Goal: Task Accomplishment & Management: Manage account settings

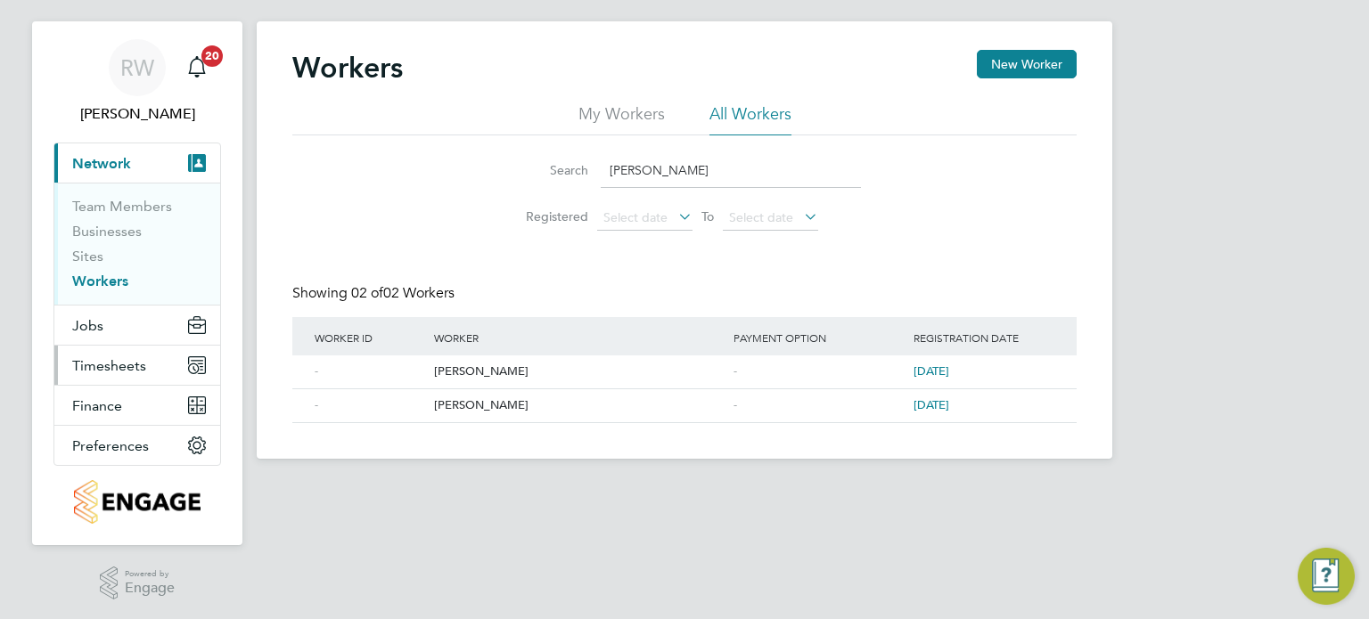
scroll to position [29, 0]
click at [101, 363] on span "Timesheets" at bounding box center [109, 365] width 74 height 17
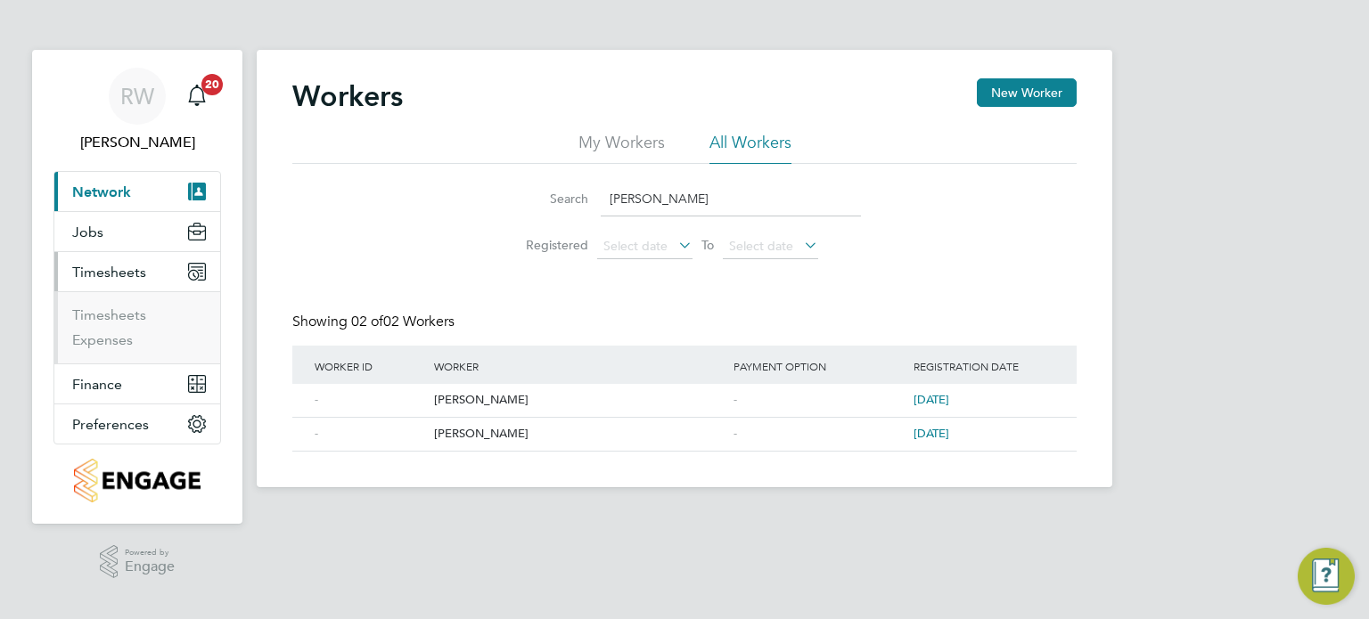
scroll to position [0, 0]
click at [113, 317] on link "Timesheets" at bounding box center [109, 315] width 74 height 17
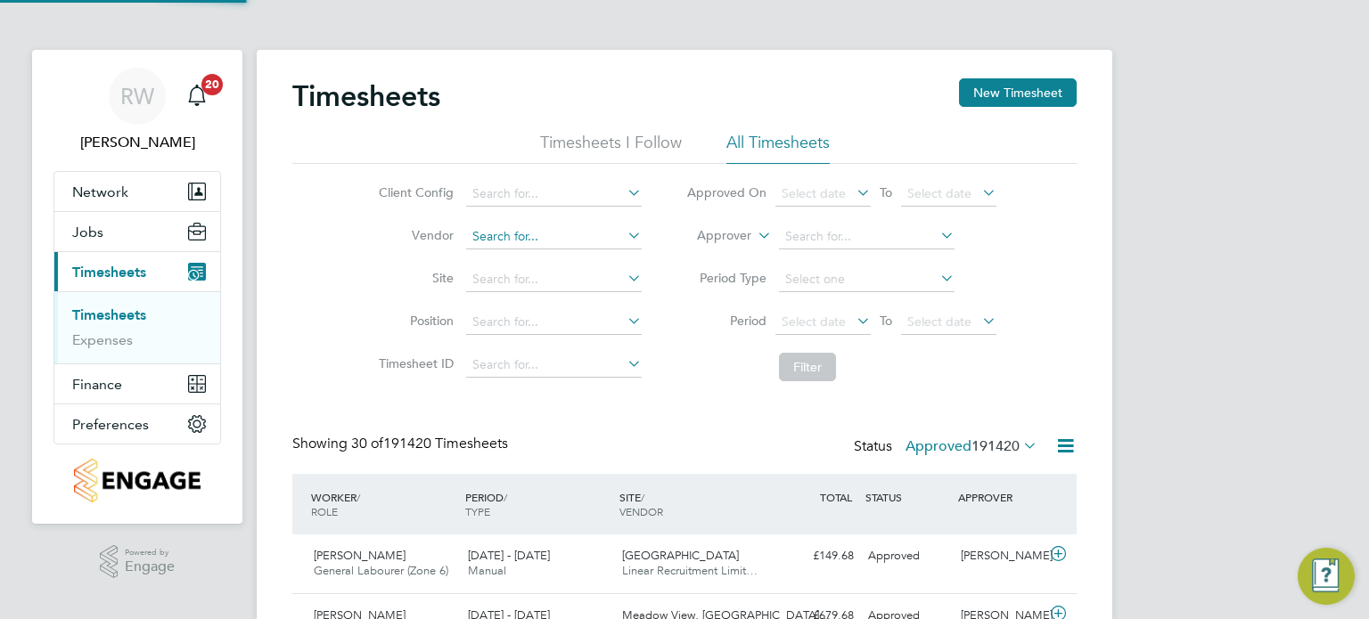
click at [504, 241] on input at bounding box center [554, 237] width 176 height 25
click at [552, 192] on input at bounding box center [554, 194] width 176 height 25
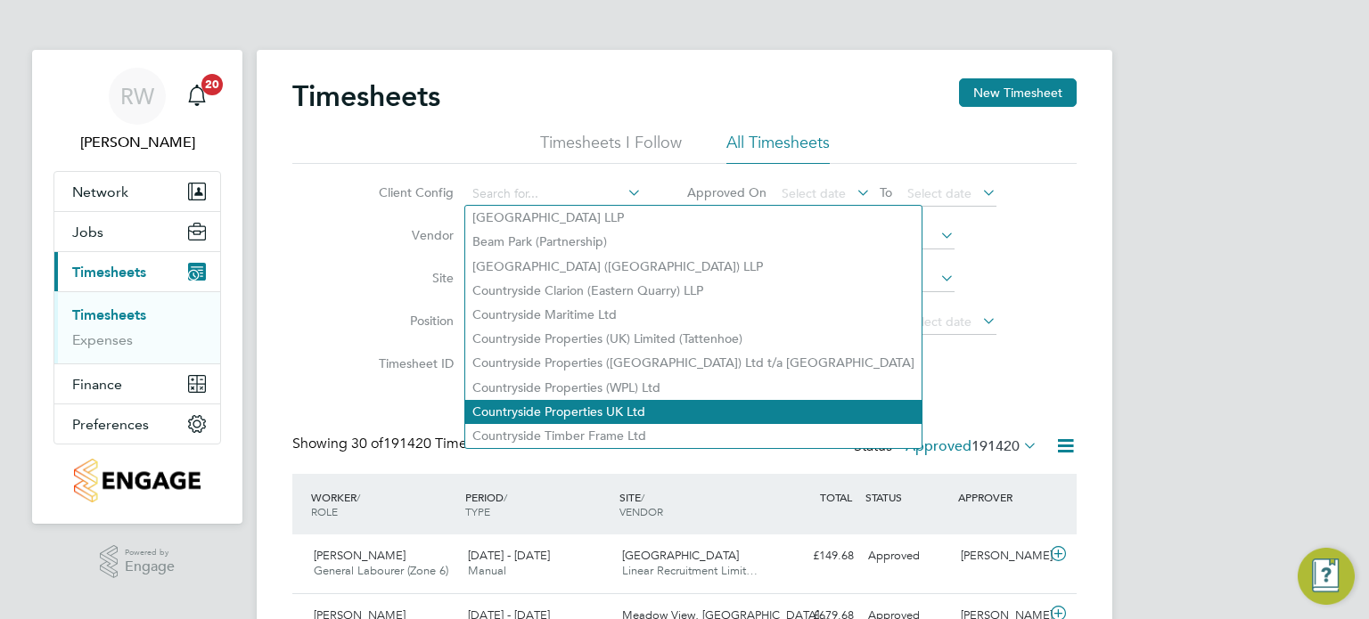
click at [585, 400] on li "Countryside Properties UK Ltd" at bounding box center [693, 412] width 456 height 24
type input "Countryside Properties UK Ltd"
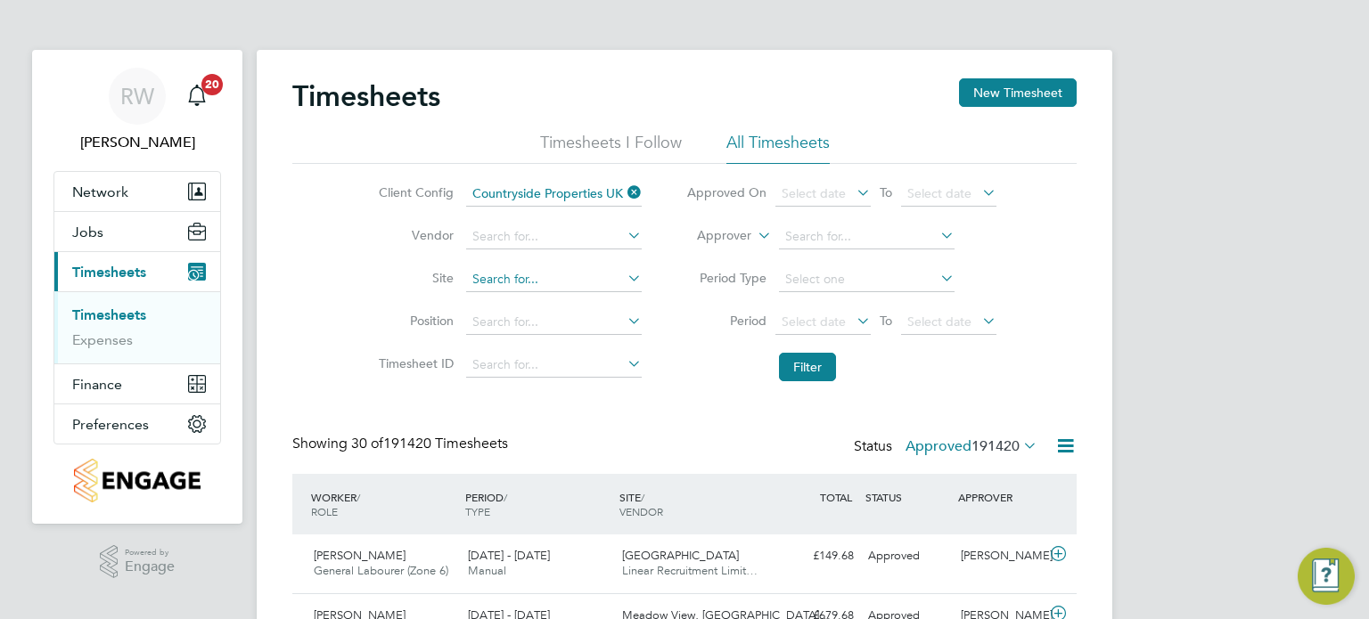
click at [499, 280] on input at bounding box center [554, 279] width 176 height 25
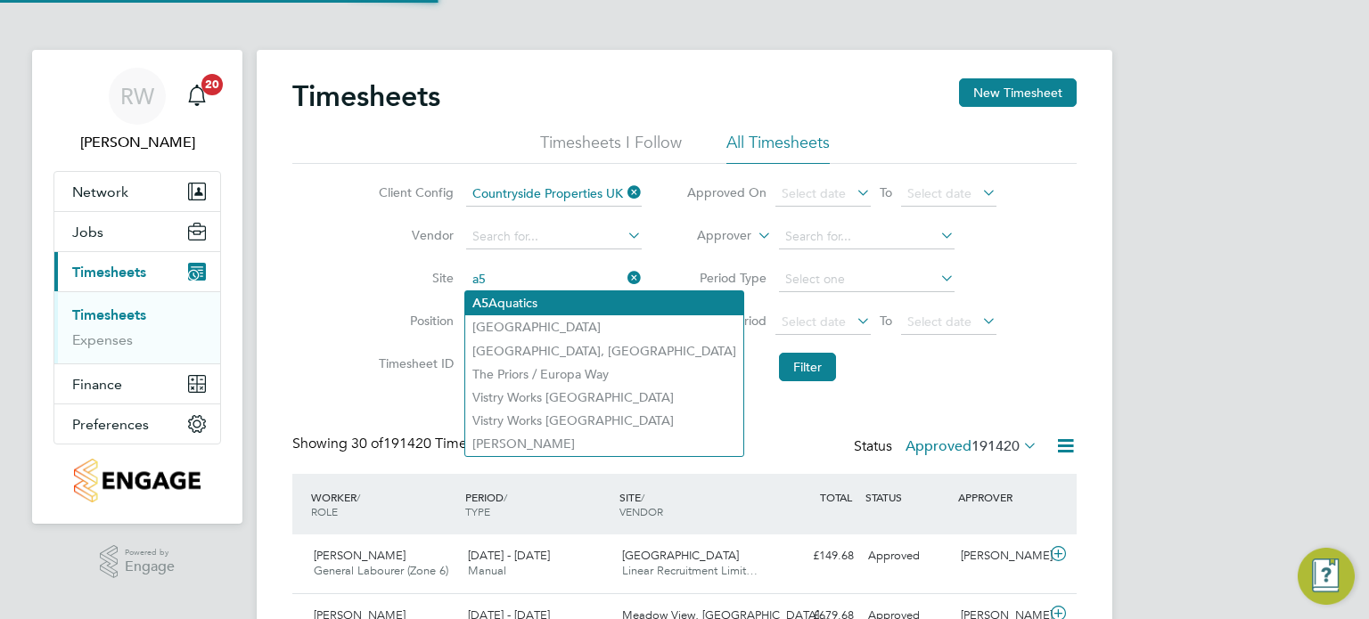
click at [512, 301] on li "A5 Aquatics" at bounding box center [604, 303] width 278 height 24
type input "A5 Aquatics"
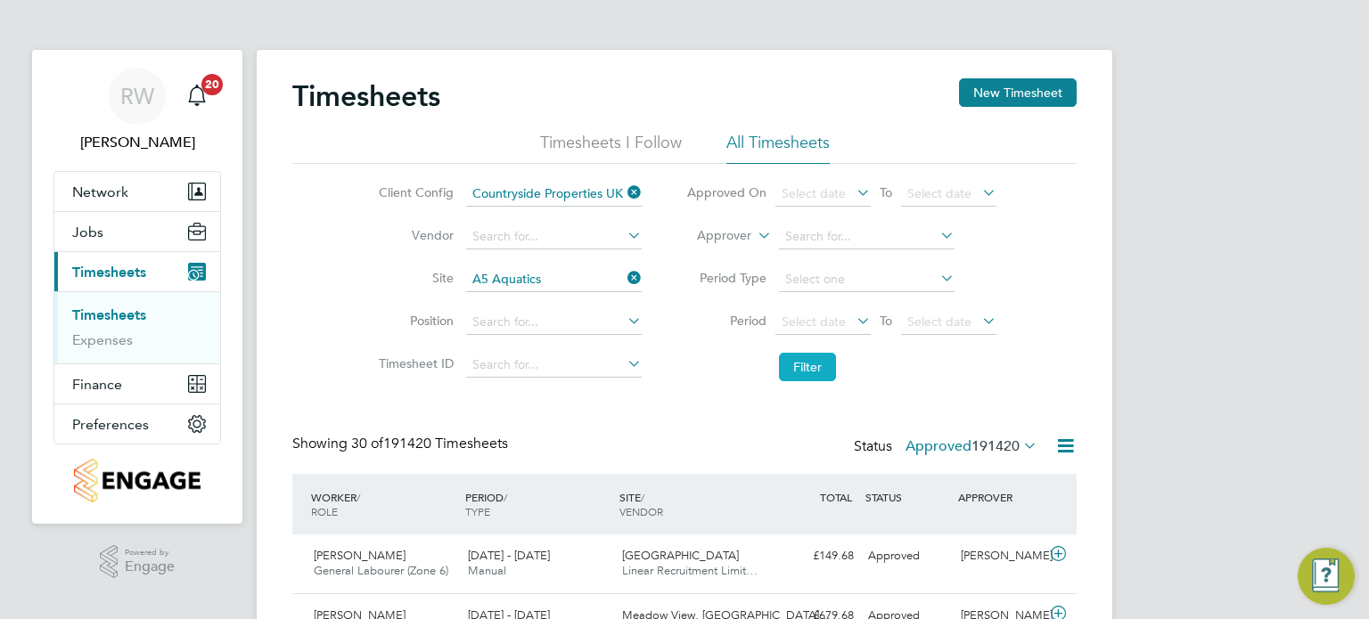
click at [803, 368] on button "Filter" at bounding box center [807, 367] width 57 height 29
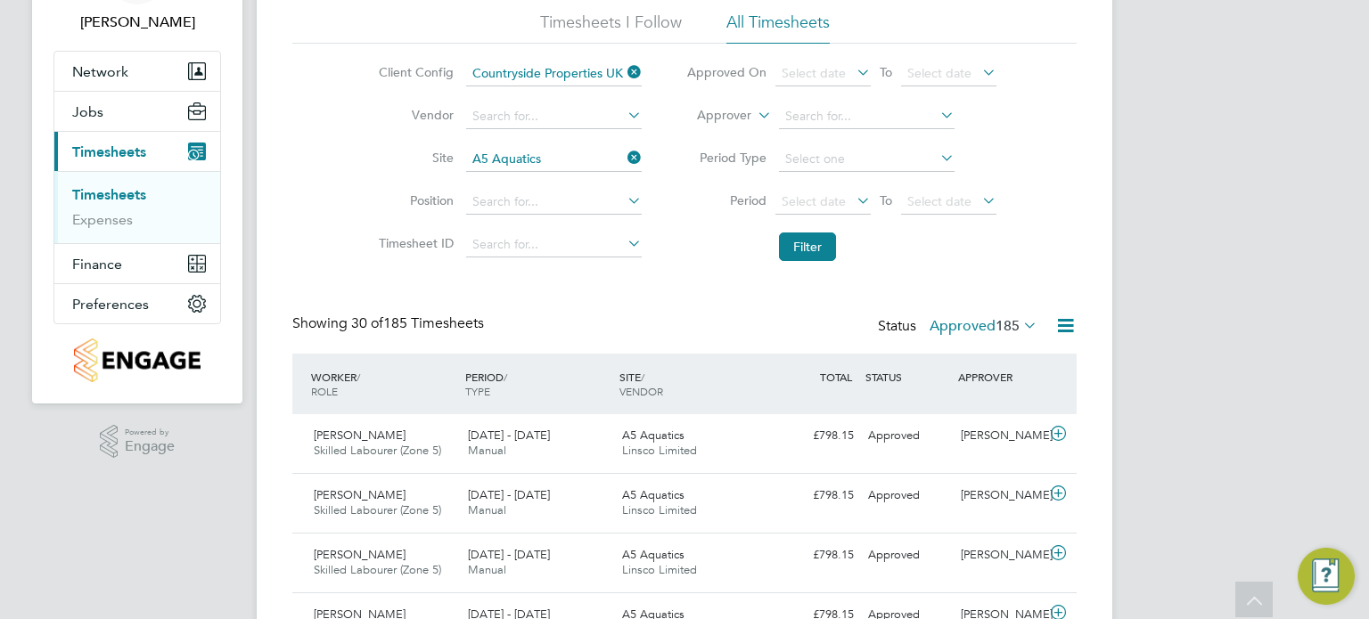
click at [624, 156] on icon at bounding box center [624, 157] width 0 height 25
click at [561, 160] on input at bounding box center [554, 159] width 176 height 25
click at [556, 181] on li "Barton Park" at bounding box center [553, 183] width 176 height 24
type input "Barton Park"
click at [799, 249] on button "Filter" at bounding box center [807, 247] width 57 height 29
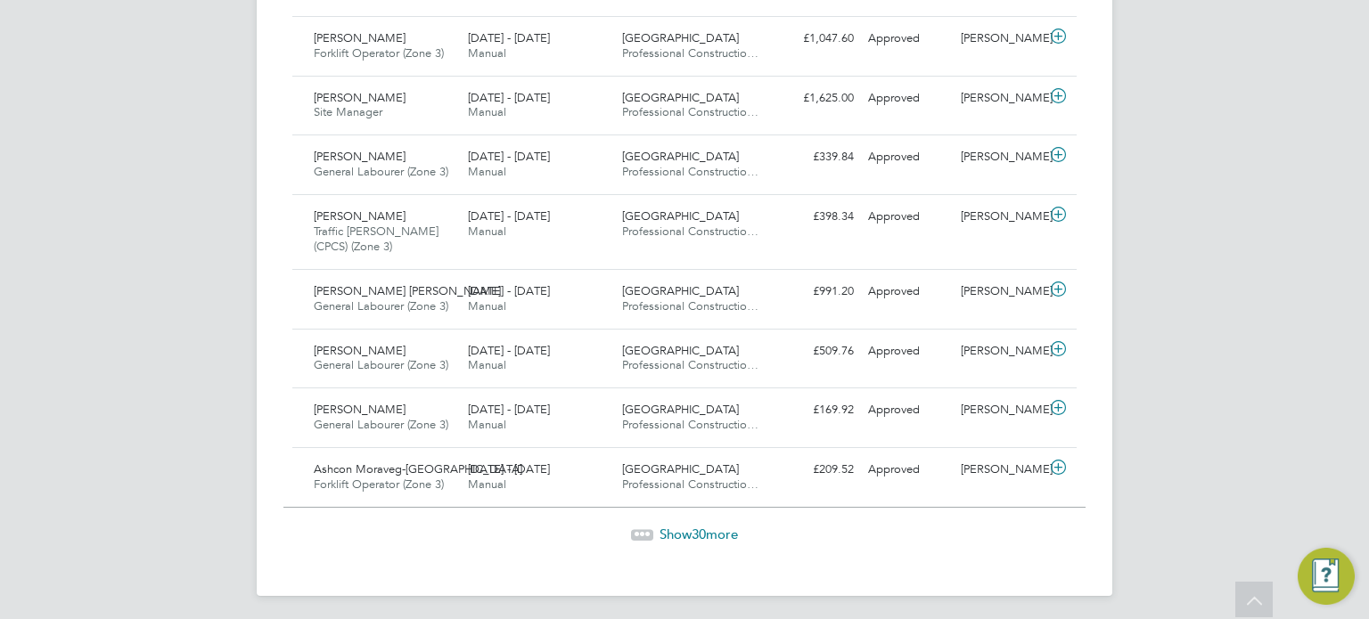
click at [700, 526] on span "30" at bounding box center [699, 534] width 14 height 17
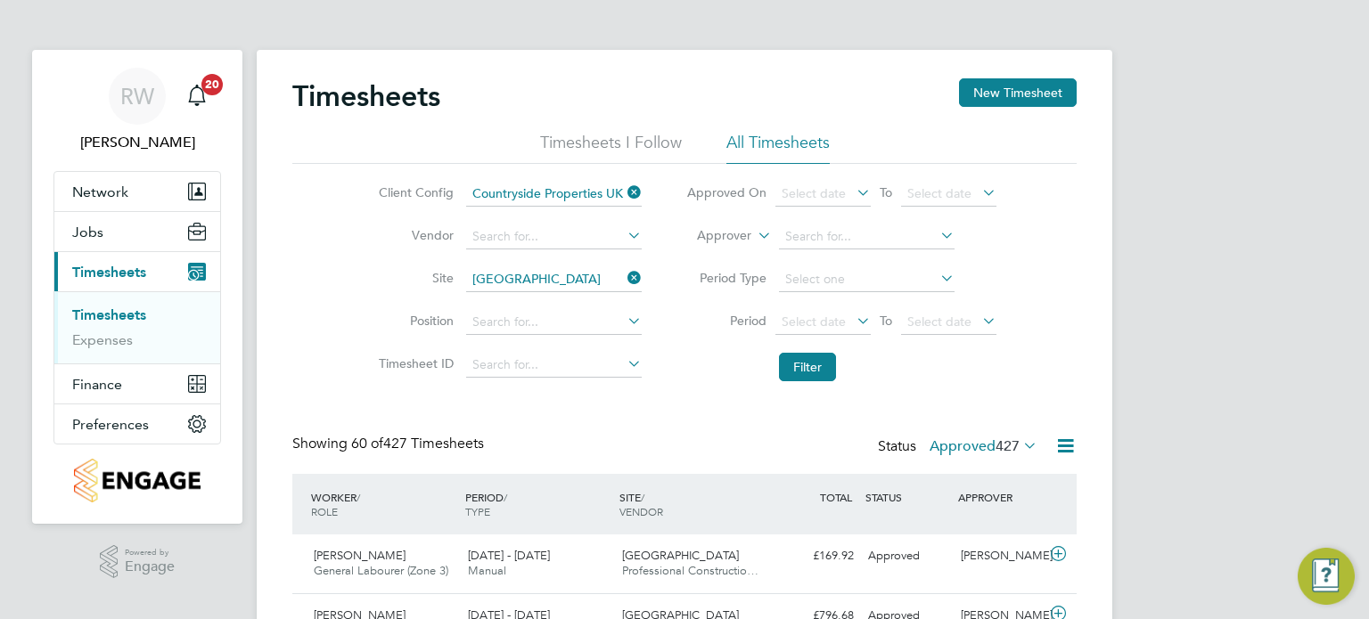
click at [624, 275] on icon at bounding box center [624, 278] width 0 height 25
click at [564, 280] on input at bounding box center [554, 279] width 176 height 25
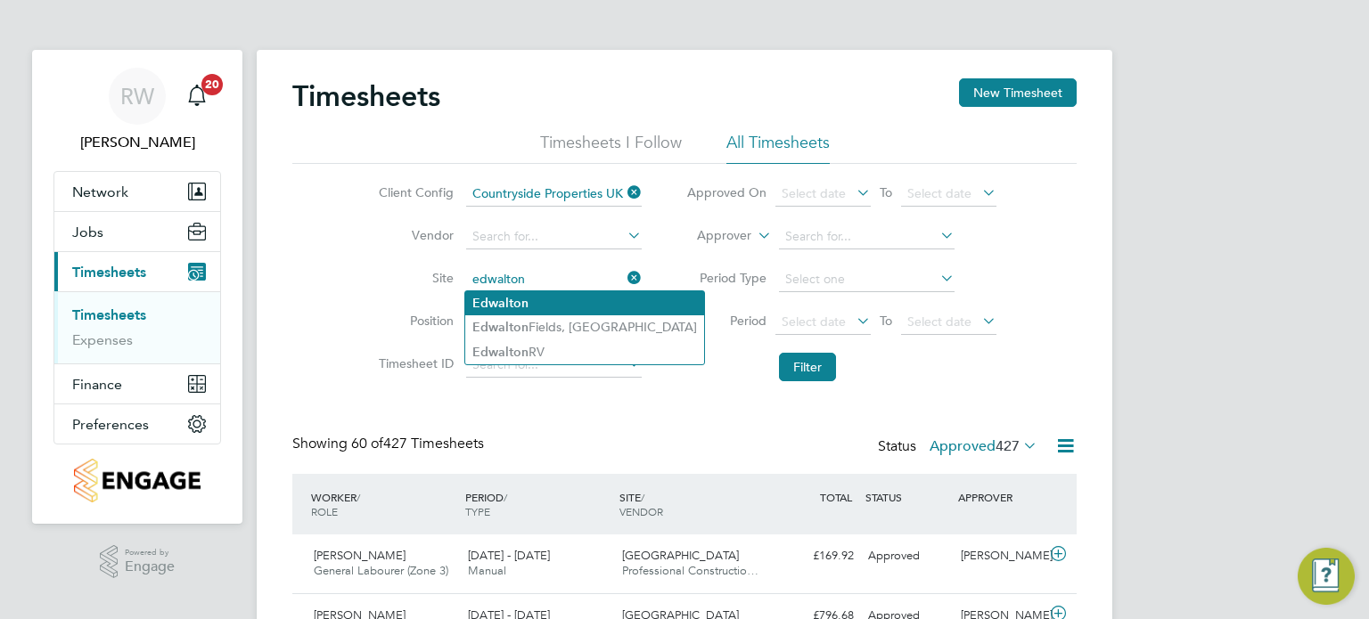
click at [549, 296] on li "Edwalton" at bounding box center [584, 303] width 239 height 24
type input "Edwalton"
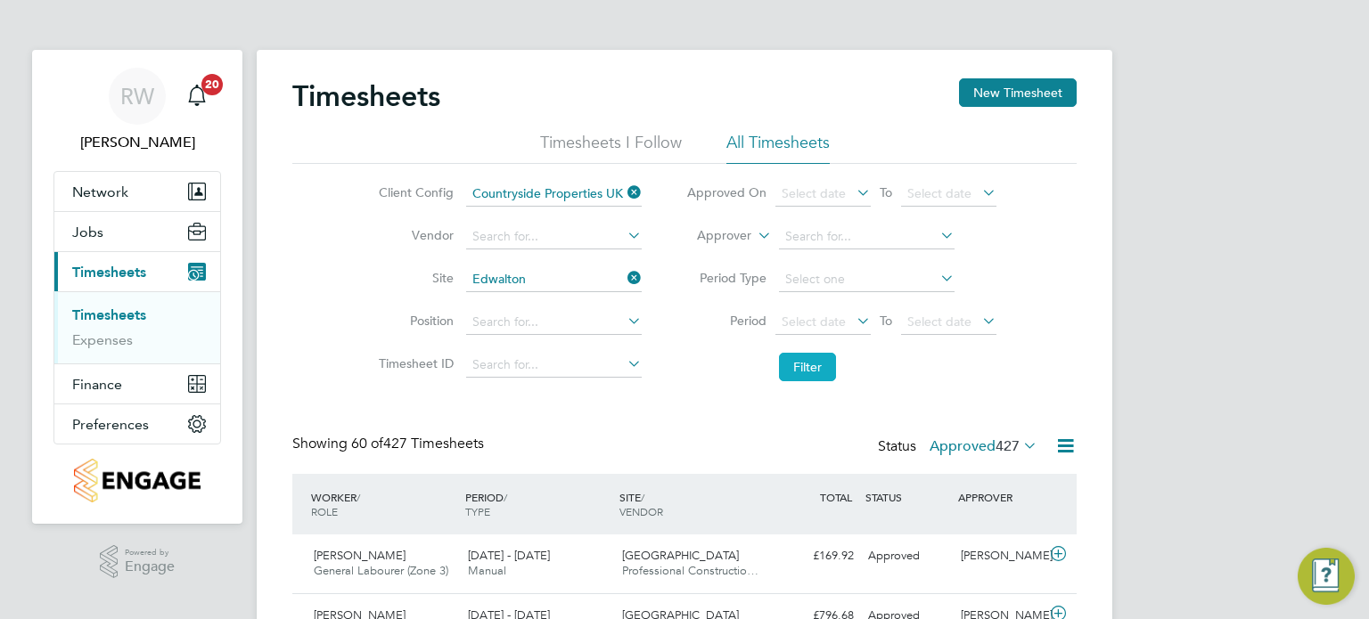
click at [803, 369] on button "Filter" at bounding box center [807, 367] width 57 height 29
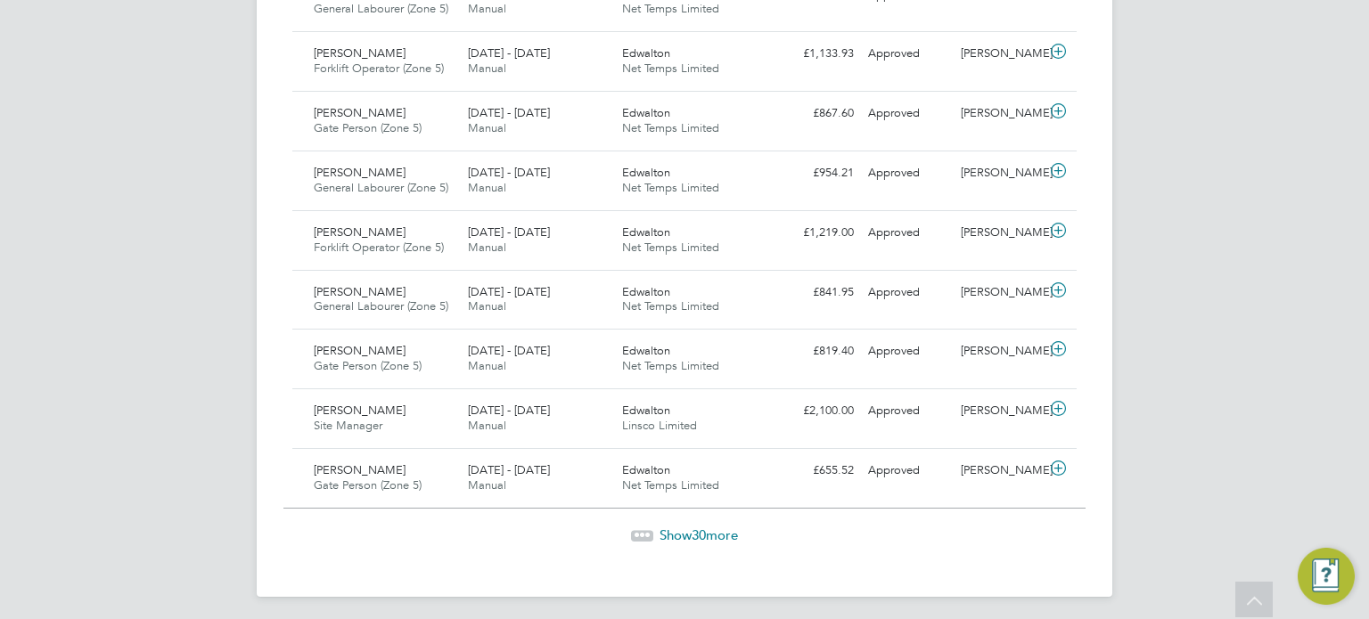
click at [725, 530] on span "Show 30 more" at bounding box center [698, 535] width 78 height 17
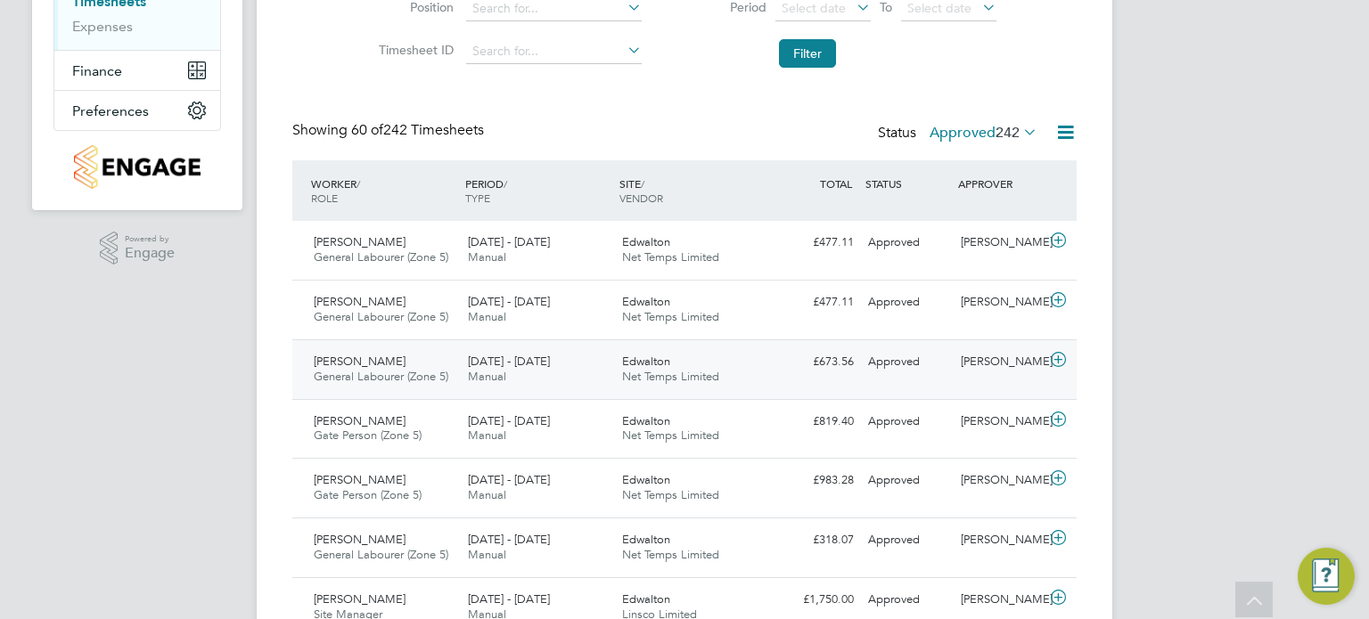
scroll to position [0, 0]
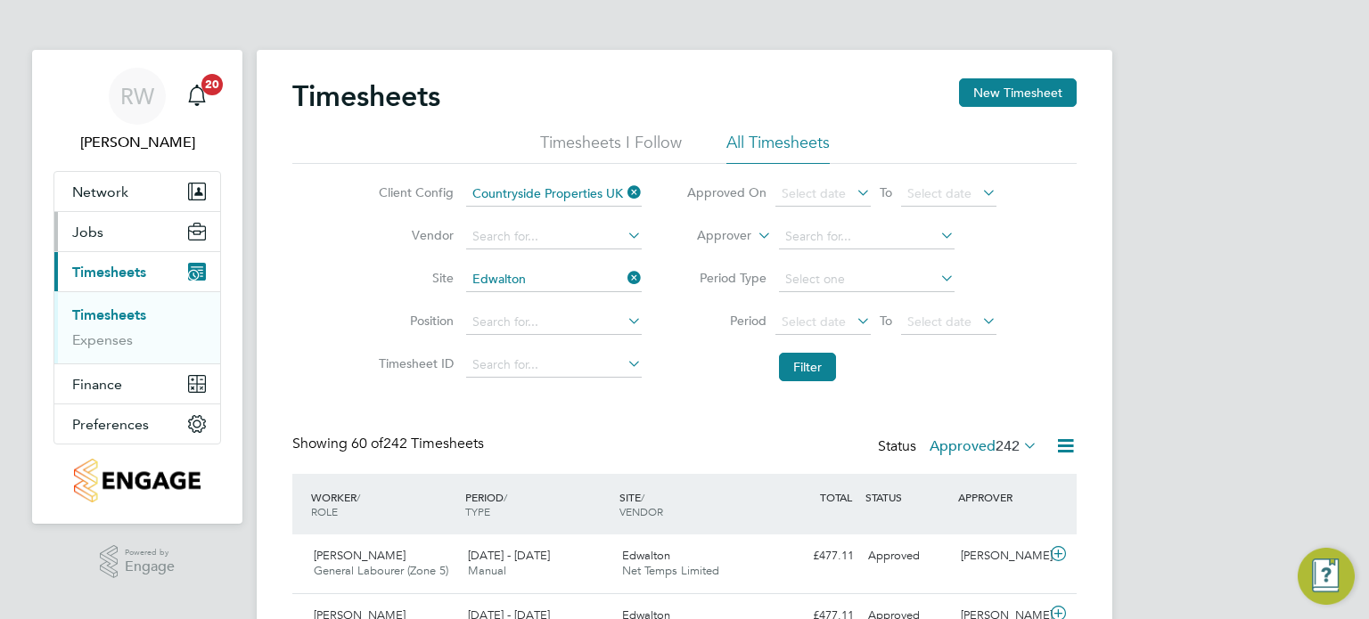
click at [105, 229] on button "Jobs" at bounding box center [137, 231] width 166 height 39
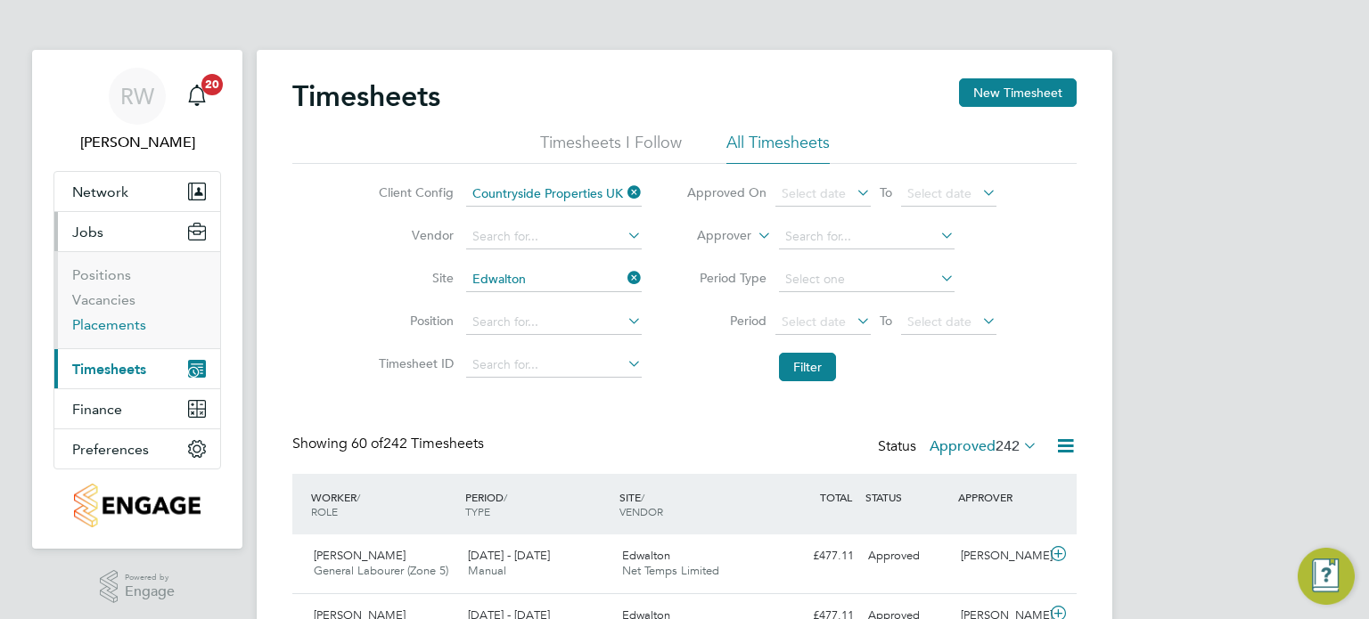
click at [121, 316] on link "Placements" at bounding box center [109, 324] width 74 height 17
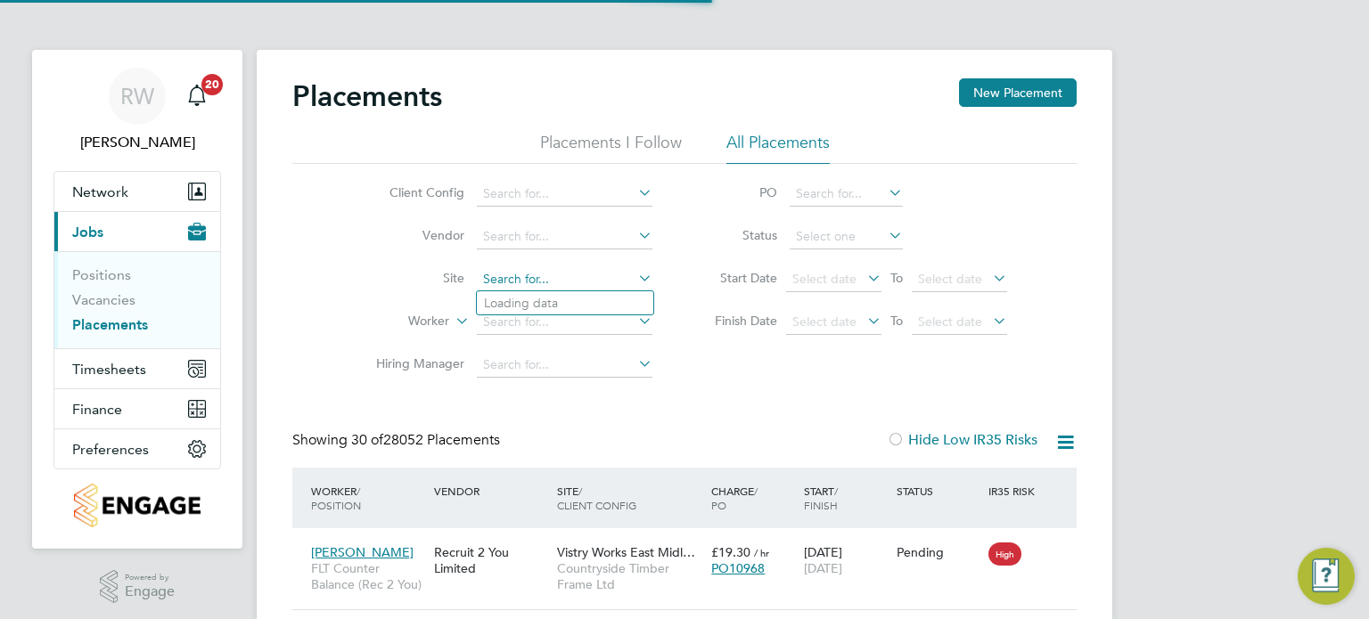
click at [510, 274] on input at bounding box center [565, 279] width 176 height 25
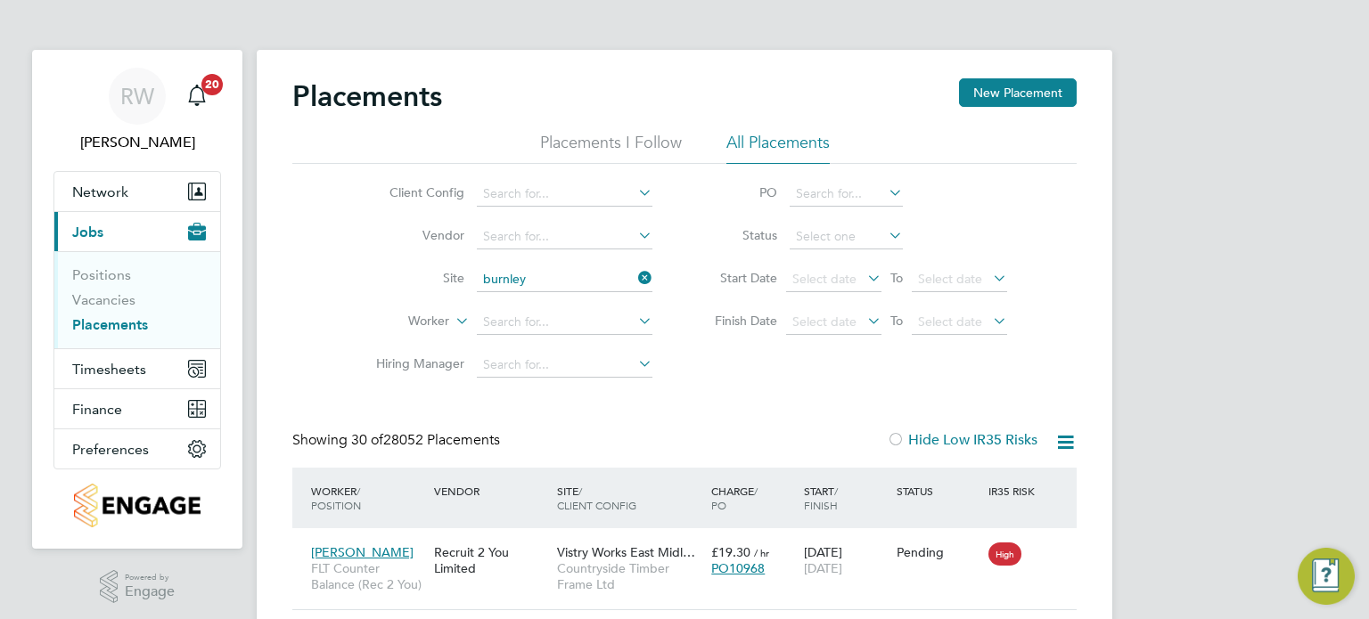
click at [532, 294] on li "Barden Lane ( Burnley )" at bounding box center [565, 303] width 176 height 24
type input "Barden Lane (Burnley)"
click at [838, 238] on input at bounding box center [846, 237] width 113 height 25
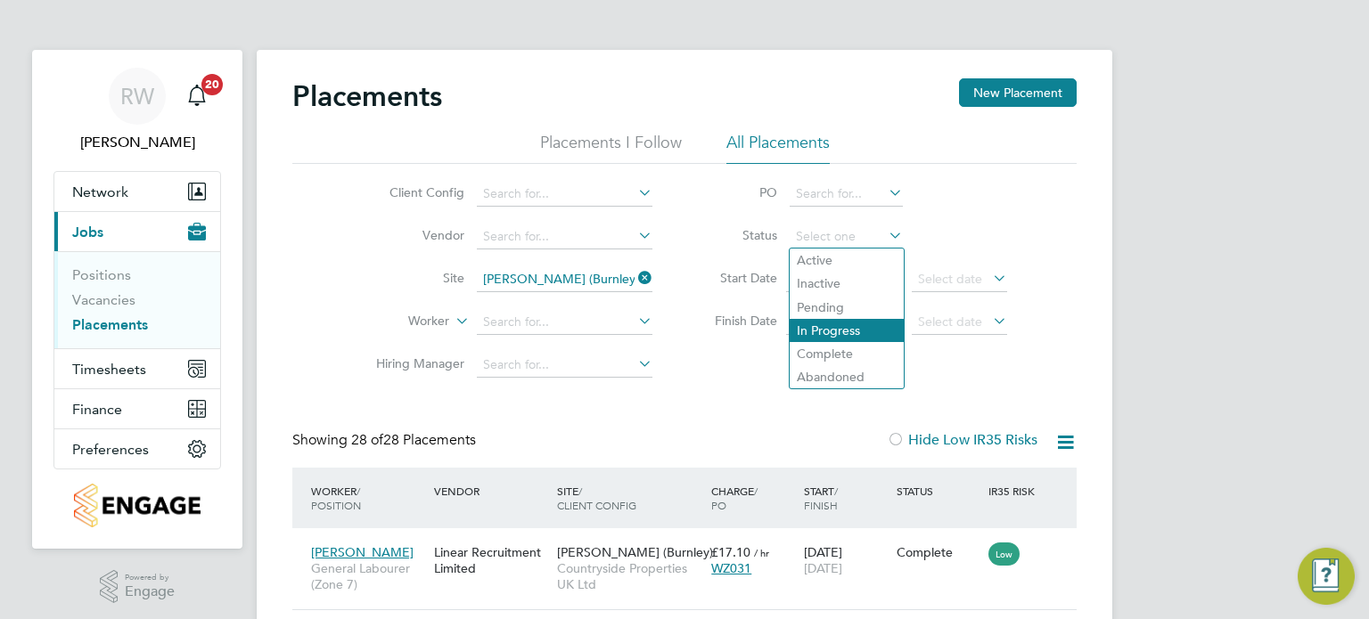
click at [845, 328] on li "In Progress" at bounding box center [847, 330] width 114 height 23
type input "In Progress"
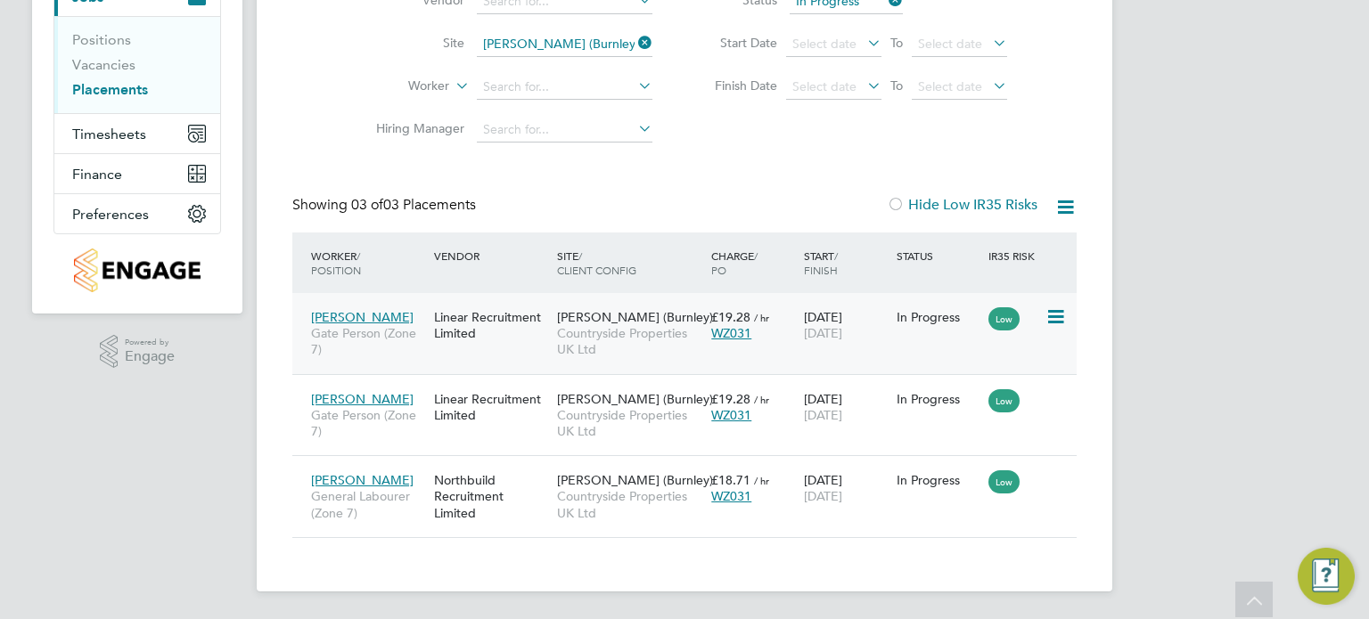
click at [602, 336] on span "Countryside Properties UK Ltd" at bounding box center [629, 341] width 145 height 32
click at [635, 47] on icon at bounding box center [635, 42] width 0 height 25
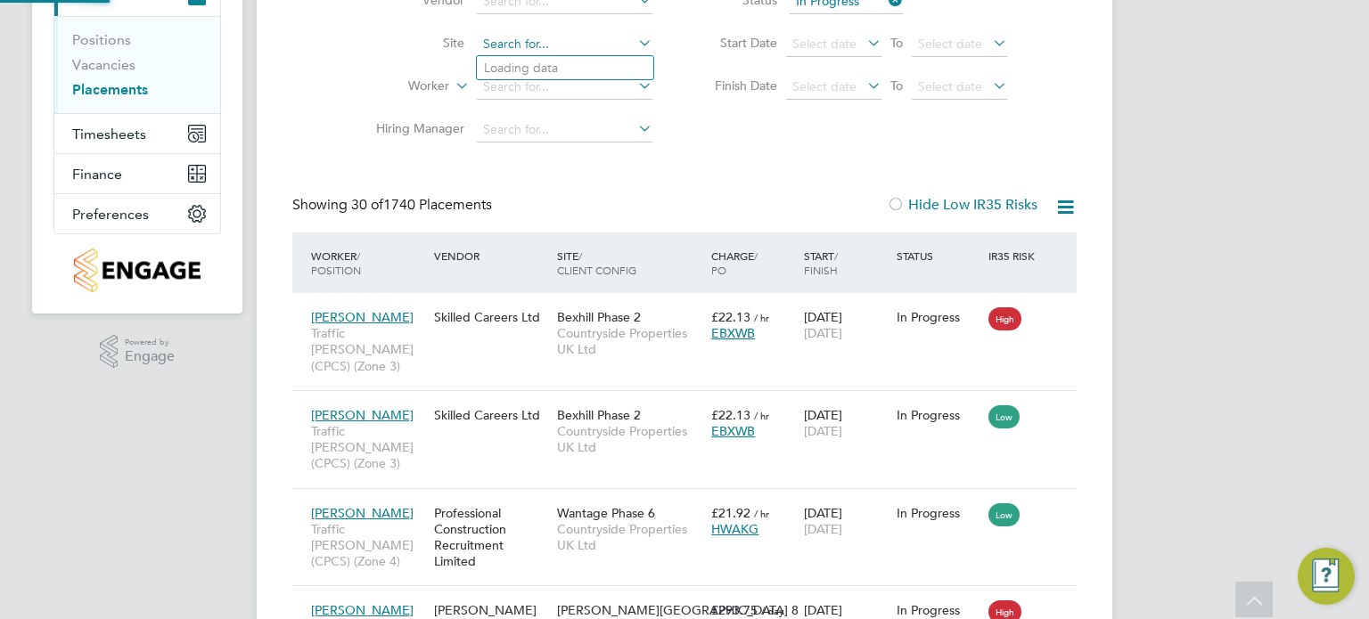
click at [534, 46] on input at bounding box center [565, 44] width 176 height 25
click at [537, 62] on li "Bargates Christchurch (Old Police)" at bounding box center [580, 68] width 206 height 24
type input "Bargates Christchurch (Old Police)"
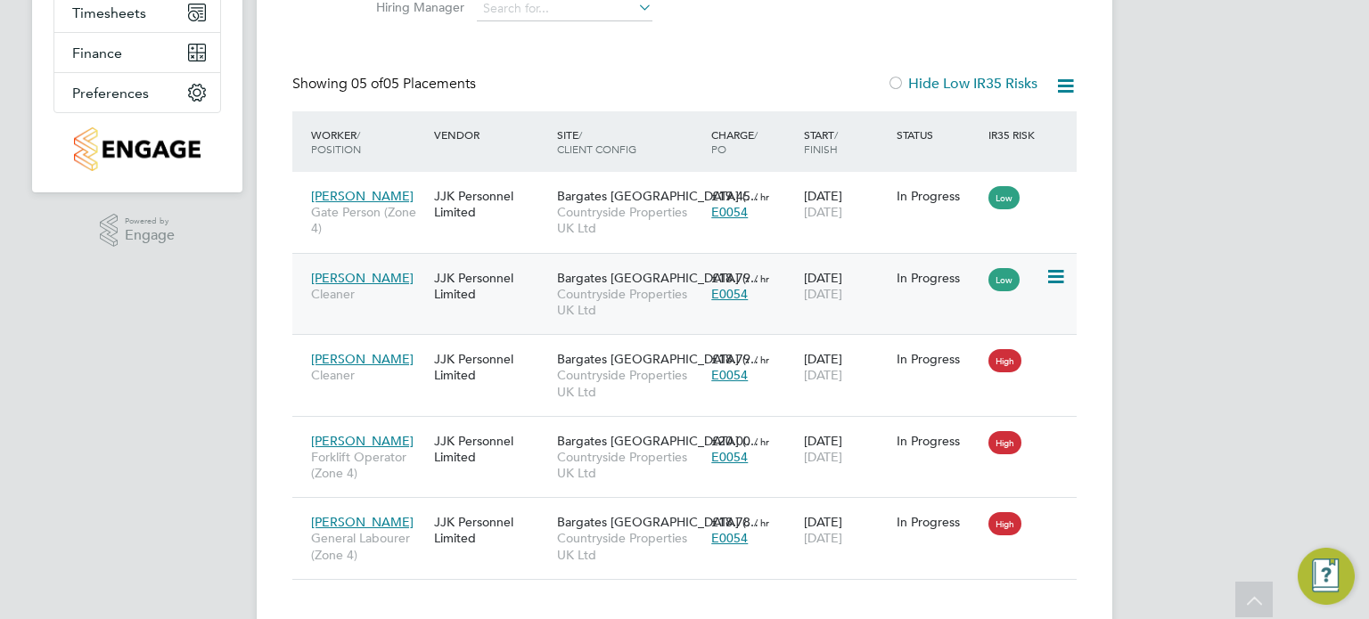
click at [623, 294] on span "Countryside Properties UK Ltd" at bounding box center [629, 302] width 145 height 32
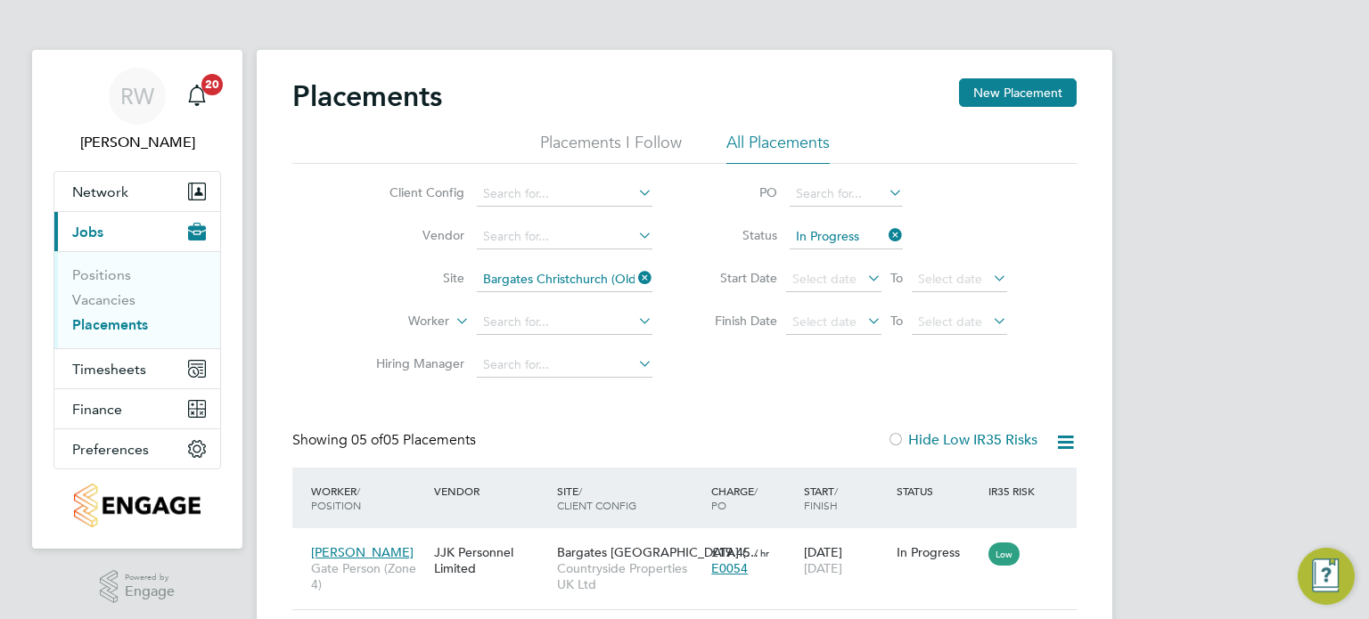
click at [635, 278] on icon at bounding box center [635, 278] width 0 height 25
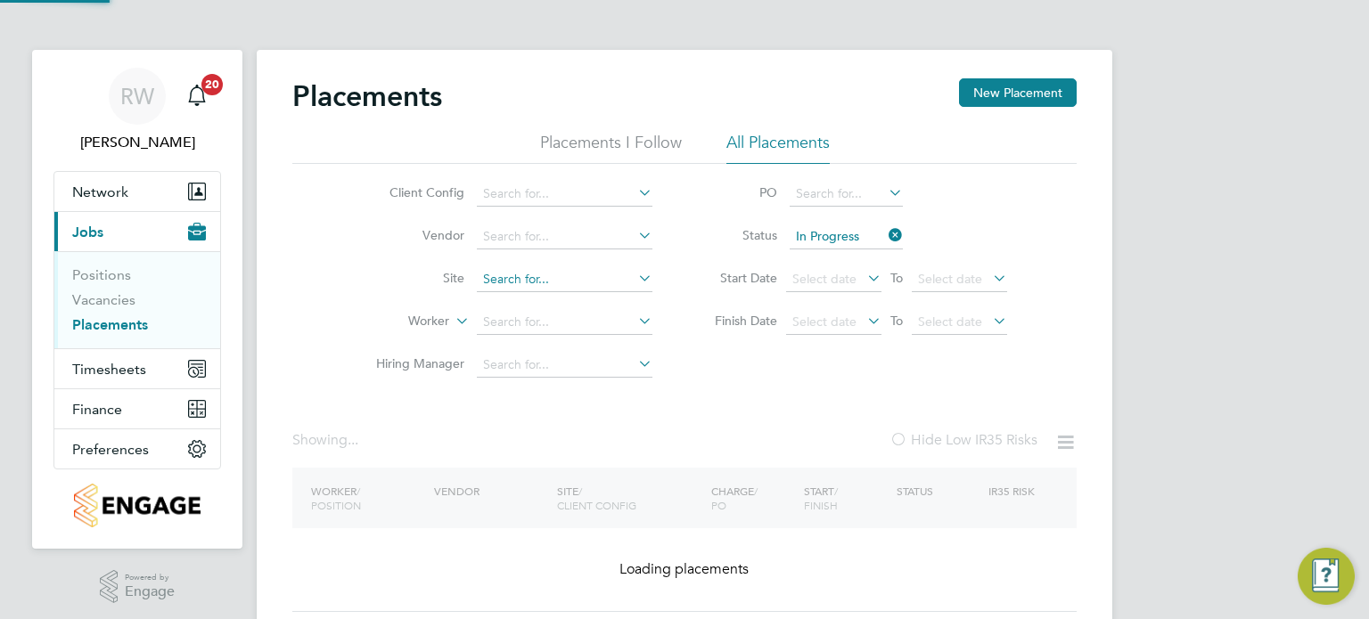
click at [588, 283] on input at bounding box center [565, 279] width 176 height 25
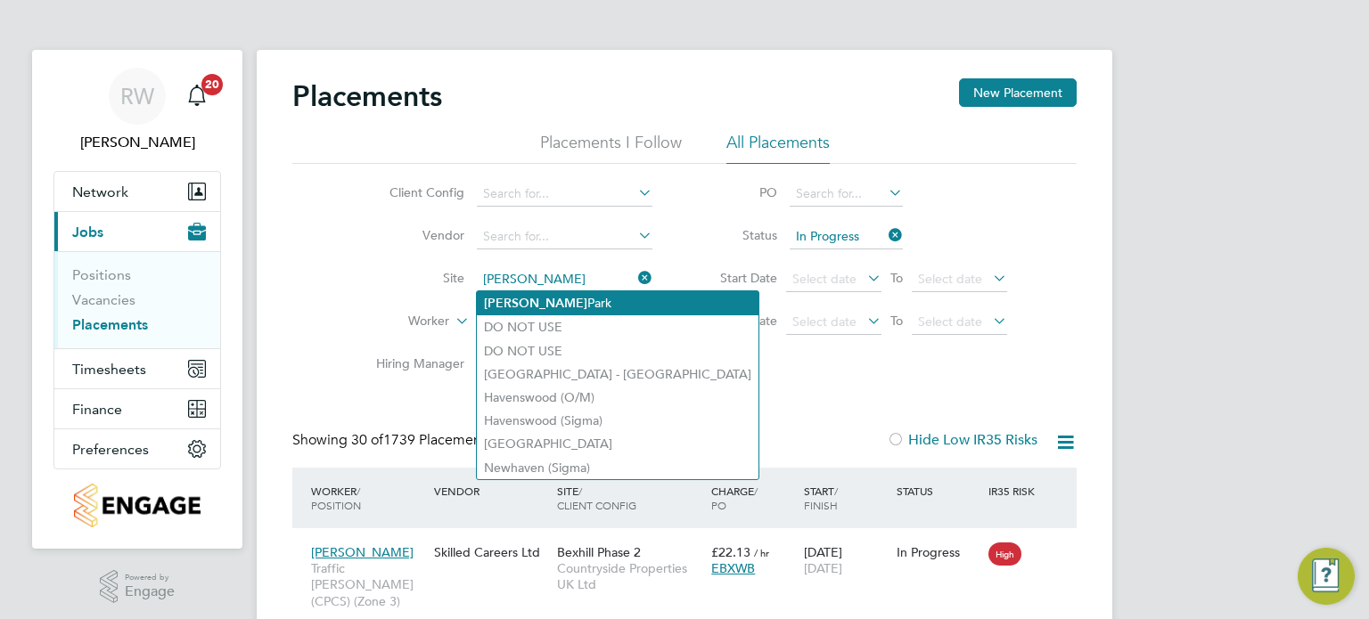
click at [569, 299] on li "Barton Park" at bounding box center [618, 303] width 282 height 24
type input "[GEOGRAPHIC_DATA]"
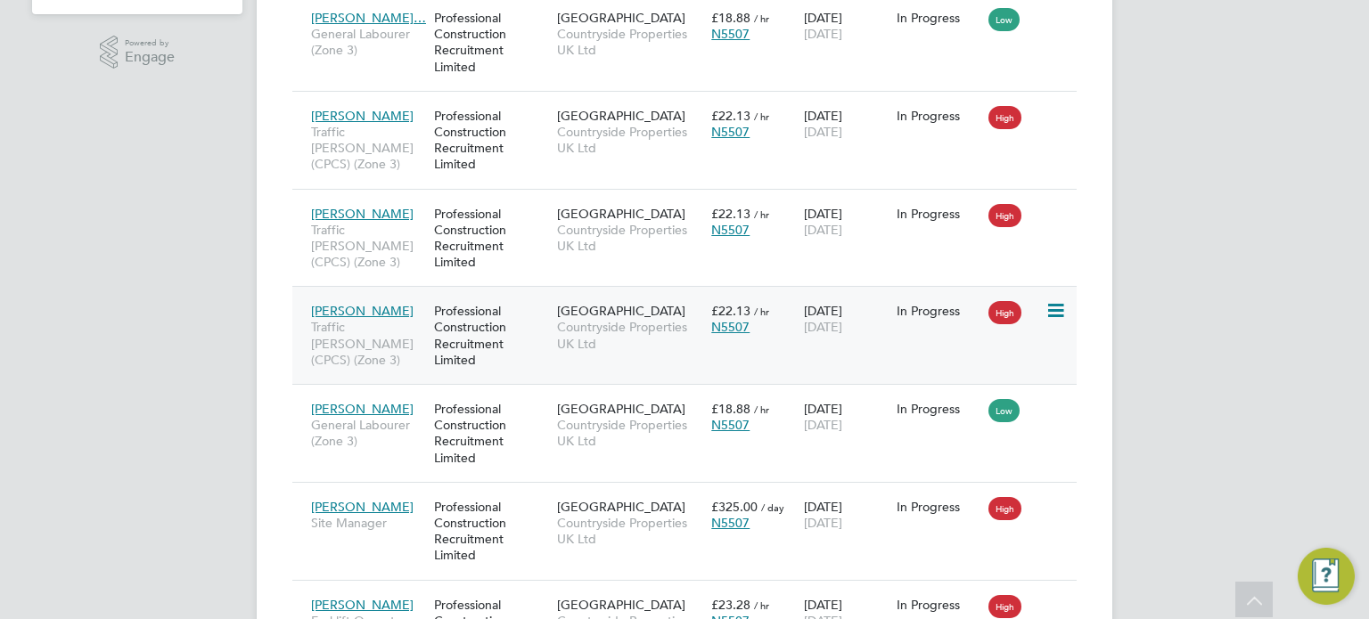
click at [596, 331] on span "Countryside Properties UK Ltd" at bounding box center [629, 335] width 145 height 32
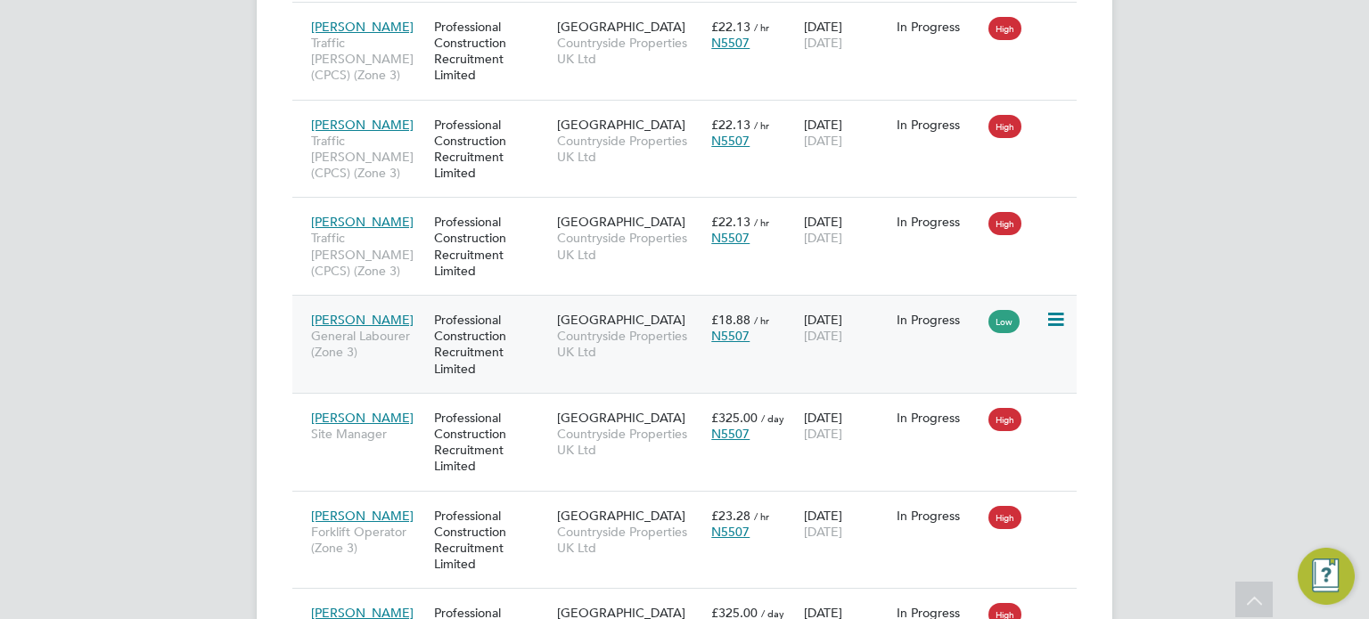
click at [553, 330] on div "Barton Park Countryside Properties UK Ltd" at bounding box center [630, 336] width 154 height 67
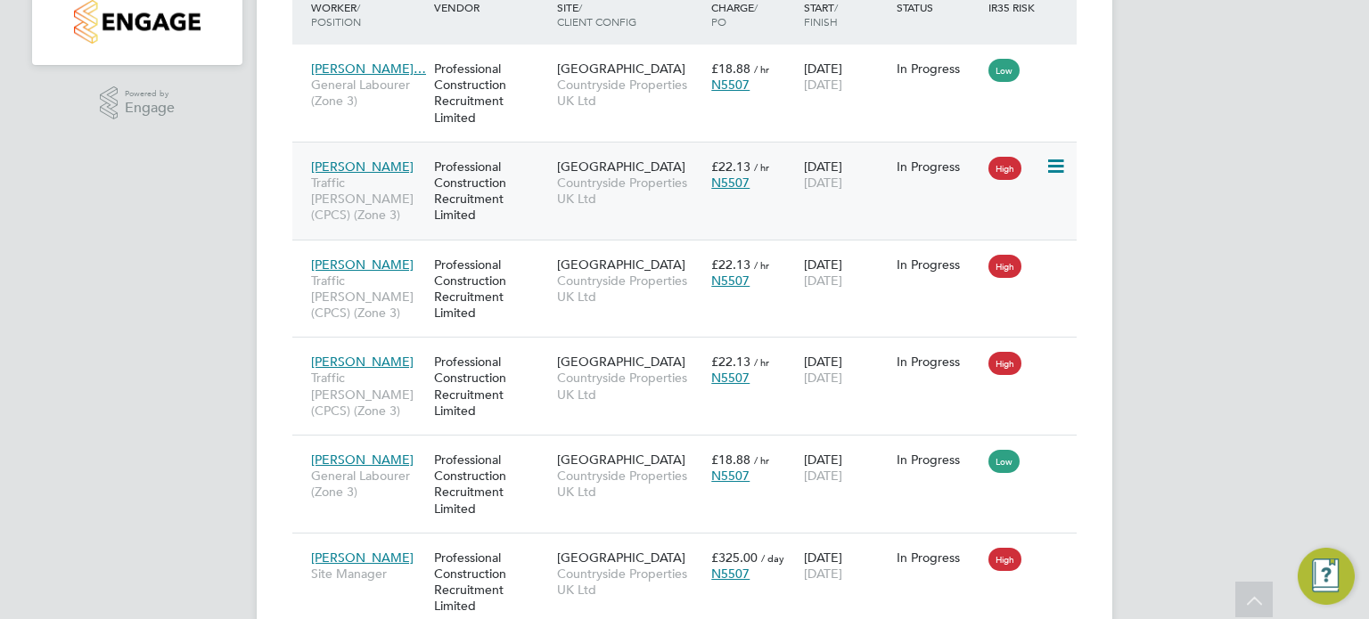
click at [586, 184] on span "Countryside Properties UK Ltd" at bounding box center [629, 191] width 145 height 32
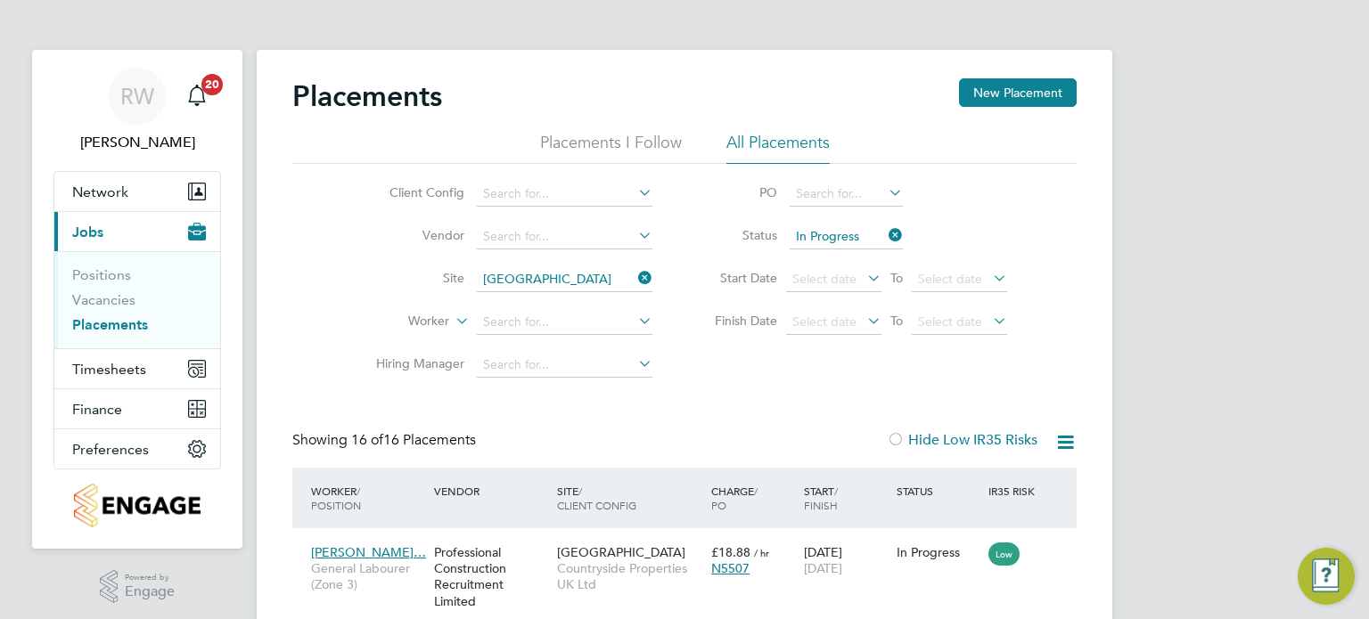
click at [635, 273] on icon at bounding box center [635, 278] width 0 height 25
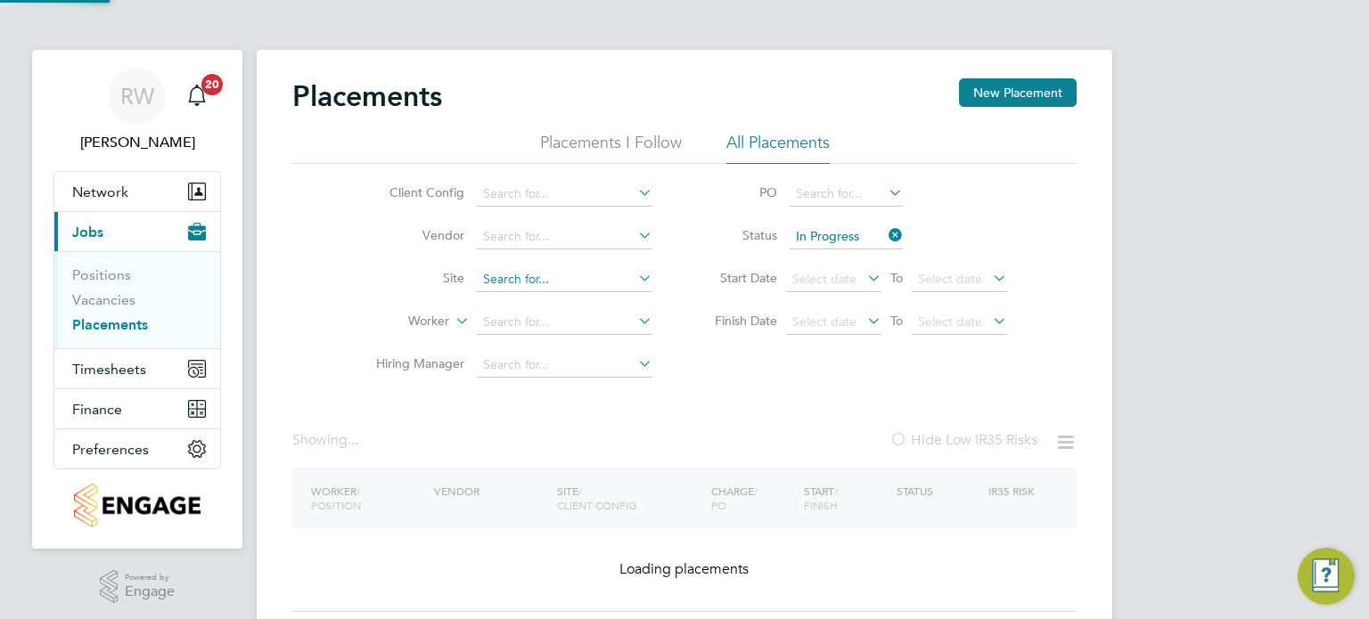
click at [602, 277] on input at bounding box center [565, 279] width 176 height 25
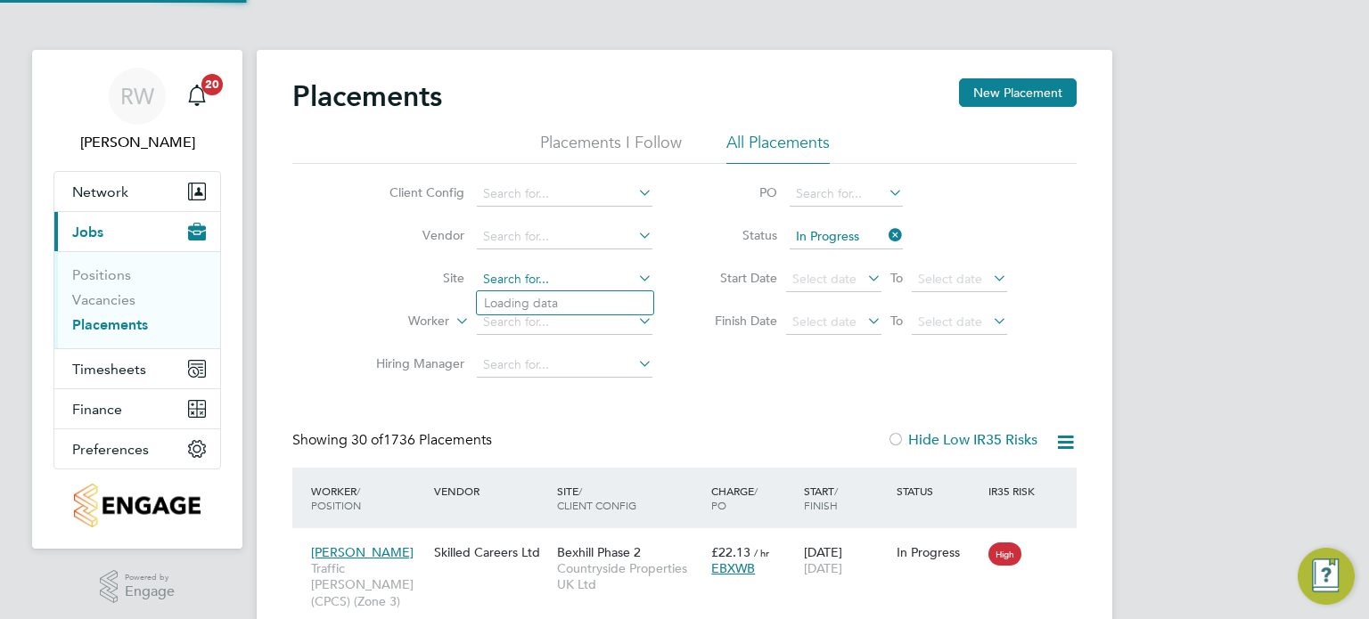
scroll to position [67, 155]
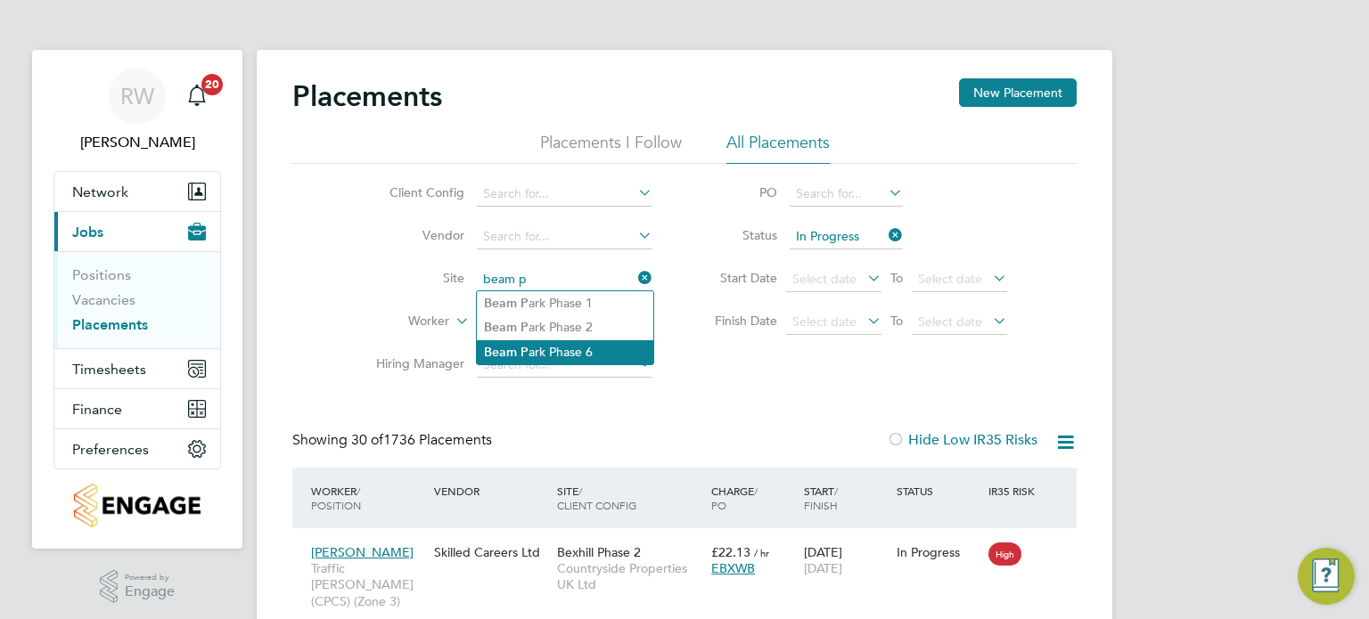
click at [552, 352] on li "Beam P ark Phase 6" at bounding box center [565, 352] width 176 height 24
type input "Beam Park Phase 6"
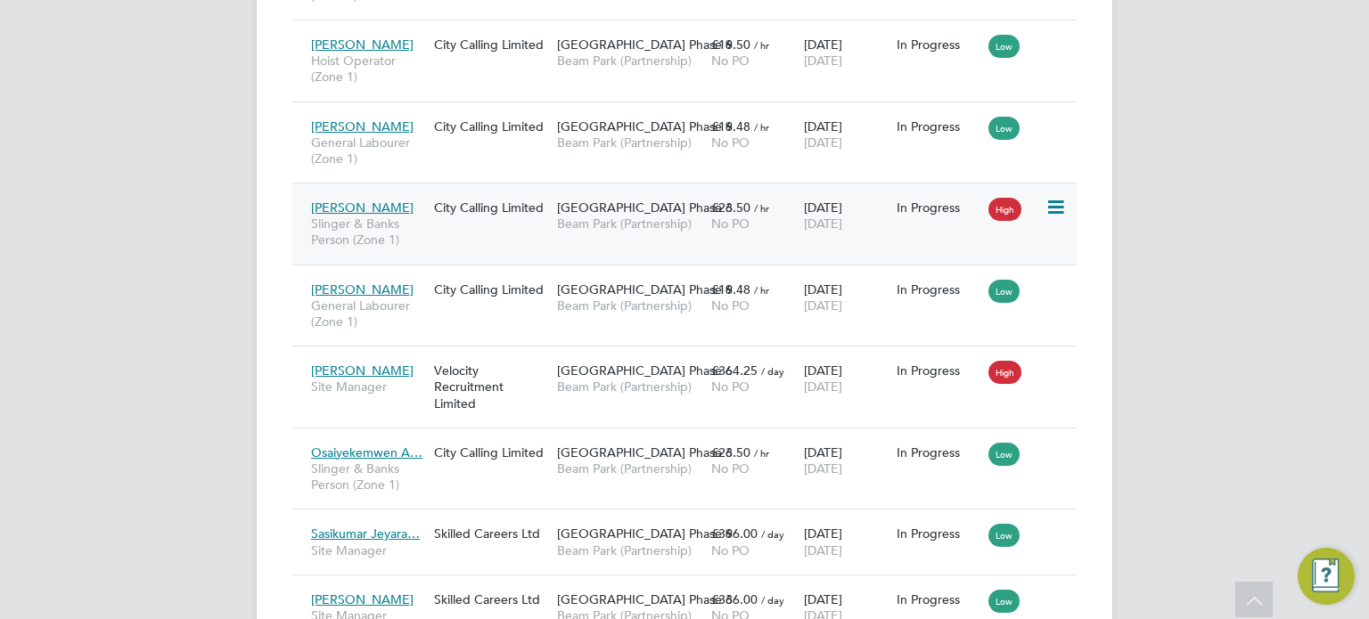
click at [576, 218] on span "Beam Park (Partnership)" at bounding box center [629, 224] width 145 height 16
click at [562, 453] on span "Beam Park Phase 6" at bounding box center [645, 453] width 176 height 16
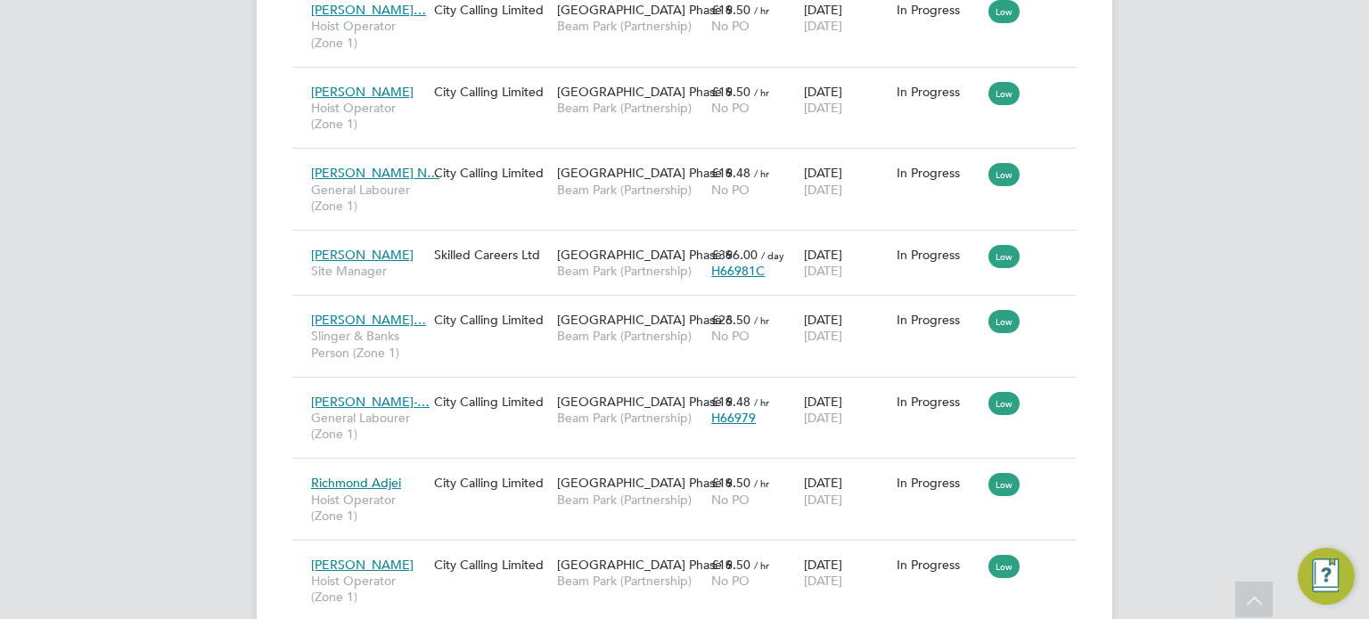
scroll to position [1457, 0]
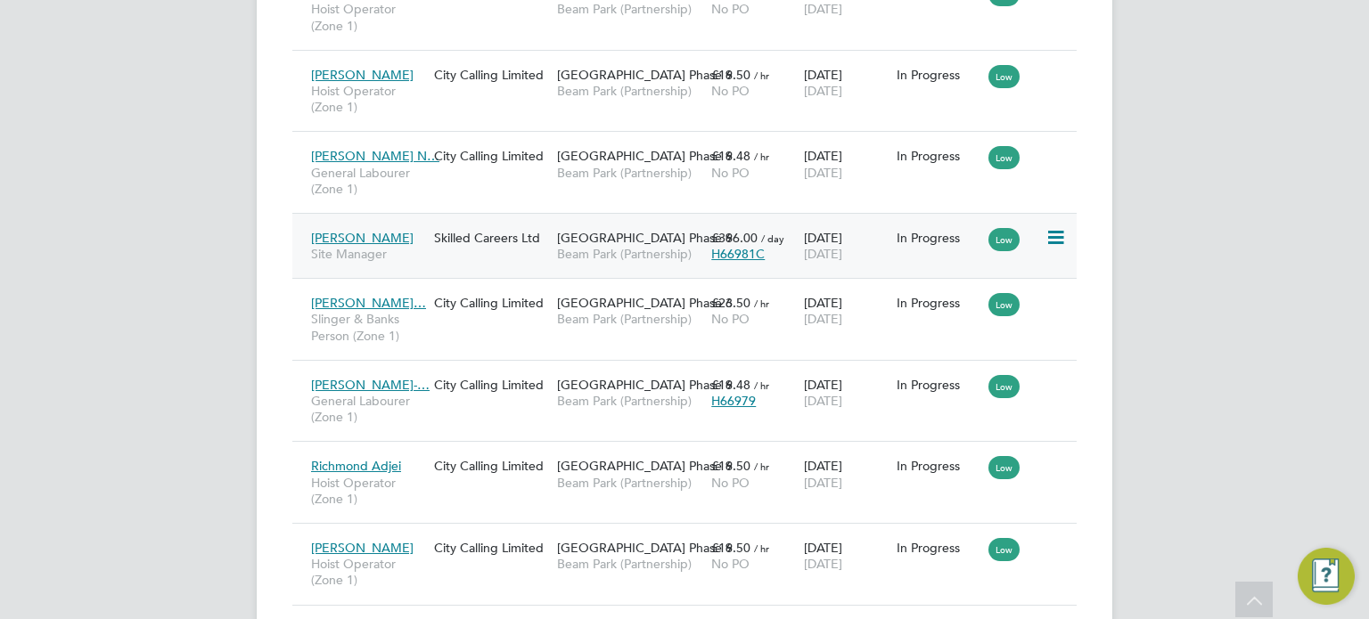
click at [612, 249] on span "Beam Park (Partnership)" at bounding box center [629, 254] width 145 height 16
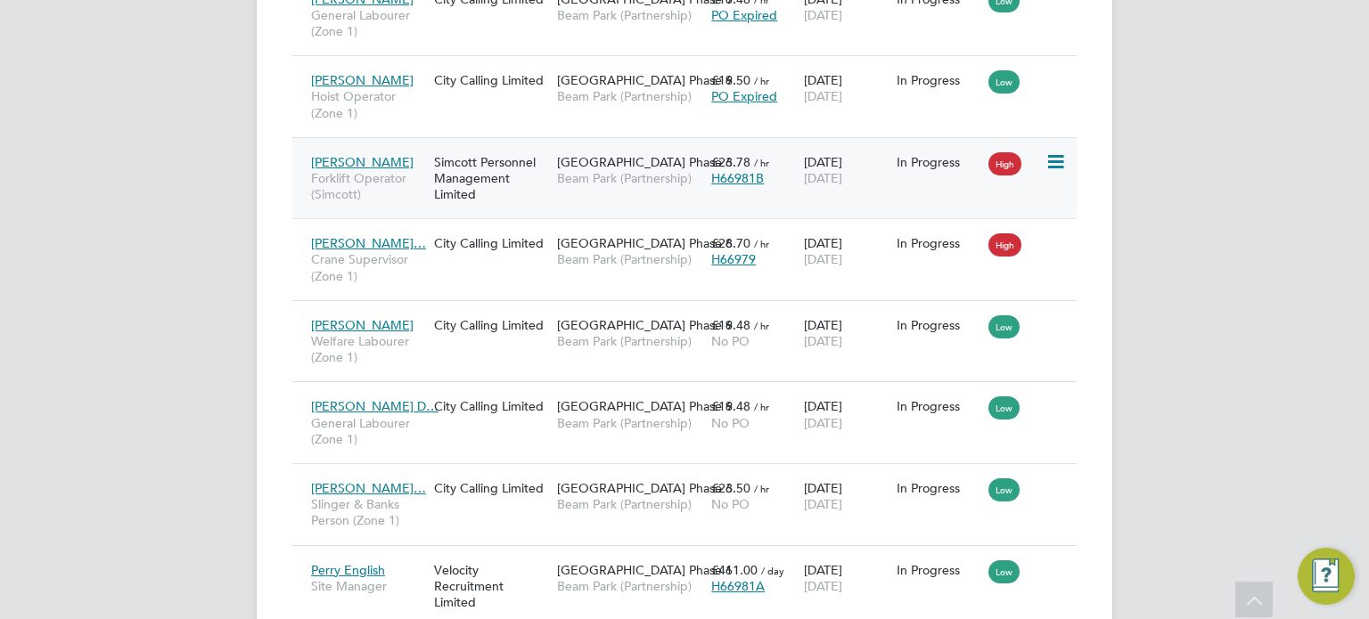
scroll to position [655, 0]
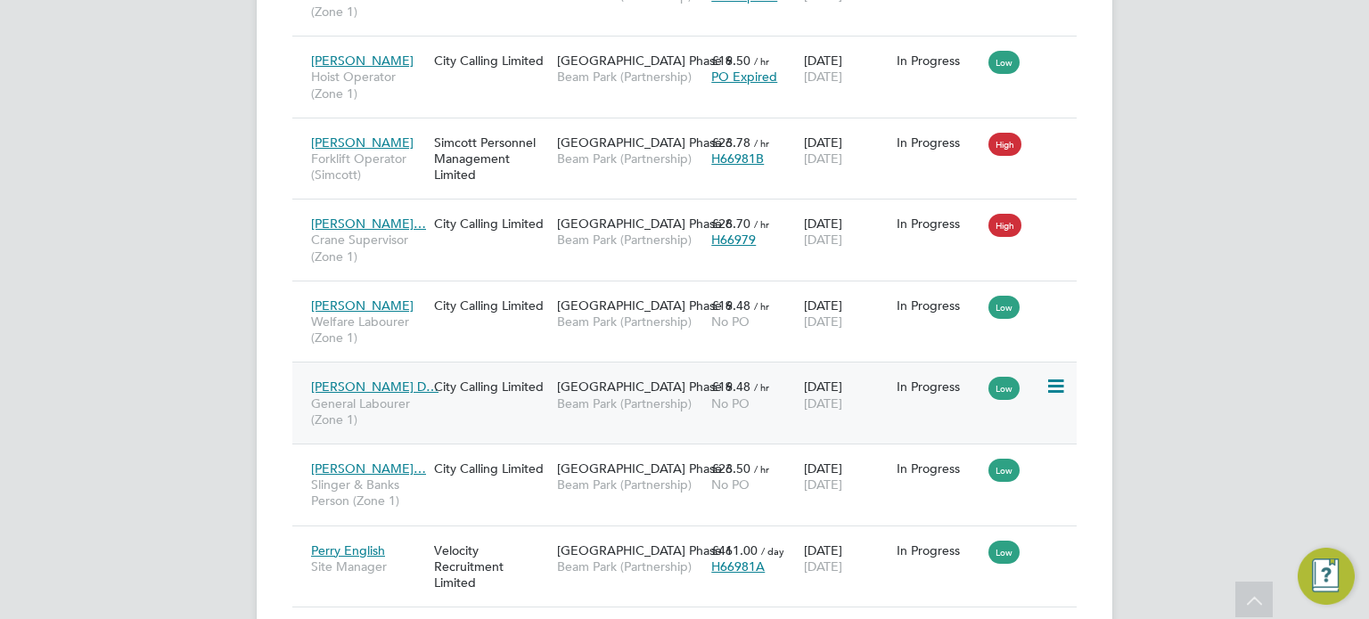
click at [642, 390] on span "Beam Park Phase 6" at bounding box center [645, 387] width 176 height 16
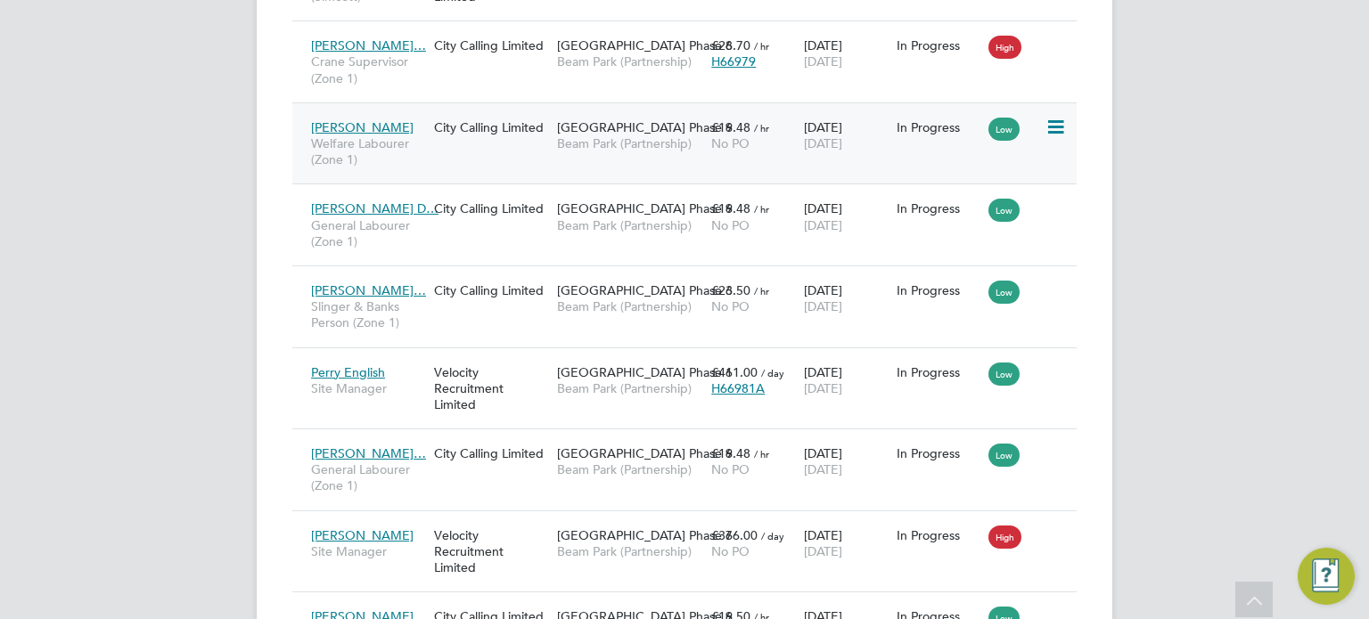
scroll to position [922, 0]
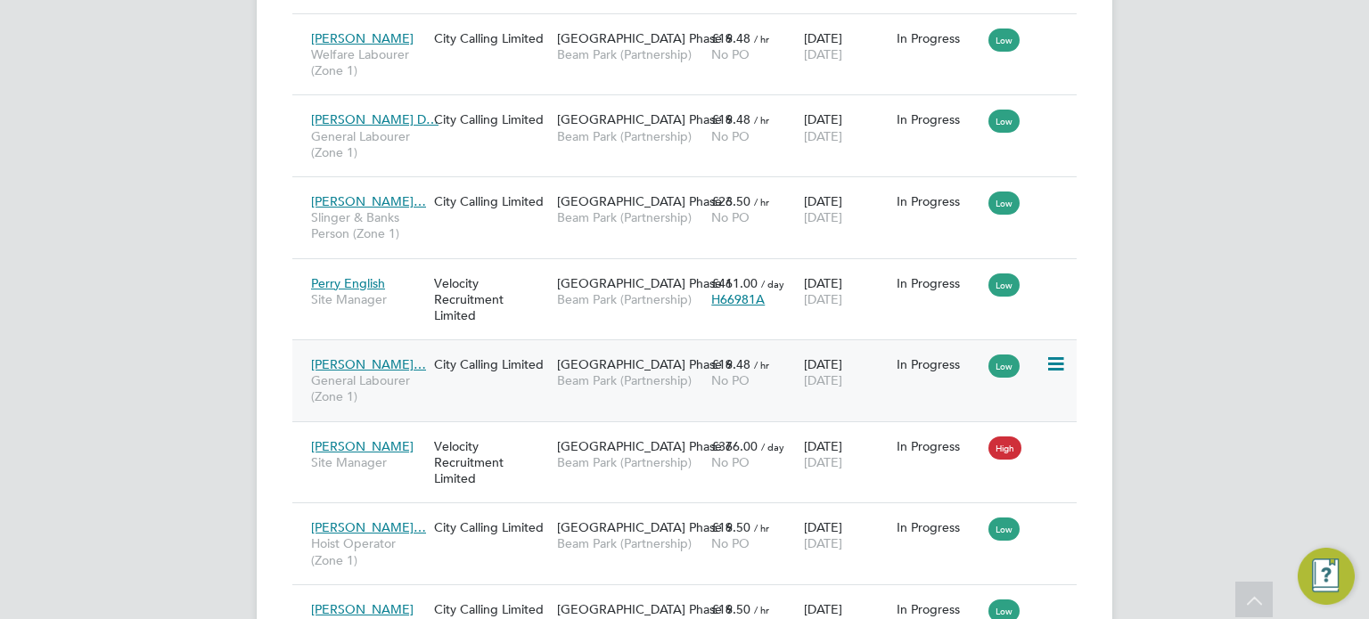
click at [609, 373] on span "Beam Park (Partnership)" at bounding box center [629, 381] width 145 height 16
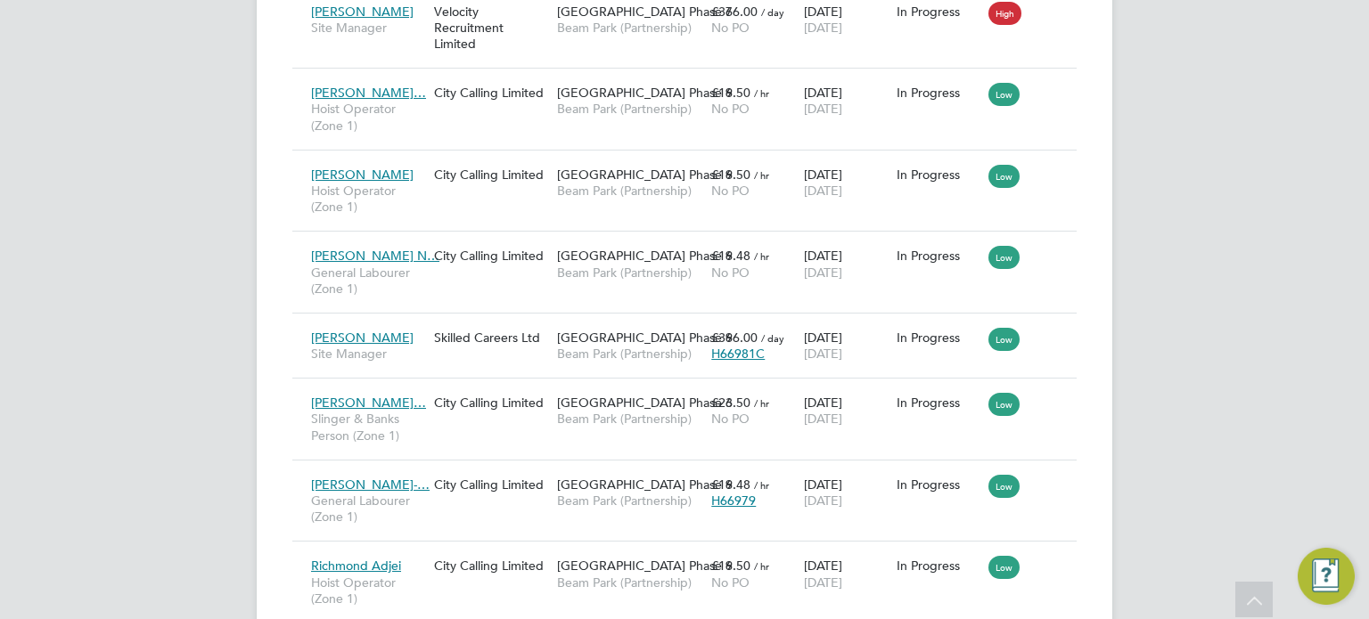
scroll to position [1457, 0]
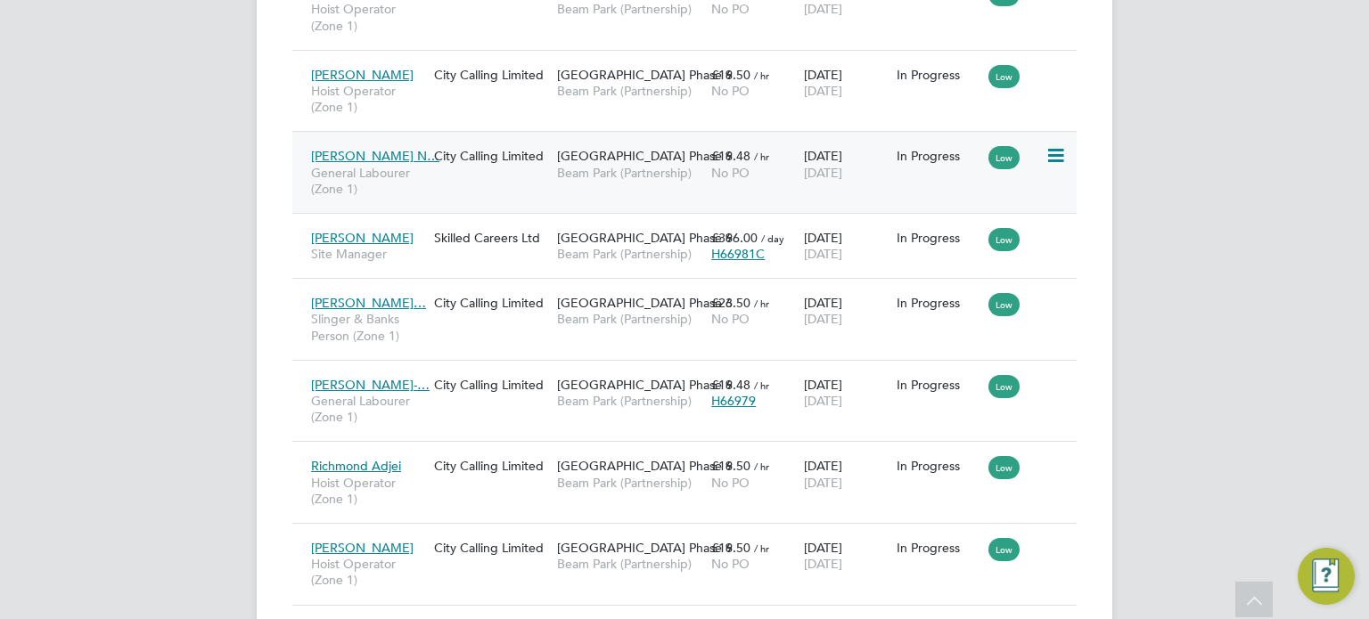
click at [631, 169] on span "Beam Park (Partnership)" at bounding box center [629, 173] width 145 height 16
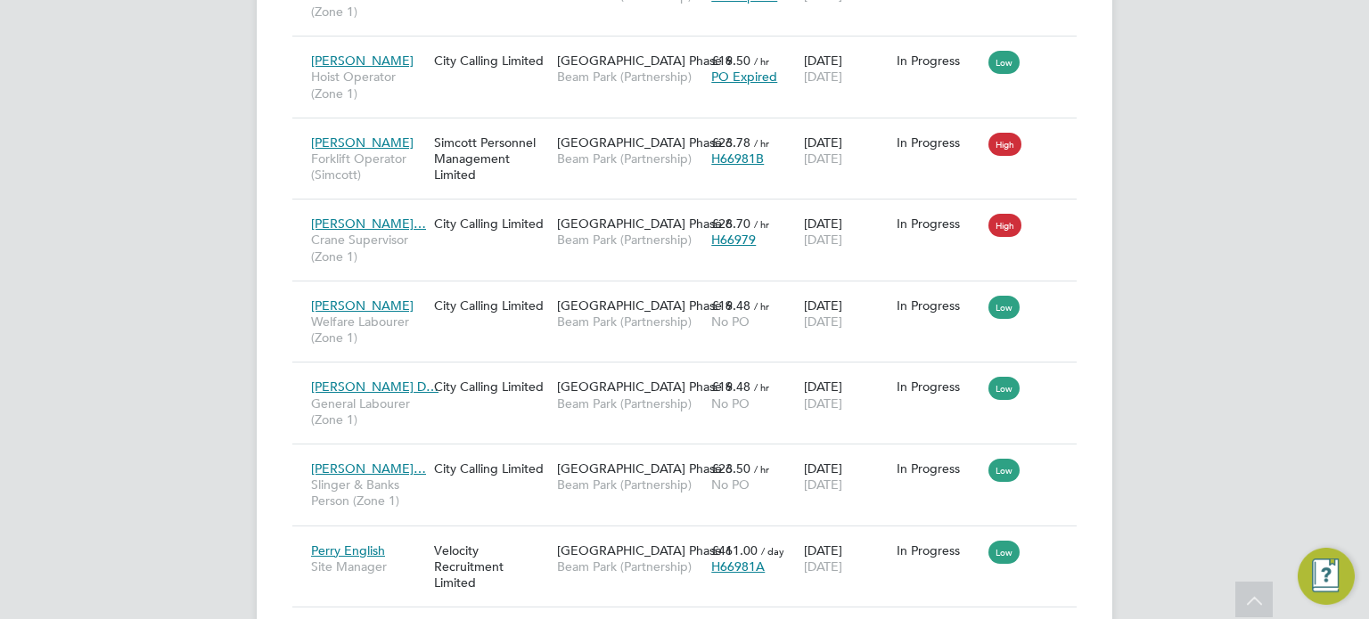
scroll to position [120, 0]
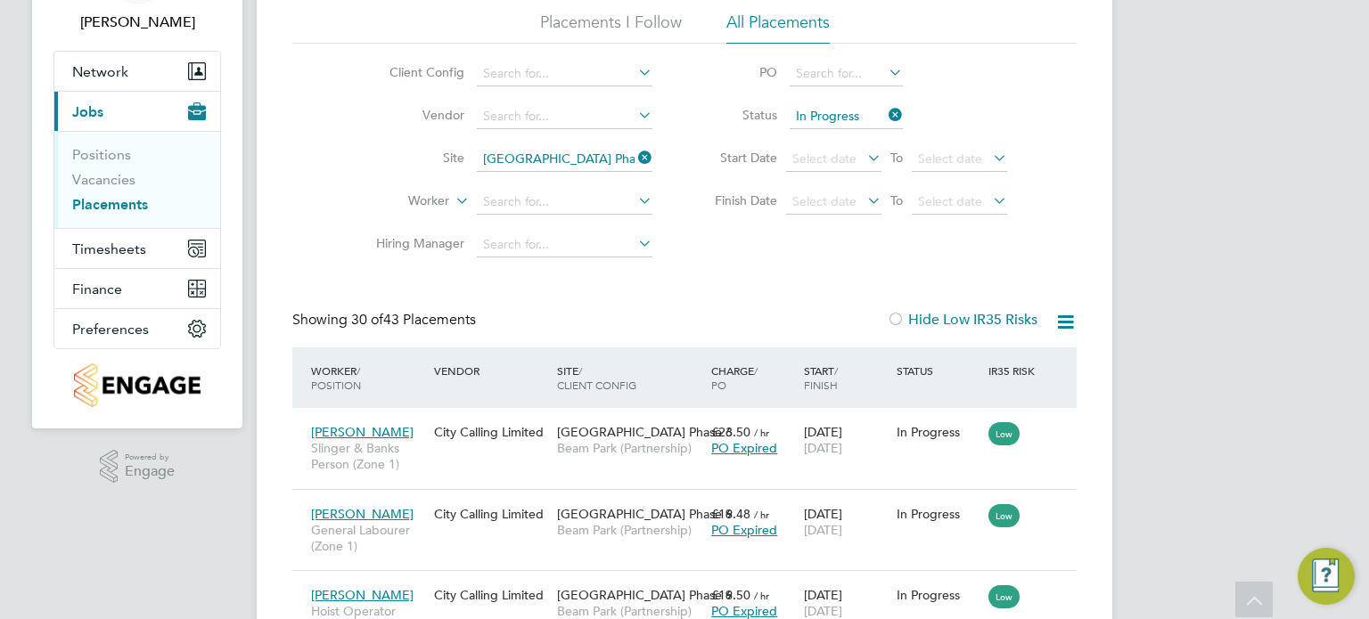
click at [635, 156] on icon at bounding box center [635, 157] width 0 height 25
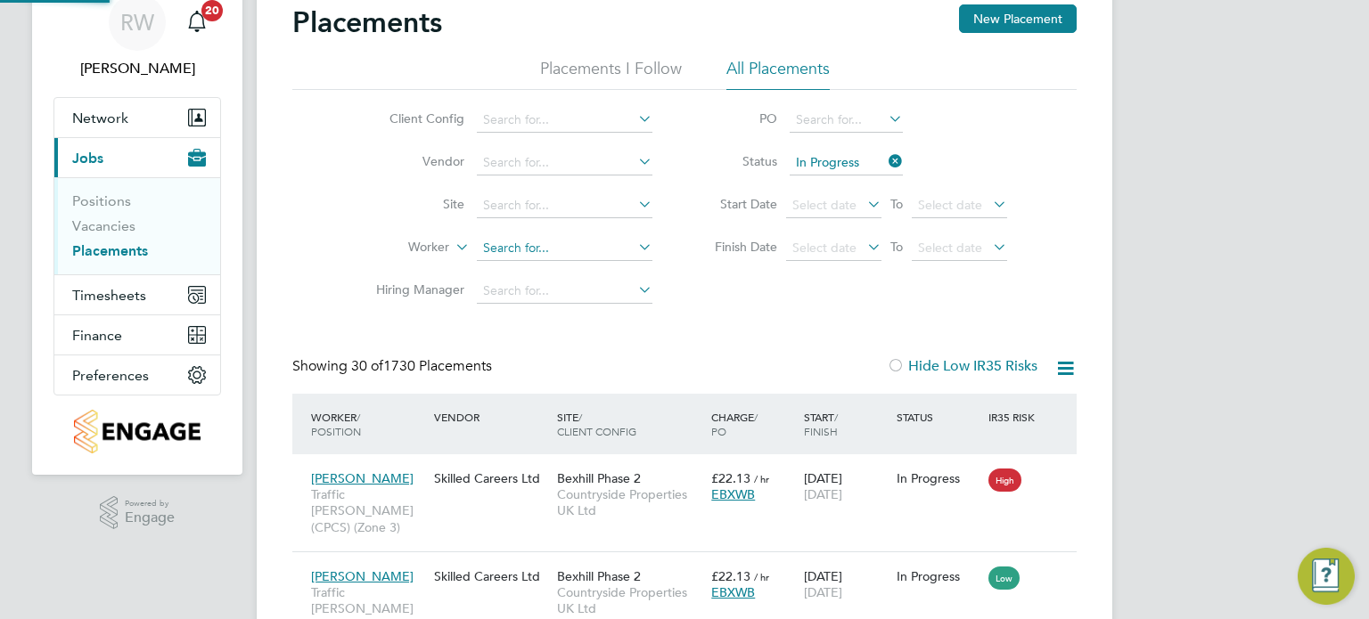
click at [542, 236] on input at bounding box center [565, 248] width 176 height 25
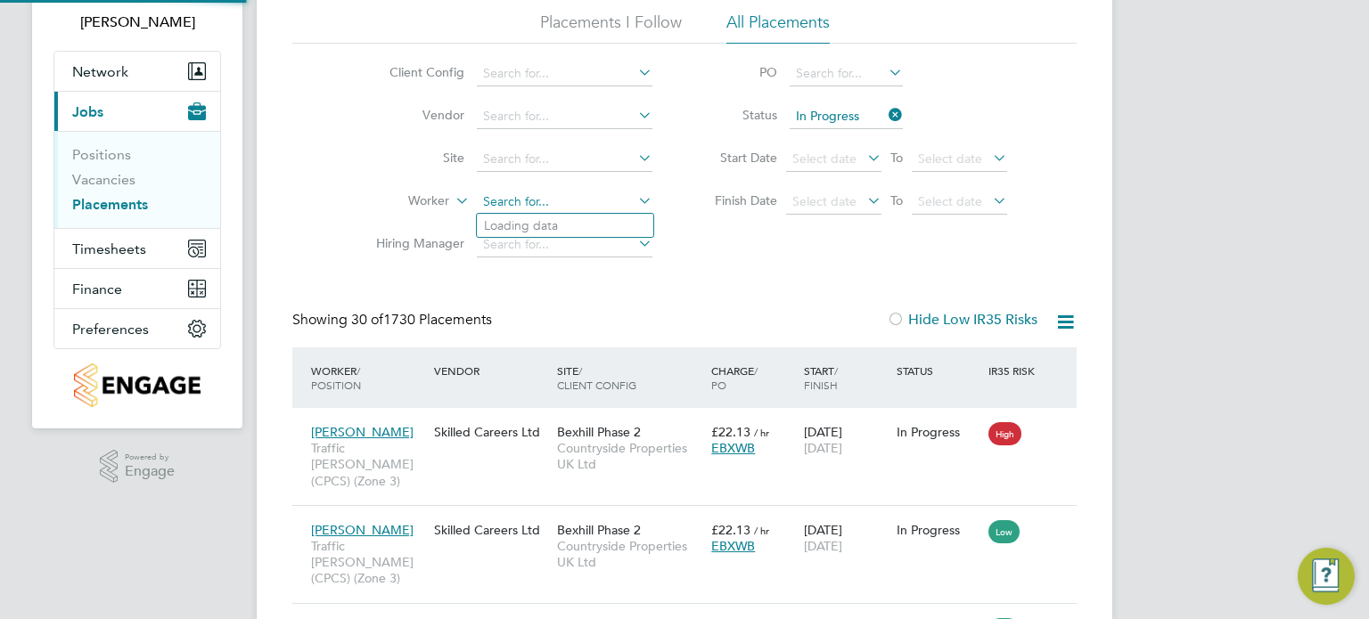
scroll to position [9, 9]
click at [567, 145] on li "Site" at bounding box center [507, 159] width 335 height 43
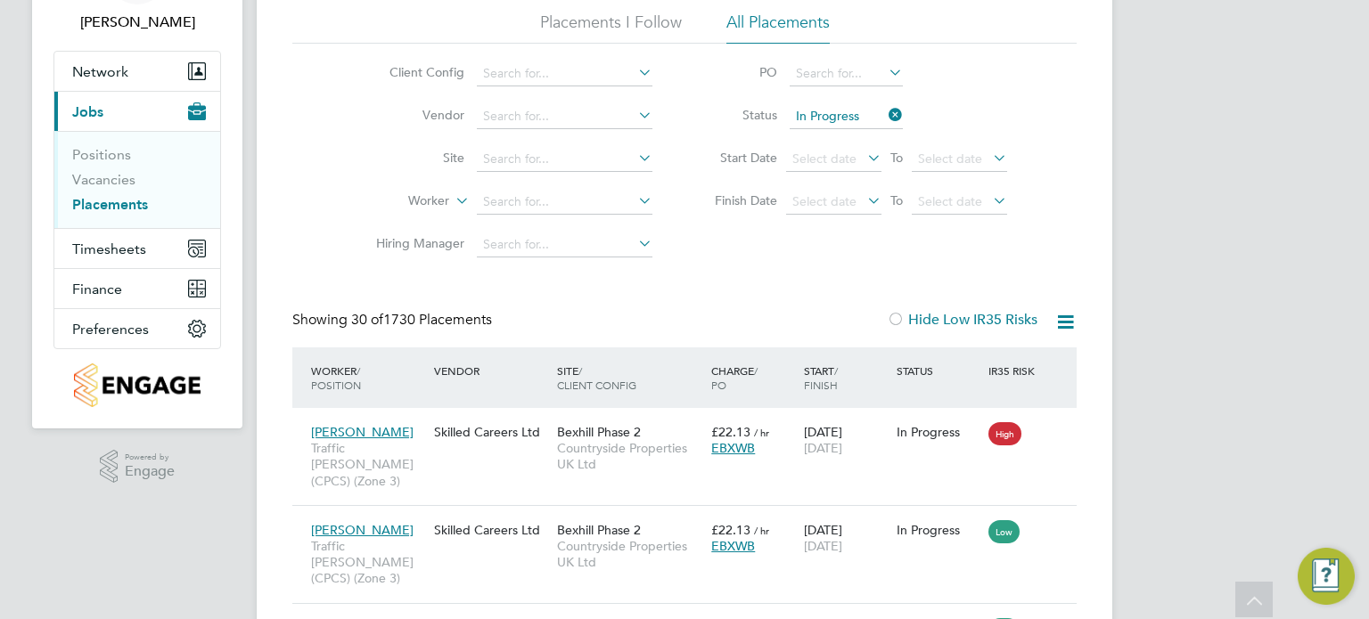
click at [556, 177] on li "Site" at bounding box center [507, 159] width 335 height 43
click at [555, 164] on input at bounding box center [565, 159] width 176 height 25
click at [549, 198] on li "Belmont Street" at bounding box center [565, 207] width 176 height 24
type input "Belmont Street"
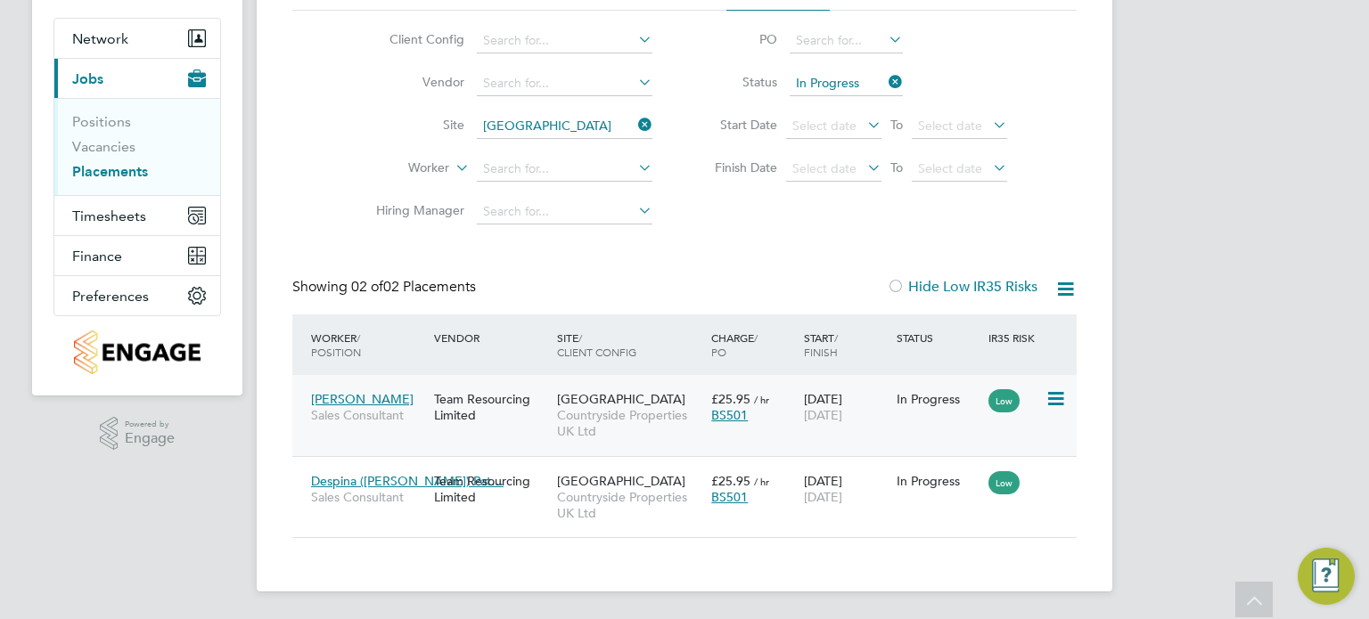
click at [638, 394] on span "Belmont Street" at bounding box center [621, 399] width 128 height 16
click at [635, 127] on icon at bounding box center [635, 124] width 0 height 25
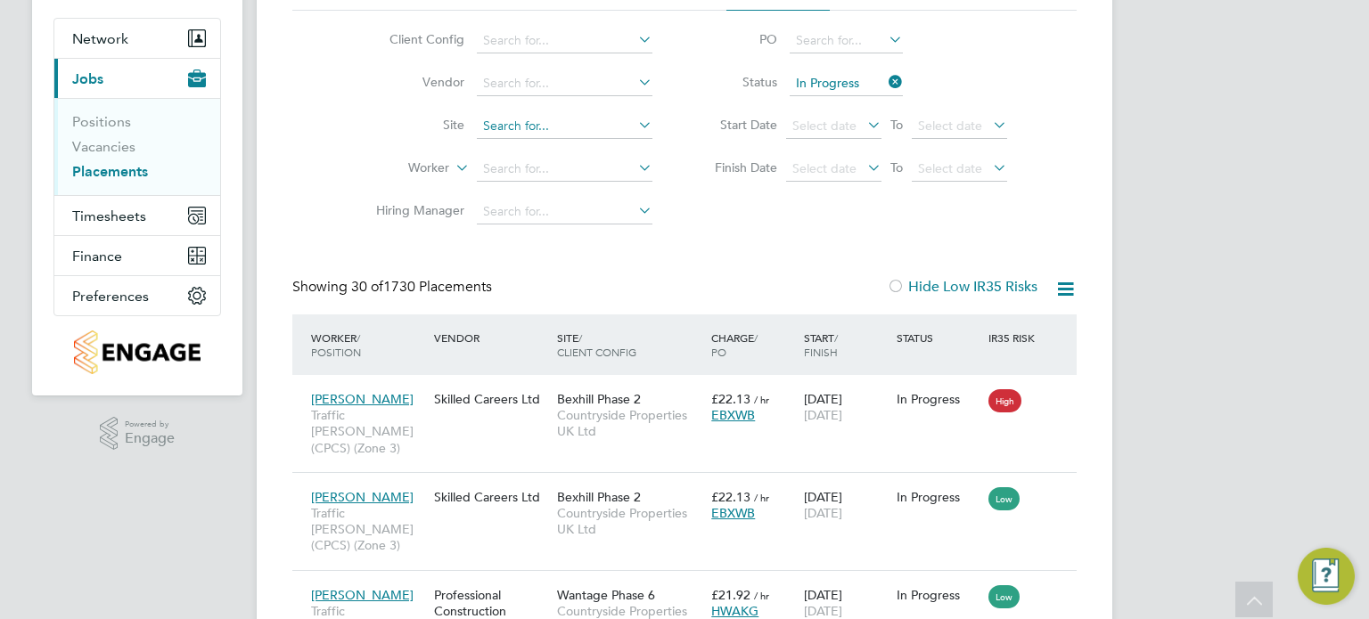
click at [529, 131] on input at bounding box center [565, 126] width 176 height 25
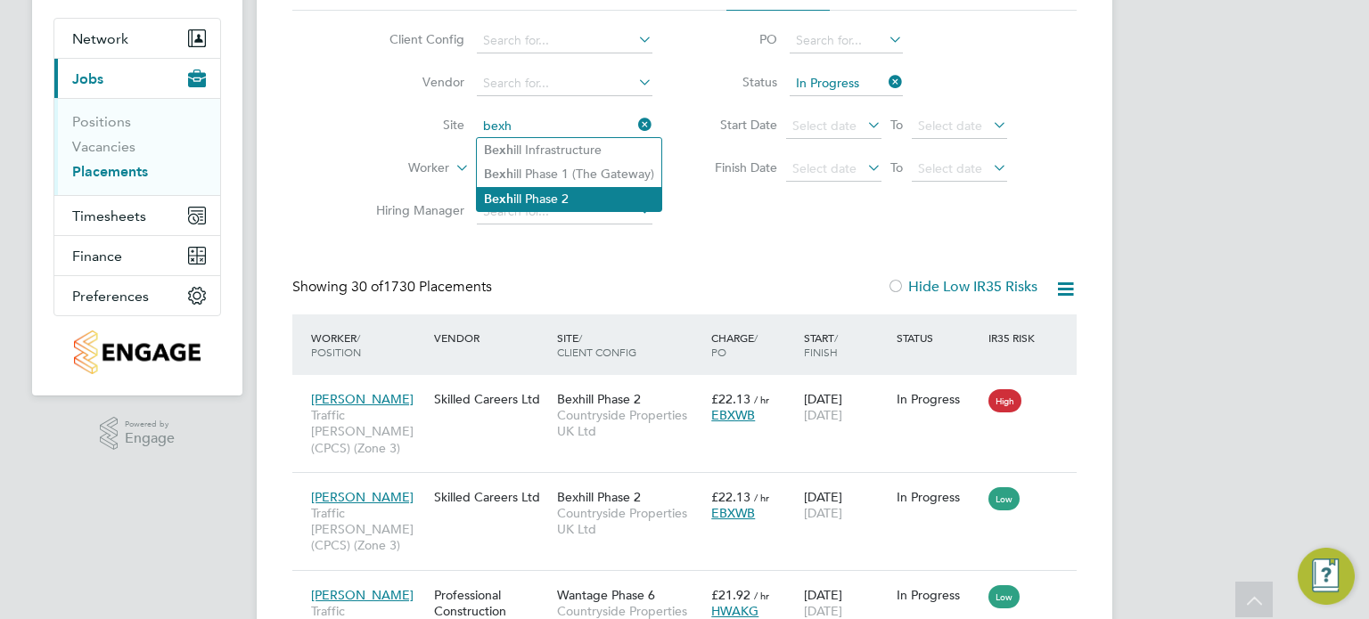
click at [528, 199] on li "Bexh ill Phase 2" at bounding box center [569, 199] width 184 height 24
type input "Bexhill Phase 2"
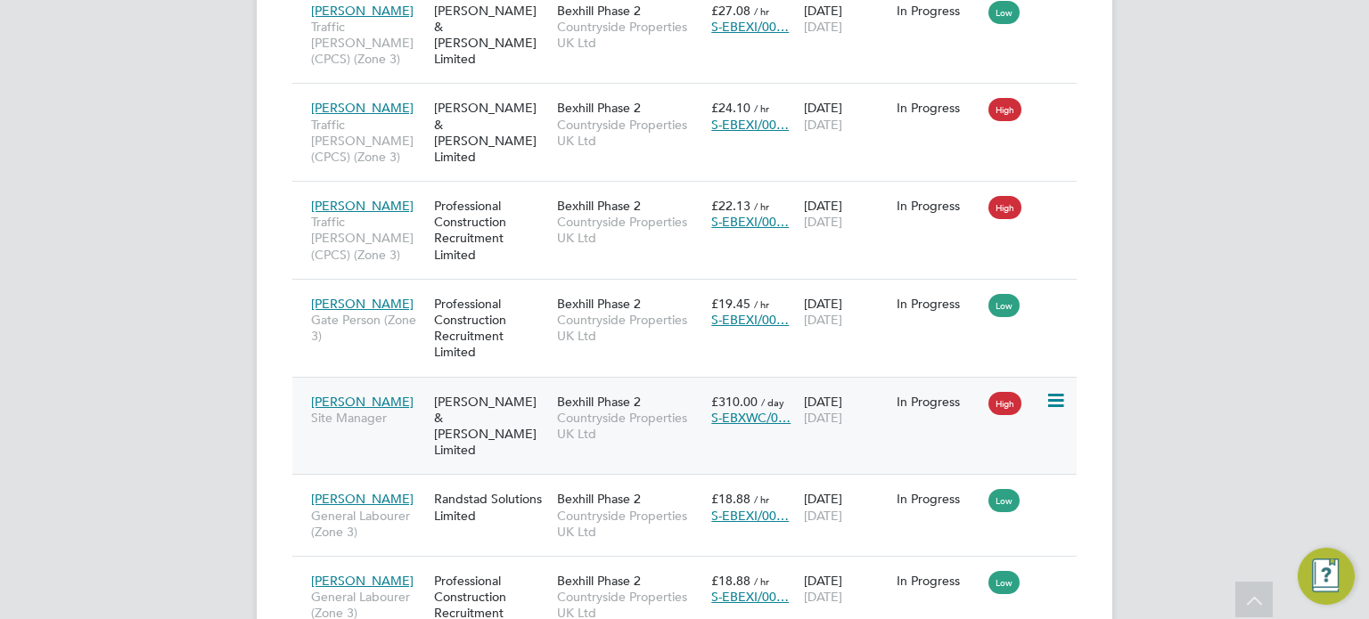
click at [626, 394] on span "Bexhill Phase 2" at bounding box center [599, 402] width 84 height 16
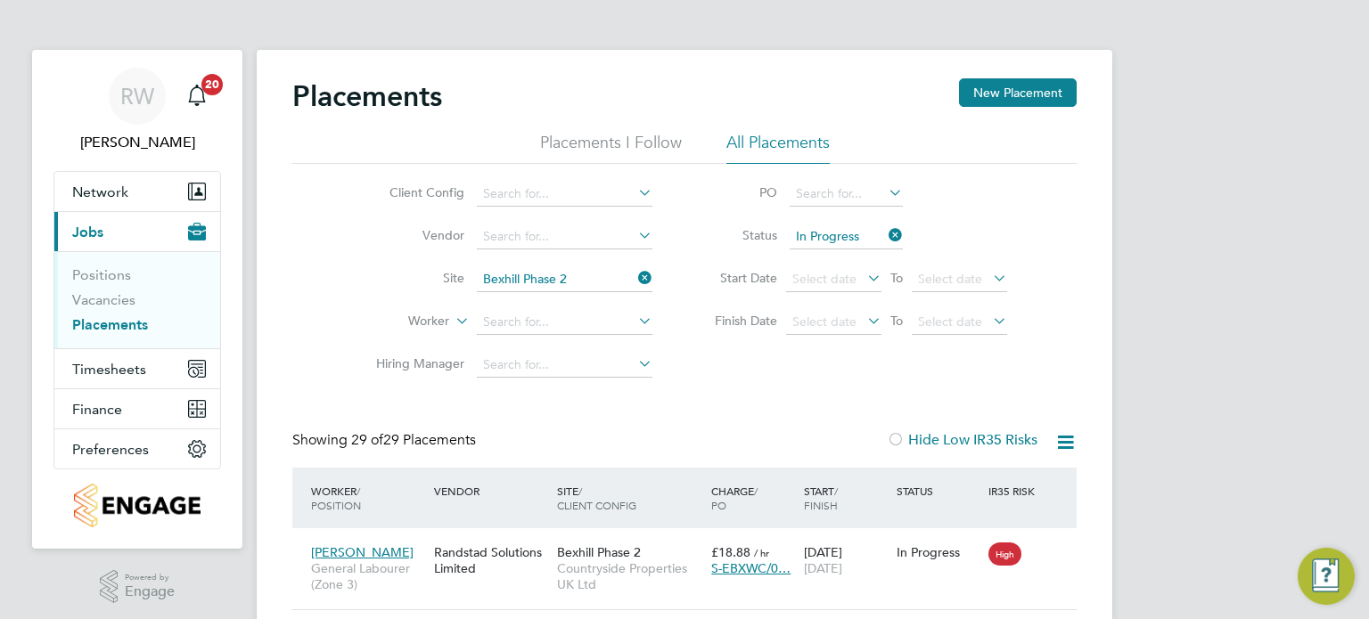
click at [635, 278] on icon at bounding box center [635, 278] width 0 height 25
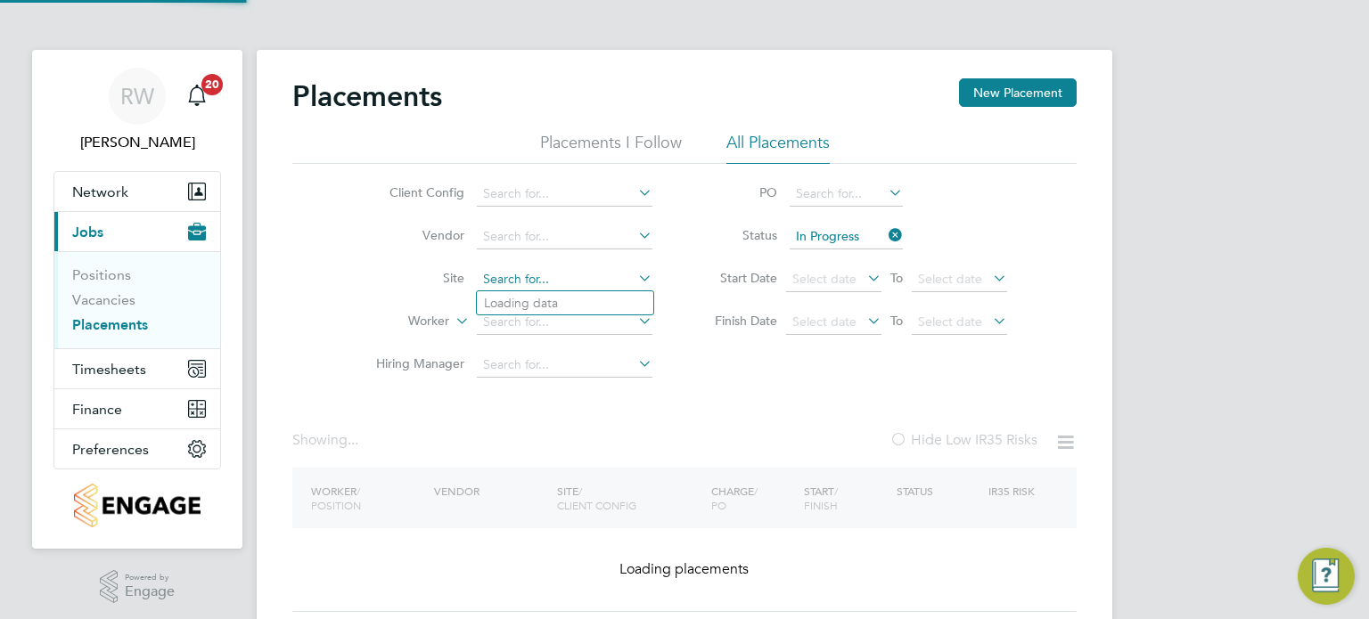
click at [603, 280] on input at bounding box center [565, 279] width 176 height 25
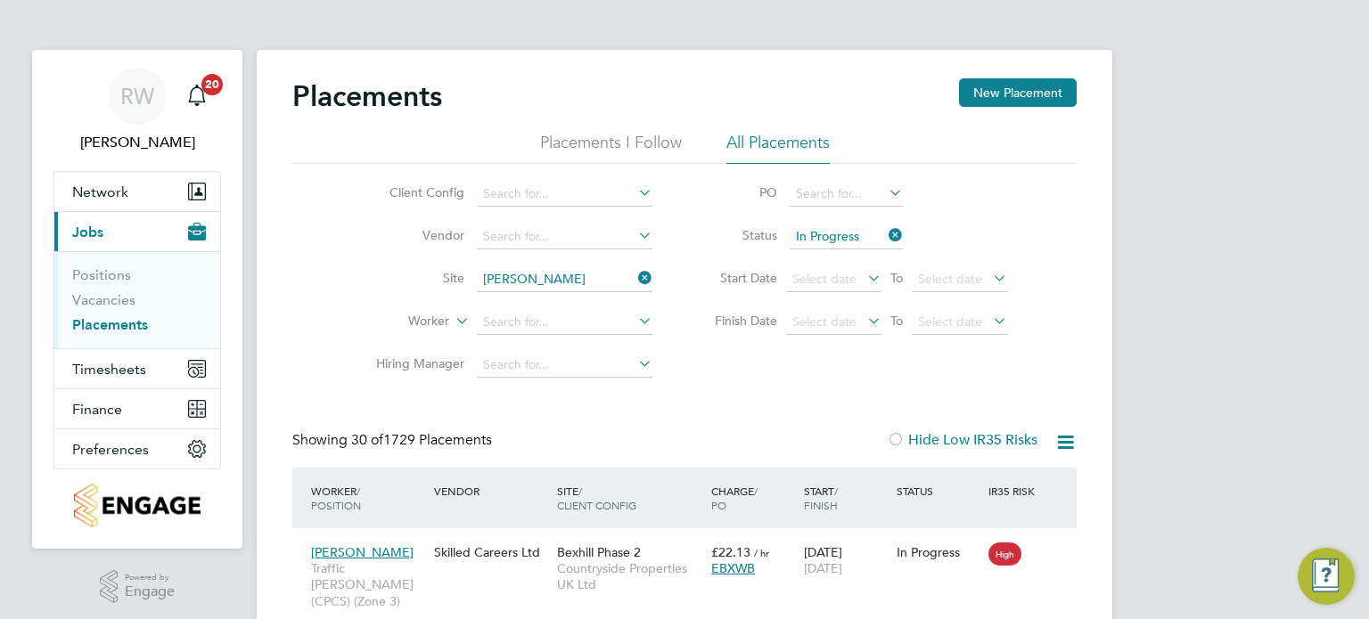
click at [572, 294] on li "Bierl ey Lane" at bounding box center [587, 303] width 220 height 24
type input "Bierley Lane"
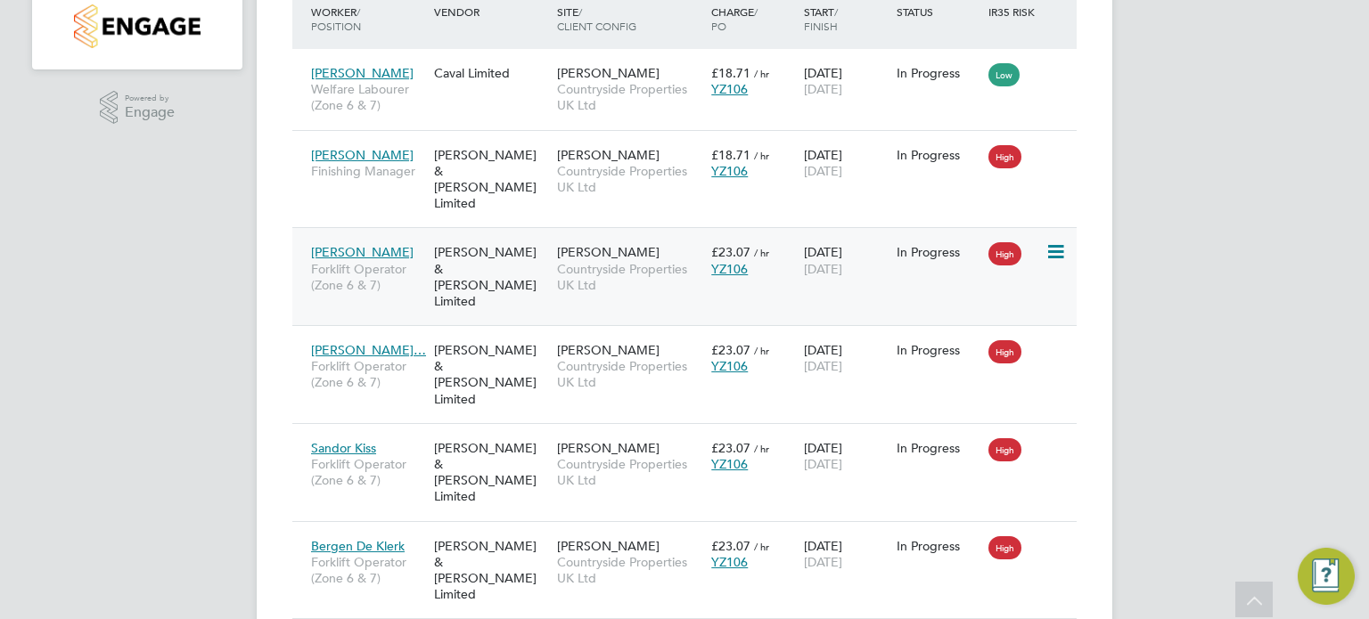
click at [598, 244] on span "Bierley Lane" at bounding box center [608, 252] width 102 height 16
click at [554, 333] on div "Bierley Lane Countryside Properties UK Ltd" at bounding box center [630, 366] width 154 height 67
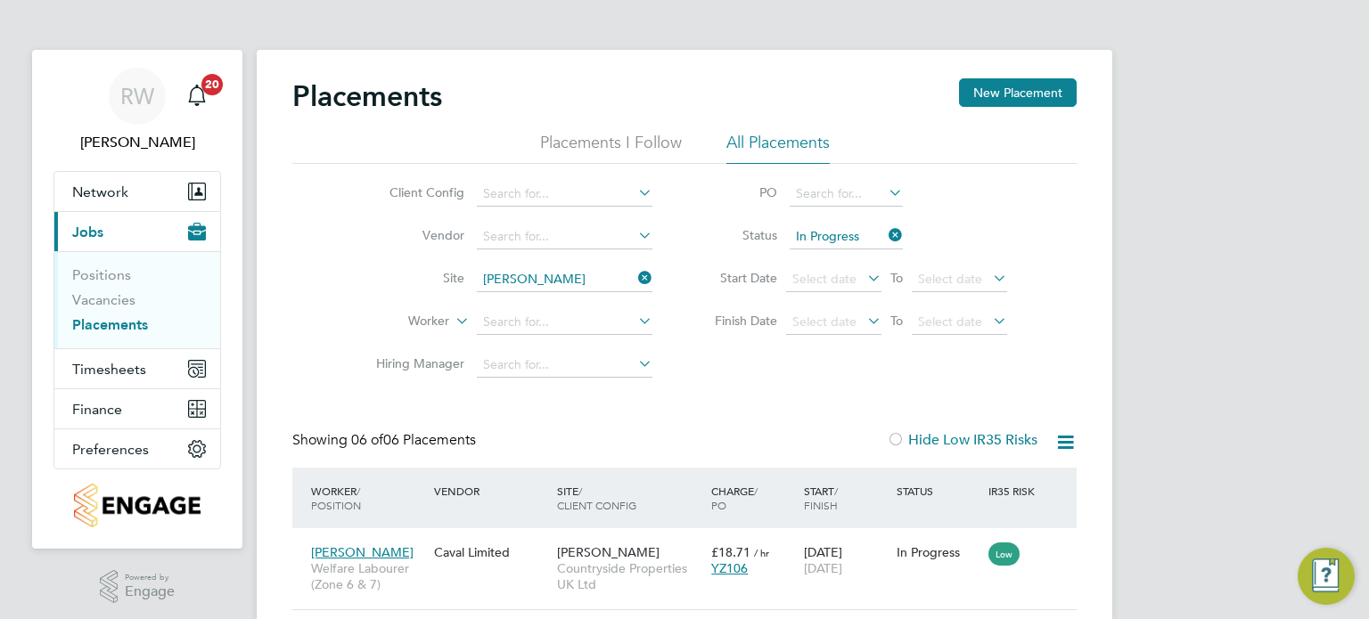
click at [635, 280] on icon at bounding box center [635, 278] width 0 height 25
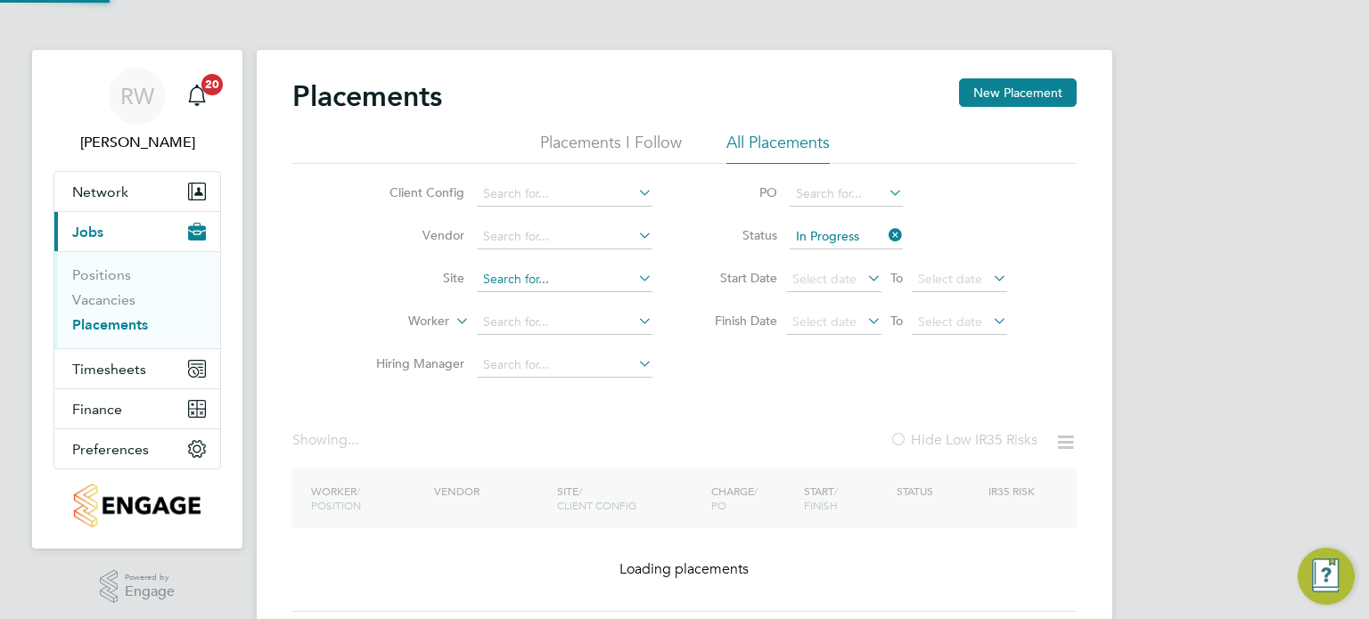
click at [574, 278] on input at bounding box center [565, 279] width 176 height 25
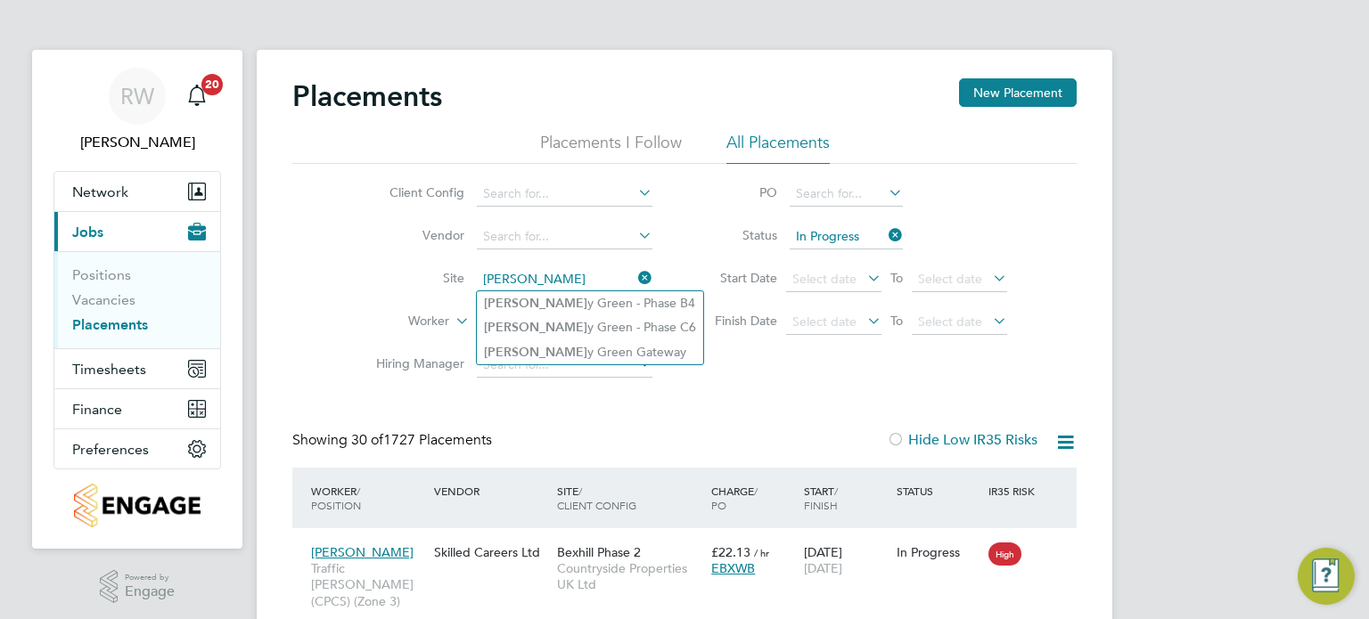
type input "boorle"
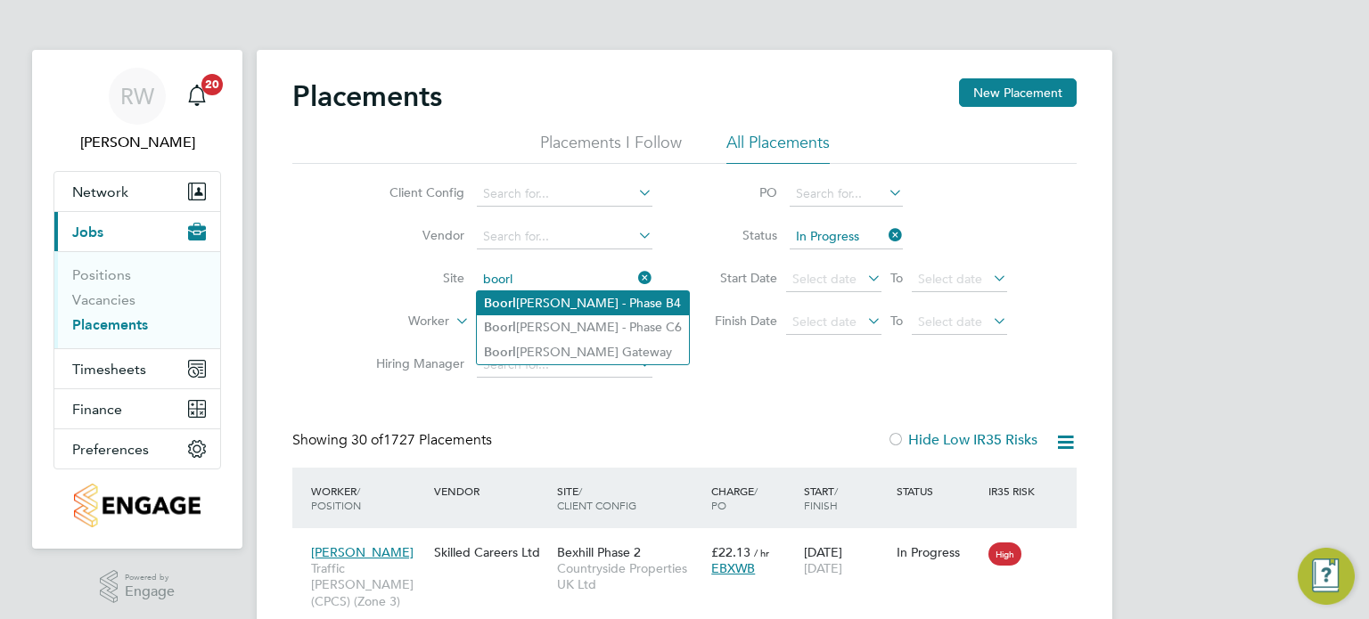
click at [578, 301] on li "Boorl ey Green - Phase B4" at bounding box center [583, 303] width 212 height 24
type input "Boorley Green - Phase B4"
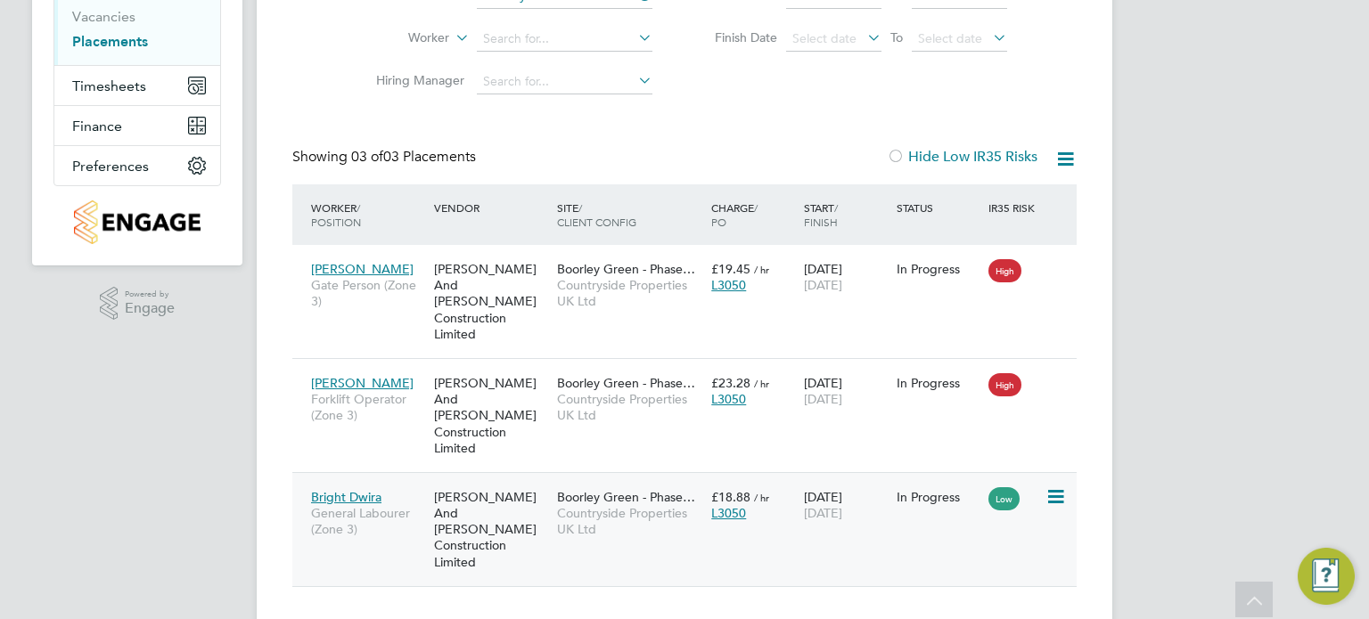
click at [655, 505] on span "Countryside Properties UK Ltd" at bounding box center [629, 521] width 145 height 32
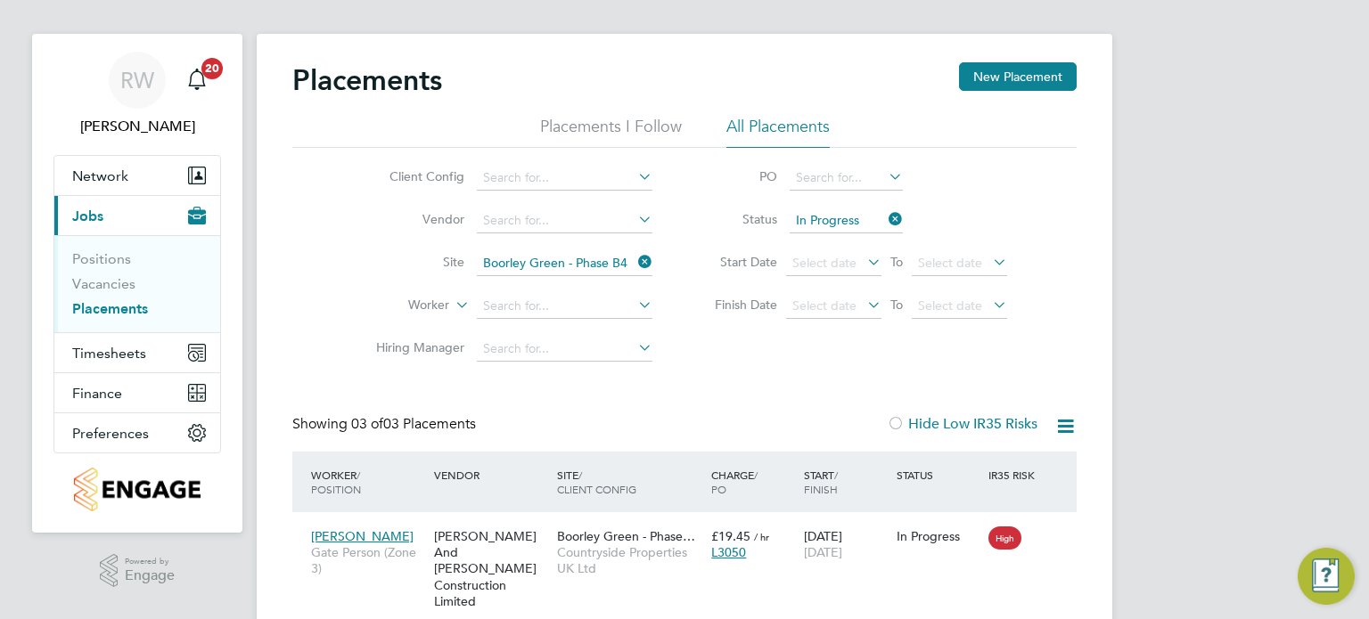
drag, startPoint x: 646, startPoint y: 266, endPoint x: 629, endPoint y: 263, distance: 17.3
click at [635, 266] on icon at bounding box center [635, 262] width 0 height 25
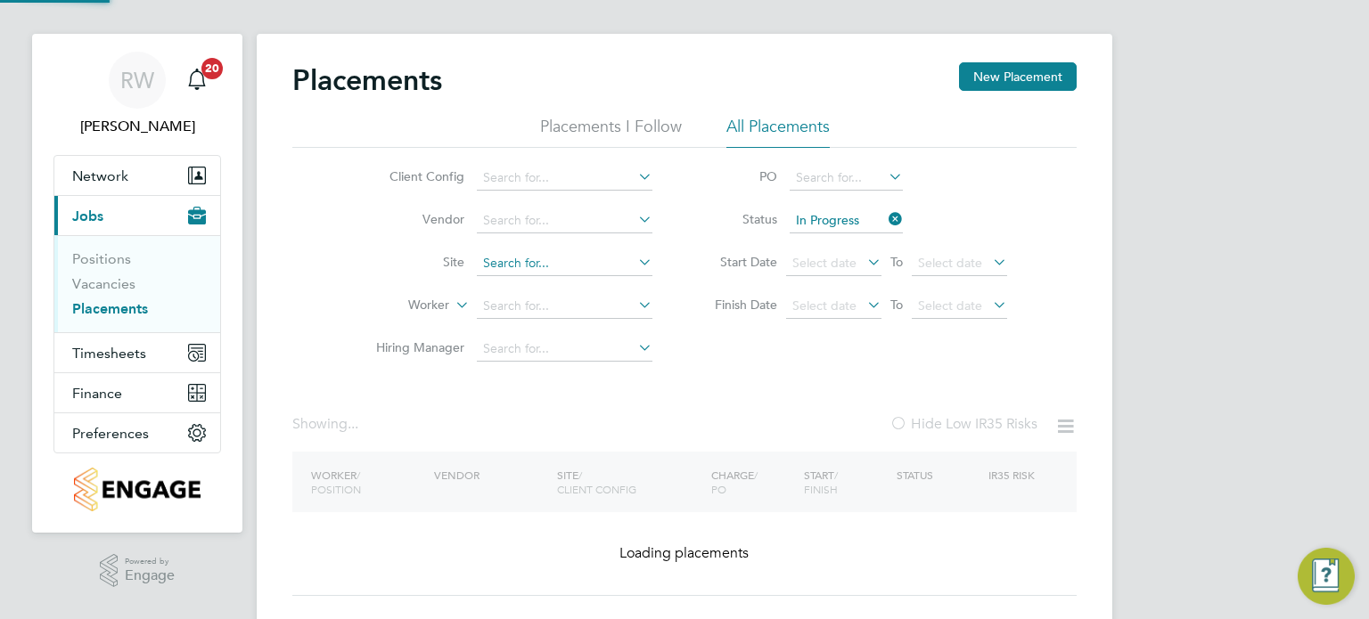
click at [599, 261] on input at bounding box center [565, 263] width 176 height 25
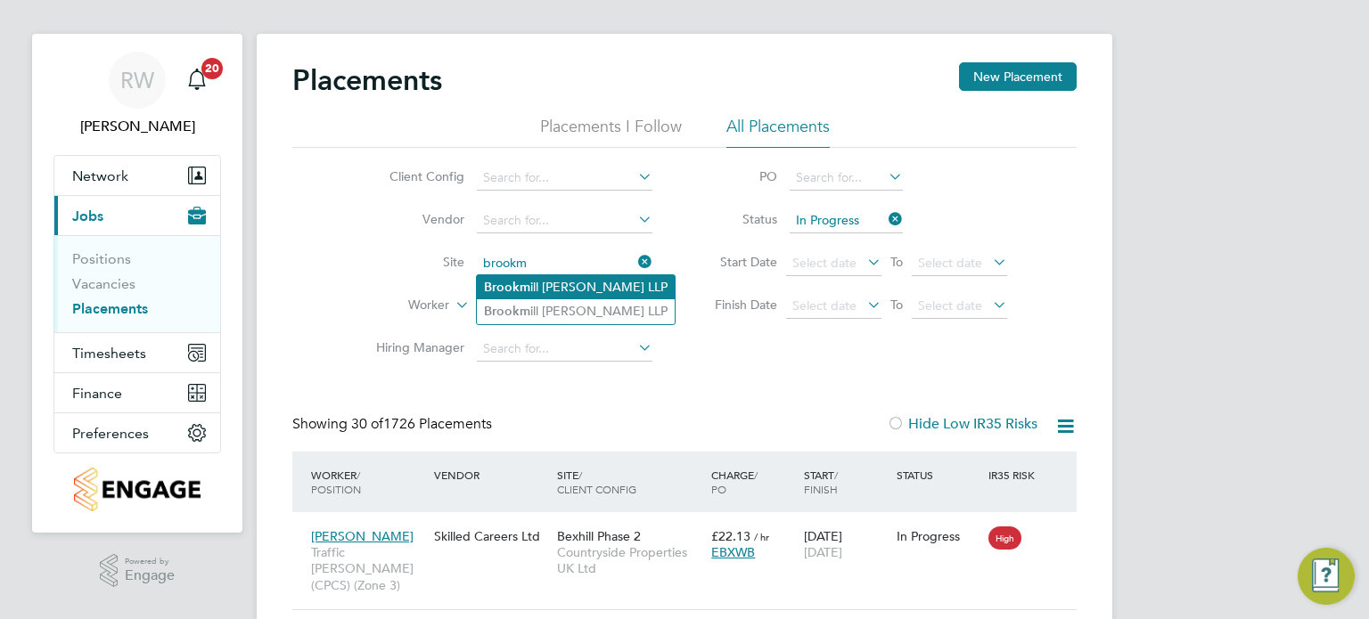
click at [571, 277] on li "Brookm ill Meadows LLP" at bounding box center [576, 287] width 198 height 24
type input "Brookmill Meadows LLP"
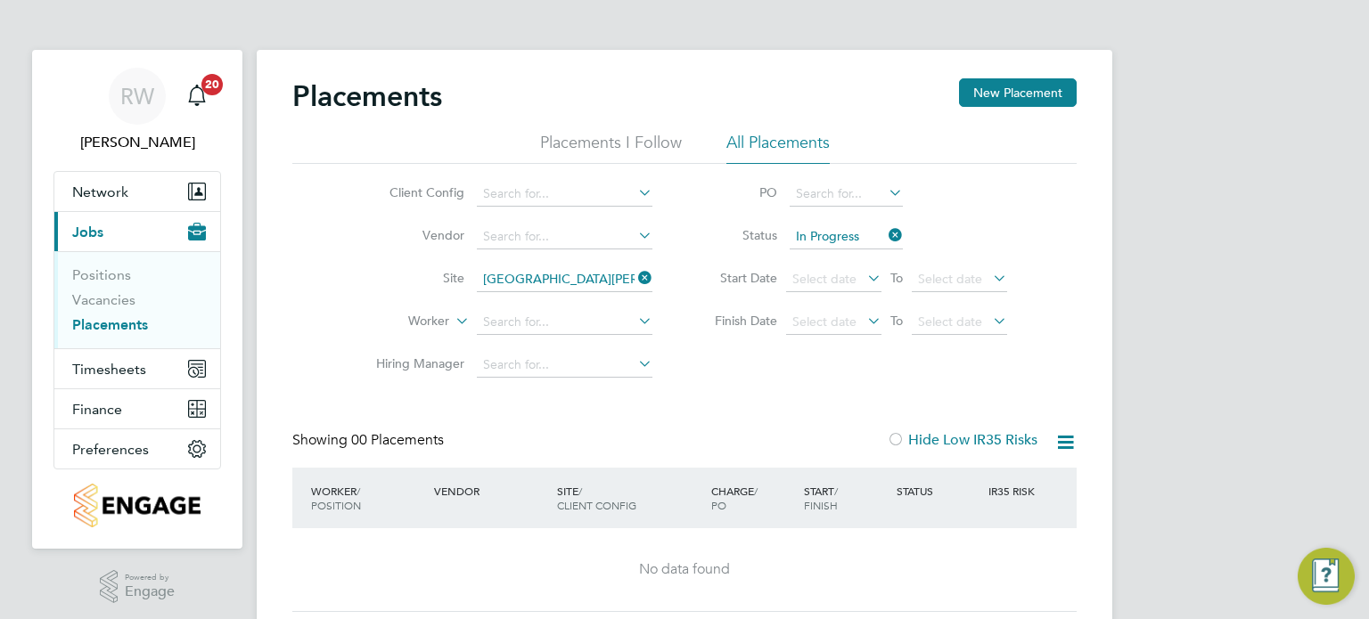
click at [635, 273] on icon at bounding box center [635, 278] width 0 height 25
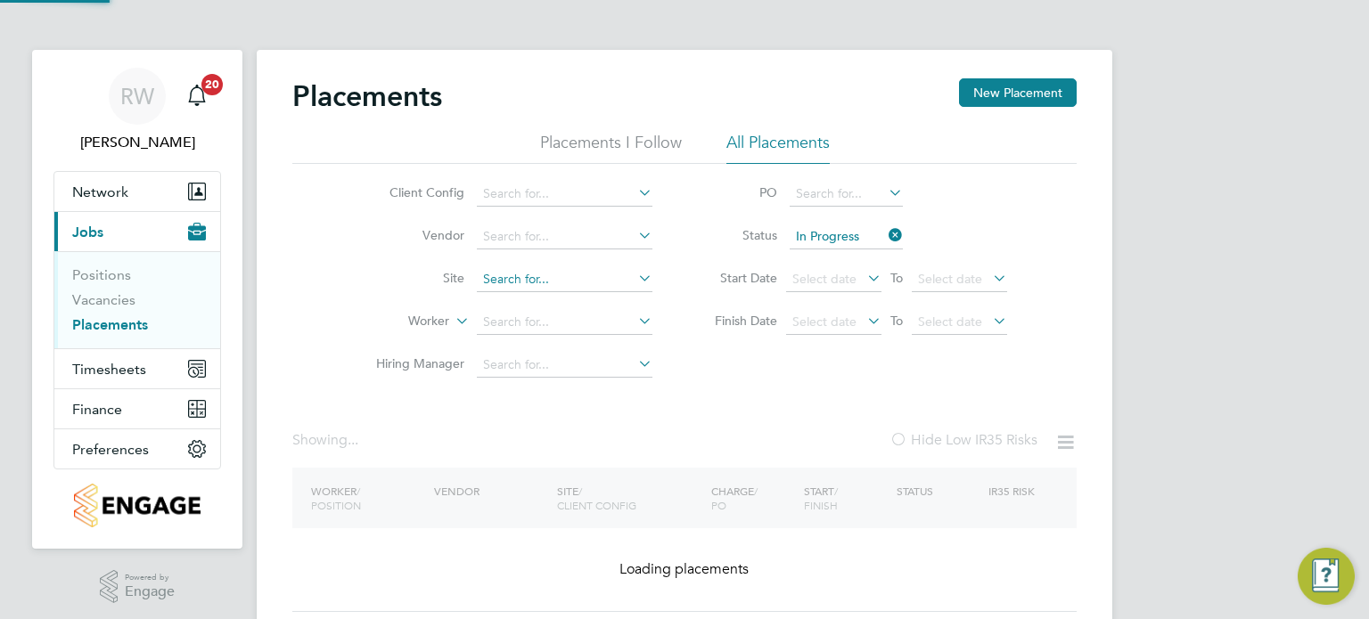
click at [579, 277] on input at bounding box center [565, 279] width 176 height 25
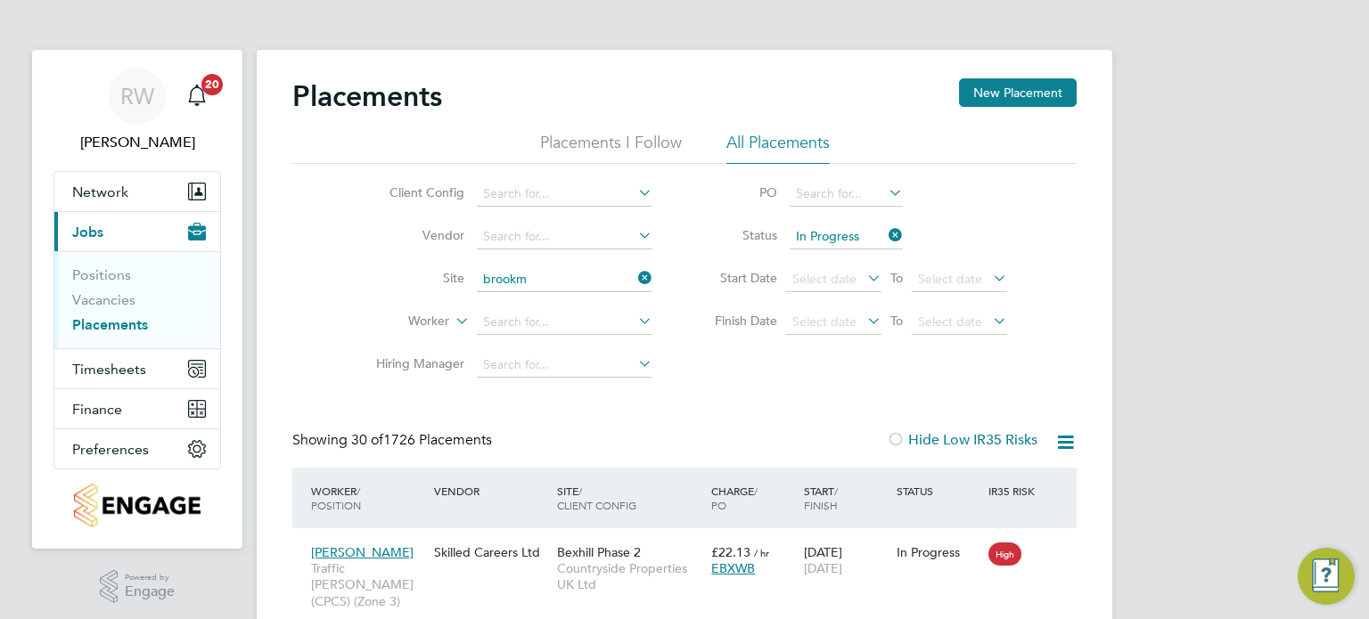
click at [572, 329] on li "Brookm ill Meadows LLP" at bounding box center [576, 327] width 198 height 24
type input "Brookmill Meadows LLP"
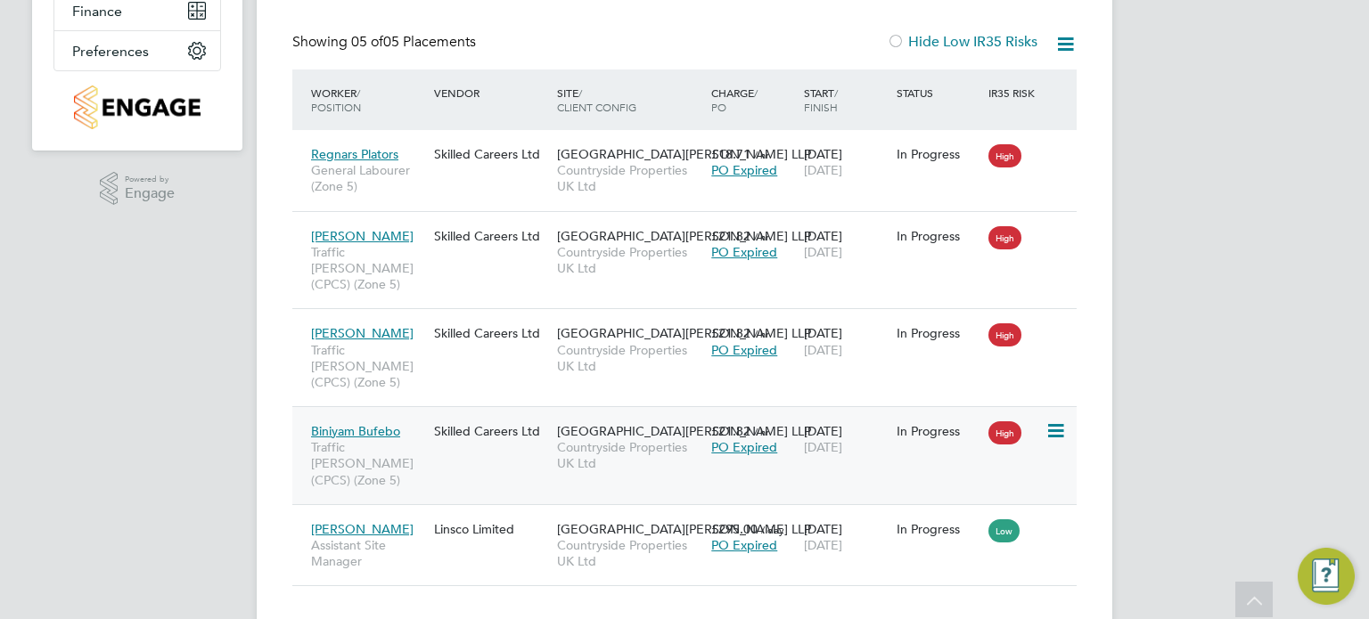
click at [645, 439] on span "Countryside Properties UK Ltd" at bounding box center [629, 455] width 145 height 32
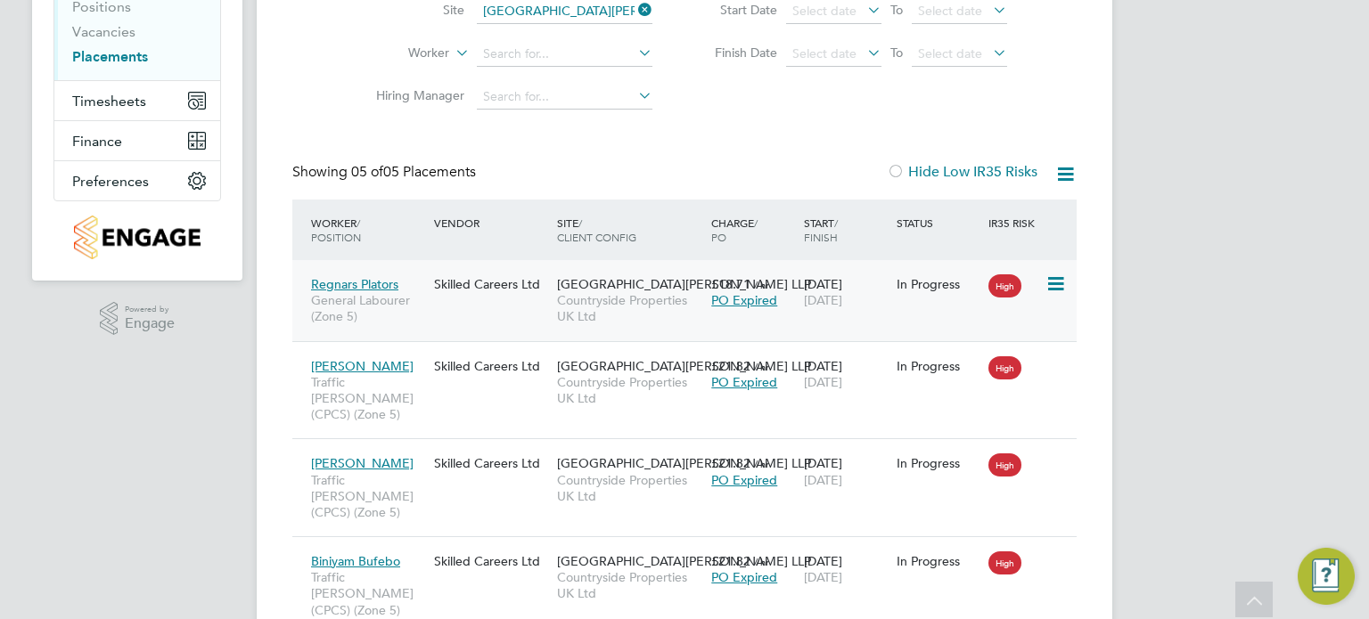
scroll to position [220, 0]
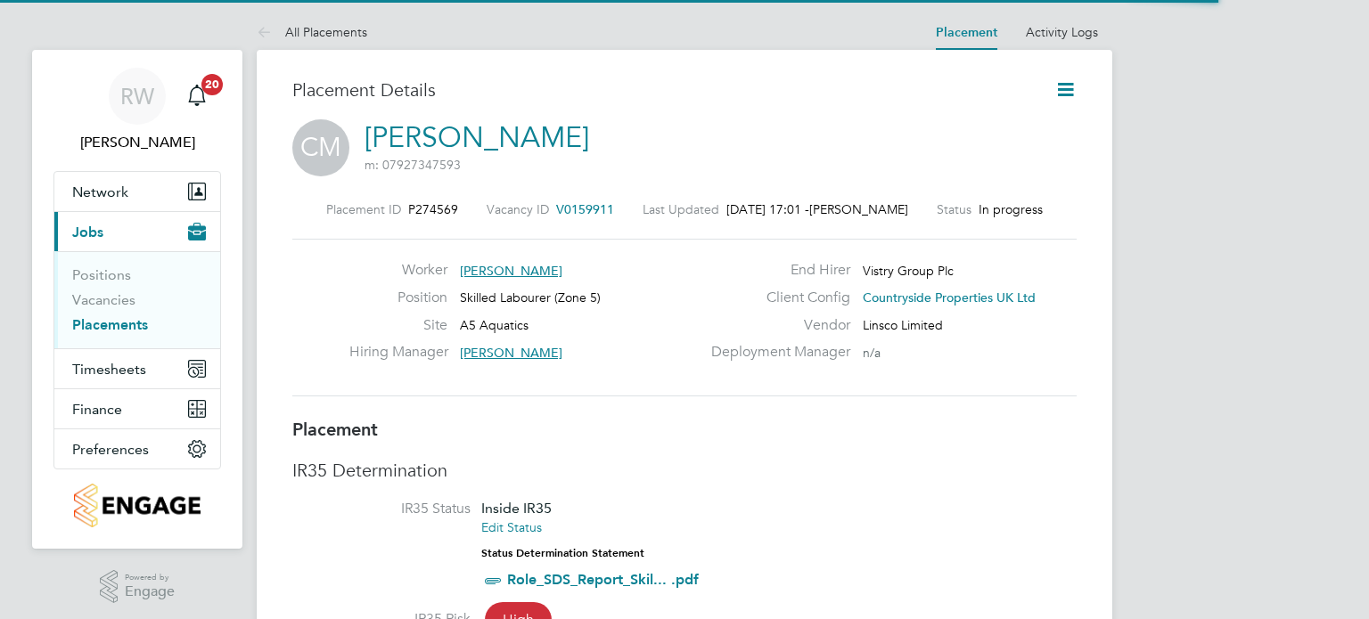
click at [1069, 91] on icon at bounding box center [1065, 89] width 22 height 22
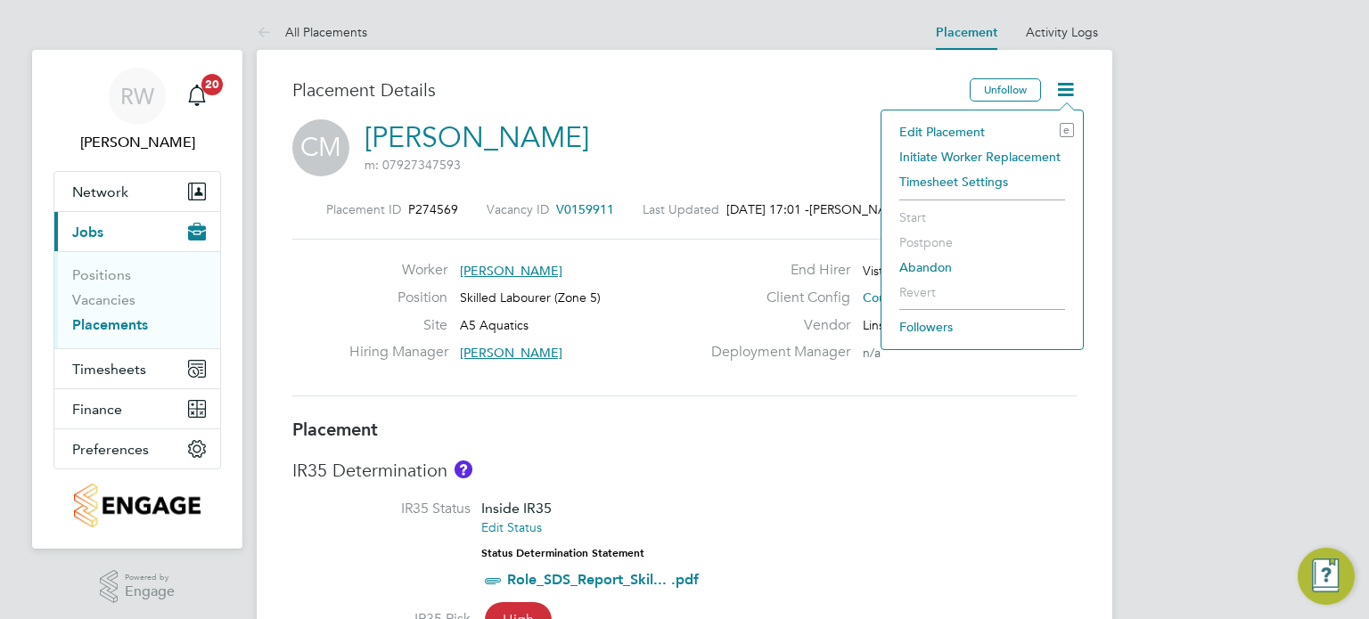
click at [965, 119] on li "Edit Placement e" at bounding box center [982, 131] width 184 height 25
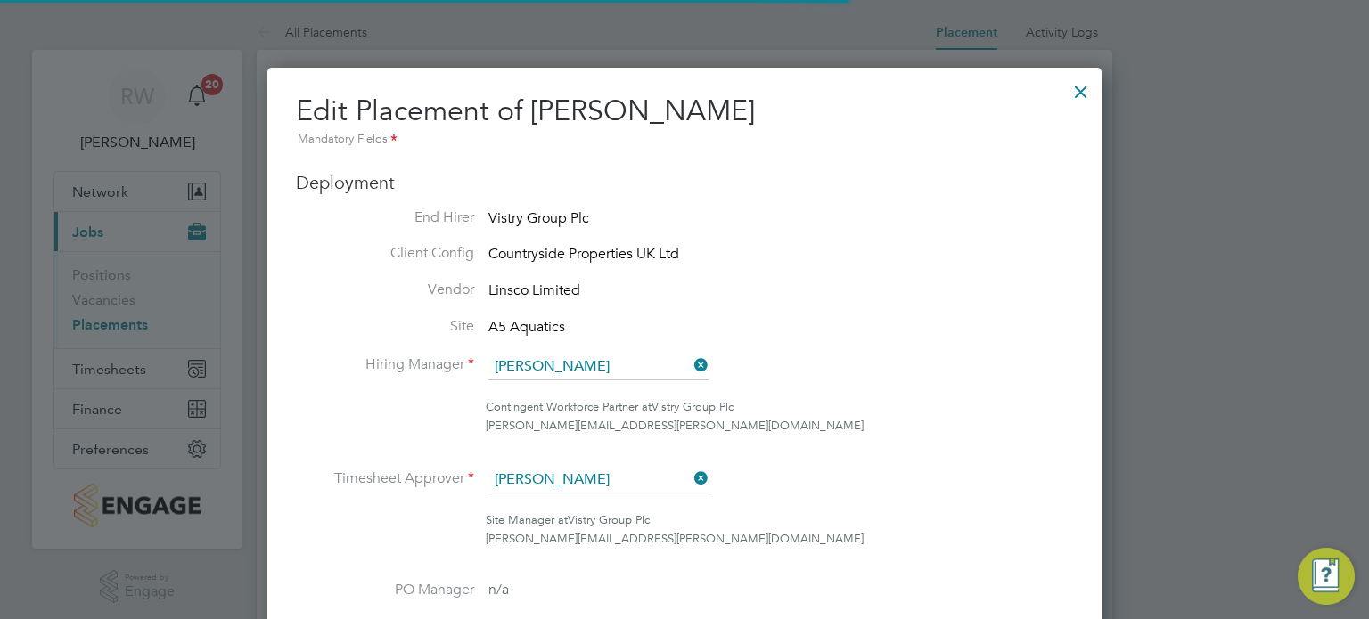
scroll to position [9, 9]
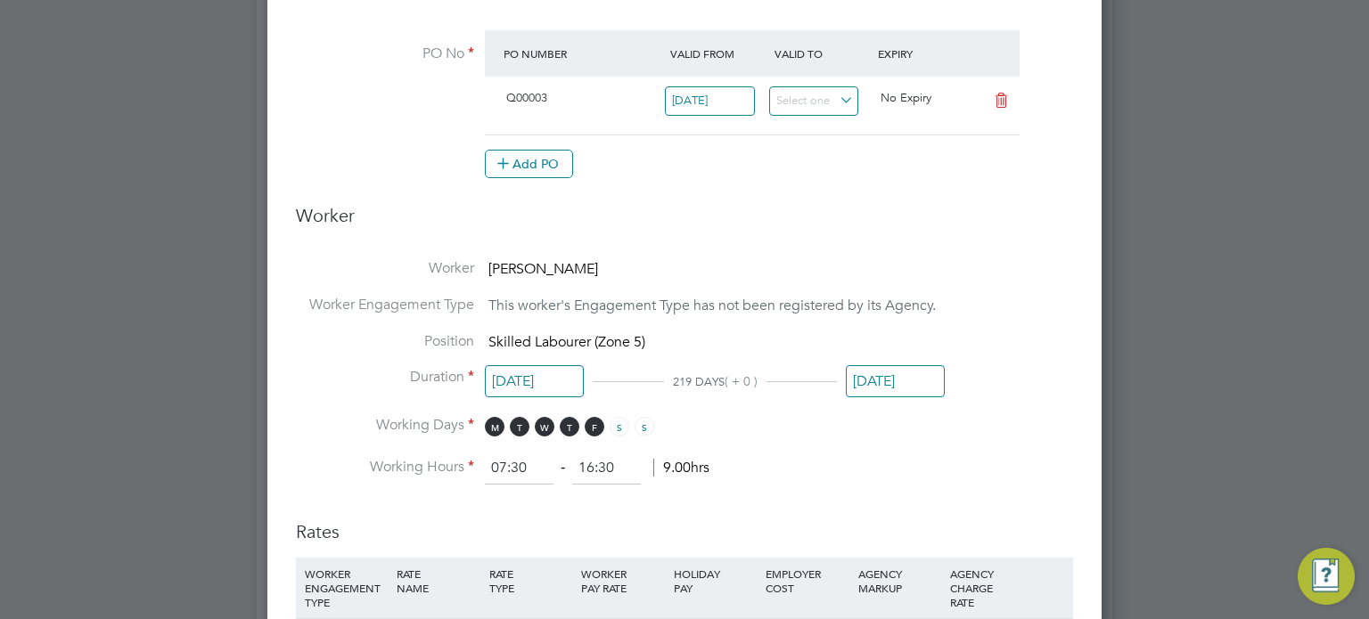
click at [905, 373] on input "[DATE]" at bounding box center [895, 381] width 99 height 33
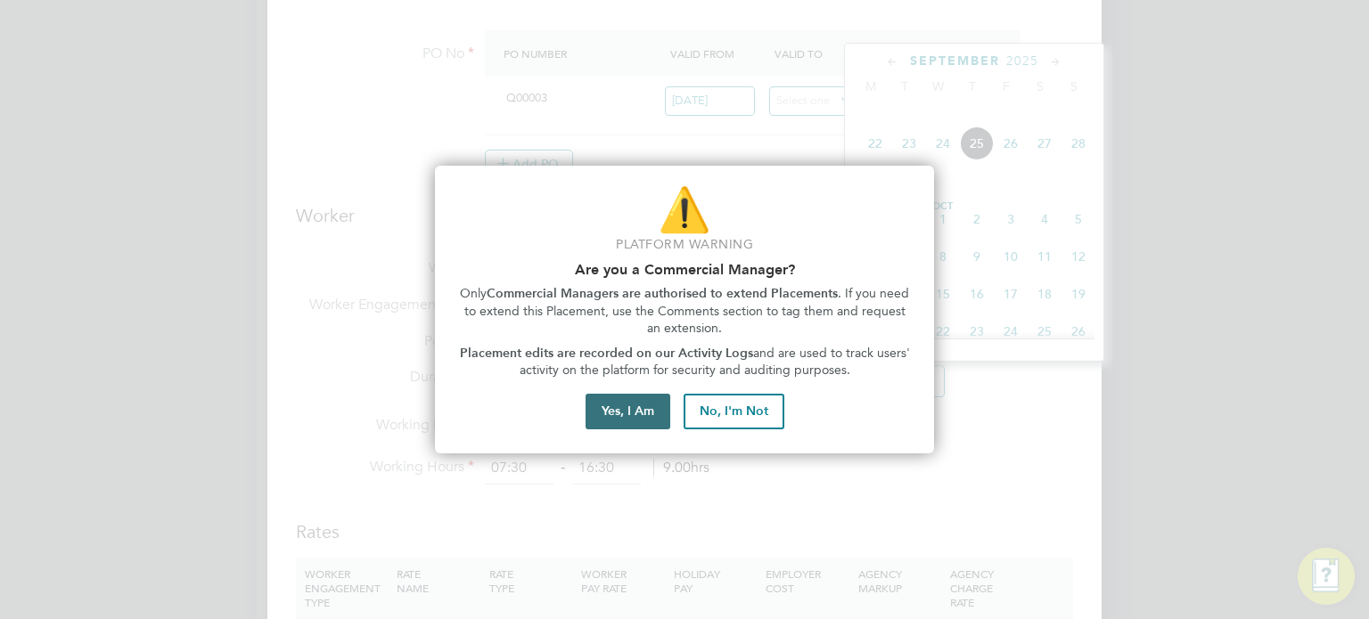
click at [640, 401] on button "Yes, I Am" at bounding box center [628, 412] width 85 height 36
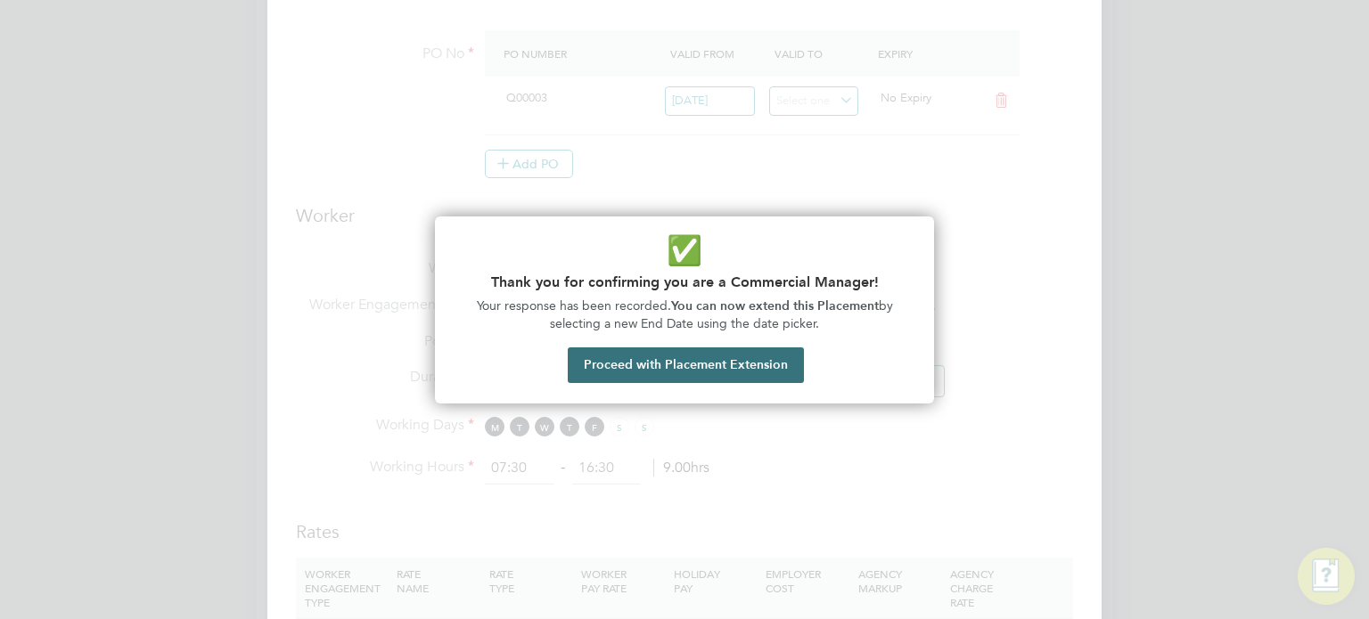
click at [668, 359] on button "Proceed with Placement Extension" at bounding box center [686, 366] width 236 height 36
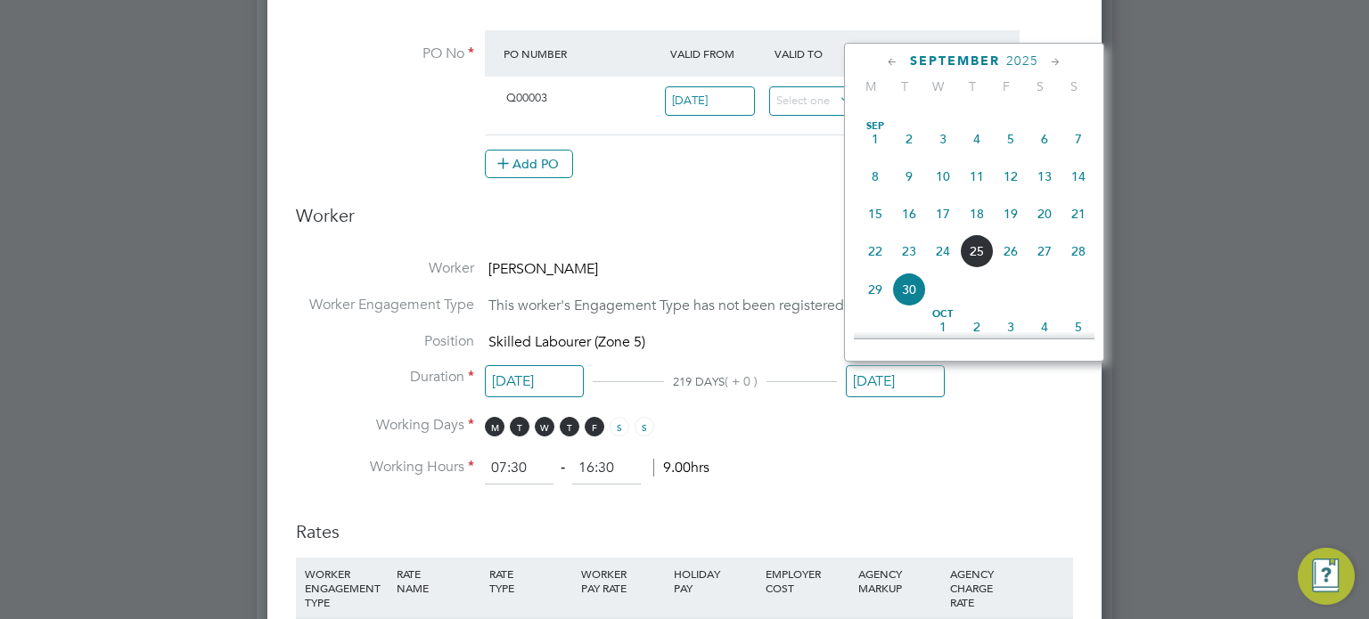
click at [1085, 113] on span "31" at bounding box center [1078, 102] width 34 height 34
type input "31 Aug 2025"
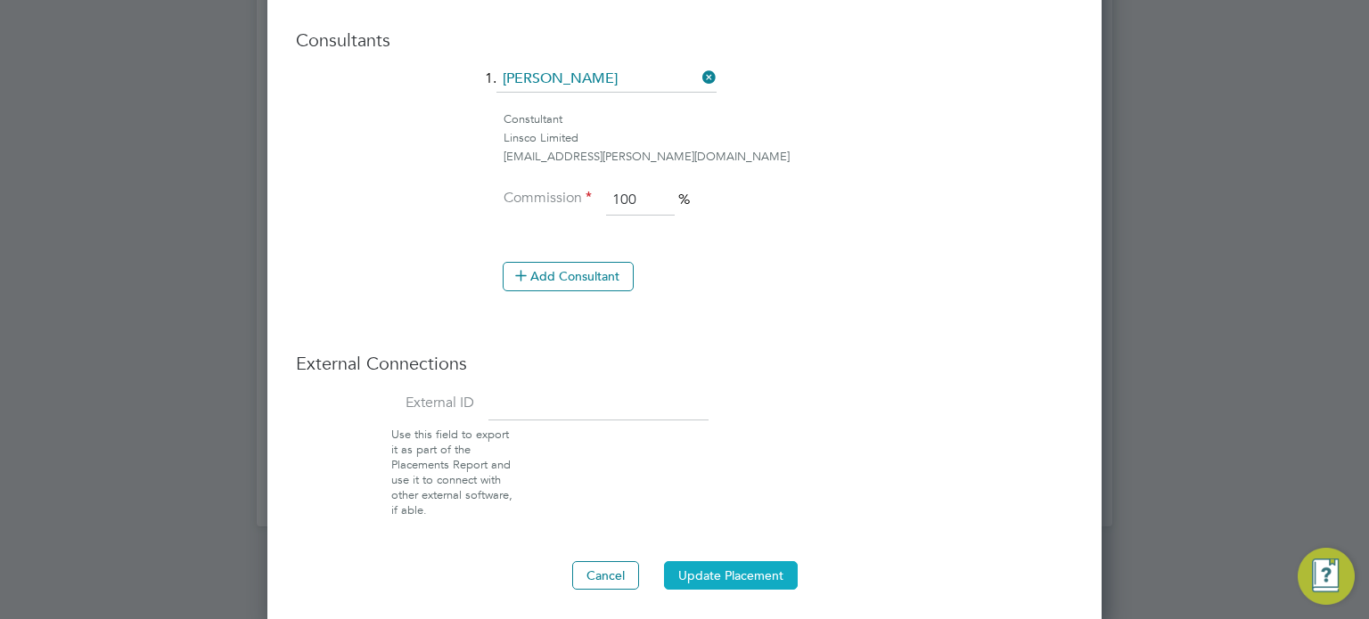
click at [727, 566] on button "Update Placement" at bounding box center [731, 575] width 134 height 29
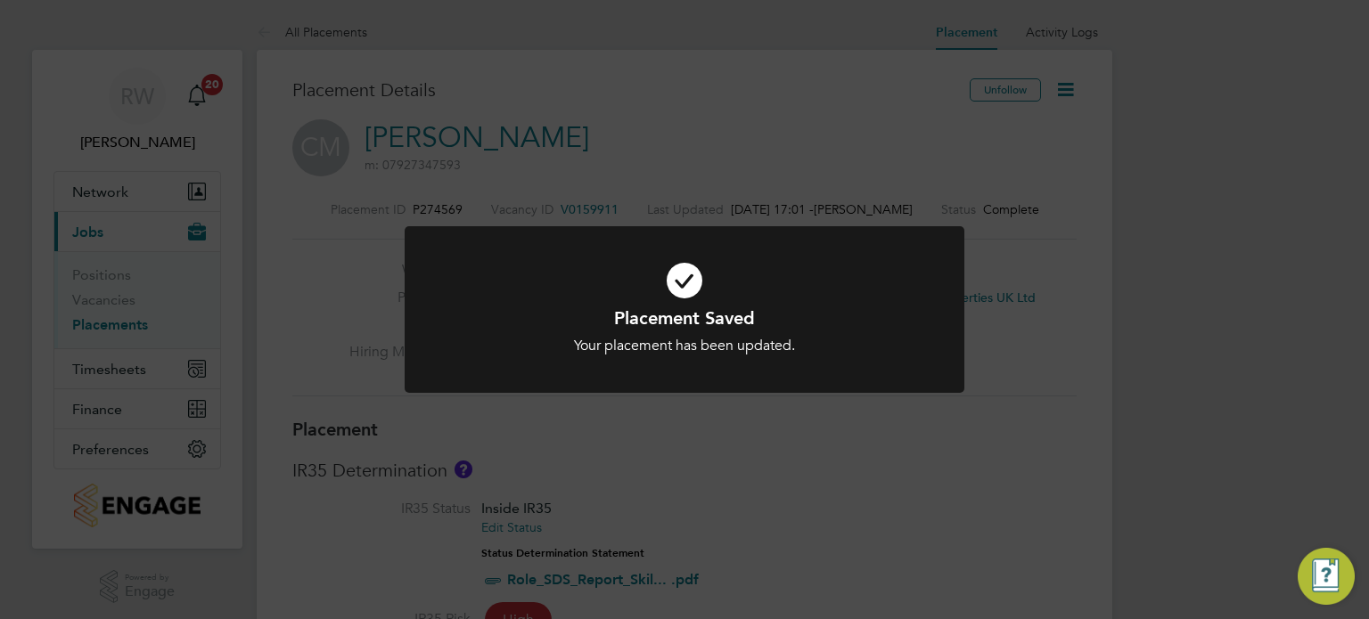
click at [821, 479] on div "Placement Saved Your placement has been updated. Cancel Okay" at bounding box center [684, 309] width 1369 height 619
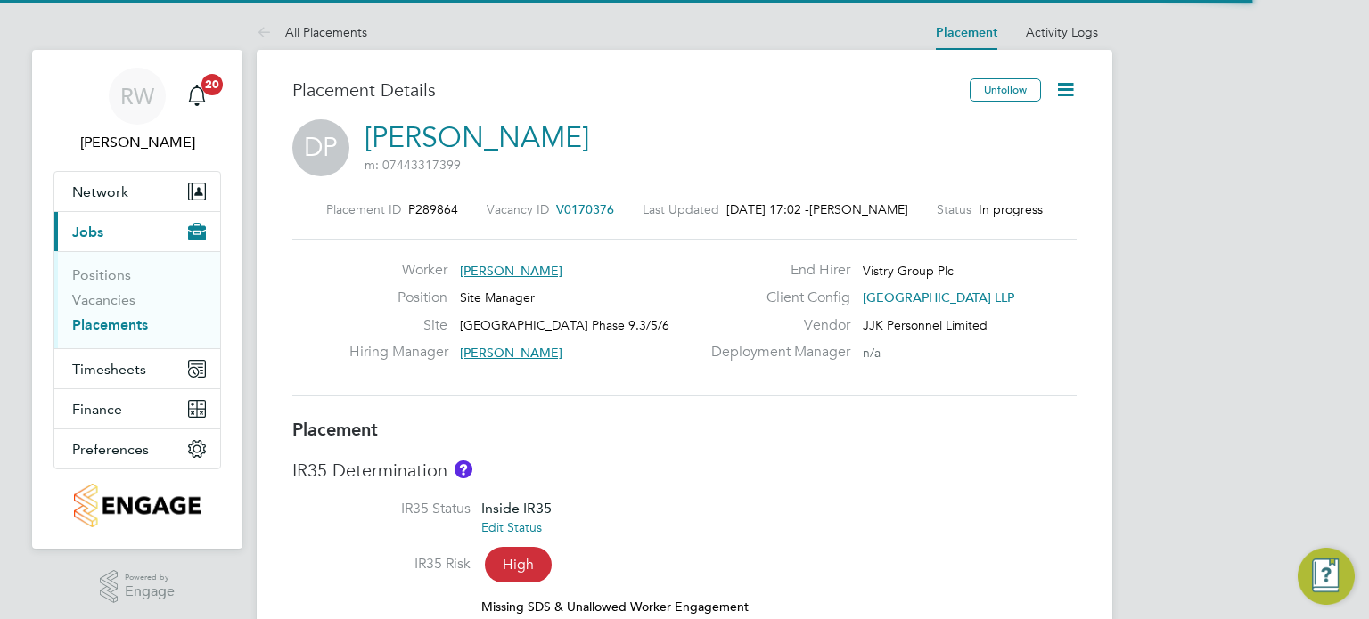
click at [1060, 89] on icon at bounding box center [1065, 89] width 22 height 22
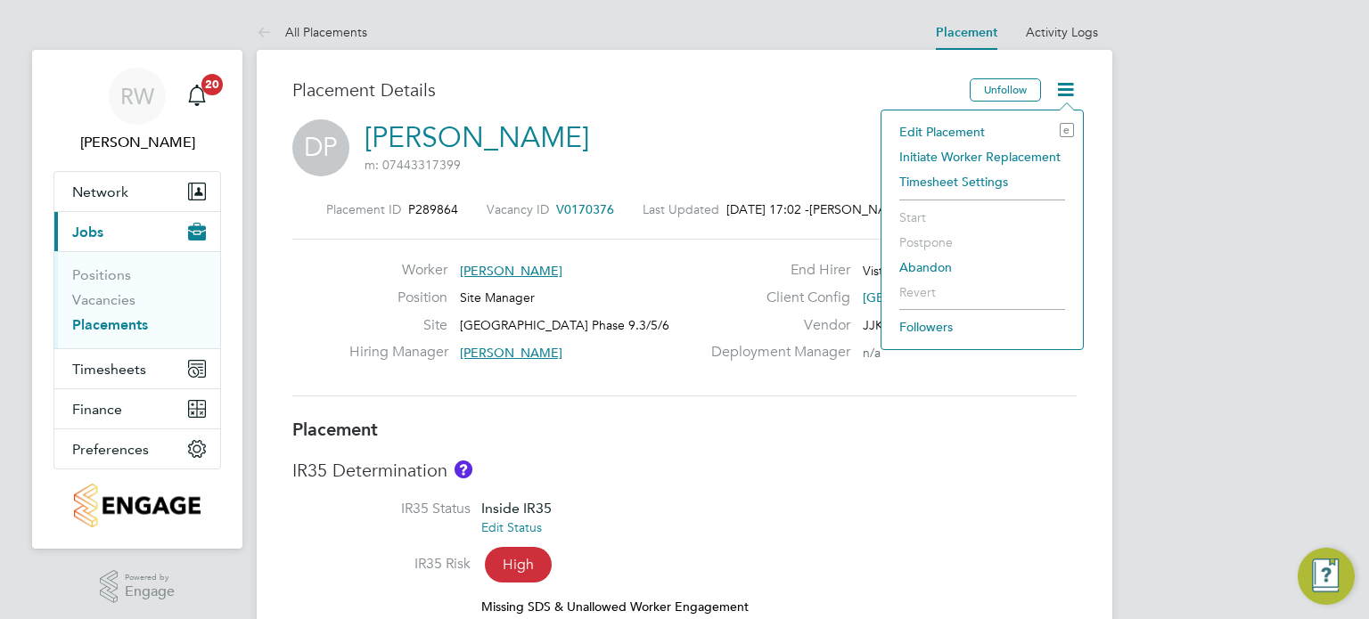
click at [967, 127] on li "Edit Placement e" at bounding box center [982, 131] width 184 height 25
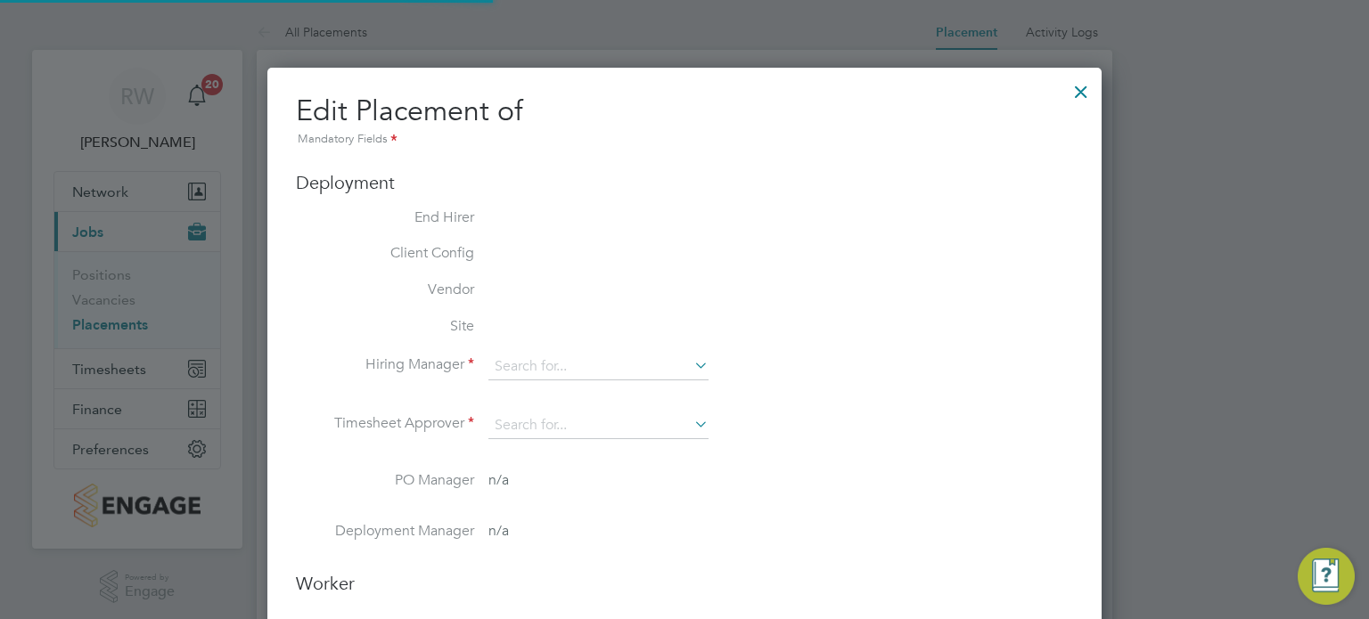
type input "Kristoffer Lee"
type input "[DATE]"
type input "08:00"
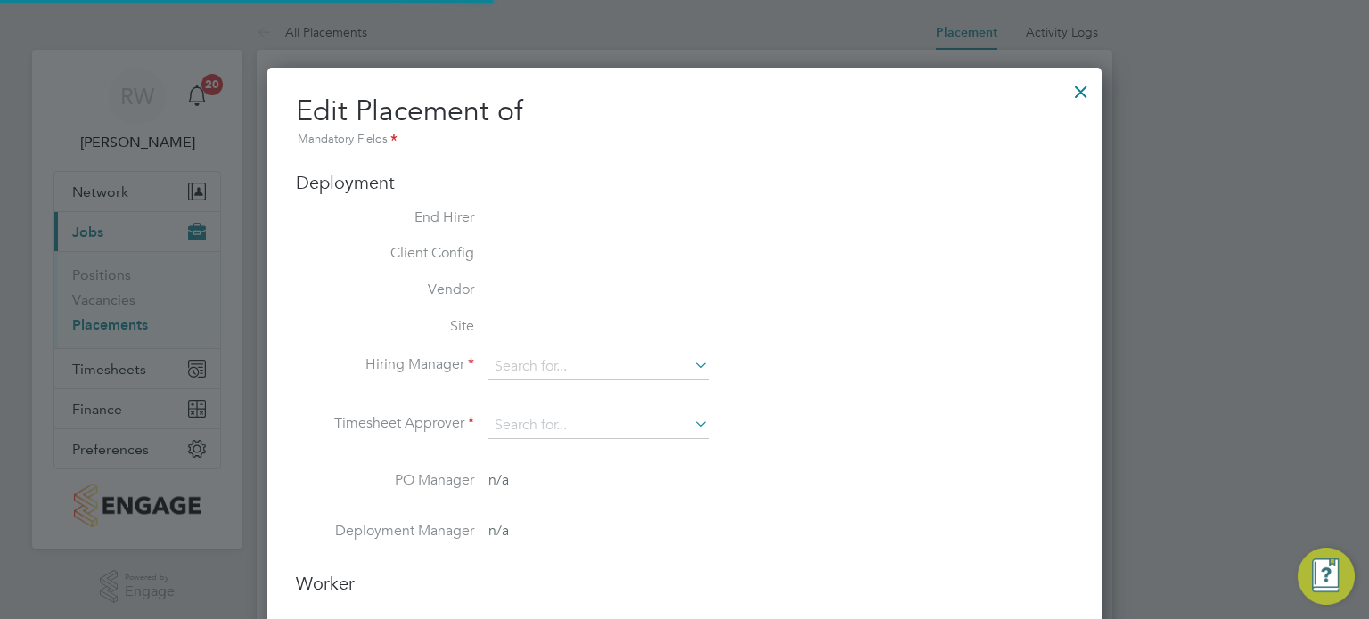
type input "18:00"
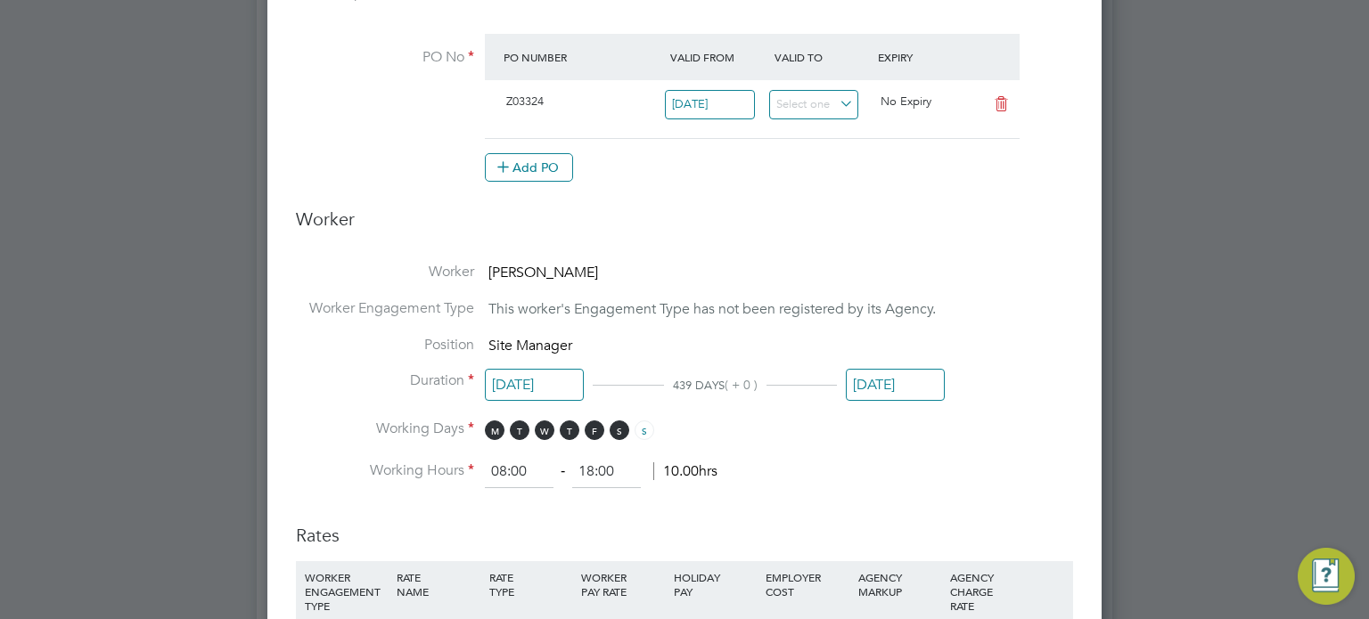
click at [882, 381] on input "[DATE]" at bounding box center [895, 385] width 99 height 33
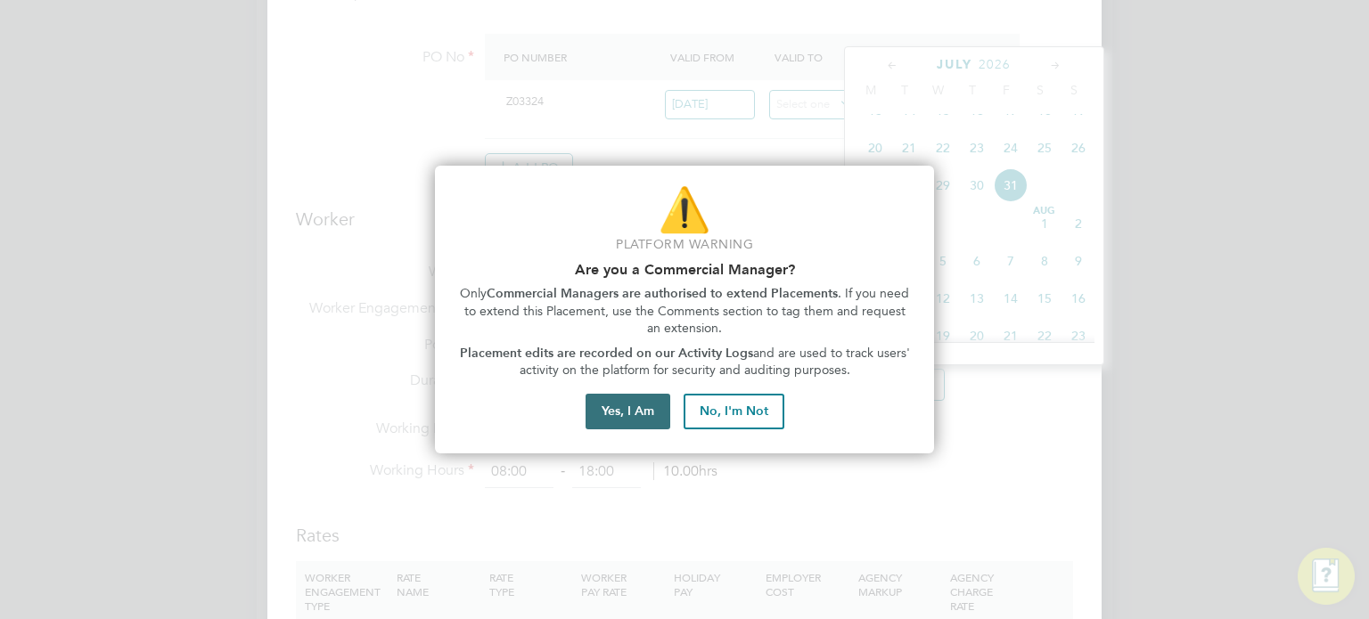
click at [616, 416] on button "Yes, I Am" at bounding box center [628, 412] width 85 height 36
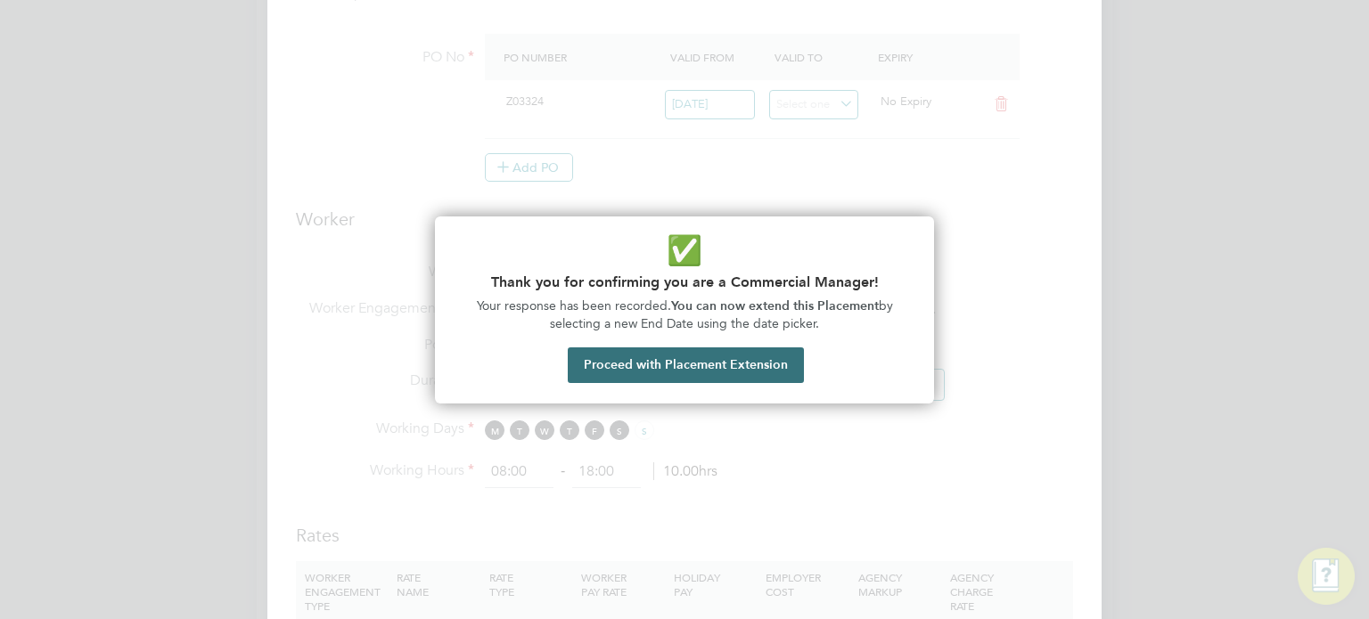
click at [700, 360] on button "Proceed with Placement Extension" at bounding box center [686, 366] width 236 height 36
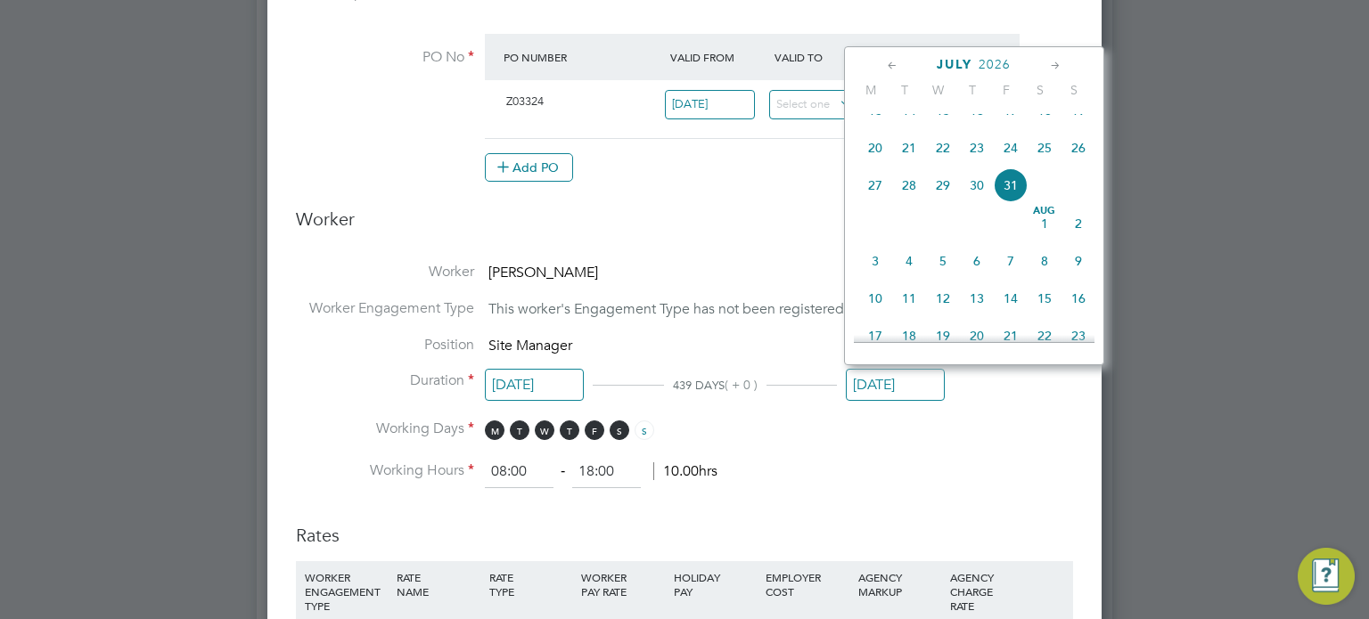
click at [882, 65] on div "July 2026" at bounding box center [974, 64] width 241 height 17
click at [889, 62] on icon at bounding box center [892, 66] width 17 height 20
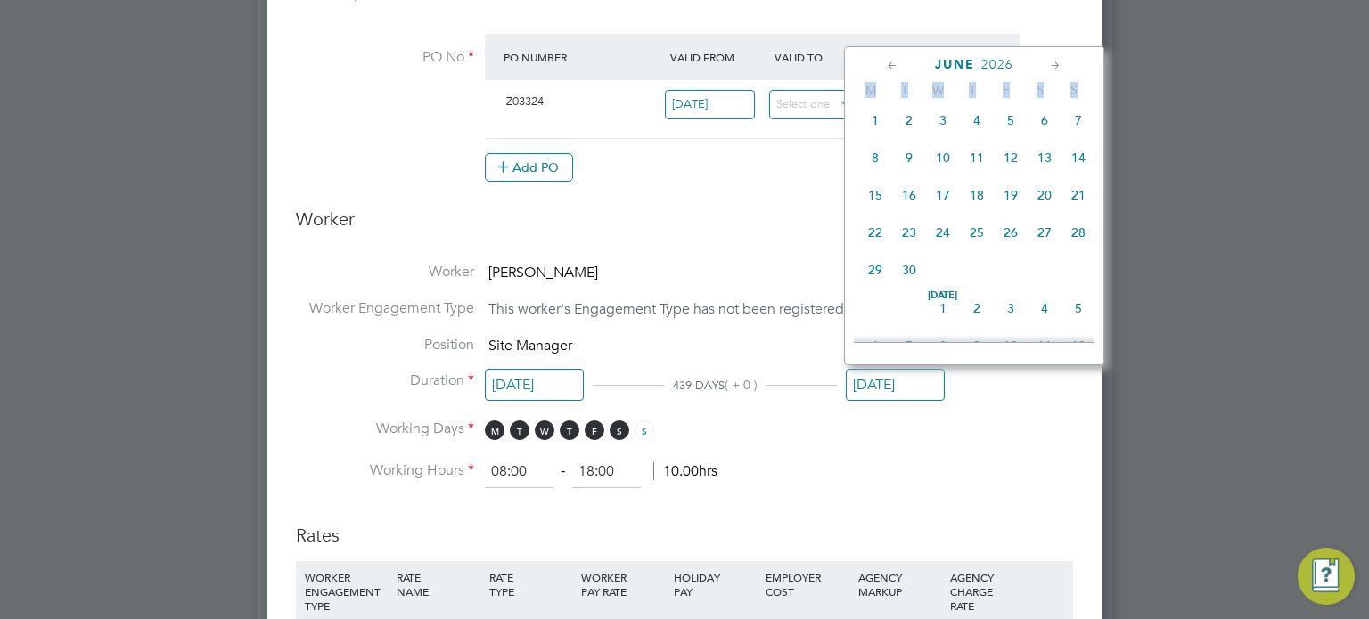
click at [889, 62] on icon at bounding box center [892, 66] width 17 height 20
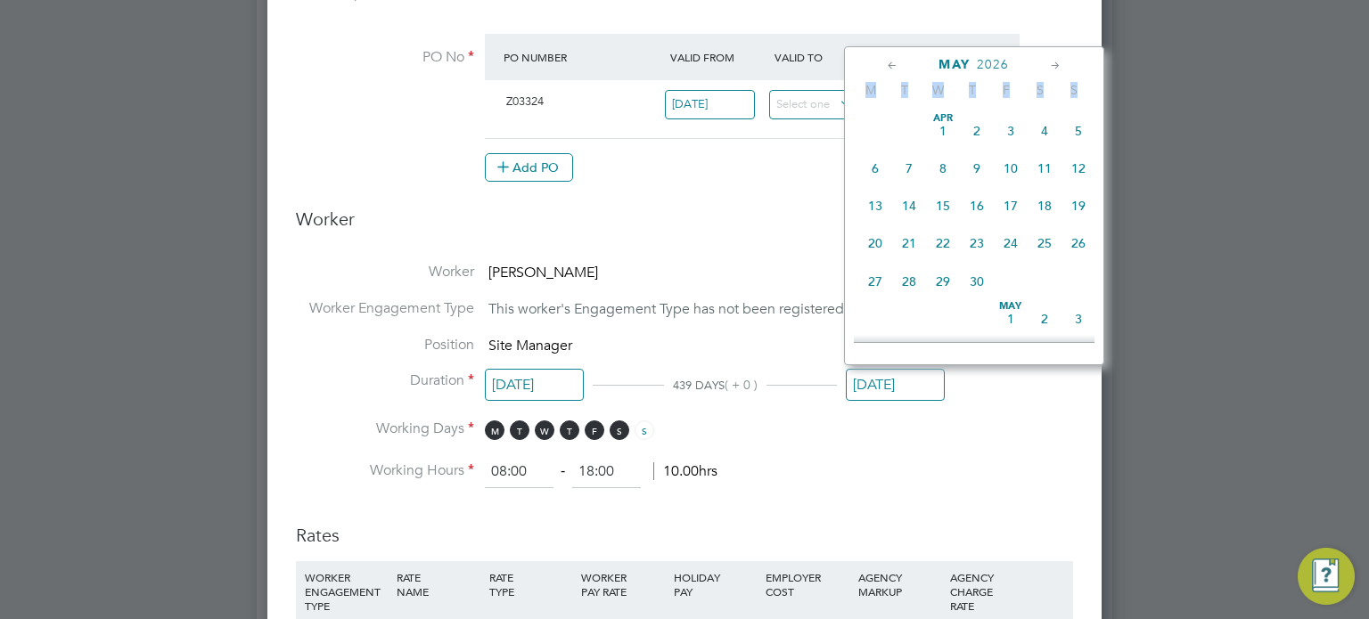
click at [889, 62] on icon at bounding box center [892, 66] width 17 height 20
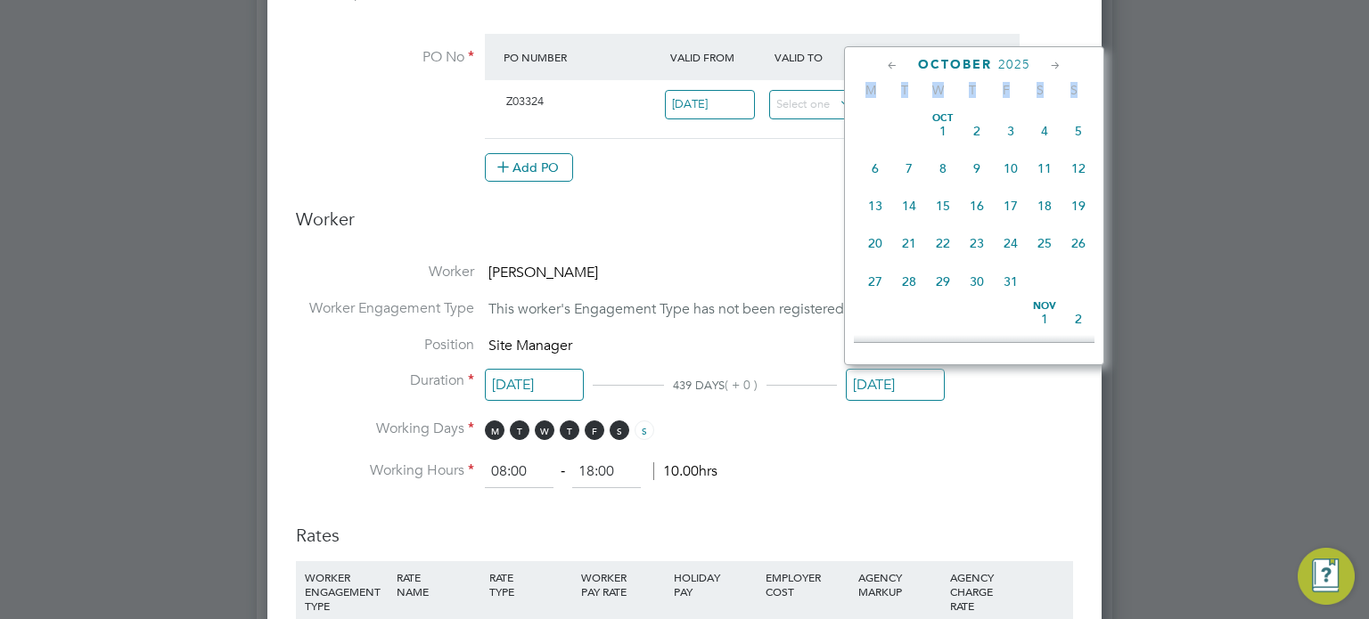
click at [889, 62] on icon at bounding box center [892, 66] width 17 height 20
click at [875, 129] on span "Sep 1" at bounding box center [875, 131] width 34 height 34
type input "01 Sep 2025"
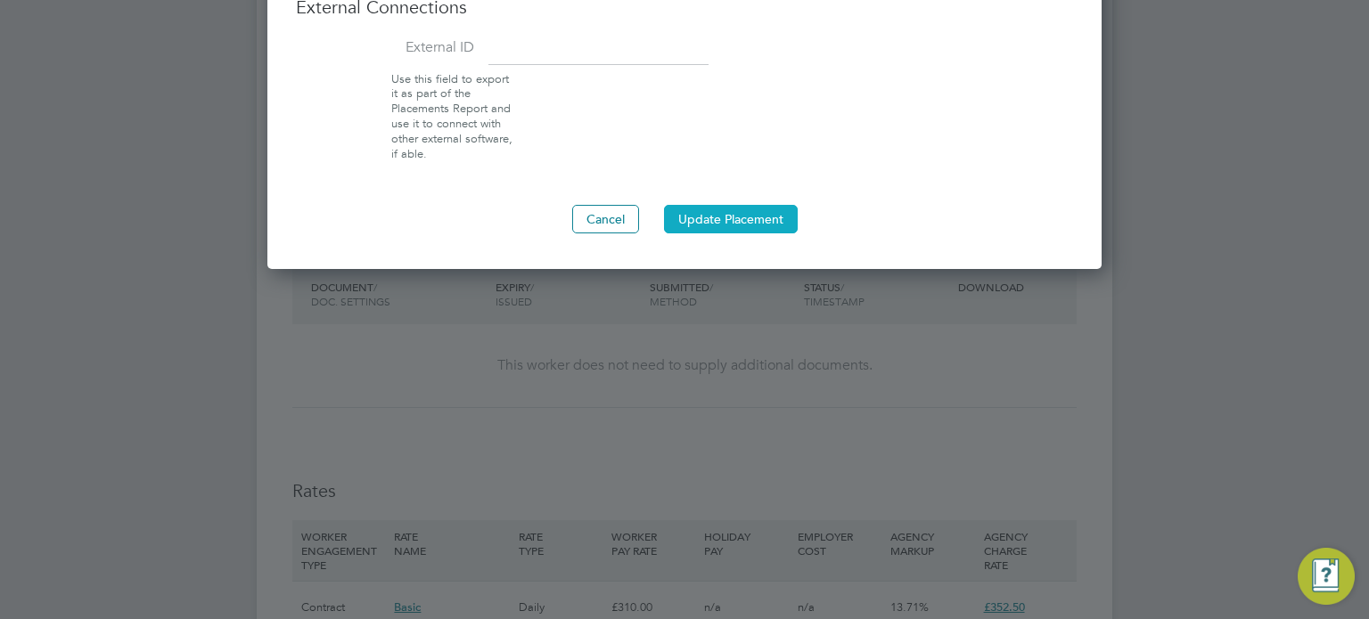
click at [776, 210] on button "Update Placement" at bounding box center [731, 219] width 134 height 29
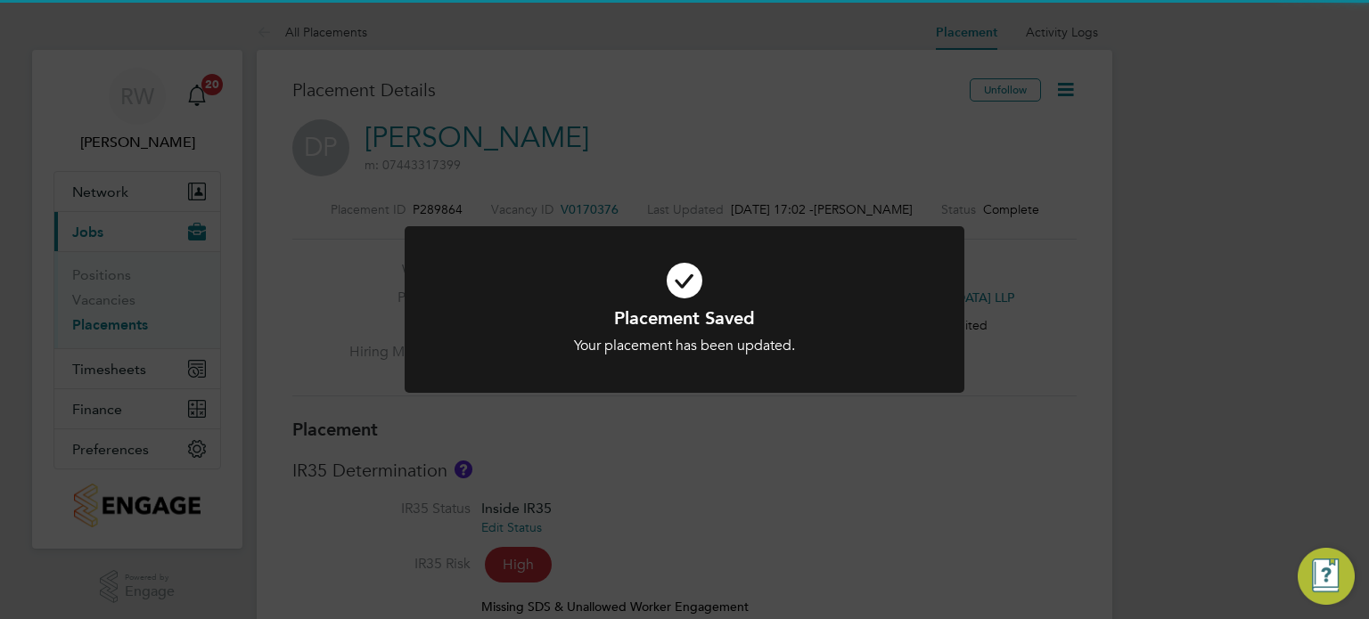
click at [905, 199] on div "Placement Saved Your placement has been updated. Cancel Okay" at bounding box center [684, 309] width 1369 height 619
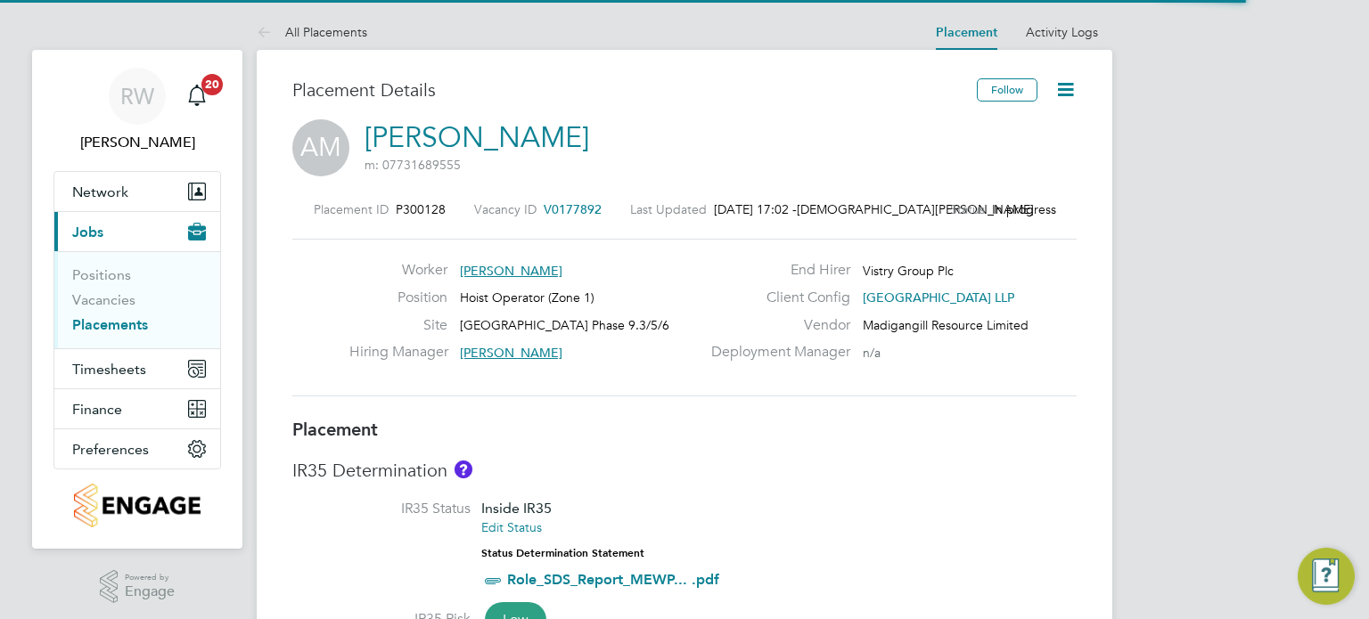
click at [1073, 83] on icon at bounding box center [1065, 89] width 22 height 22
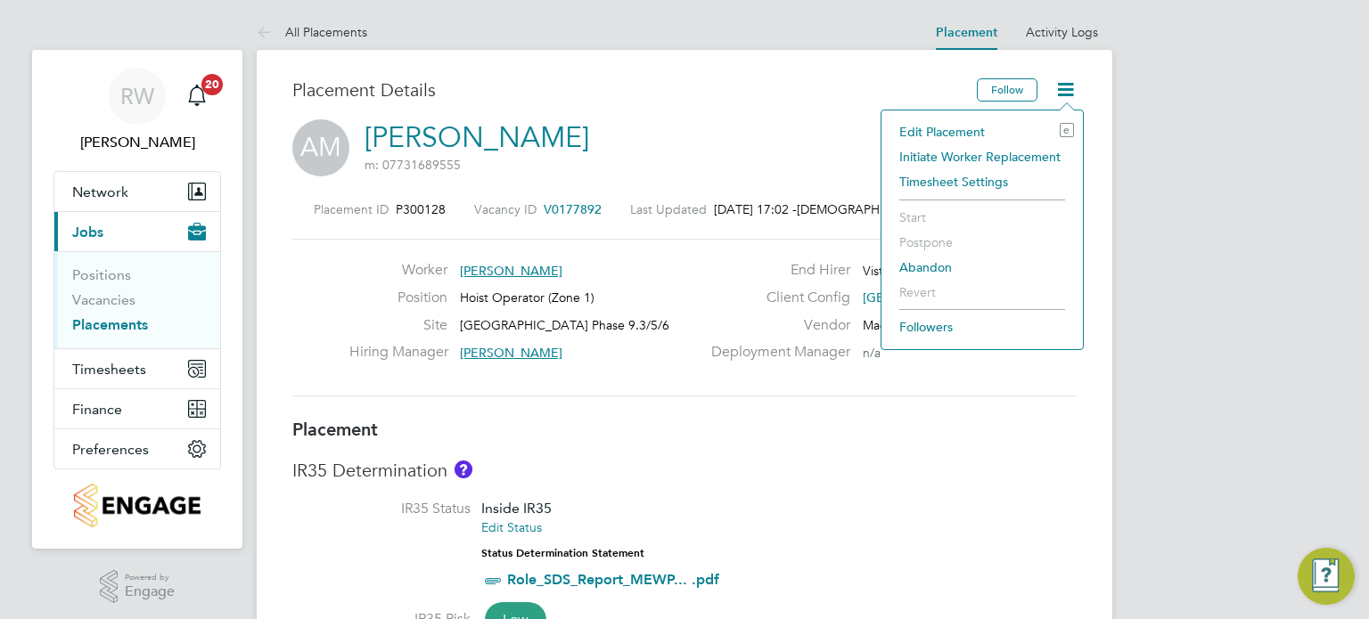
click at [972, 127] on li "Edit Placement e" at bounding box center [982, 131] width 184 height 25
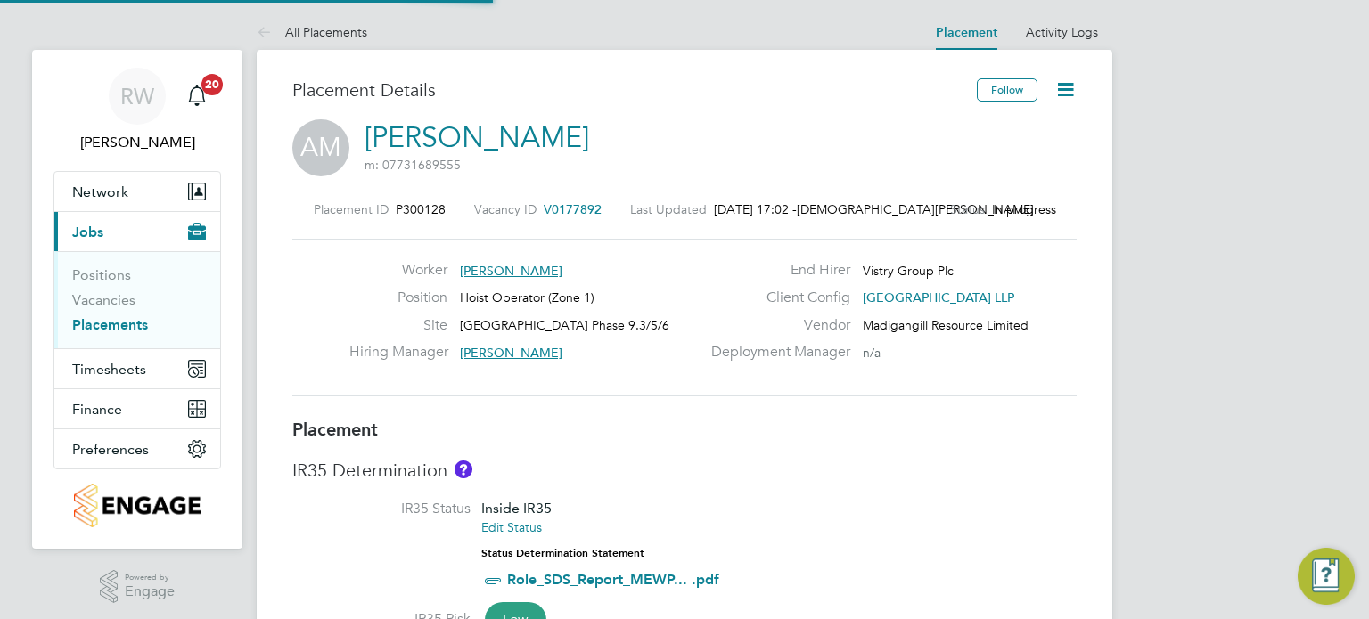
type input "Kristoffer Lee"
type input "[DATE]"
type input "08:00"
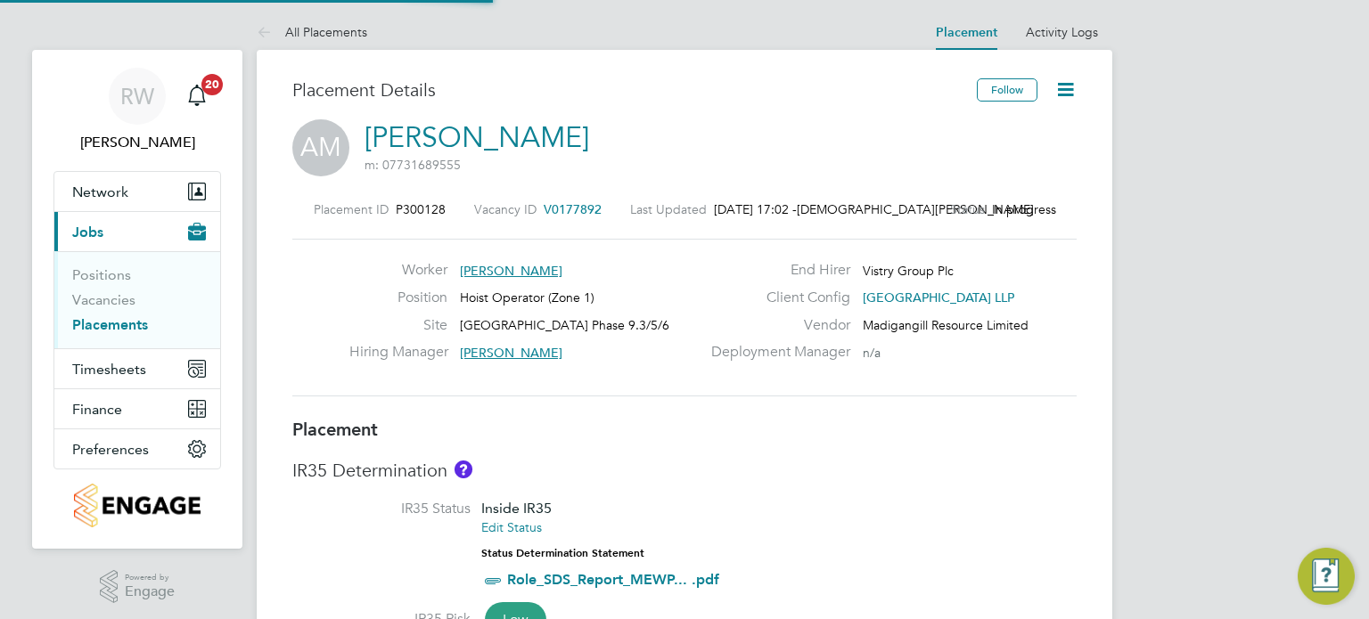
type input "18:00"
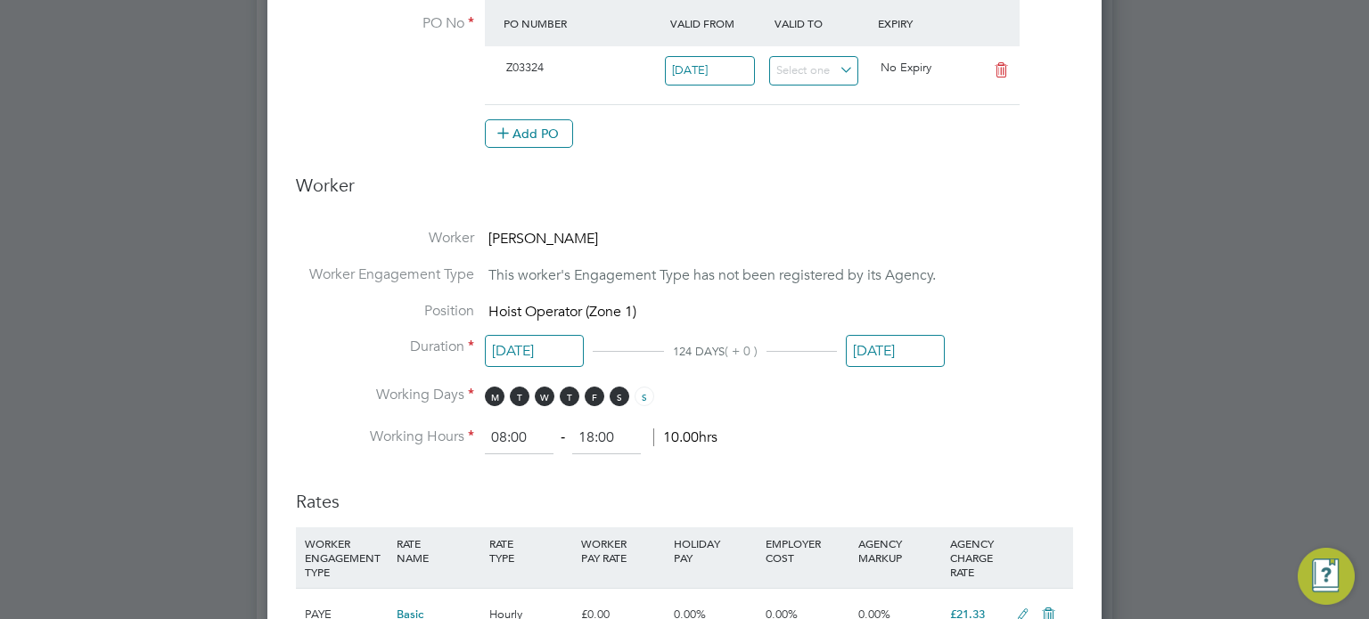
click at [894, 356] on input "[DATE]" at bounding box center [895, 351] width 99 height 33
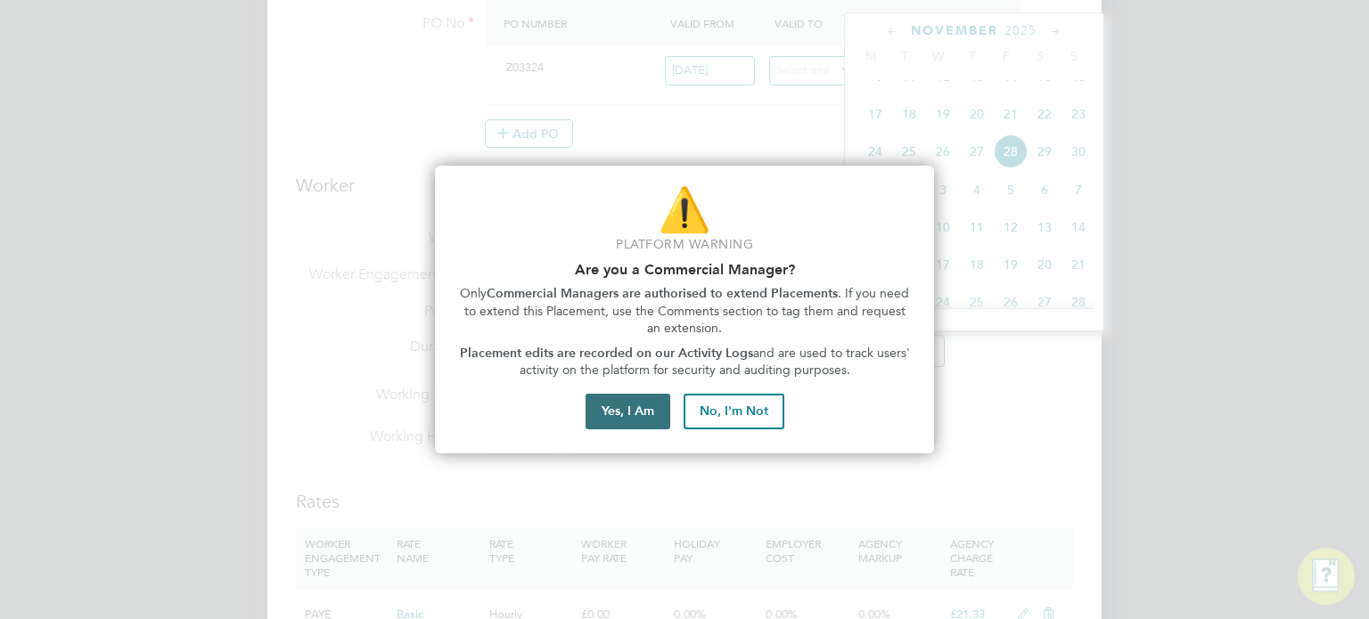
click at [653, 399] on button "Yes, I Am" at bounding box center [628, 412] width 85 height 36
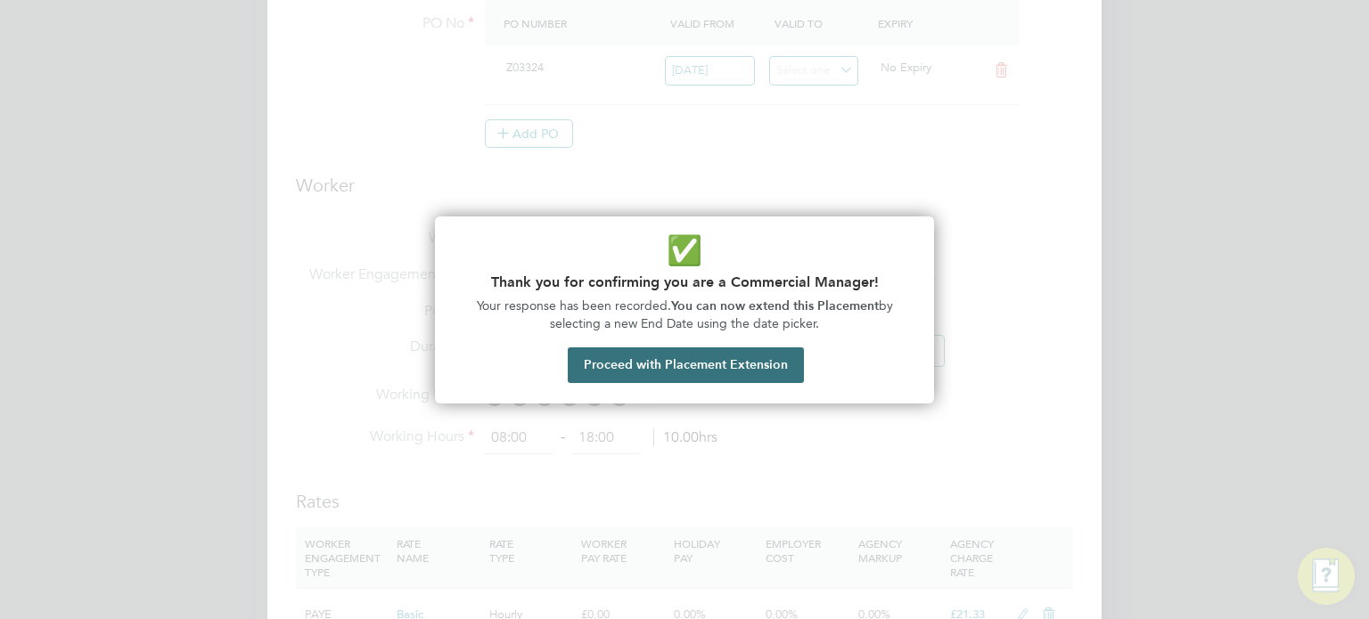
click at [677, 369] on button "Proceed with Placement Extension" at bounding box center [686, 366] width 236 height 36
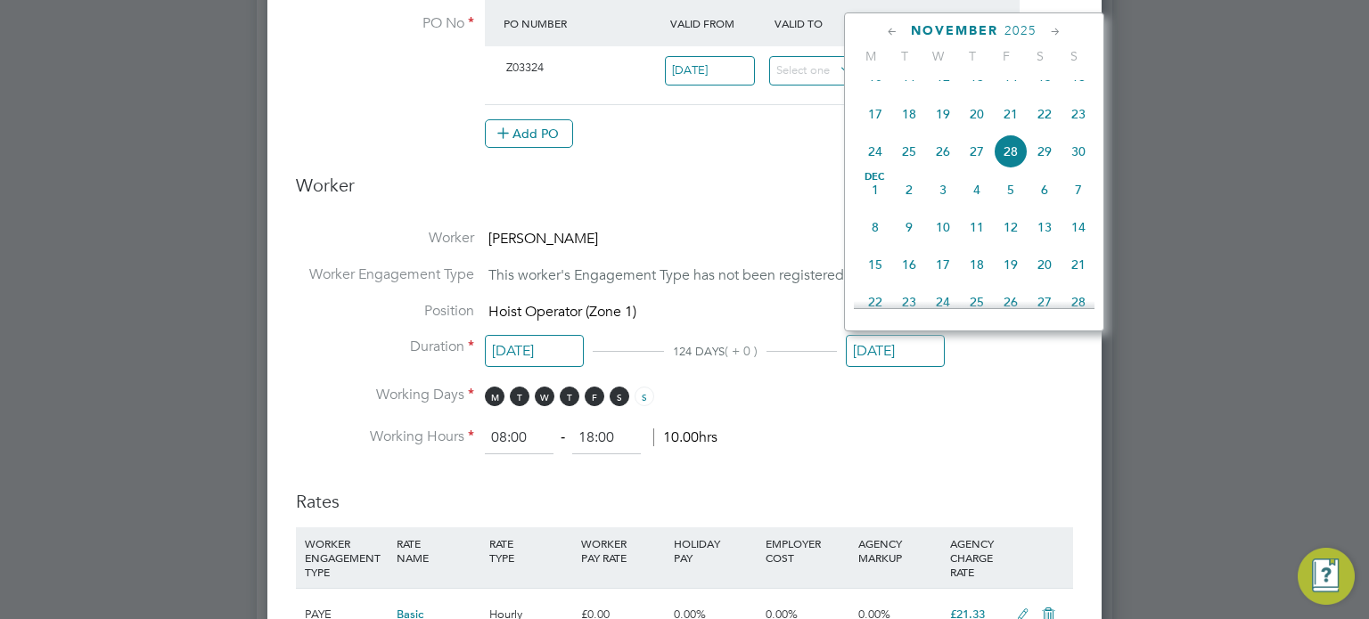
click at [891, 29] on icon at bounding box center [892, 32] width 17 height 20
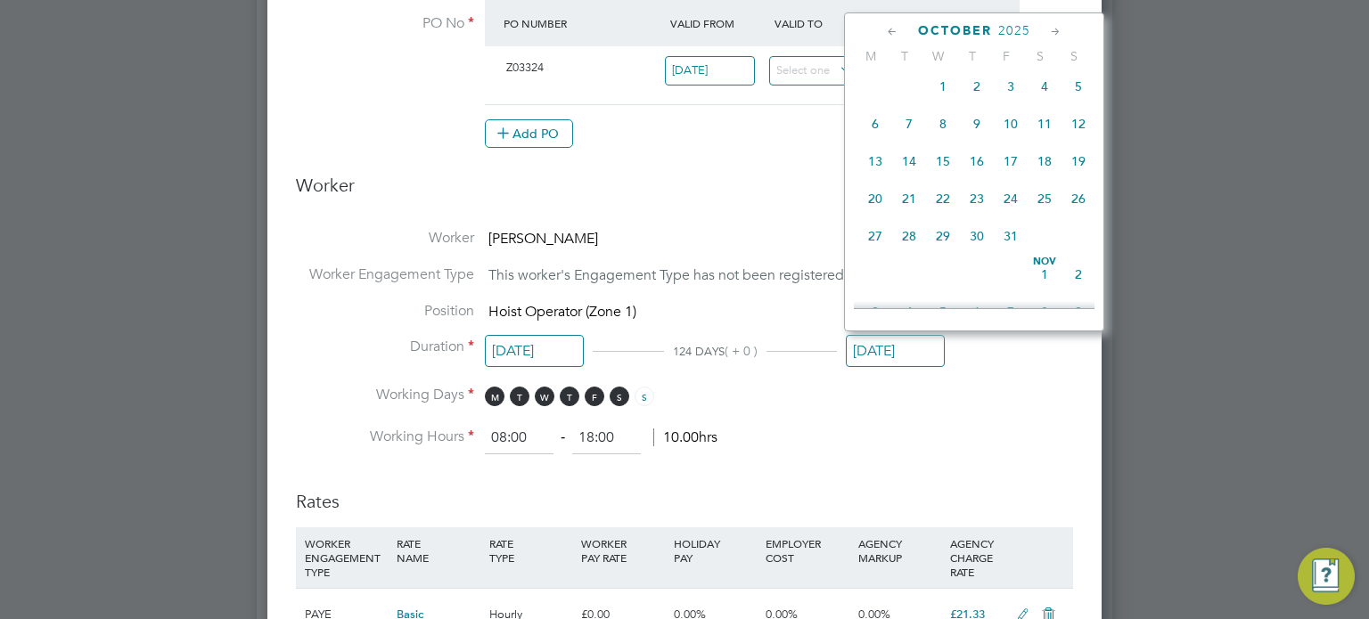
click at [891, 29] on icon at bounding box center [892, 32] width 17 height 20
click at [869, 98] on span "Sep 1" at bounding box center [875, 93] width 34 height 34
type input "[DATE]"
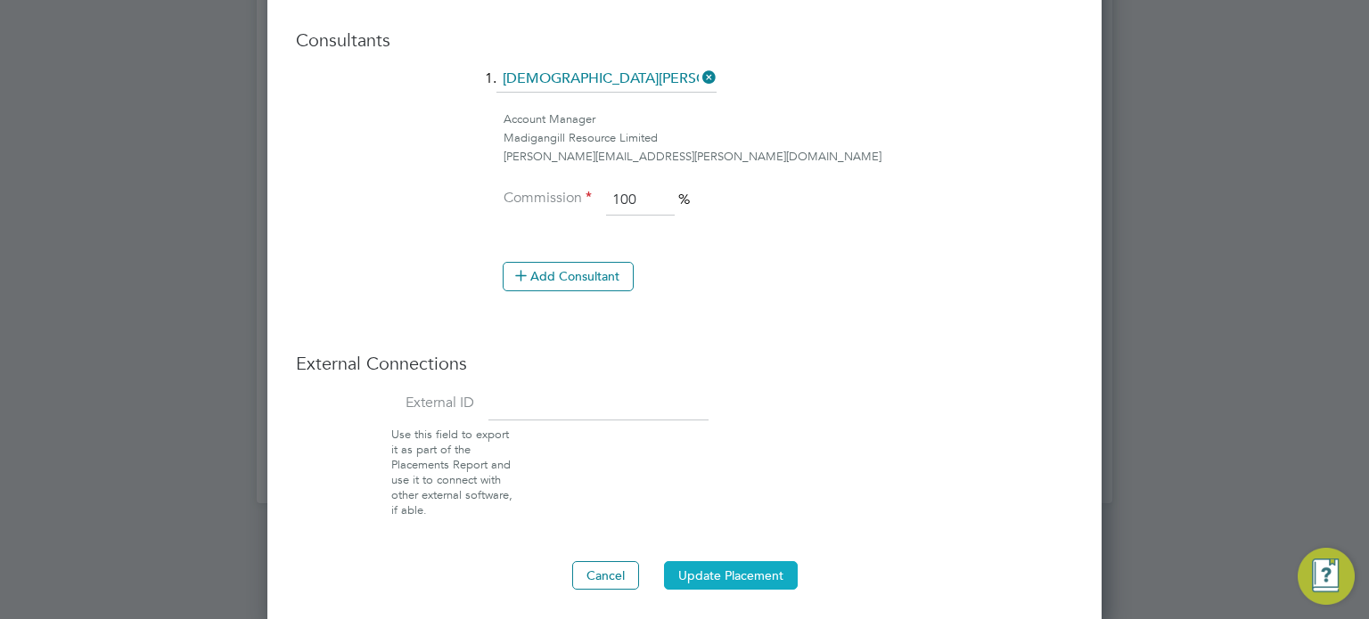
click at [711, 563] on button "Update Placement" at bounding box center [731, 575] width 134 height 29
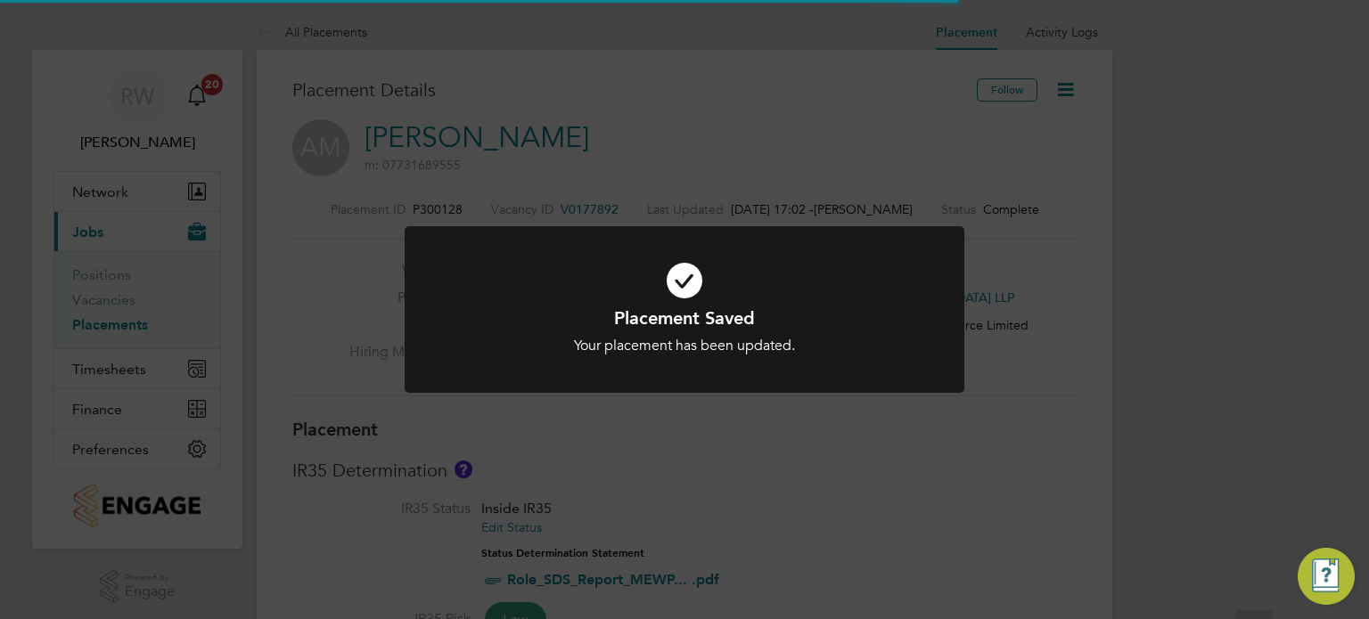
click at [868, 456] on div "Placement Saved Your placement has been updated. Cancel Okay" at bounding box center [684, 309] width 1369 height 619
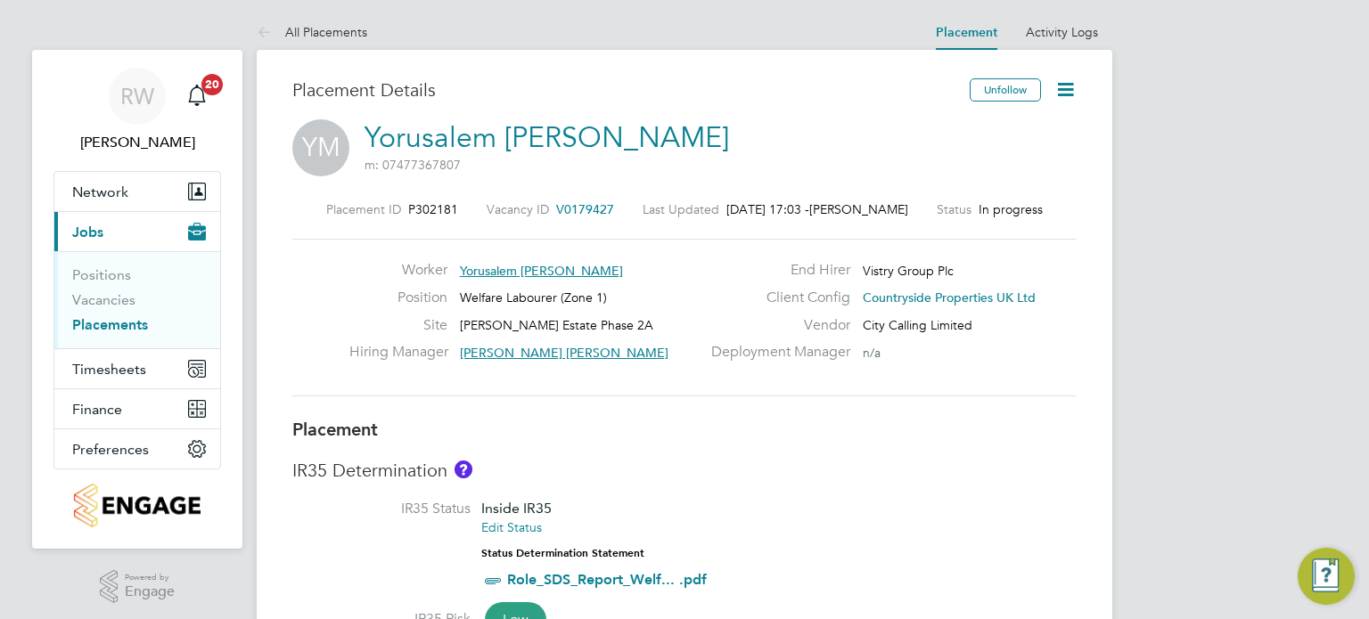
click at [1066, 86] on icon at bounding box center [1065, 89] width 22 height 22
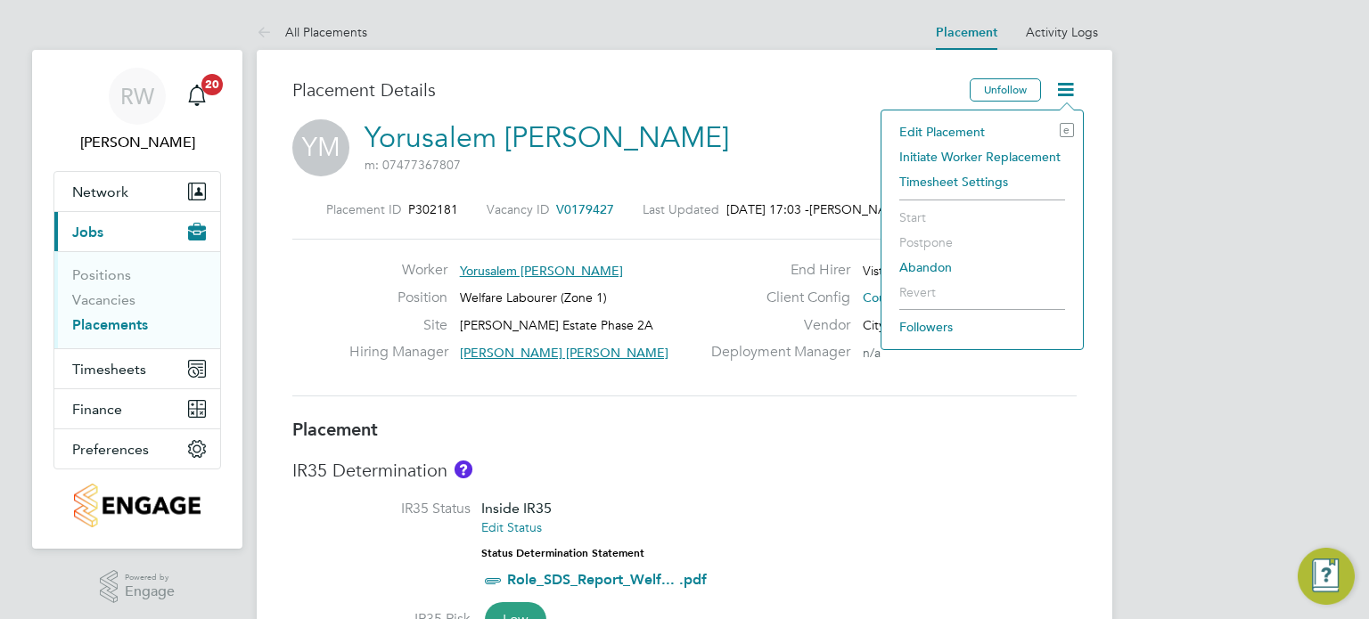
click at [973, 128] on li "Edit Placement e" at bounding box center [982, 131] width 184 height 25
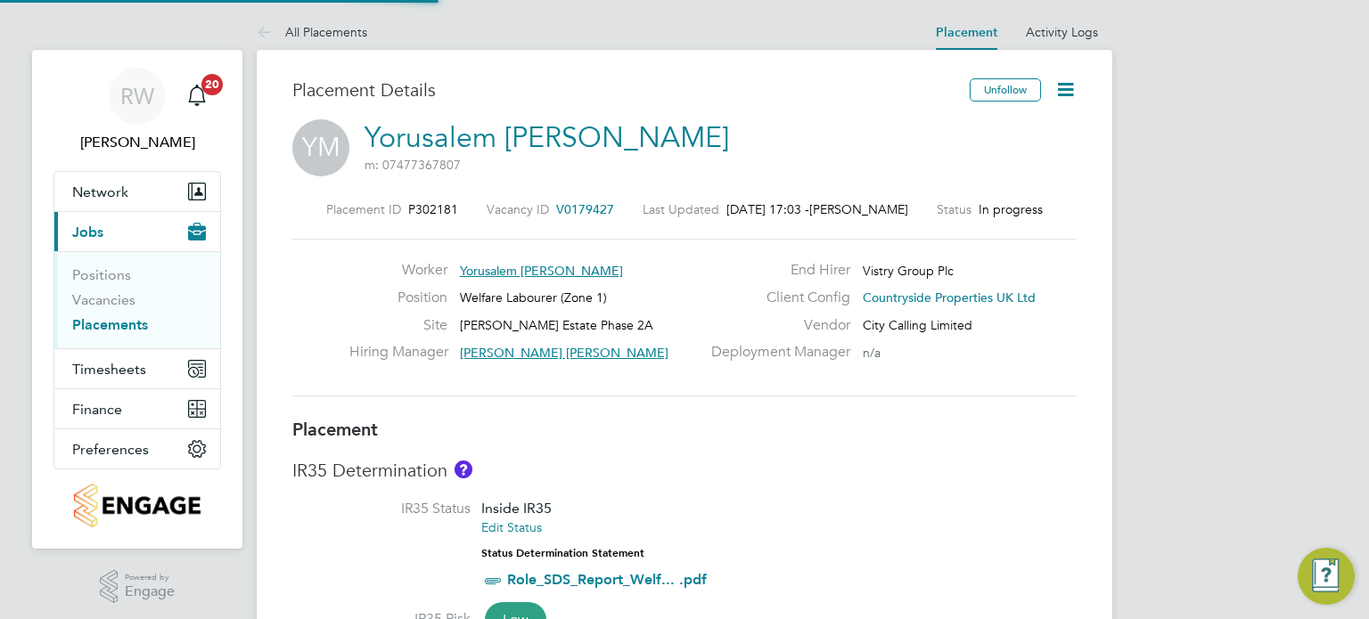
type input "Connor Benning"
type input "19 Aug 2025"
type input "30 Sep 2025"
type input "08:00"
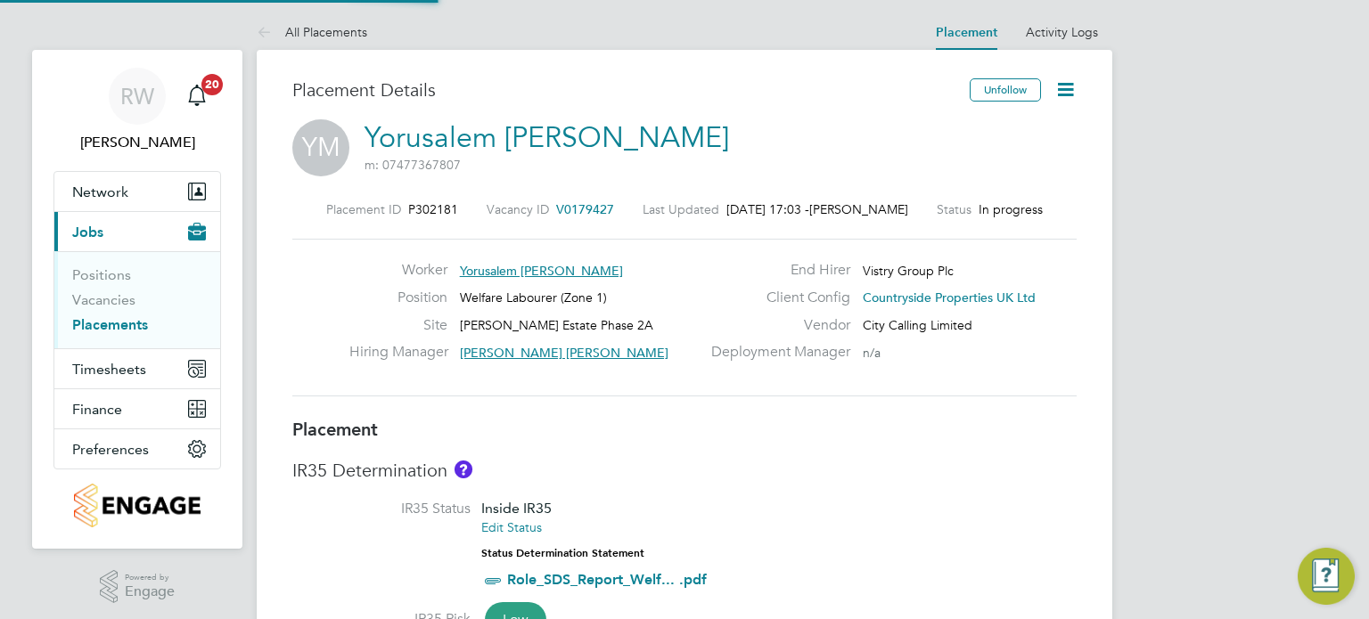
type input "17:00"
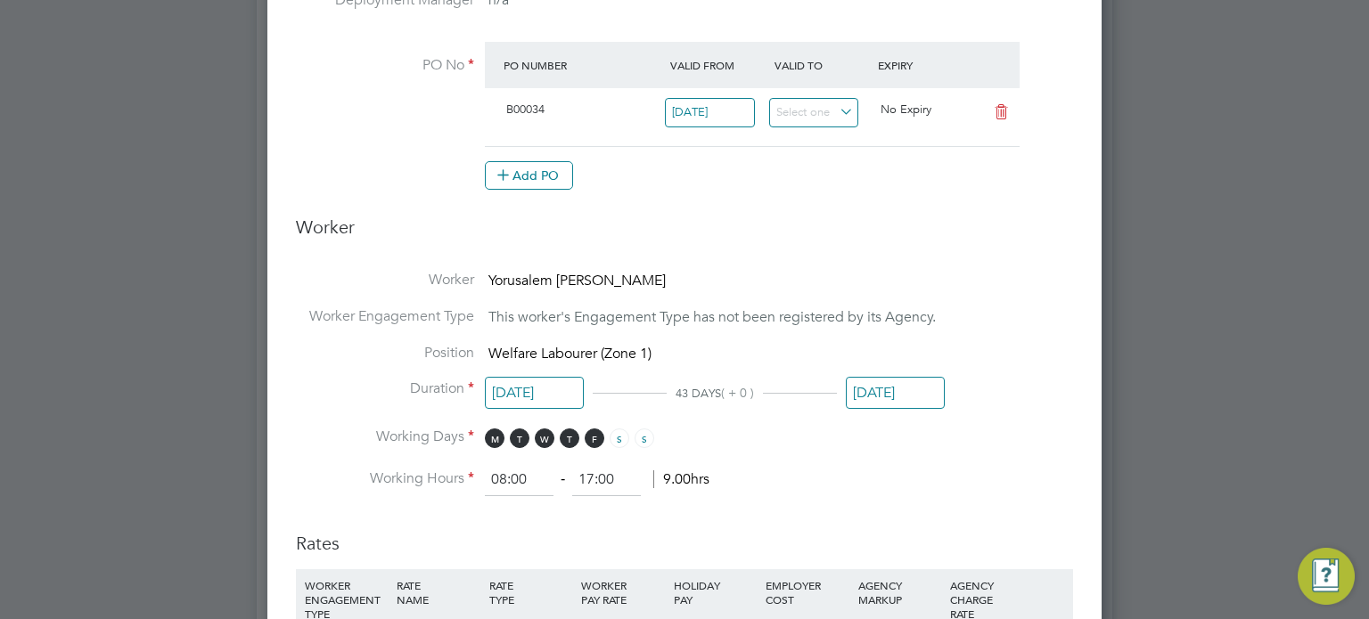
click at [866, 381] on input "30 Sep 2025" at bounding box center [895, 393] width 99 height 33
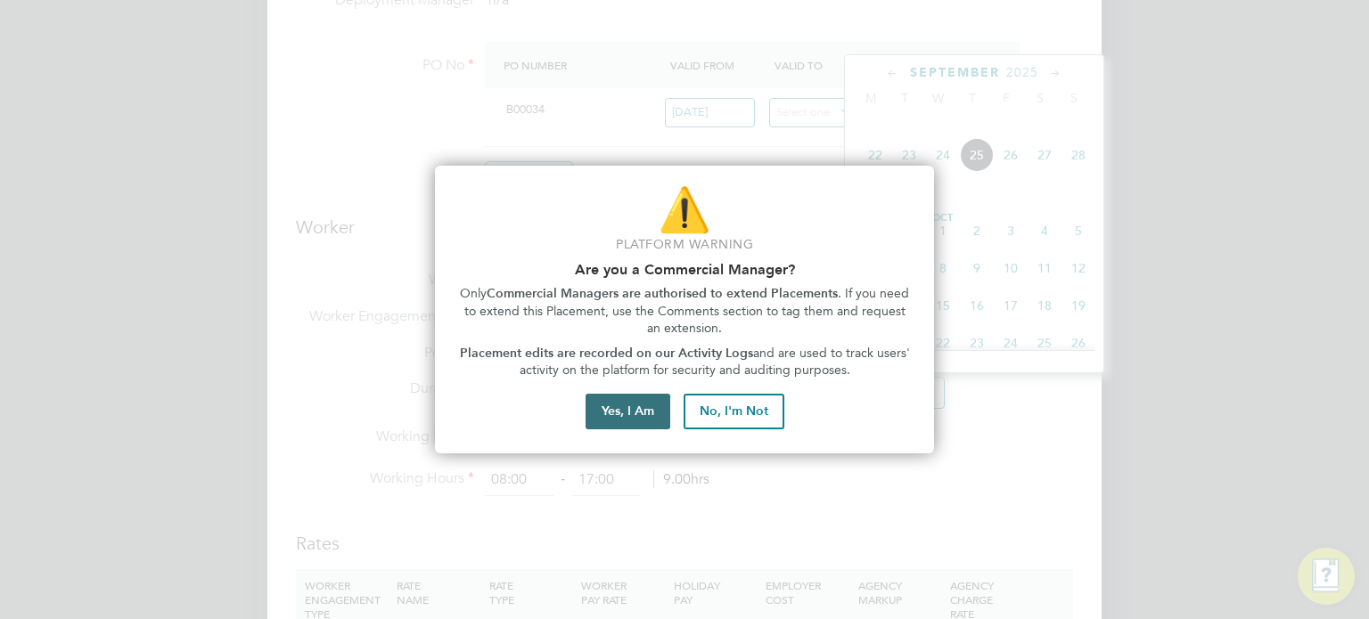
click at [623, 411] on button "Yes, I Am" at bounding box center [628, 412] width 85 height 36
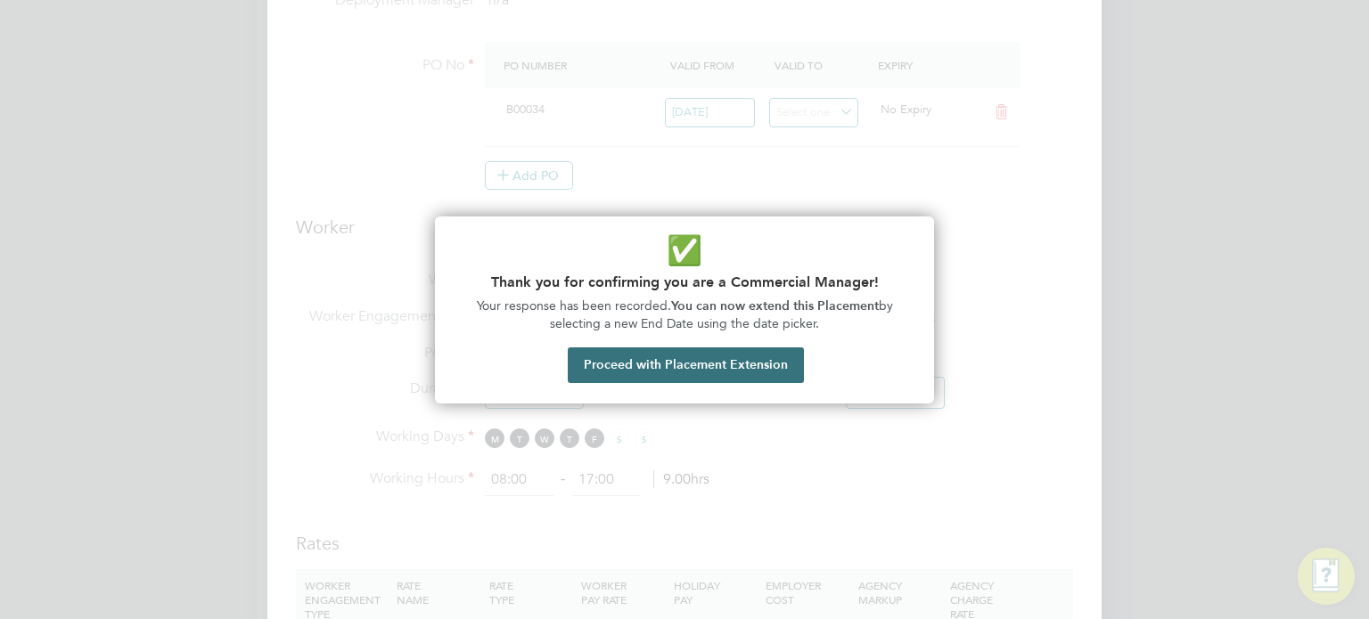
click at [667, 352] on button "Proceed with Placement Extension" at bounding box center [686, 366] width 236 height 36
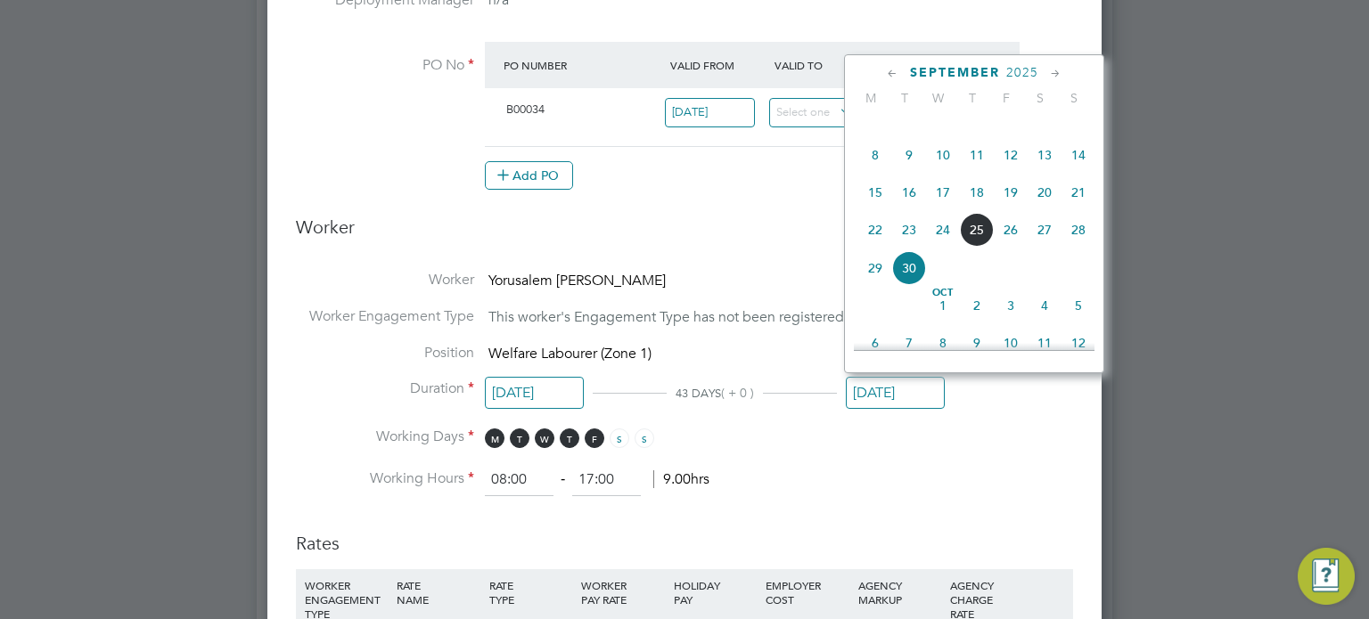
click at [875, 135] on span "Sep 1" at bounding box center [875, 118] width 34 height 34
type input "01 Sep 2025"
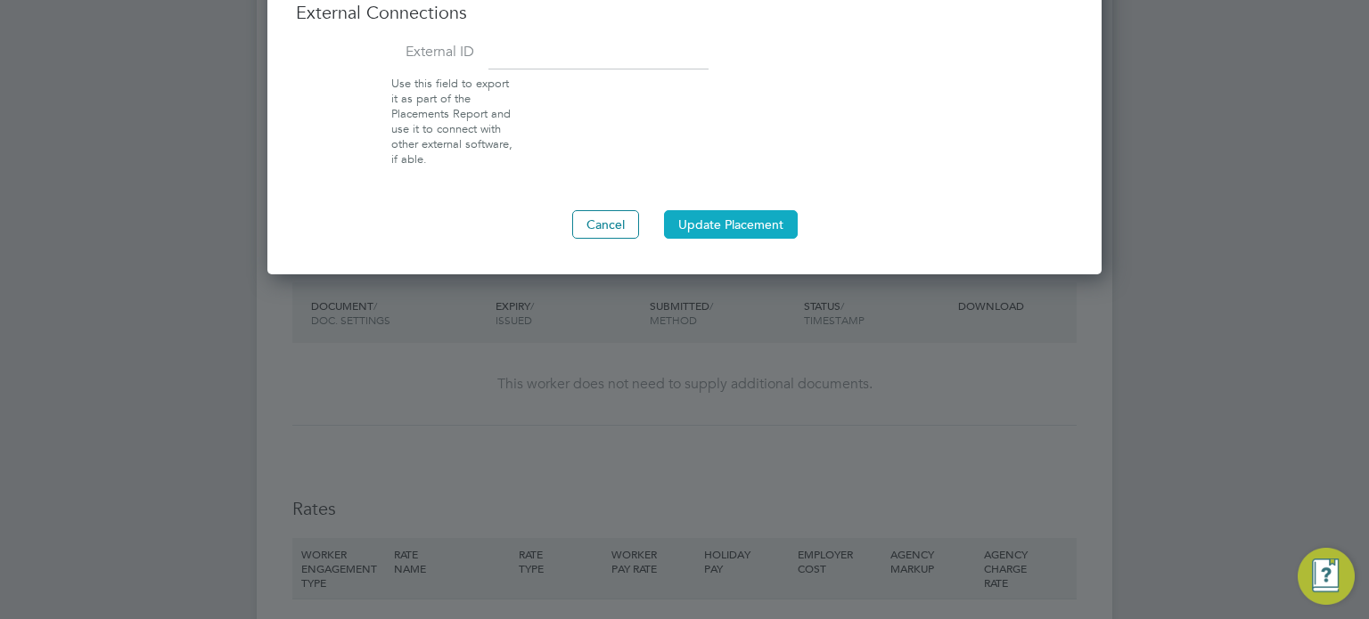
click at [731, 225] on button "Update Placement" at bounding box center [731, 224] width 134 height 29
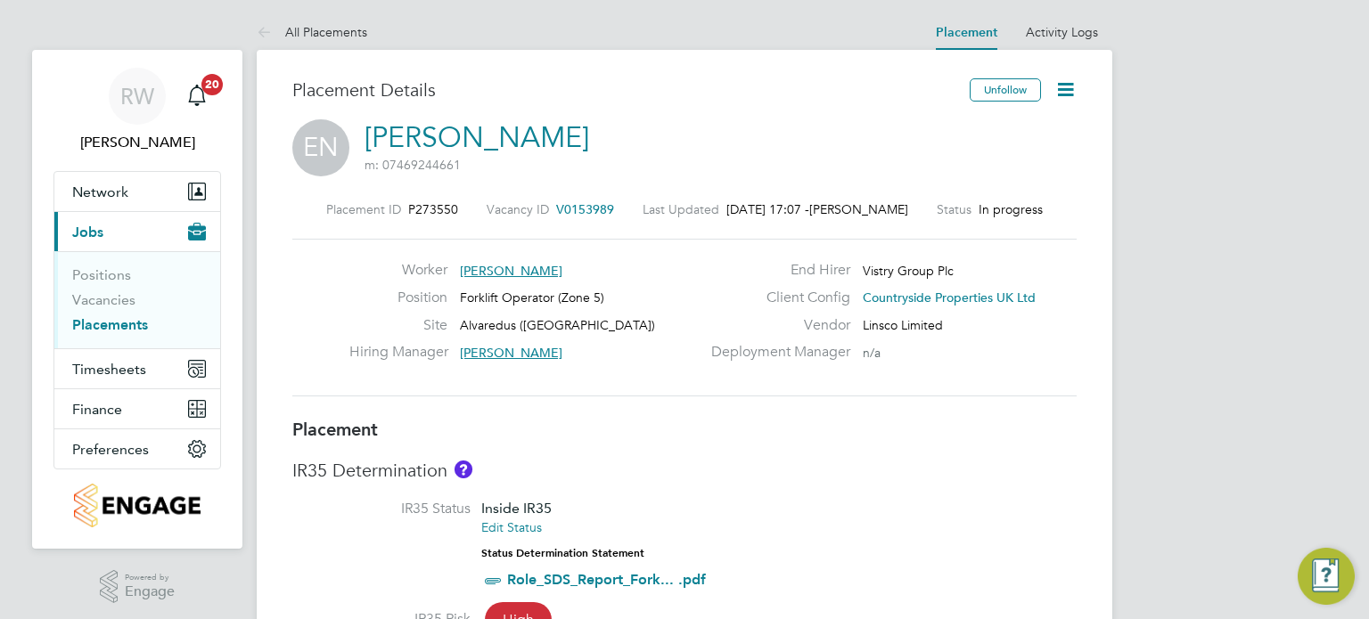
click at [1059, 87] on icon at bounding box center [1065, 89] width 22 height 22
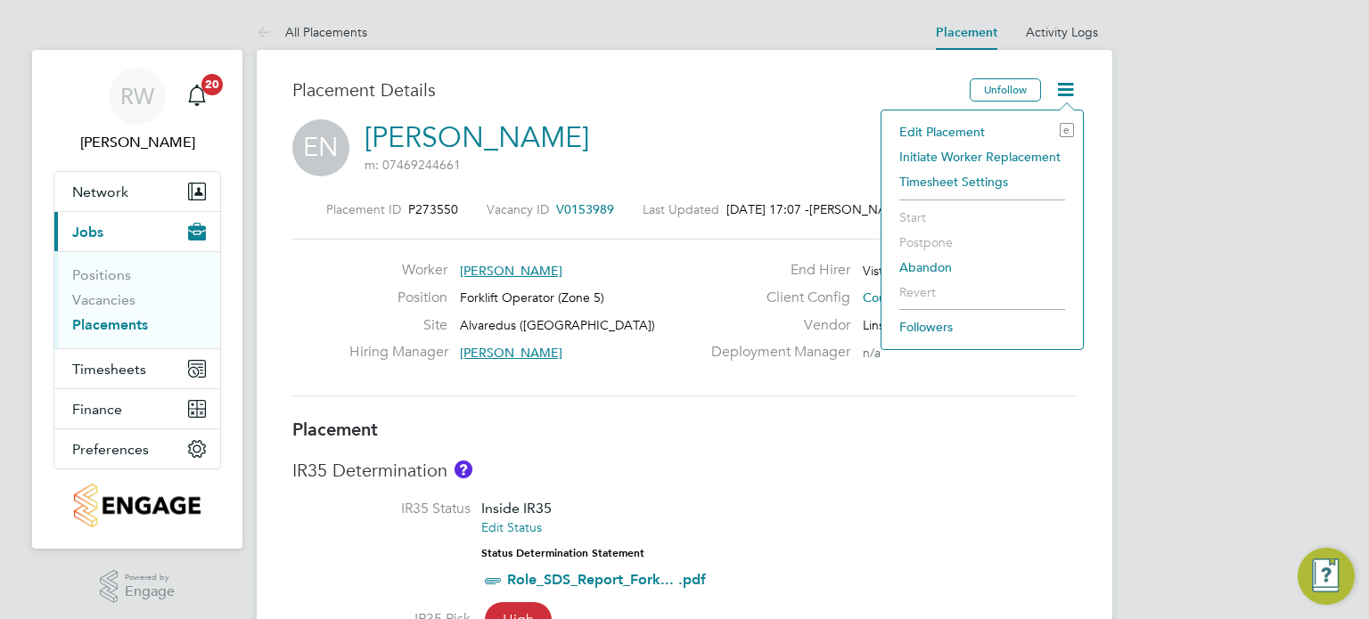
click at [989, 130] on li "Edit Placement e" at bounding box center [982, 131] width 184 height 25
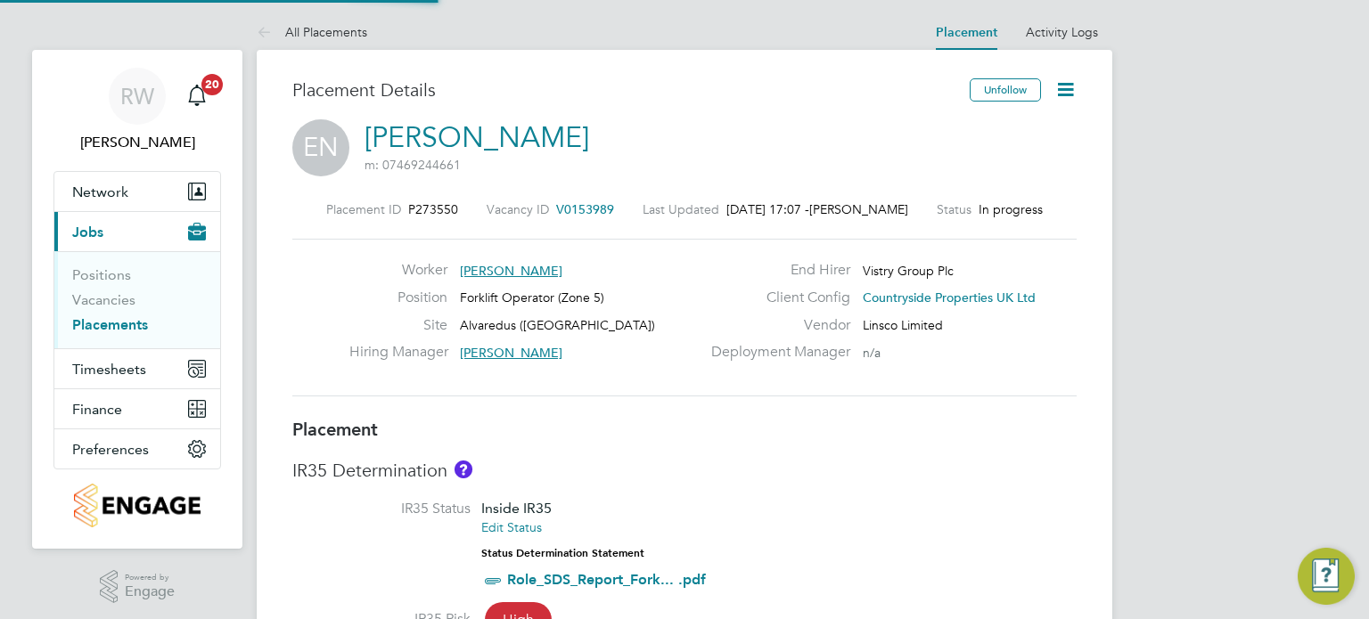
type input "[PERSON_NAME]"
type input "21 Feb 2025"
type input "24 Dec 2025"
type input "07:30"
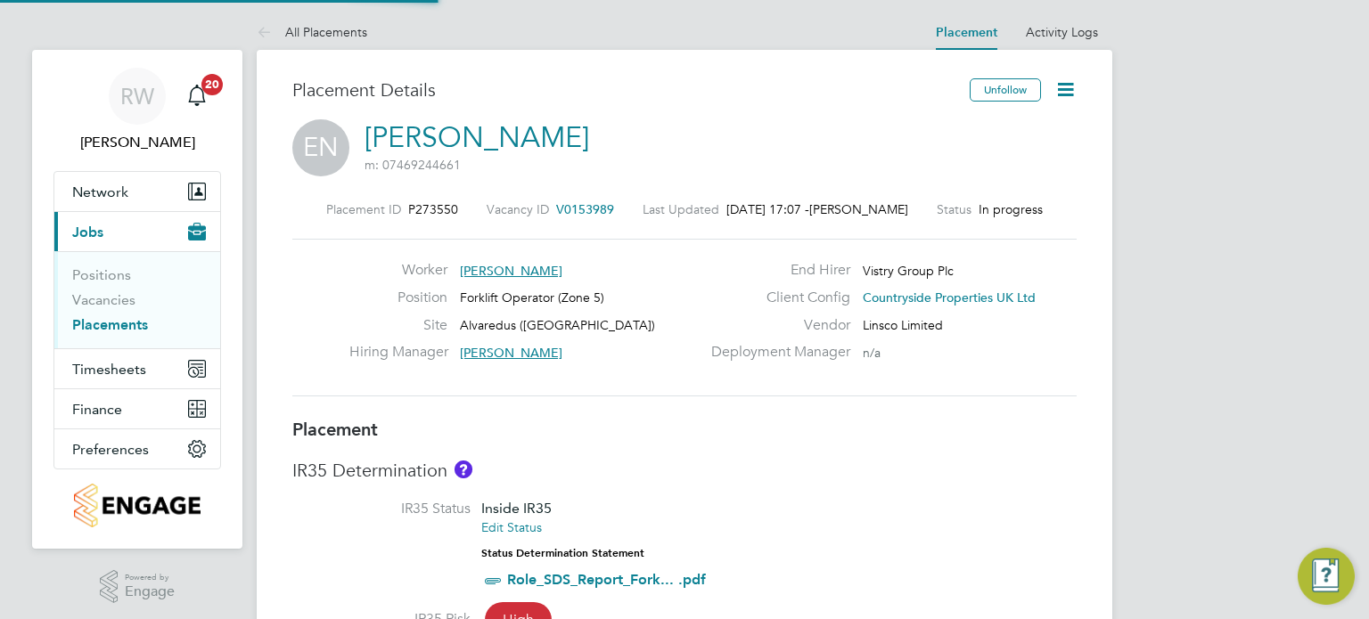
type input "16:30"
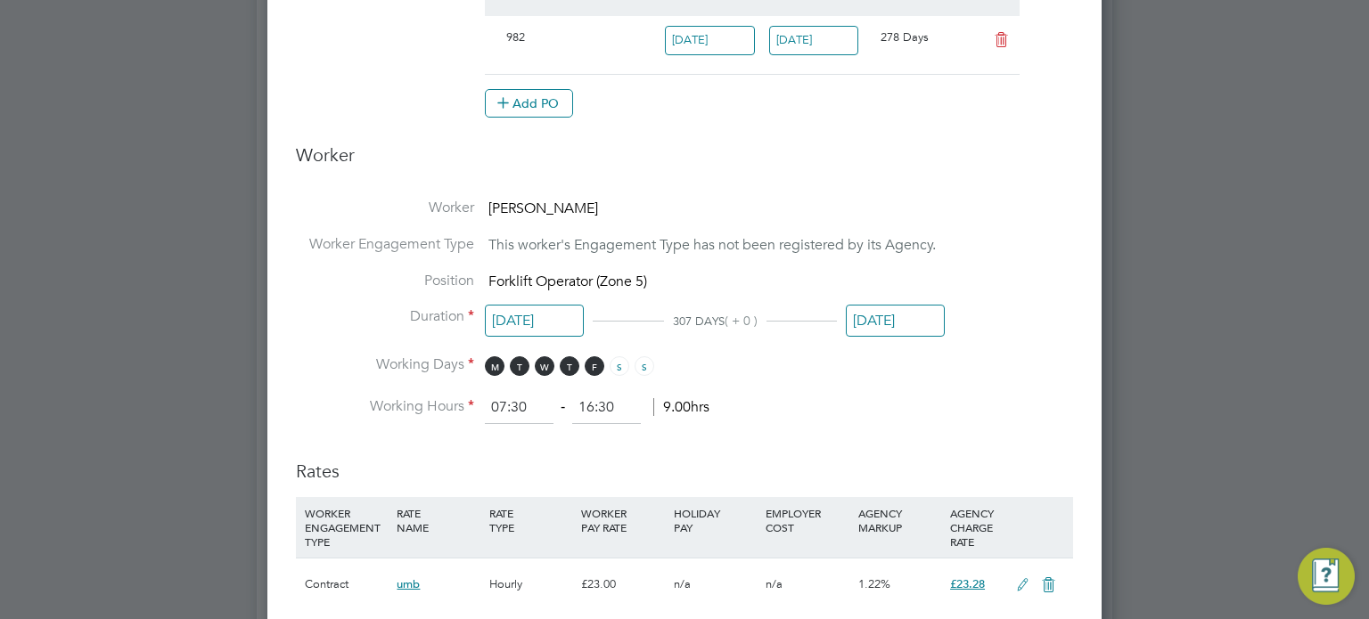
click at [914, 306] on input "24 Dec 2025" at bounding box center [895, 321] width 99 height 33
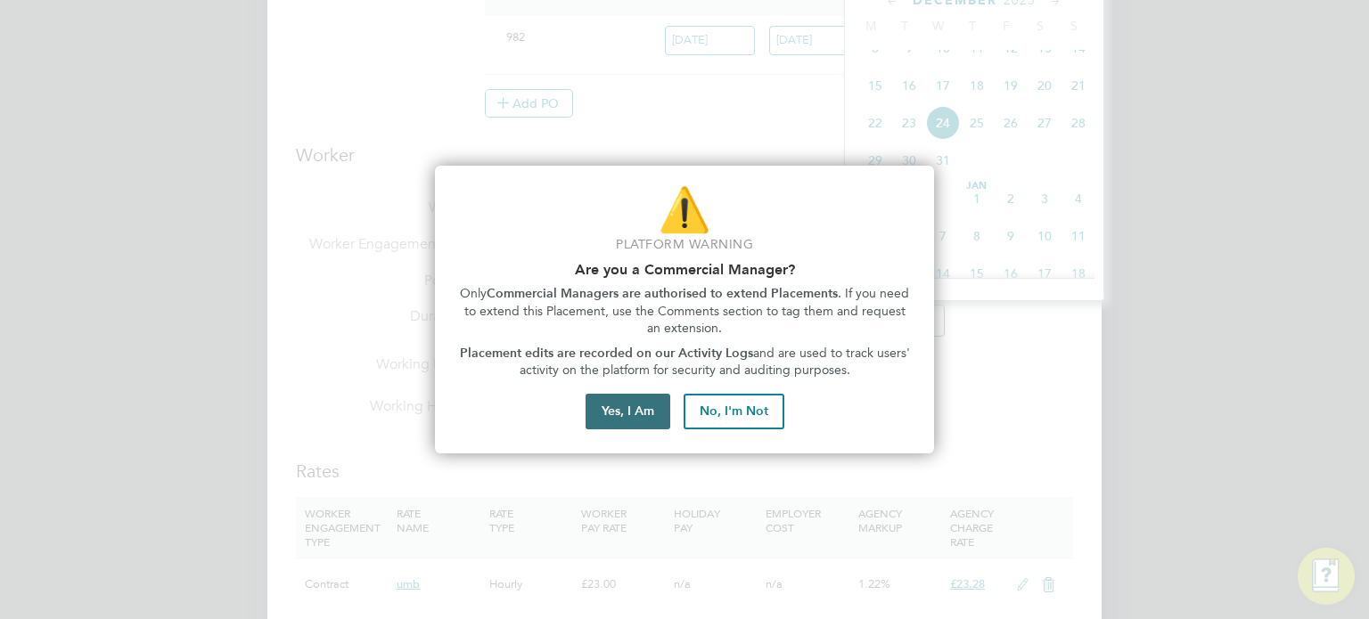
click at [654, 398] on button "Yes, I Am" at bounding box center [628, 412] width 85 height 36
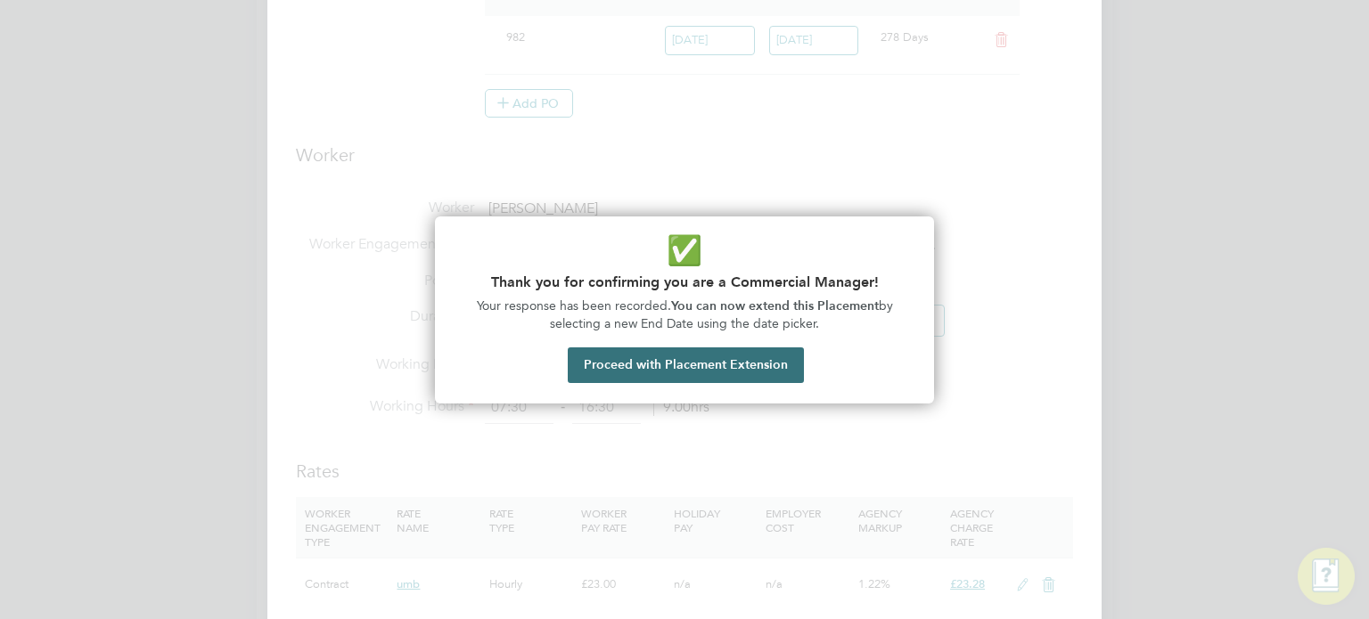
click at [701, 363] on button "Proceed with Placement Extension" at bounding box center [686, 366] width 236 height 36
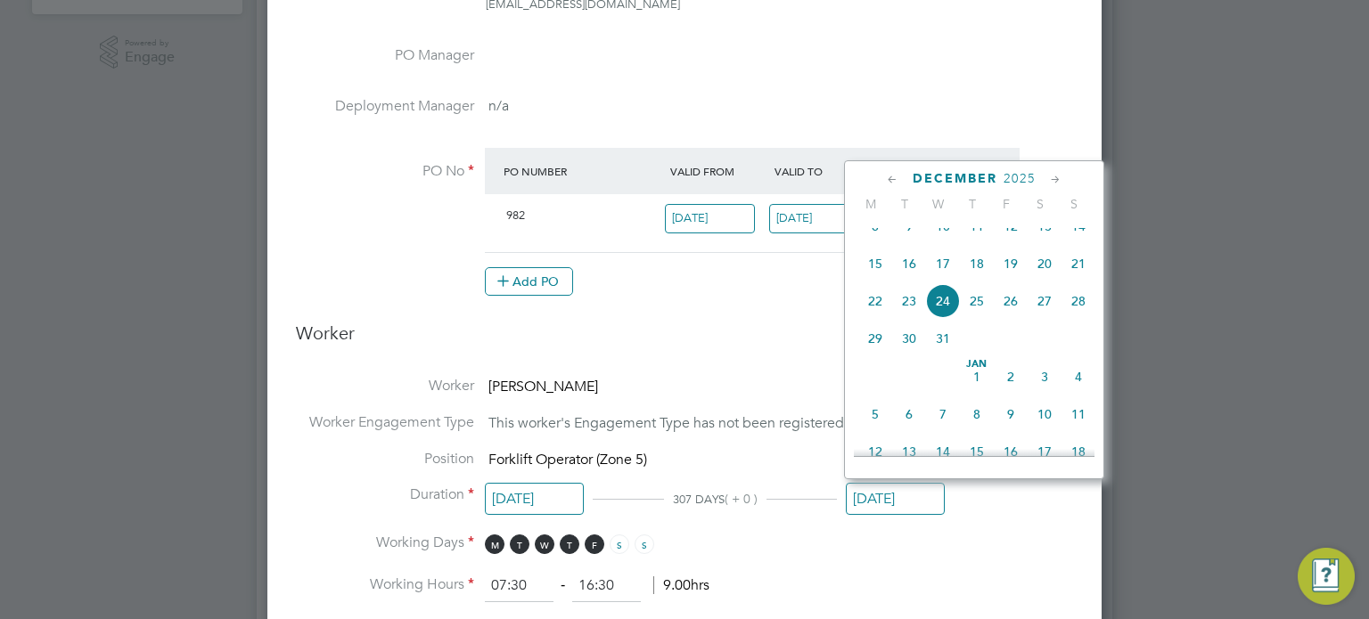
click at [886, 182] on icon at bounding box center [892, 180] width 17 height 20
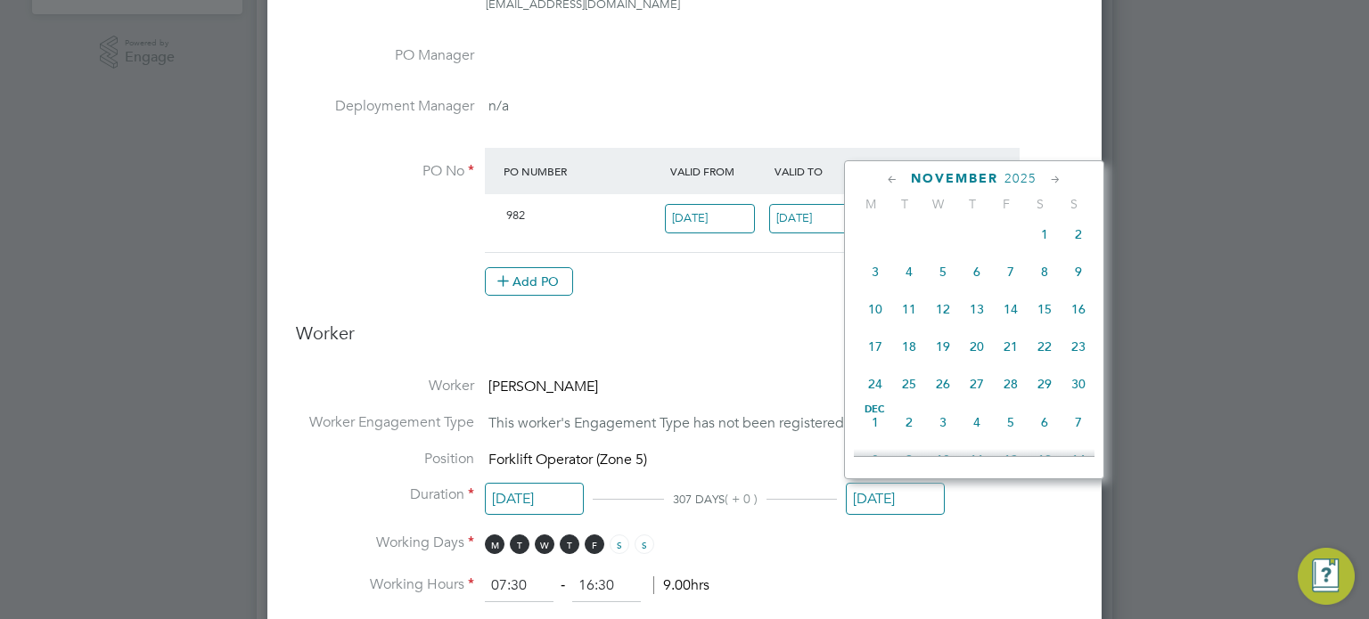
click at [886, 182] on icon at bounding box center [892, 180] width 17 height 20
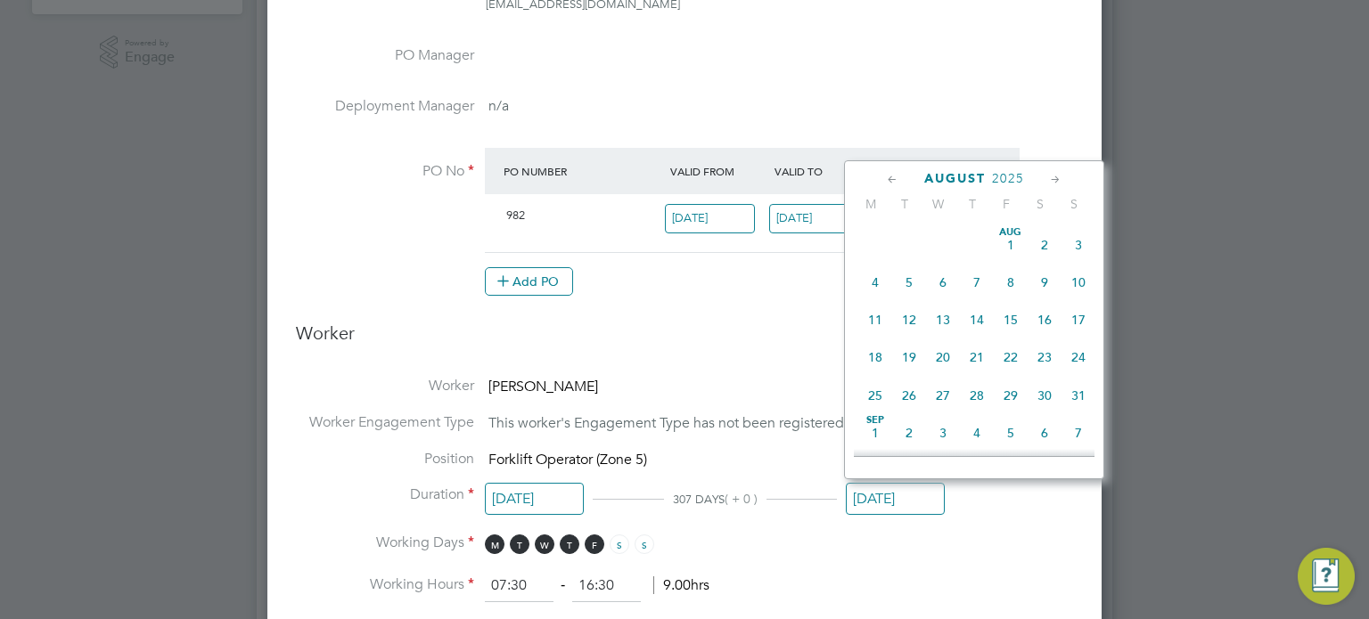
click at [1076, 395] on span "31" at bounding box center [1078, 396] width 34 height 34
type input "31 Aug 2025"
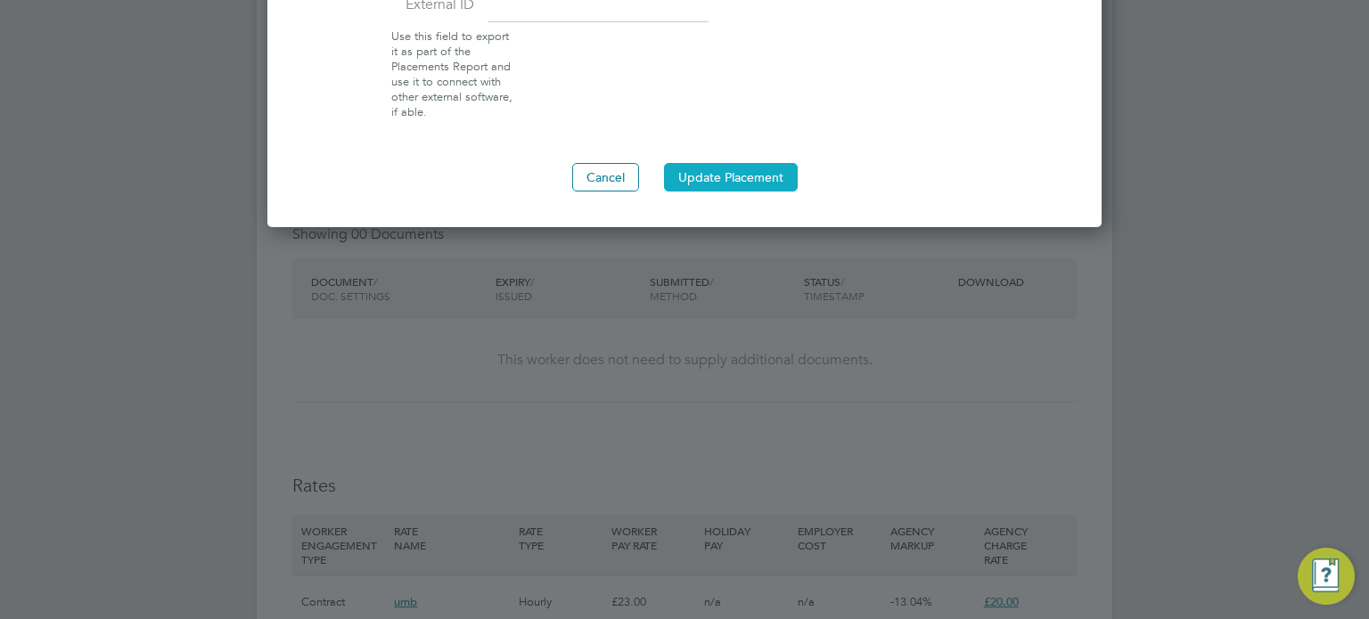
click at [743, 169] on button "Update Placement" at bounding box center [731, 177] width 134 height 29
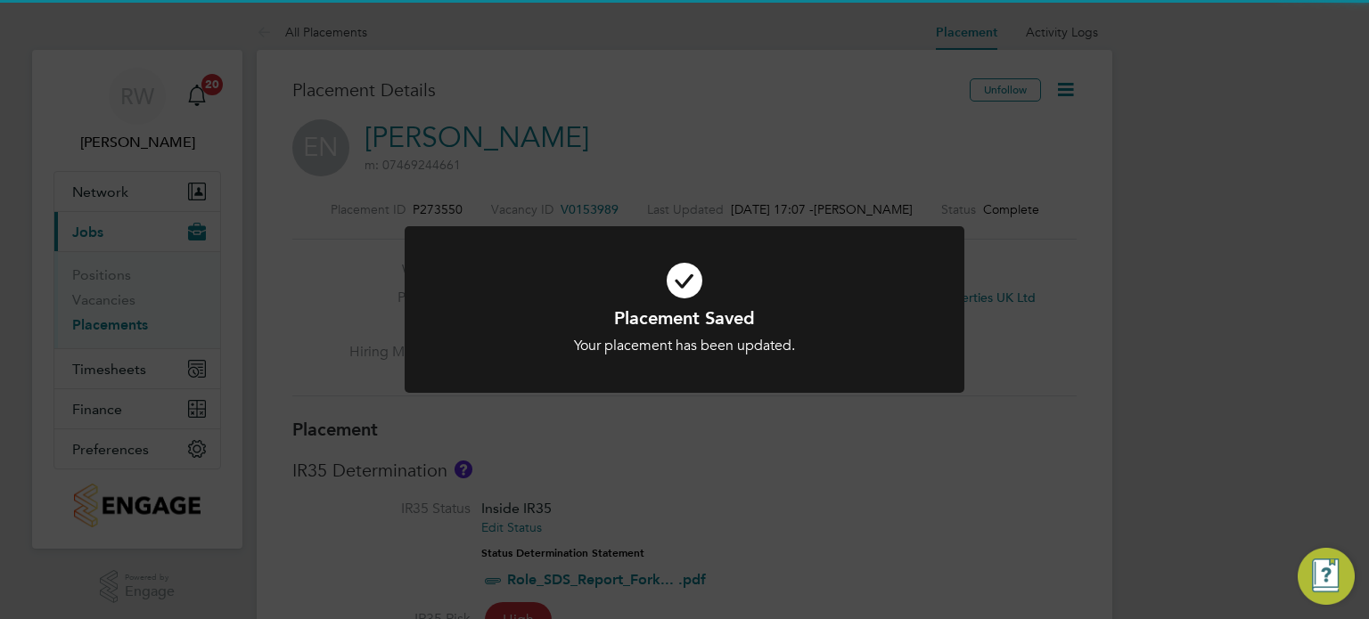
click at [751, 181] on div "Placement Saved Your placement has been updated. Cancel Okay" at bounding box center [684, 309] width 1369 height 619
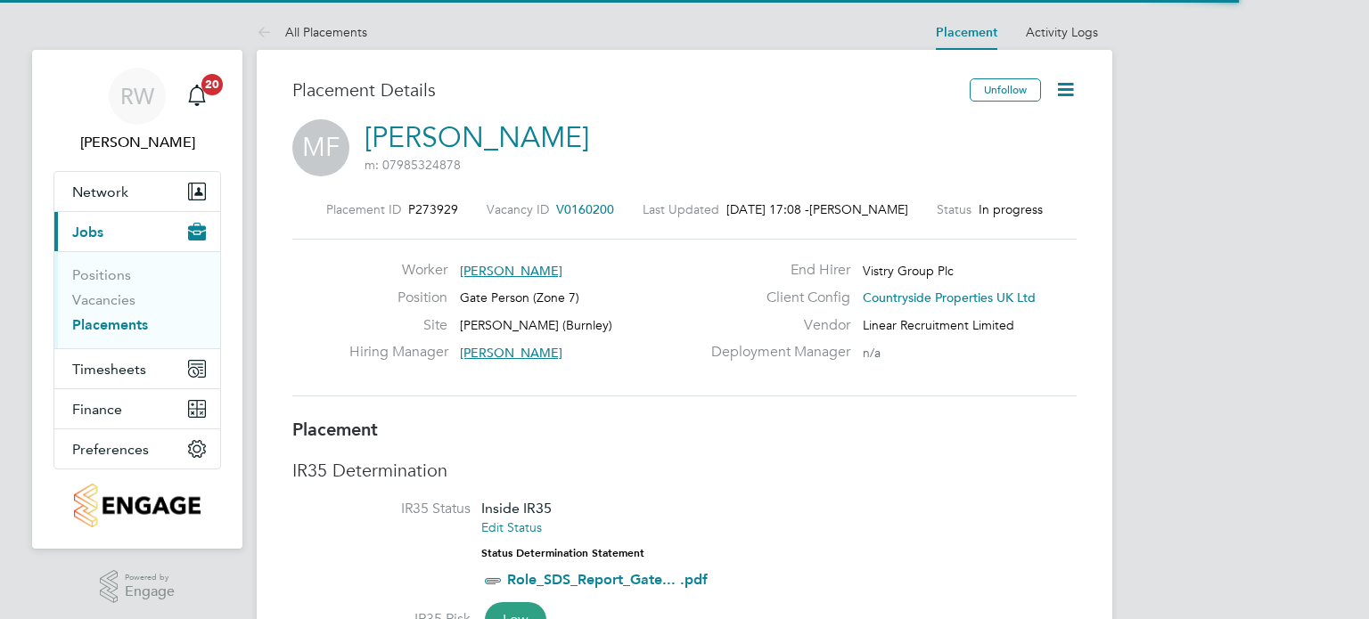
click at [1061, 92] on icon at bounding box center [1065, 89] width 22 height 22
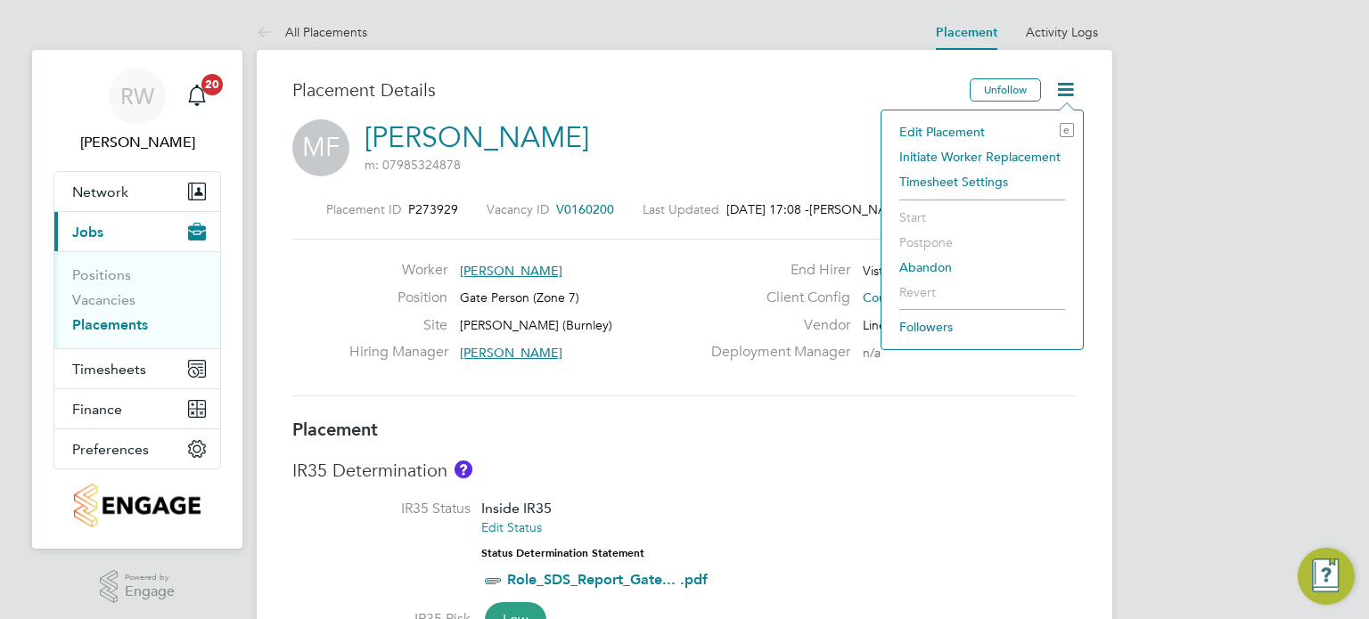
click at [971, 132] on li "Edit Placement e" at bounding box center [982, 131] width 184 height 25
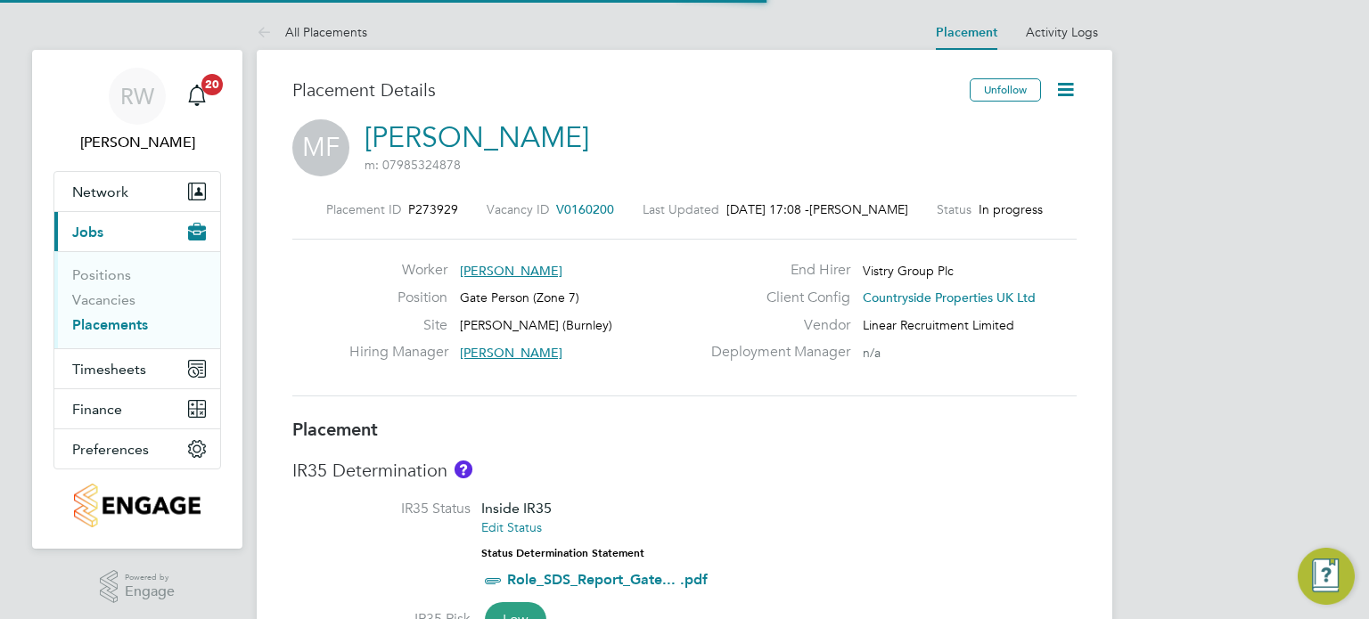
scroll to position [8, 9]
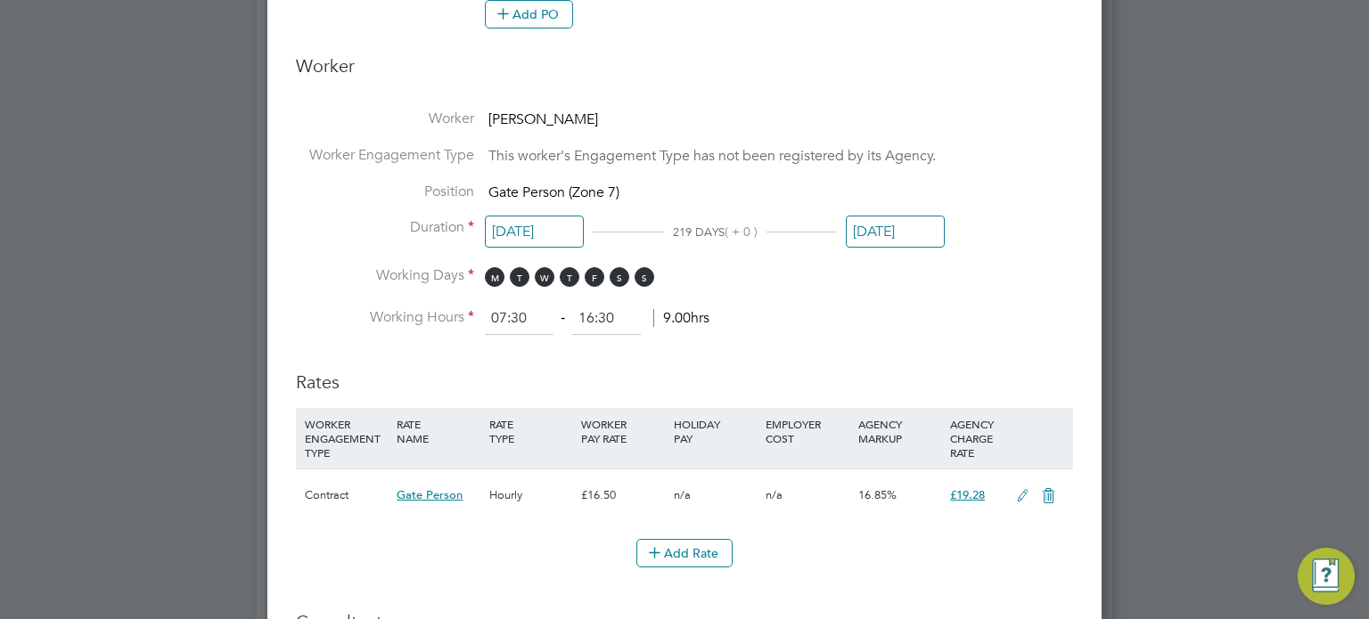
click at [902, 216] on input "26 Sep 2025" at bounding box center [895, 232] width 99 height 33
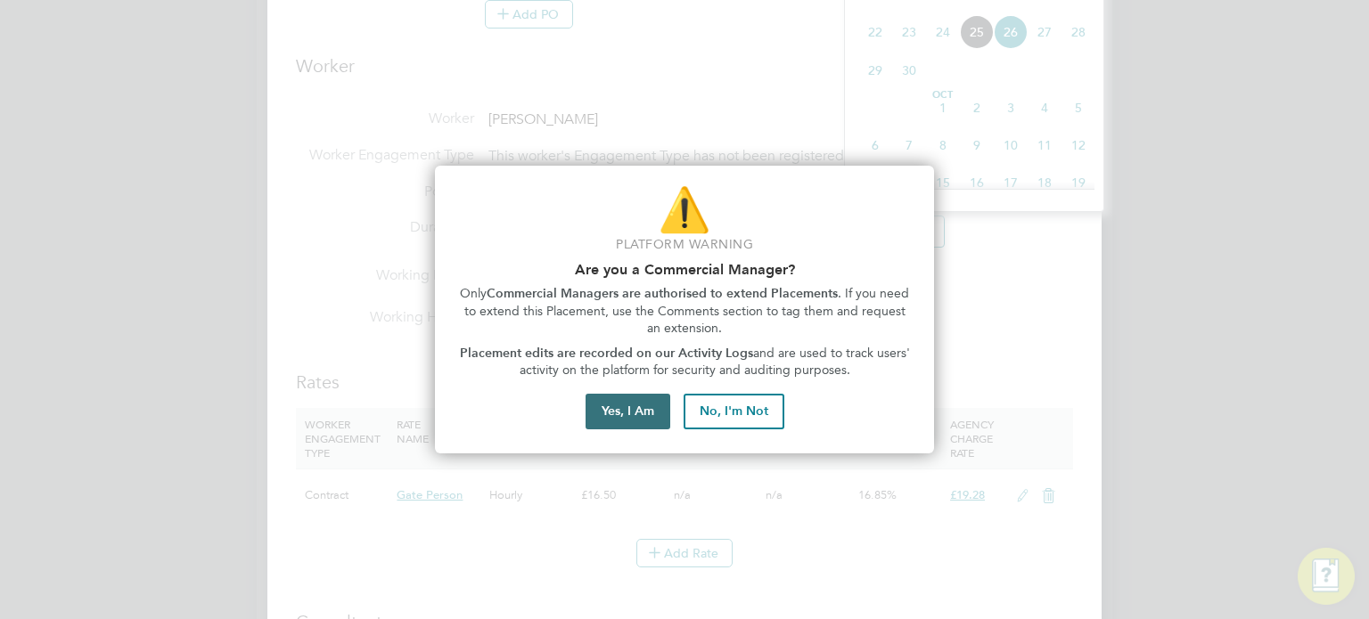
click at [628, 413] on button "Yes, I Am" at bounding box center [628, 412] width 85 height 36
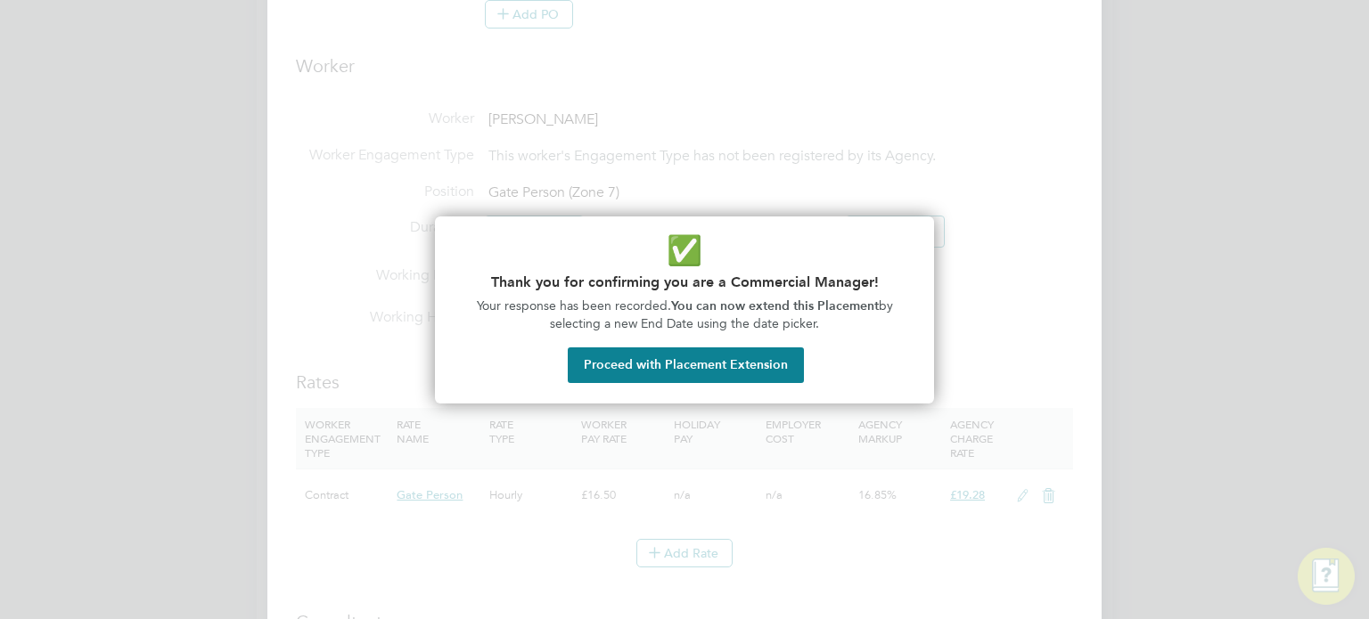
click at [671, 363] on button "Proceed with Placement Extension" at bounding box center [686, 366] width 236 height 36
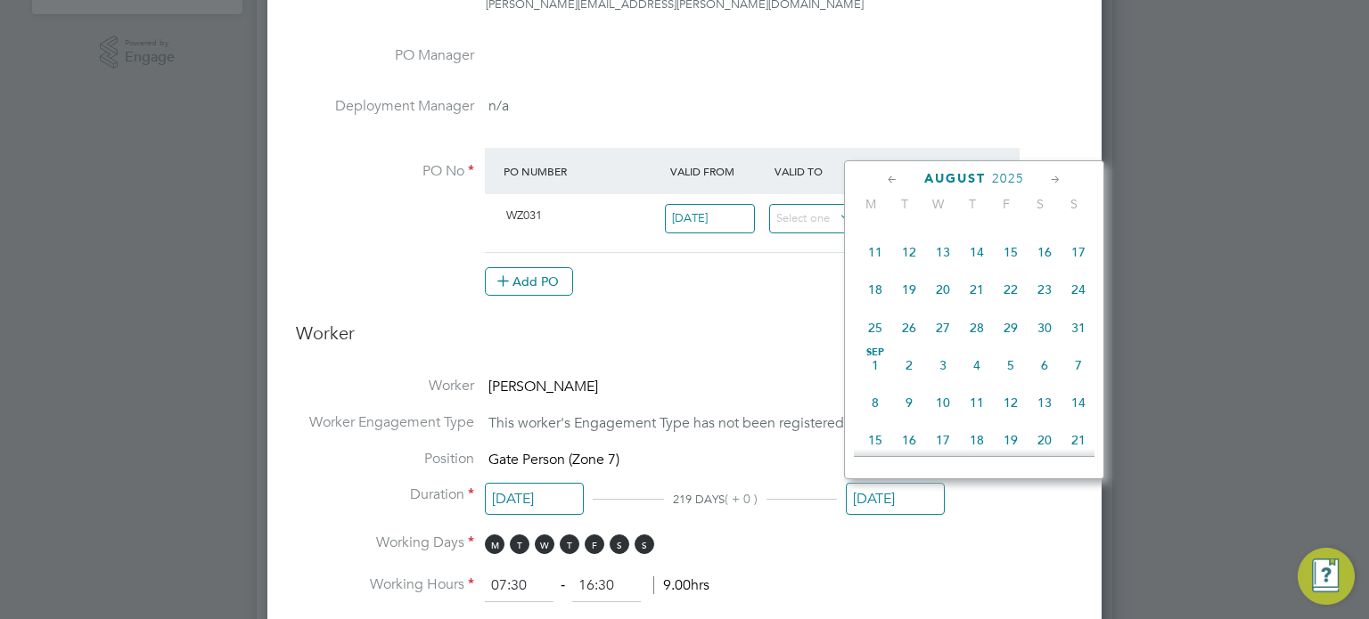
click at [877, 379] on span "[DATE]" at bounding box center [875, 365] width 34 height 34
type input "[DATE]"
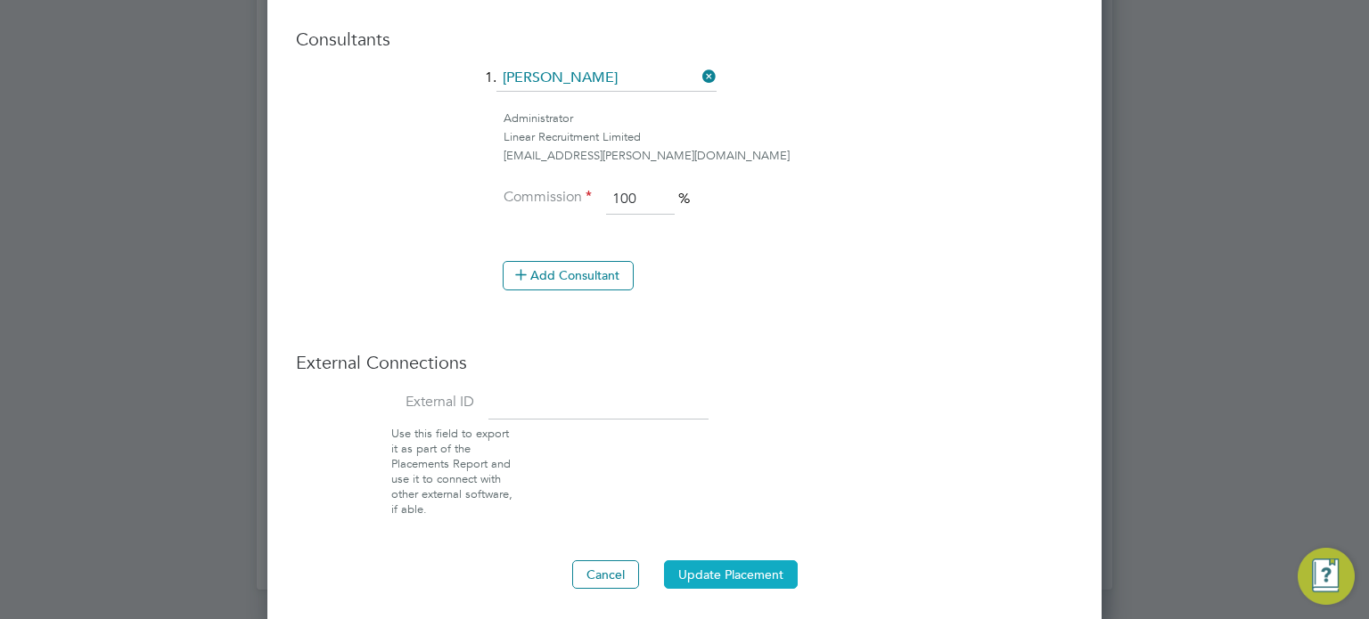
click at [758, 566] on button "Update Placement" at bounding box center [731, 575] width 134 height 29
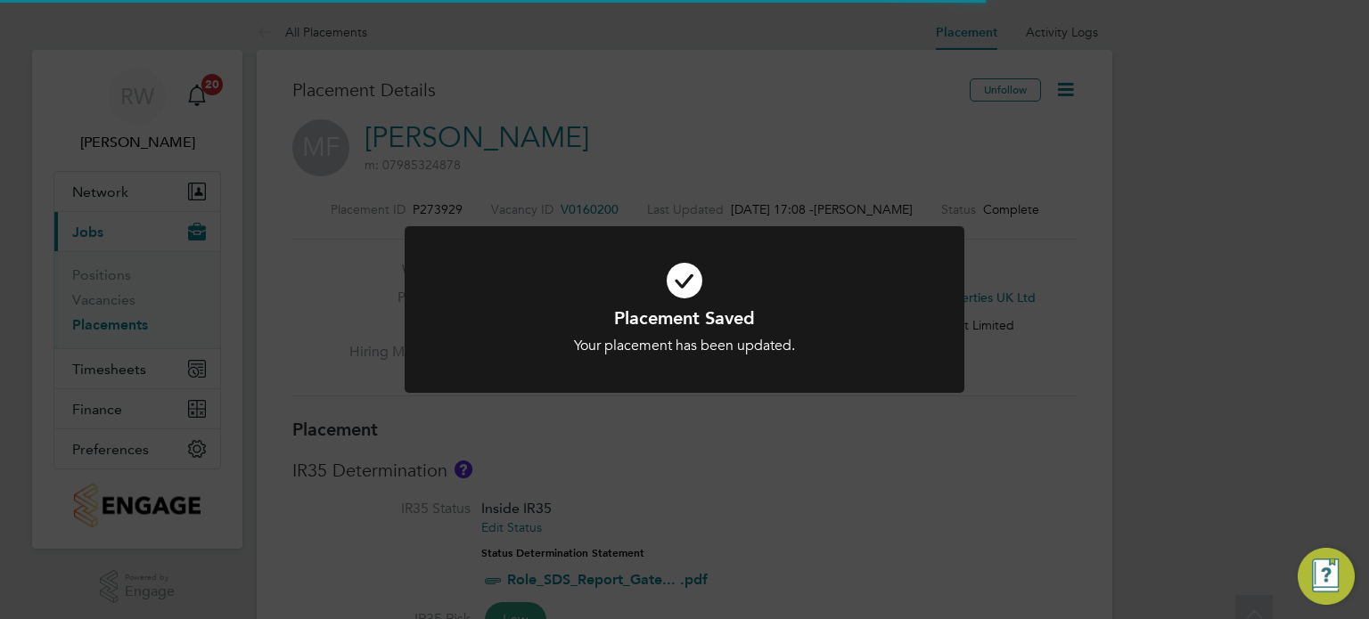
click at [906, 397] on div "Placement Saved Your placement has been updated. Cancel Okay" at bounding box center [685, 320] width 560 height 188
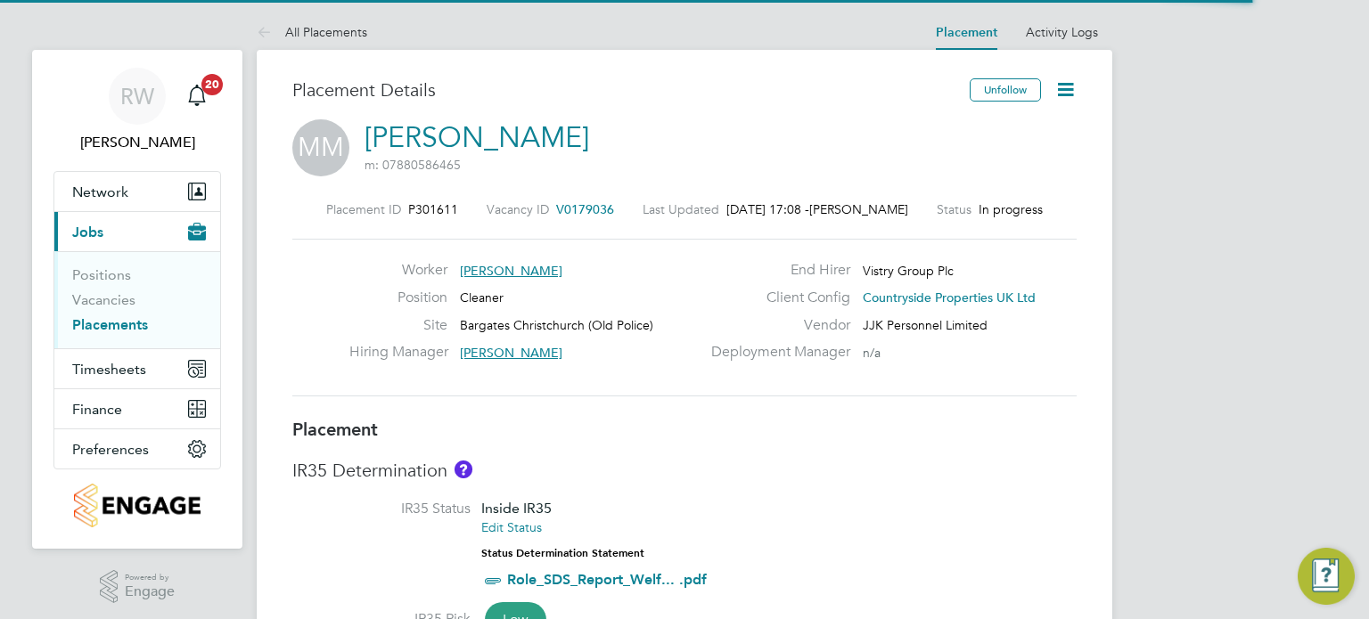
click at [1064, 87] on icon at bounding box center [1065, 89] width 22 height 22
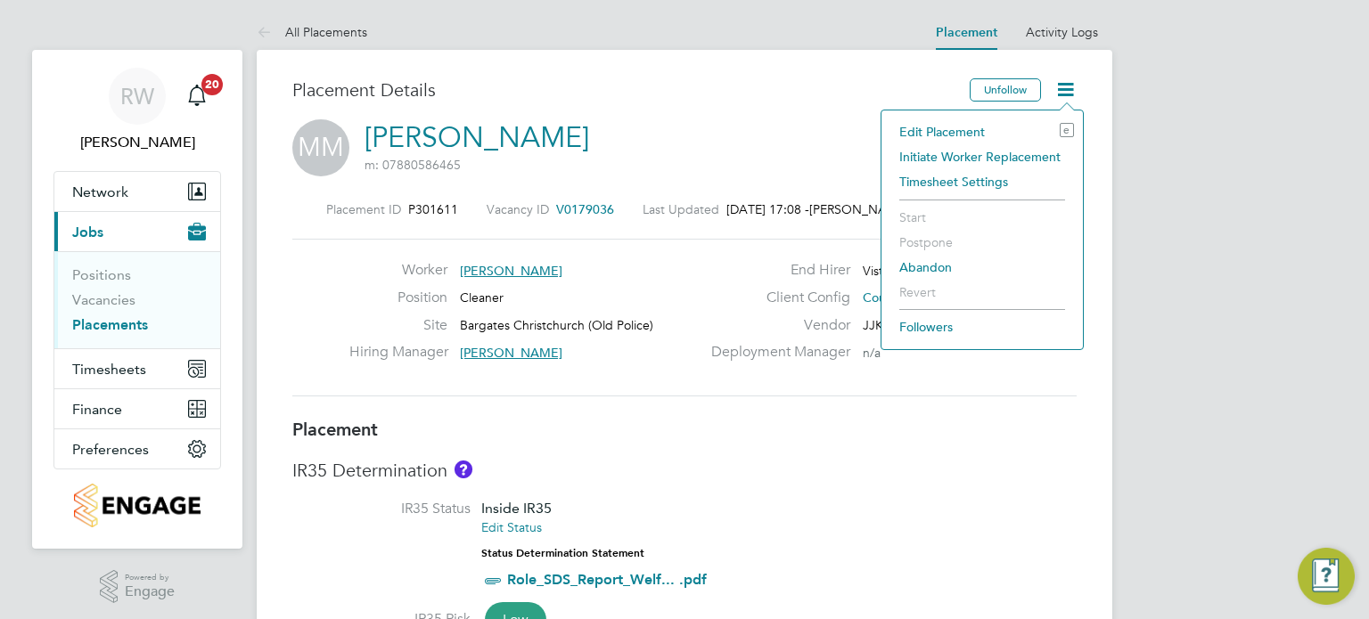
click at [935, 128] on li "Edit Placement e" at bounding box center [982, 131] width 184 height 25
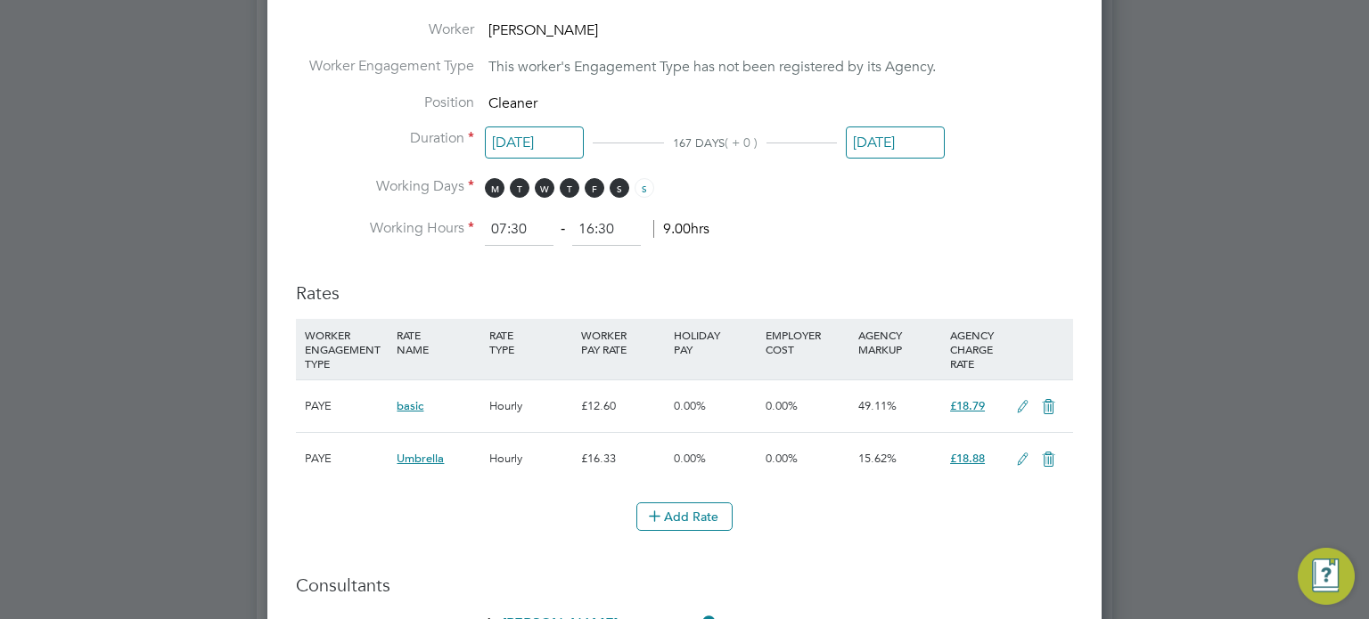
click at [885, 142] on input "31 Jan 2026" at bounding box center [895, 143] width 99 height 33
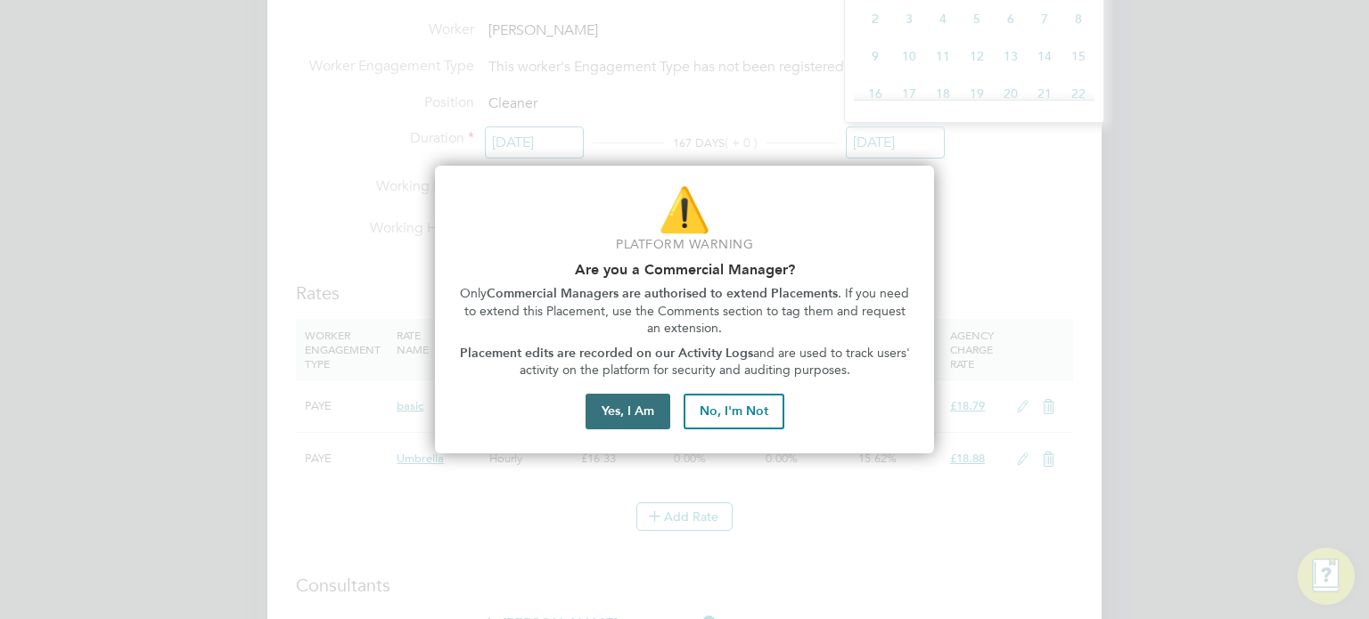
click at [590, 422] on button "Yes, I Am" at bounding box center [628, 412] width 85 height 36
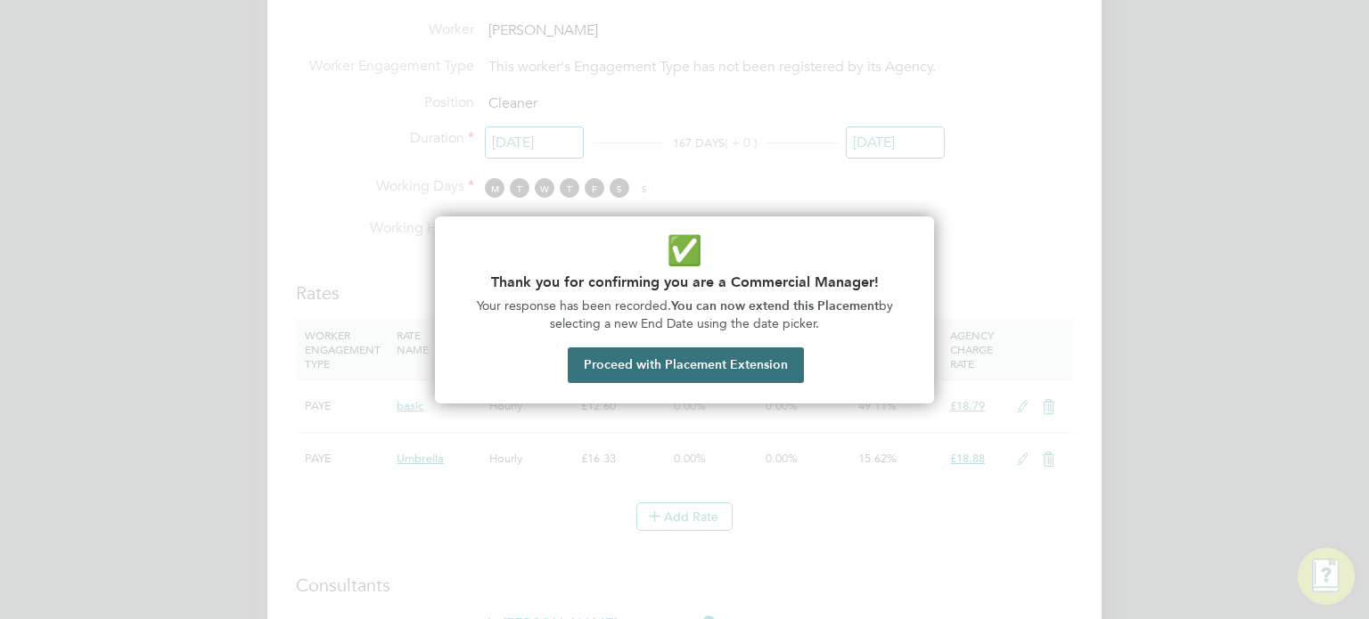
click at [645, 356] on button "Proceed with Placement Extension" at bounding box center [686, 366] width 236 height 36
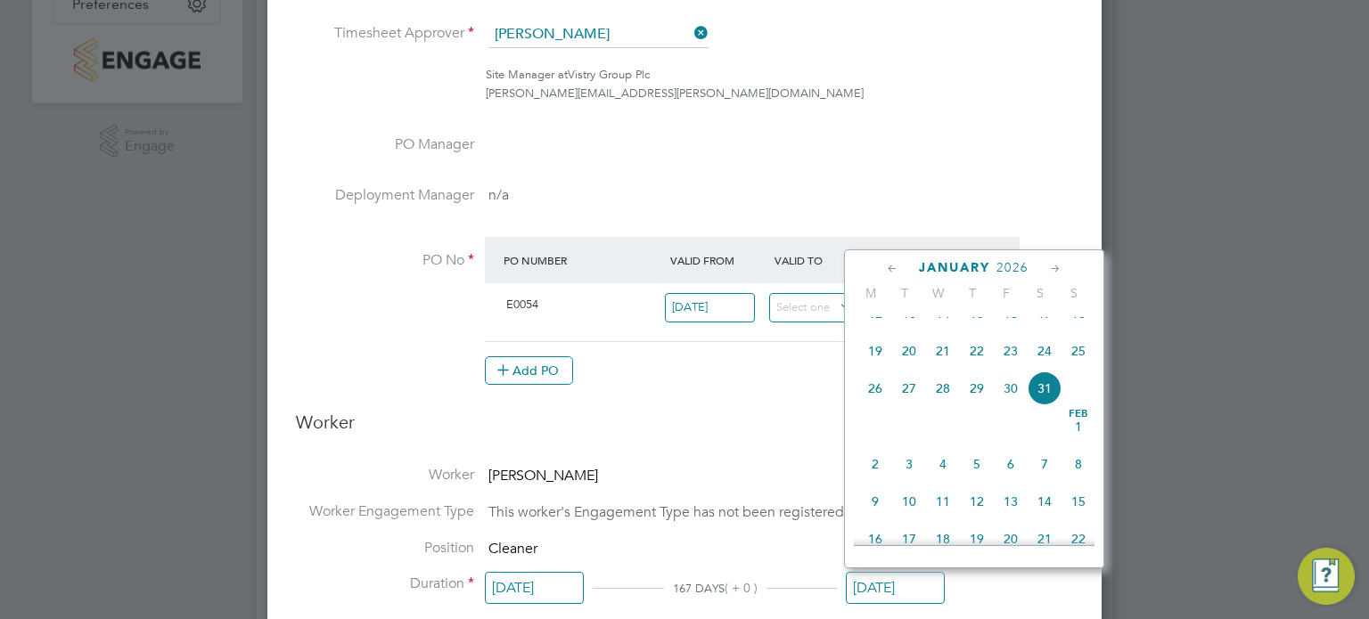
click at [893, 270] on icon at bounding box center [892, 269] width 17 height 20
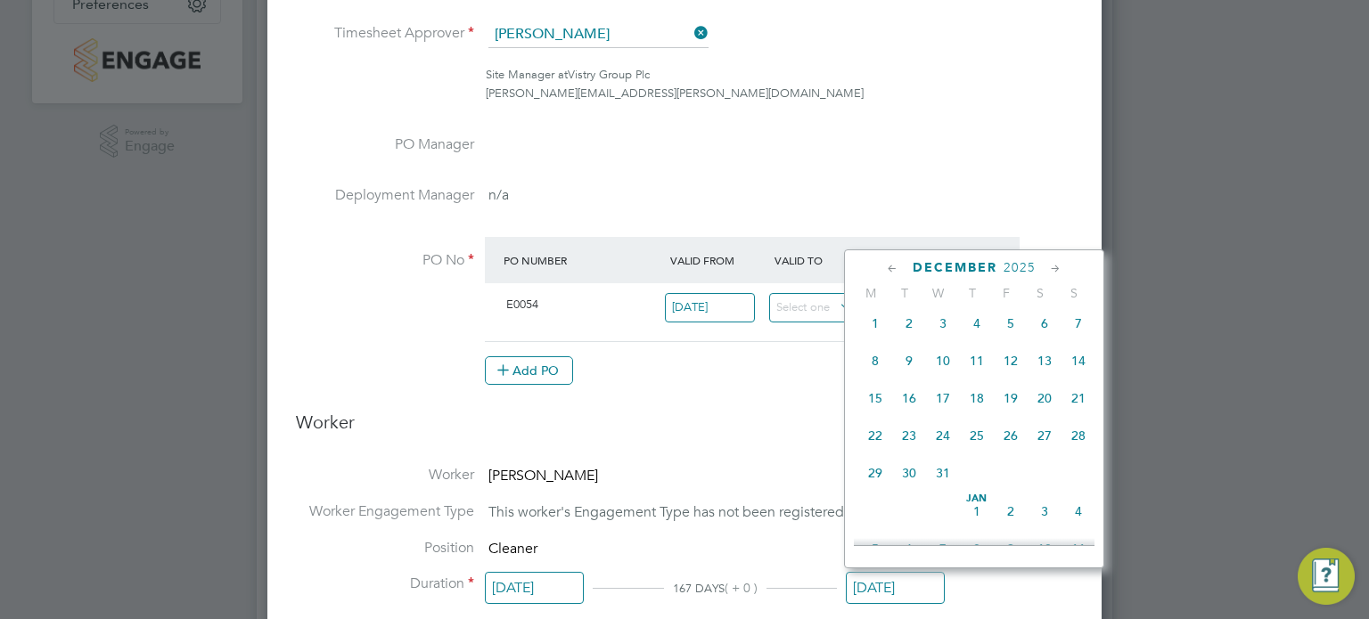
click at [891, 270] on icon at bounding box center [892, 269] width 17 height 20
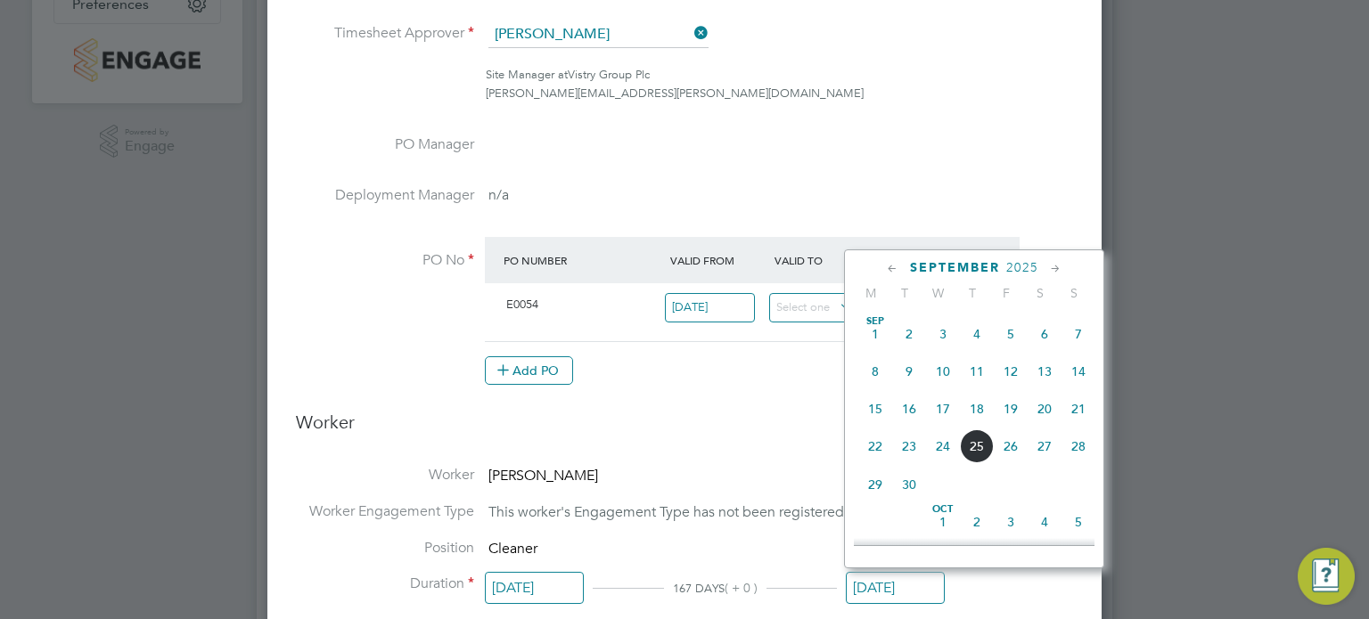
click at [891, 269] on icon at bounding box center [892, 269] width 17 height 20
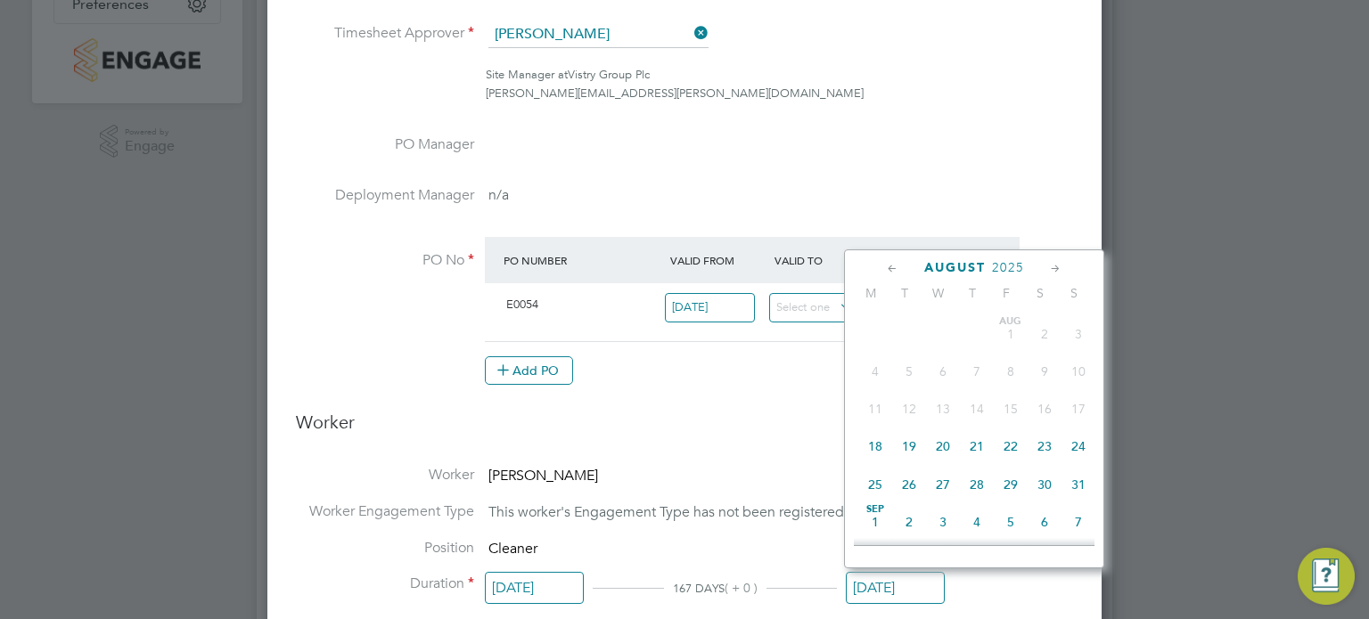
click at [1070, 485] on span "31" at bounding box center [1078, 485] width 34 height 34
type input "31 Aug 2025"
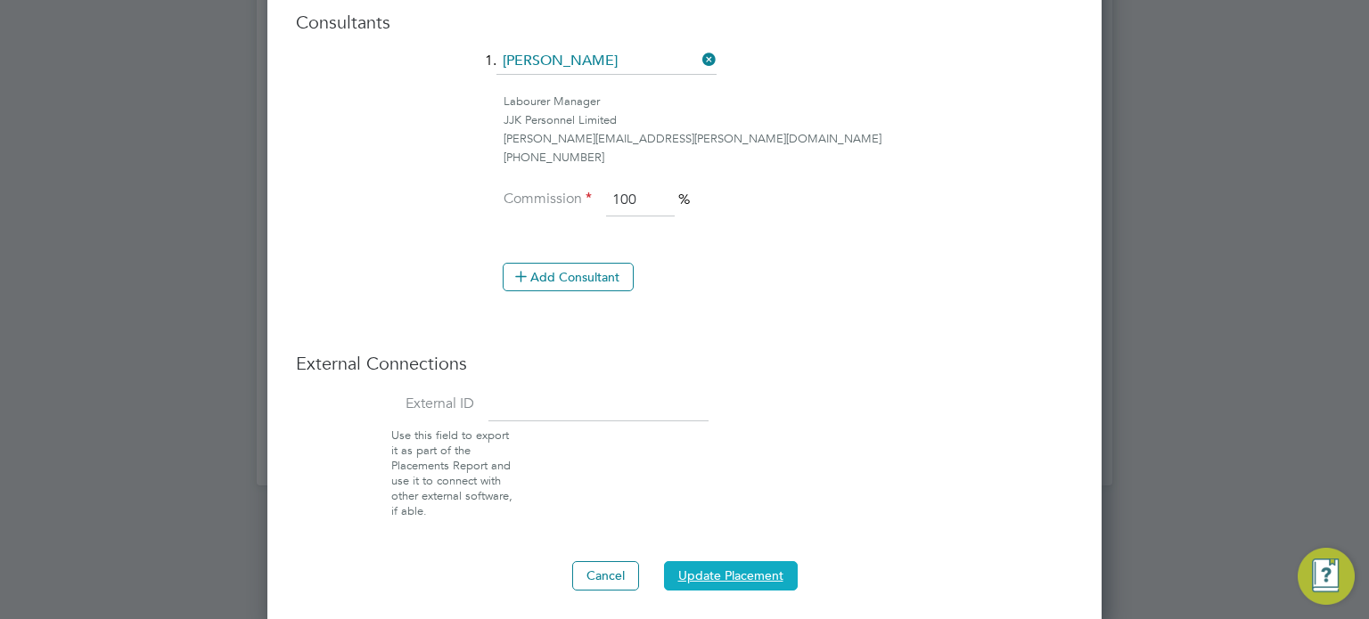
click at [735, 573] on button "Update Placement" at bounding box center [731, 575] width 134 height 29
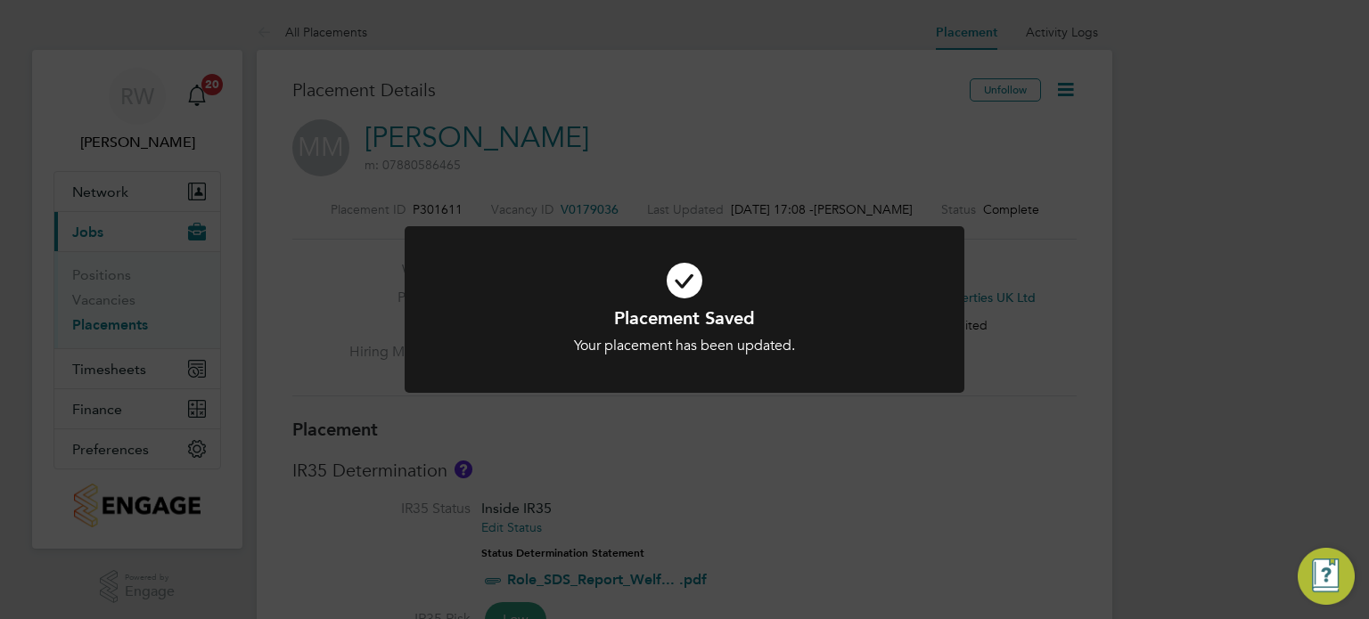
click at [553, 449] on div "Placement Saved Your placement has been updated. Cancel Okay" at bounding box center [684, 309] width 1369 height 619
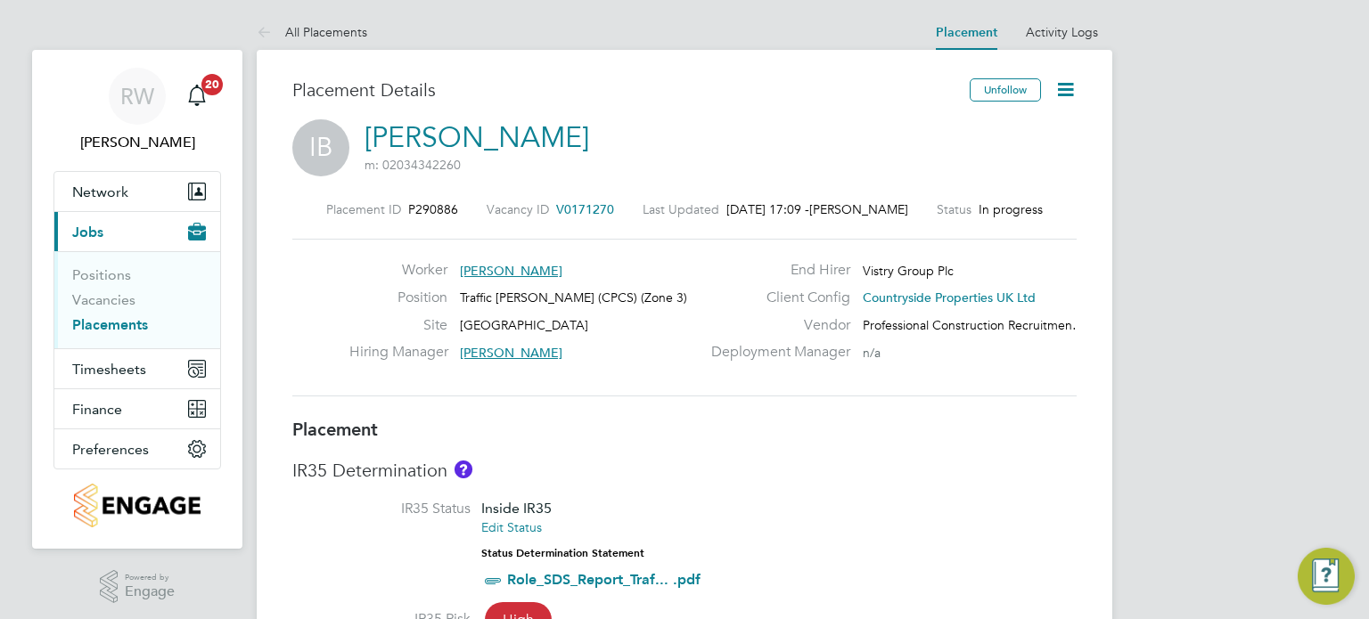
click at [1065, 90] on icon at bounding box center [1065, 89] width 22 height 22
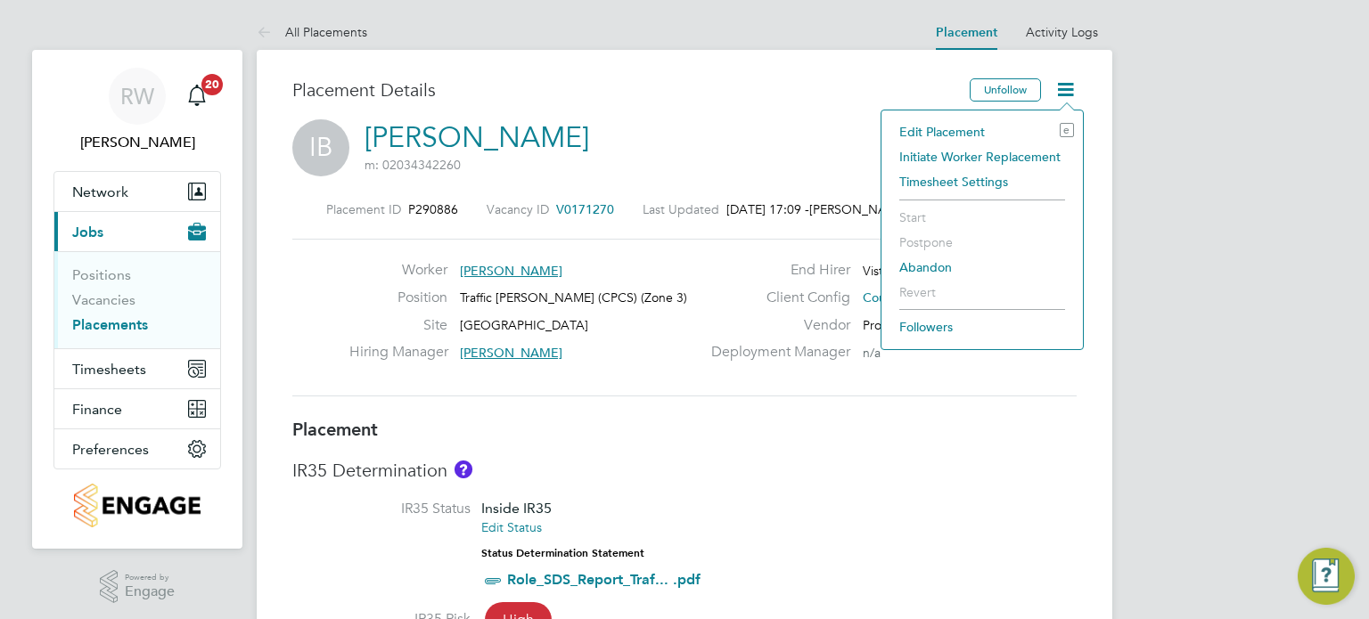
click at [979, 127] on li "Edit Placement e" at bounding box center [982, 131] width 184 height 25
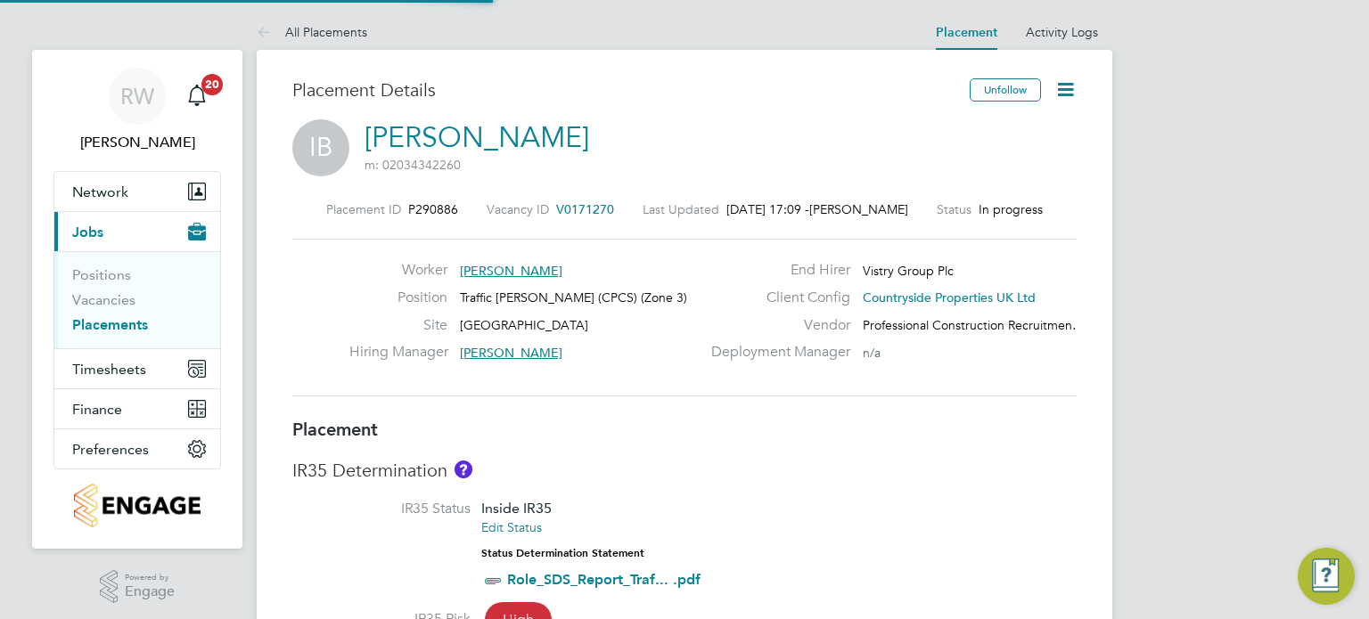
type input "Nick O'Shea"
type input "29 May 2025"
type input "30 Sep 2025"
type input "07:30"
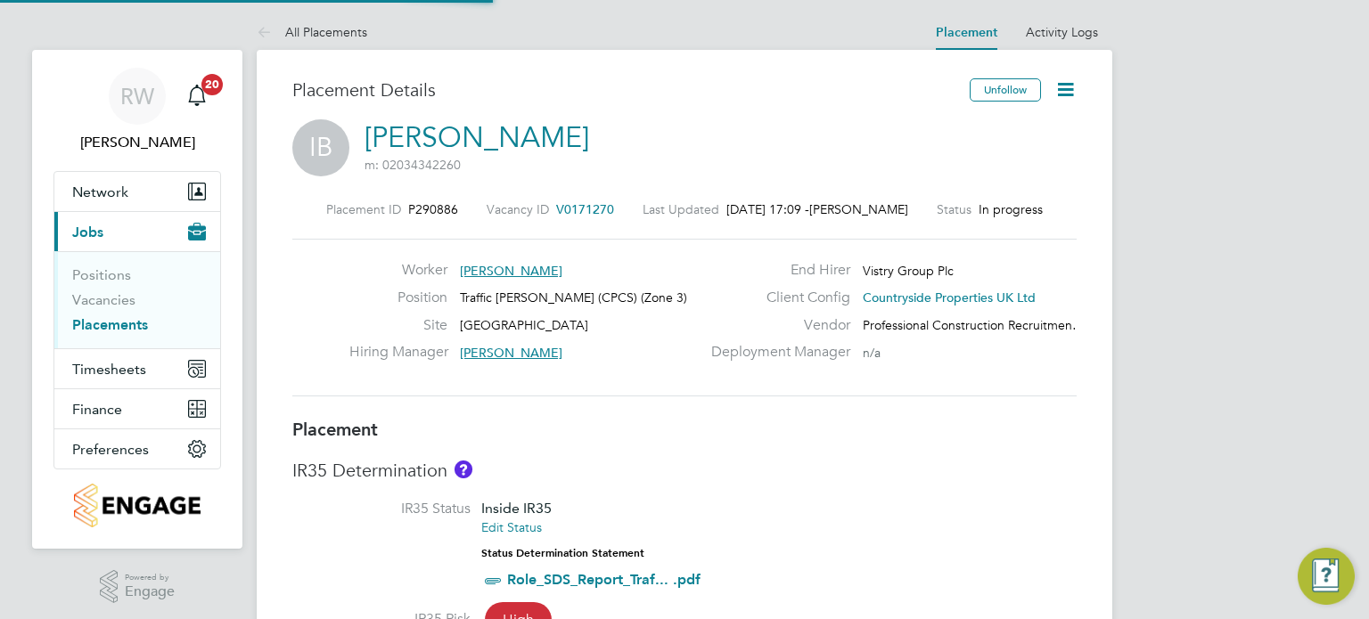
type input "16:30"
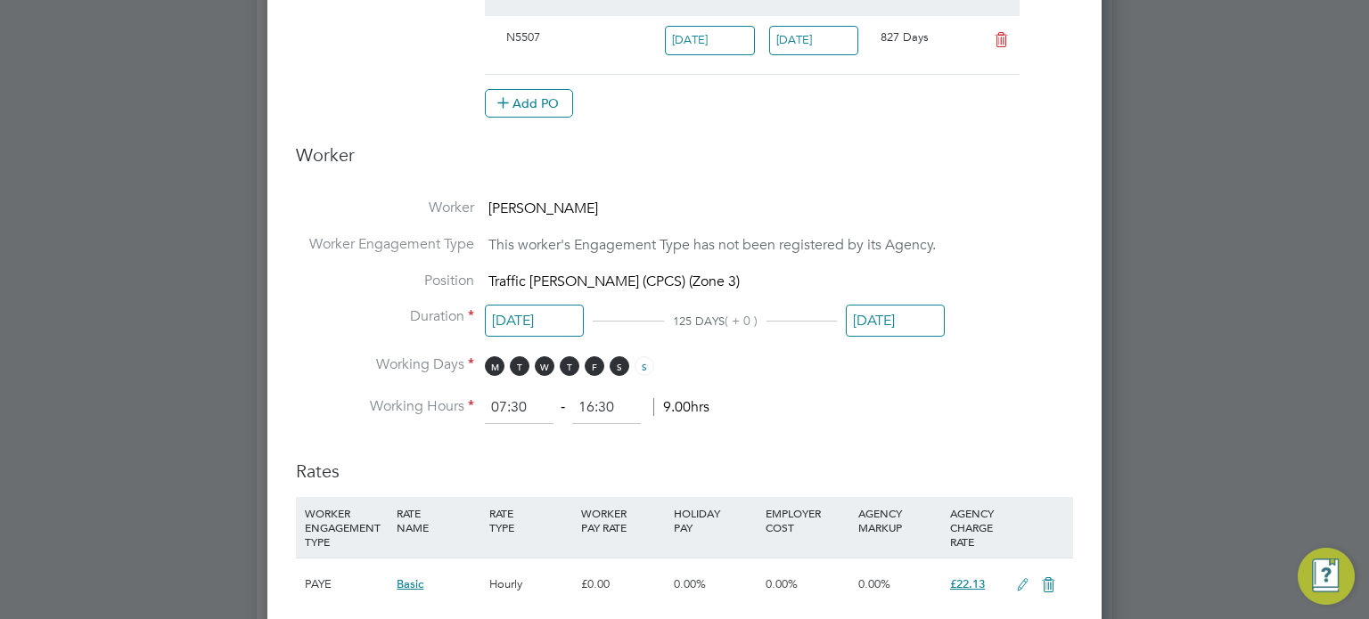
click at [879, 316] on input "30 Sep 2025" at bounding box center [895, 321] width 99 height 33
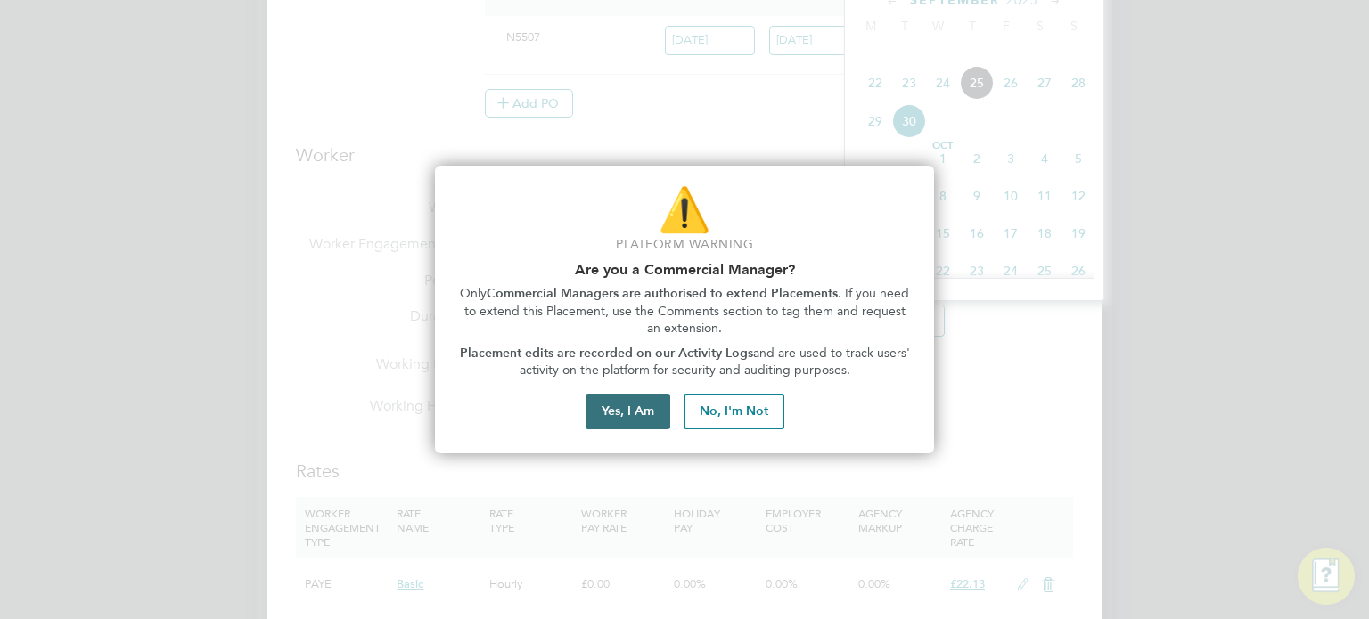
click at [606, 403] on button "Yes, I Am" at bounding box center [628, 412] width 85 height 36
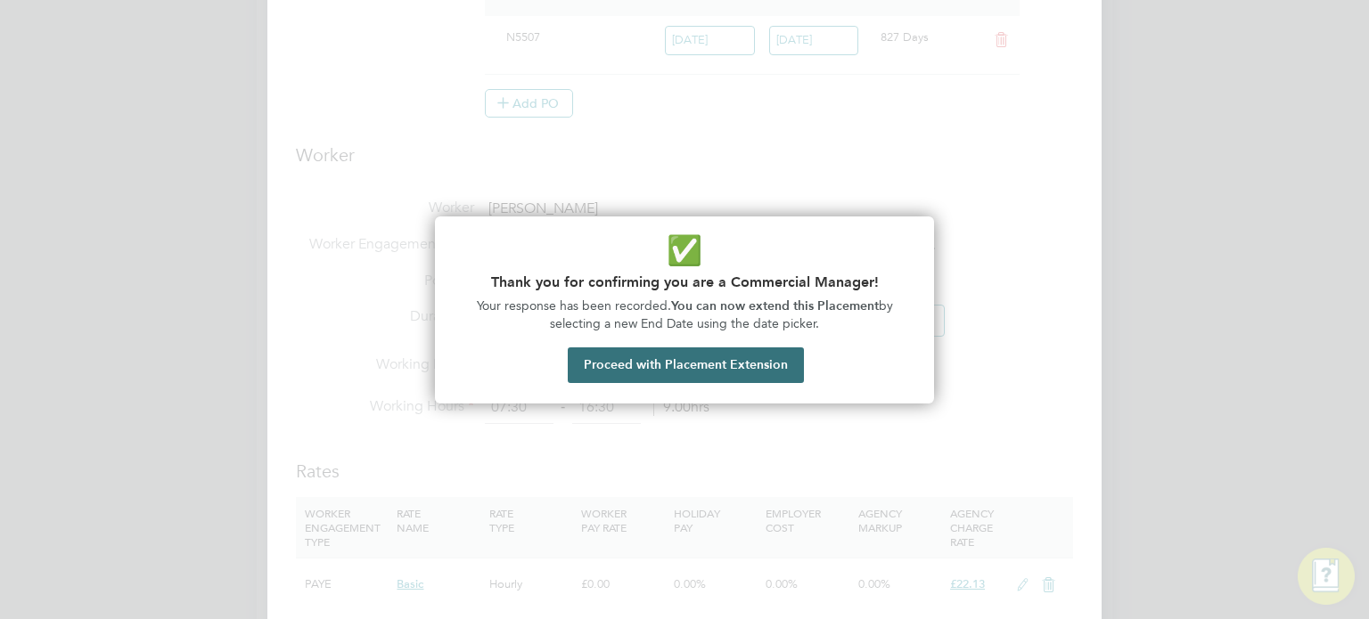
click at [659, 369] on button "Proceed with Placement Extension" at bounding box center [686, 366] width 236 height 36
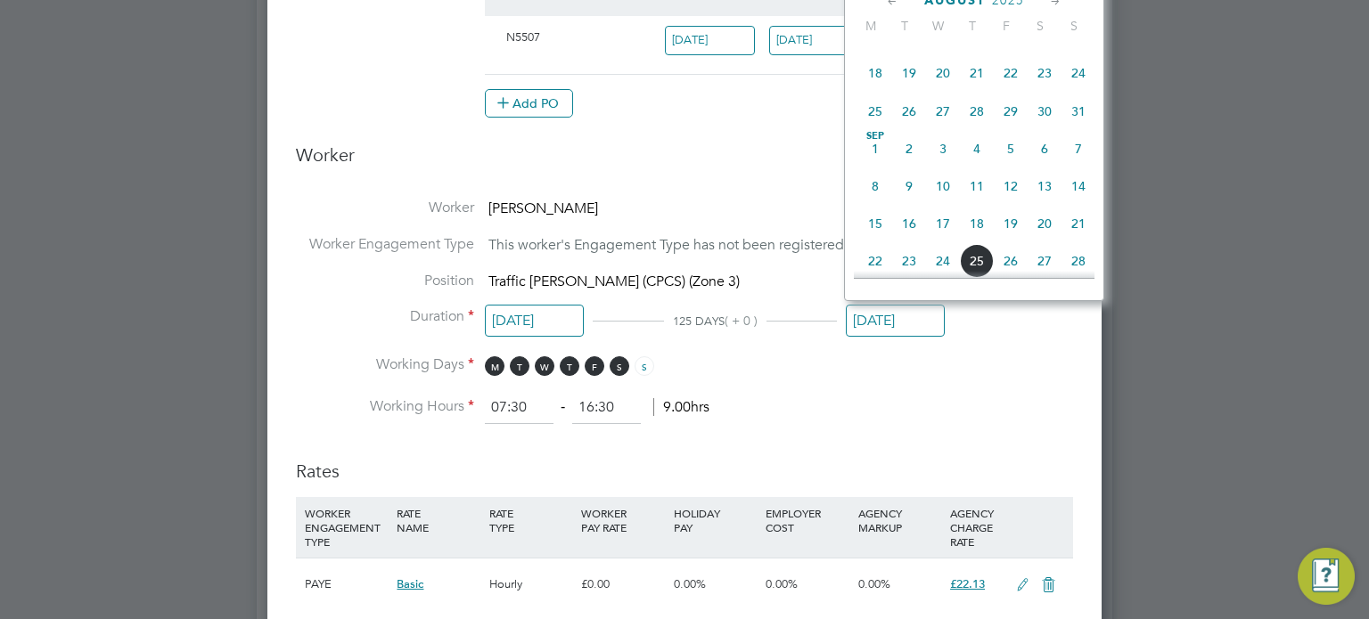
click at [878, 165] on span "Sep 1" at bounding box center [875, 149] width 34 height 34
type input "01 Sep 2025"
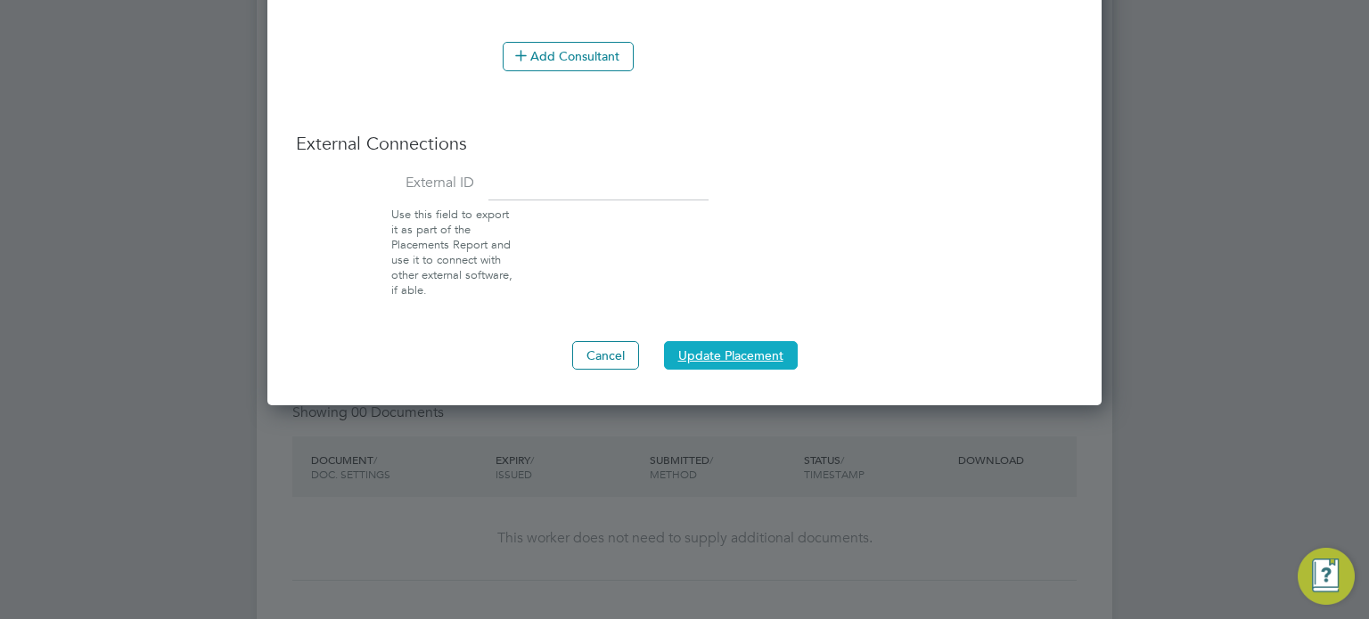
click at [677, 352] on button "Update Placement" at bounding box center [731, 355] width 134 height 29
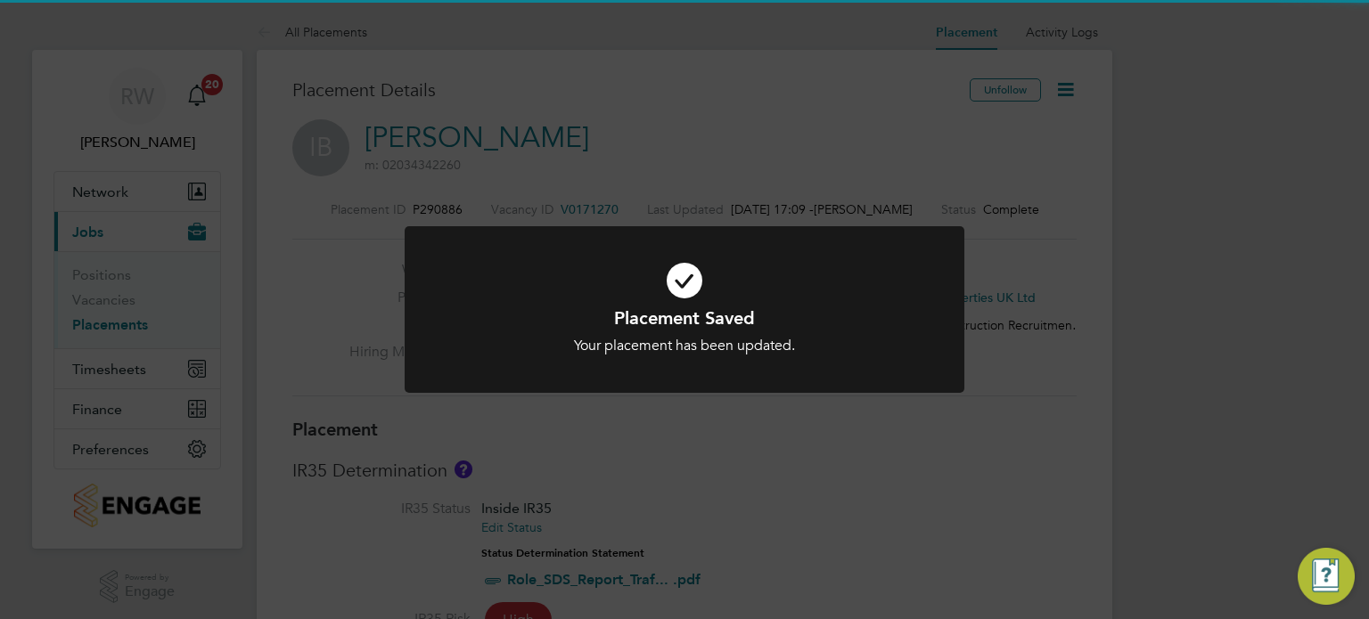
click at [716, 430] on div "Placement Saved Your placement has been updated. Cancel Okay" at bounding box center [684, 309] width 1369 height 619
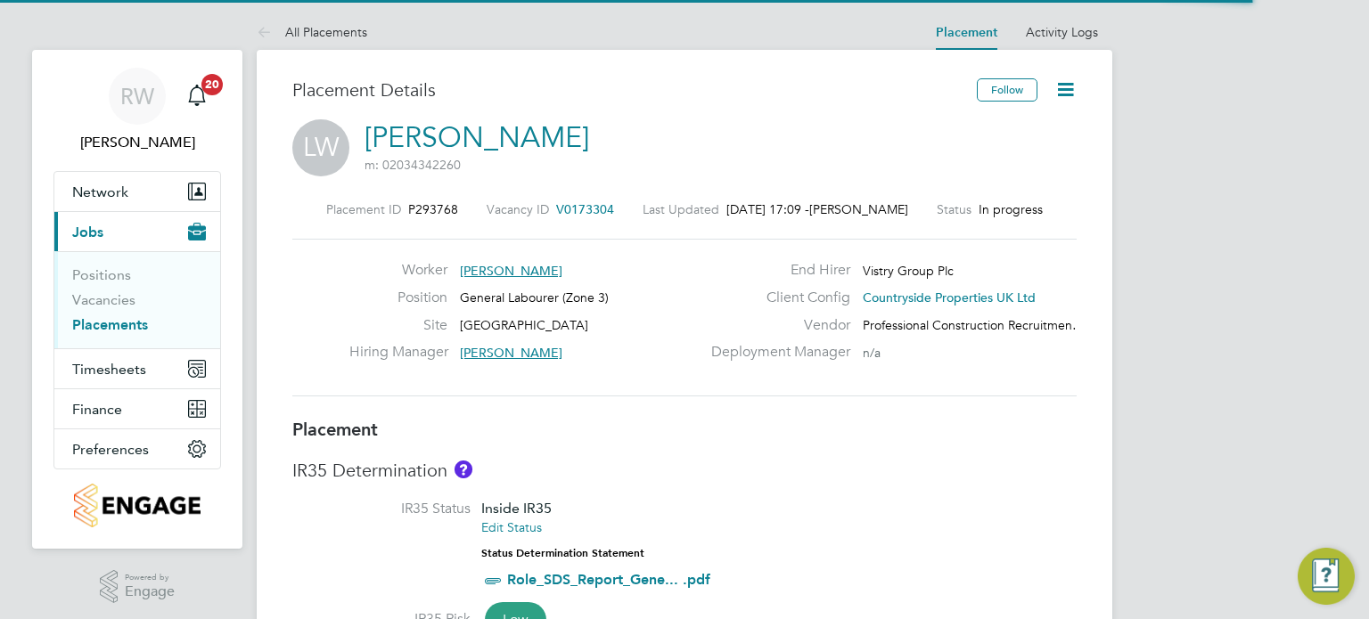
click at [1068, 78] on icon at bounding box center [1065, 89] width 22 height 22
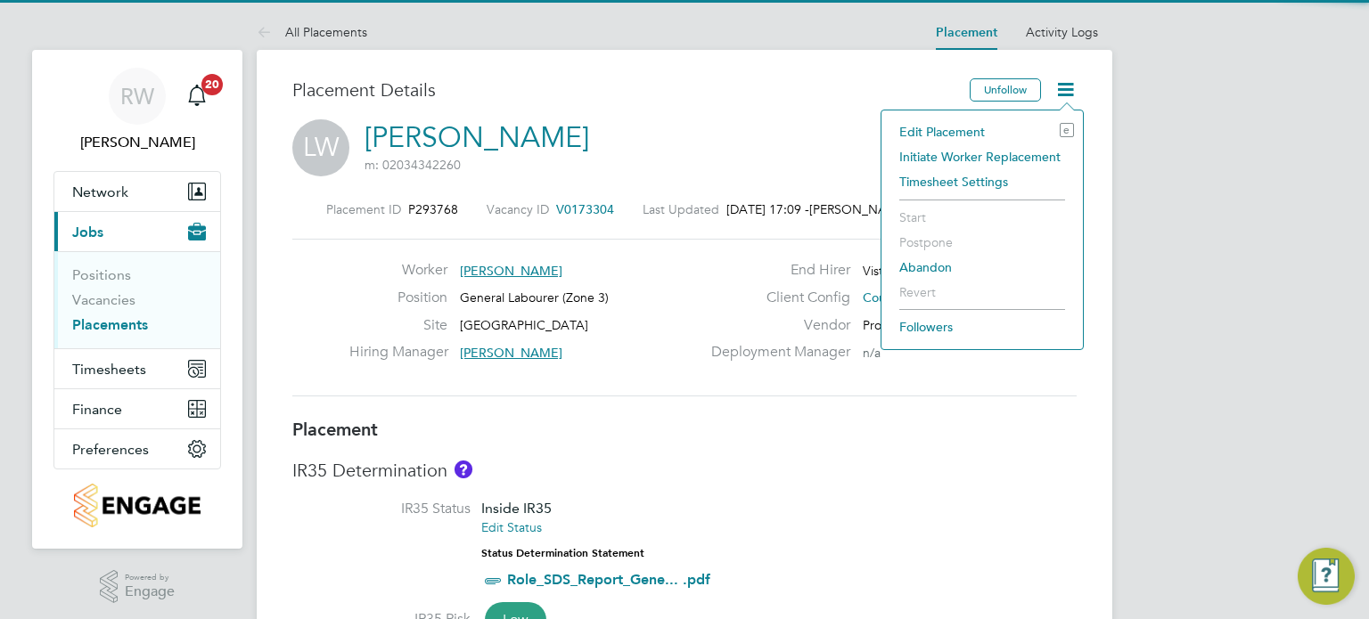
click at [940, 130] on li "Edit Placement e" at bounding box center [982, 131] width 184 height 25
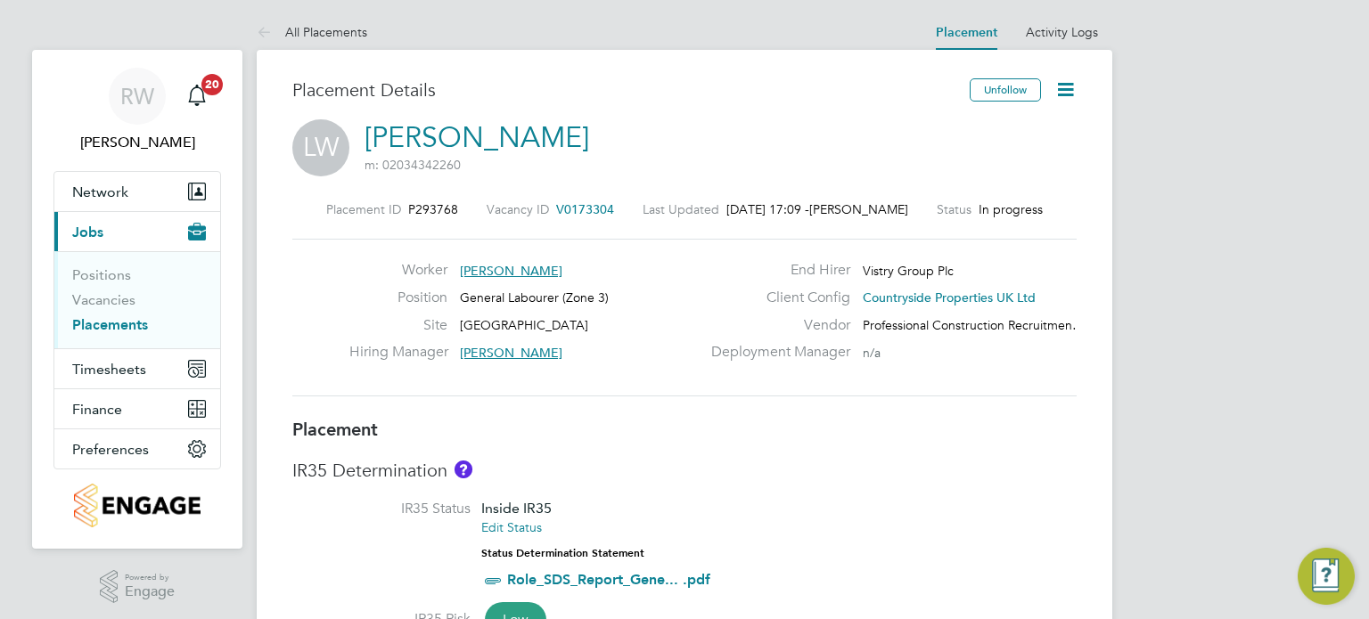
type input "[PERSON_NAME]"
type input "[DATE]"
type input "07:30"
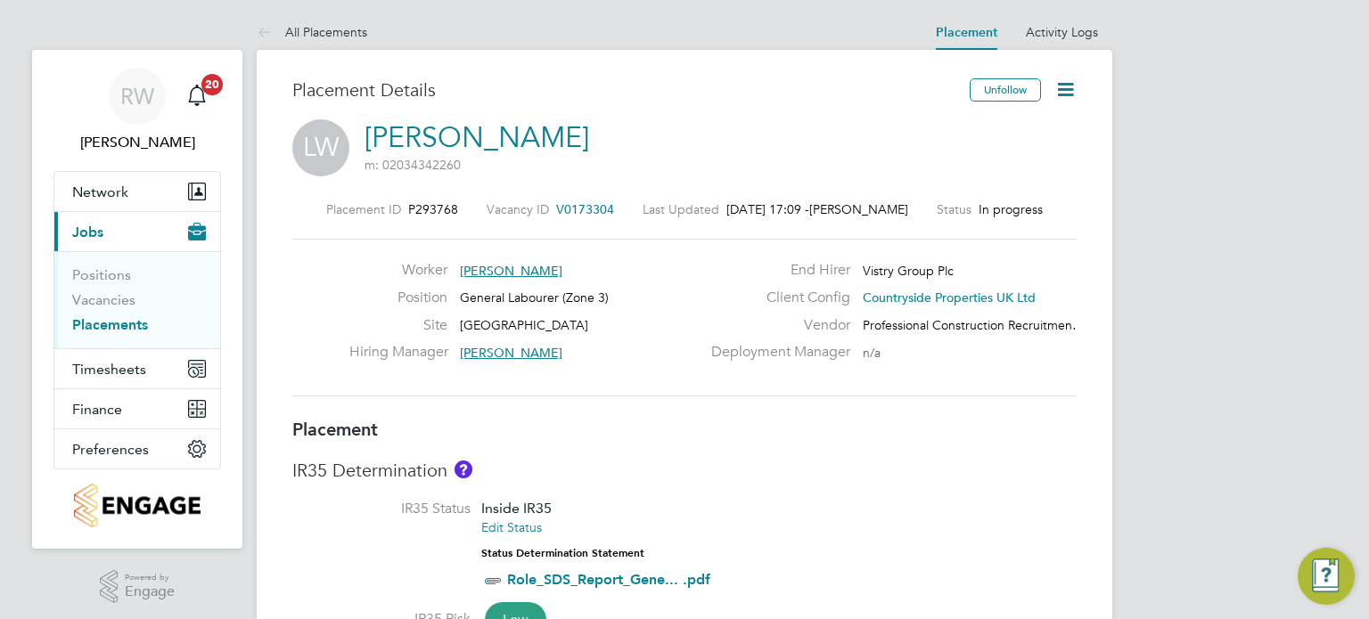
type input "16:30"
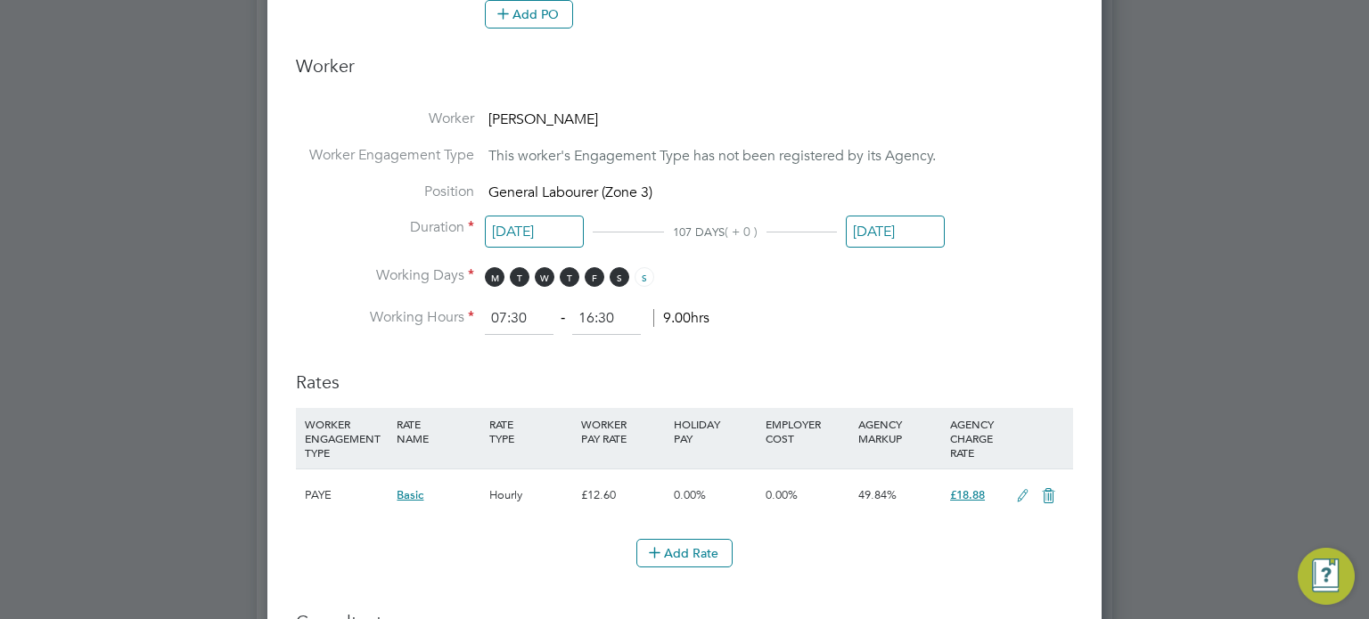
click at [883, 233] on input "[DATE]" at bounding box center [895, 232] width 99 height 33
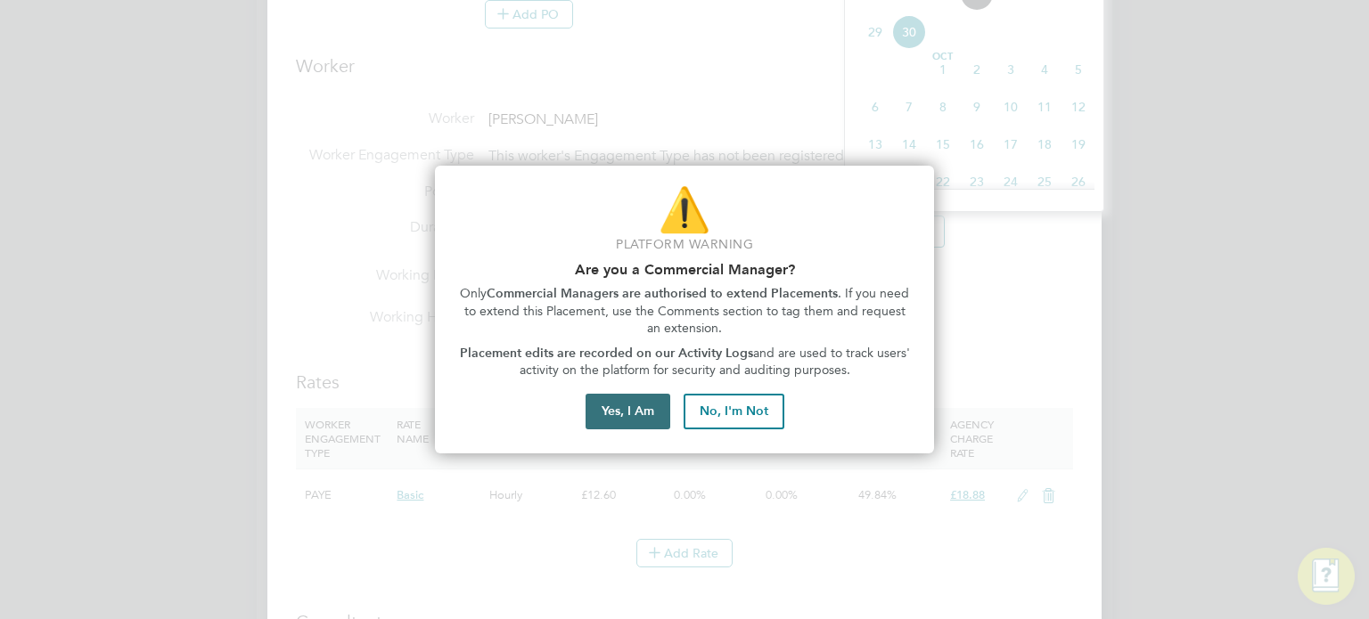
click at [599, 415] on button "Yes, I Am" at bounding box center [628, 412] width 85 height 36
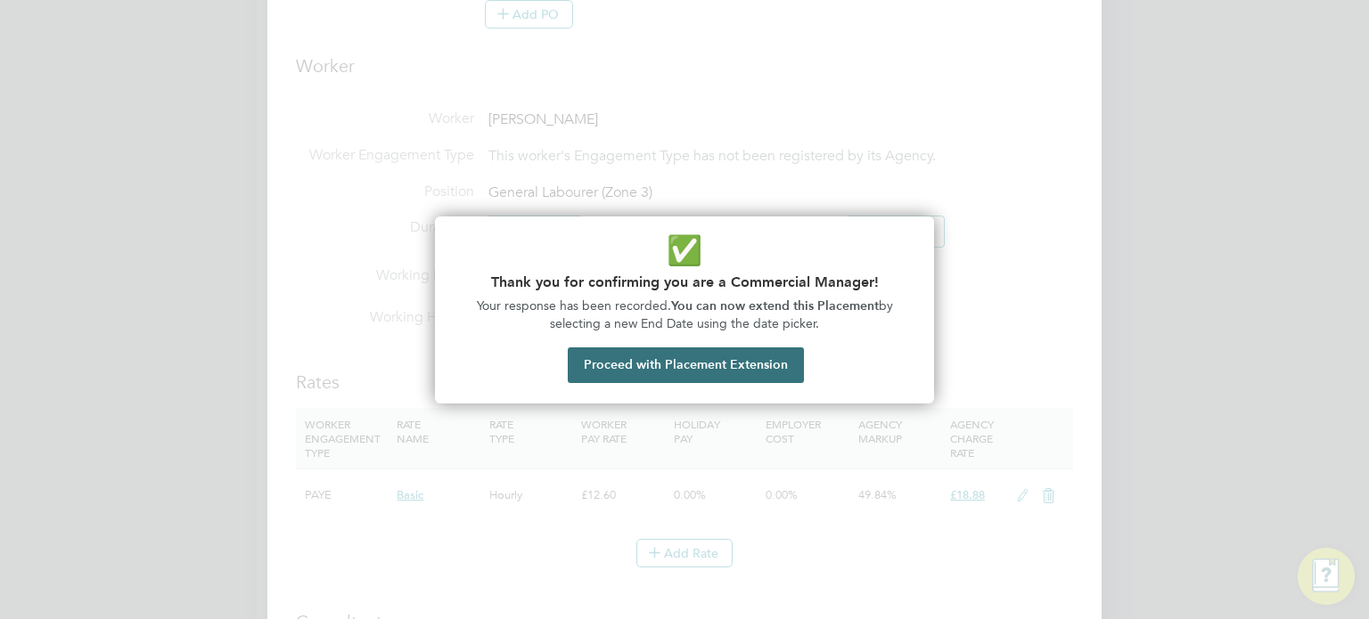
click at [615, 371] on button "Proceed with Placement Extension" at bounding box center [686, 366] width 236 height 36
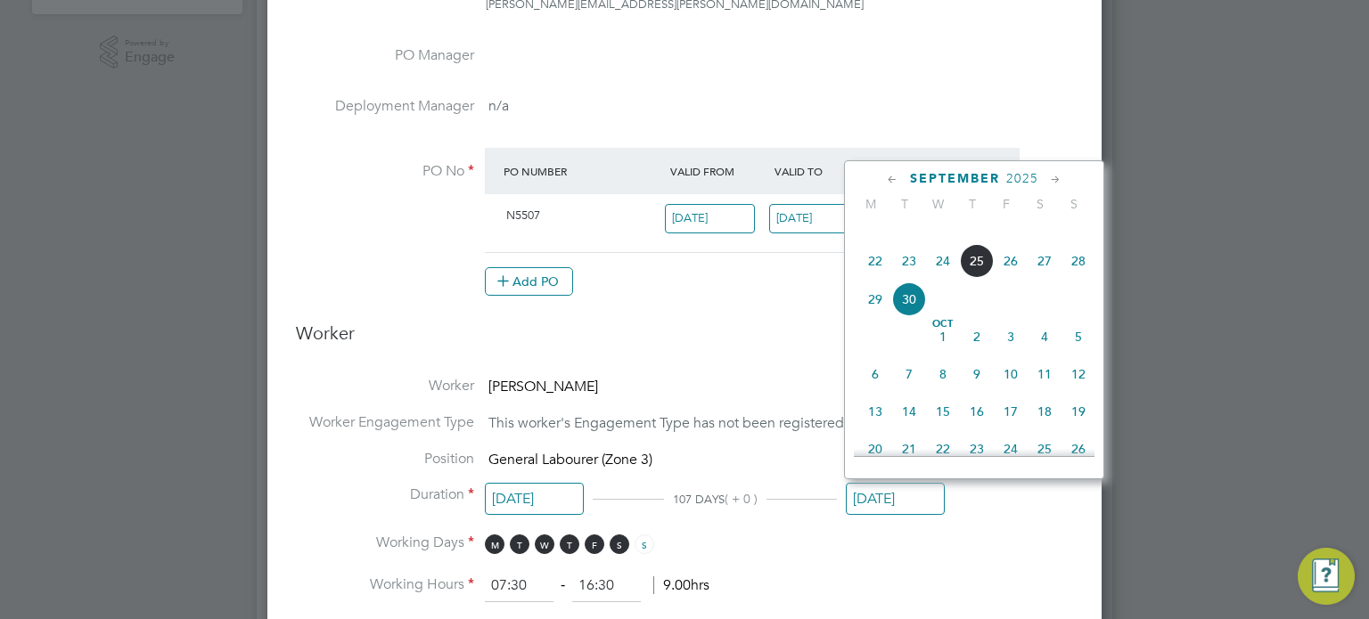
click at [889, 181] on icon at bounding box center [892, 180] width 17 height 20
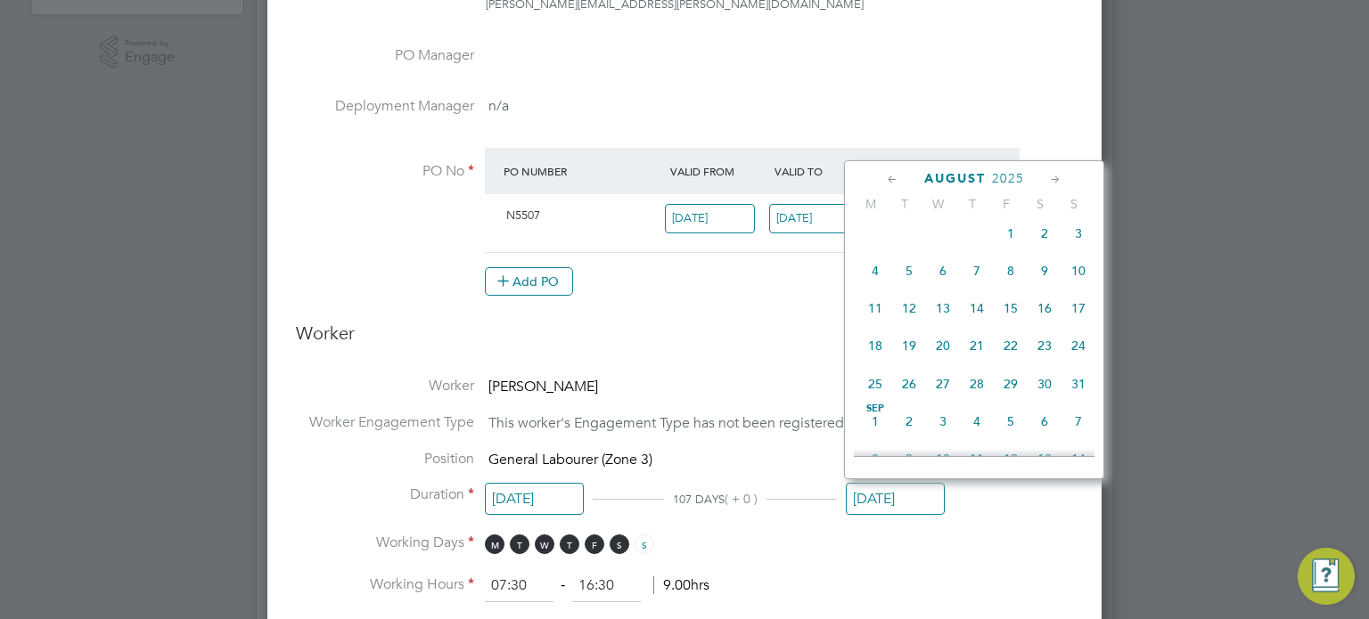
click at [1076, 391] on span "31" at bounding box center [1078, 384] width 34 height 34
type input "[DATE]"
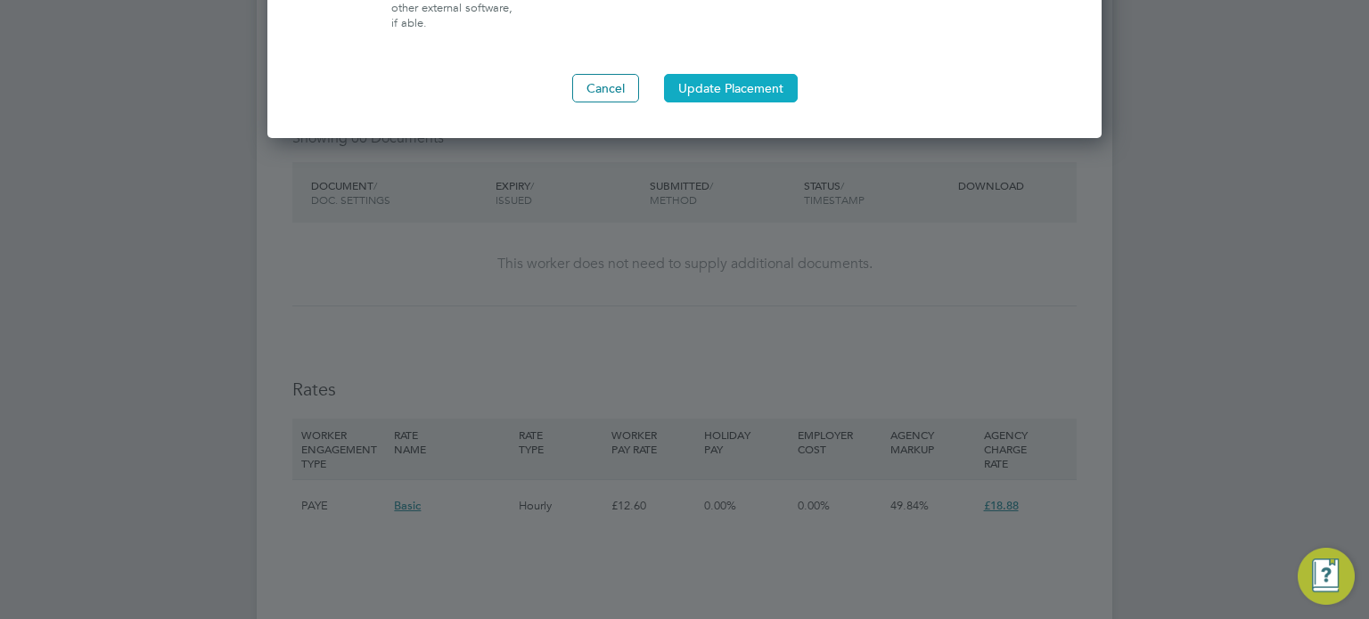
click at [677, 92] on button "Update Placement" at bounding box center [731, 88] width 134 height 29
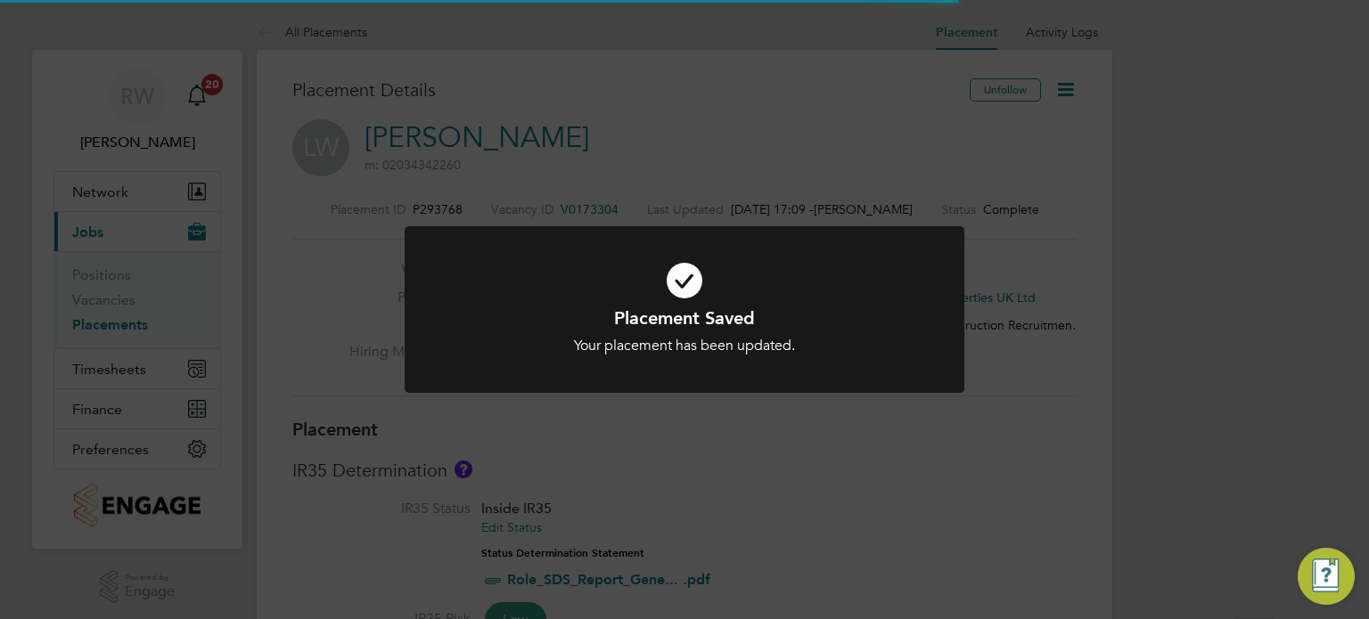
click at [672, 115] on div "Placement Saved Your placement has been updated. Cancel Okay" at bounding box center [684, 309] width 1369 height 619
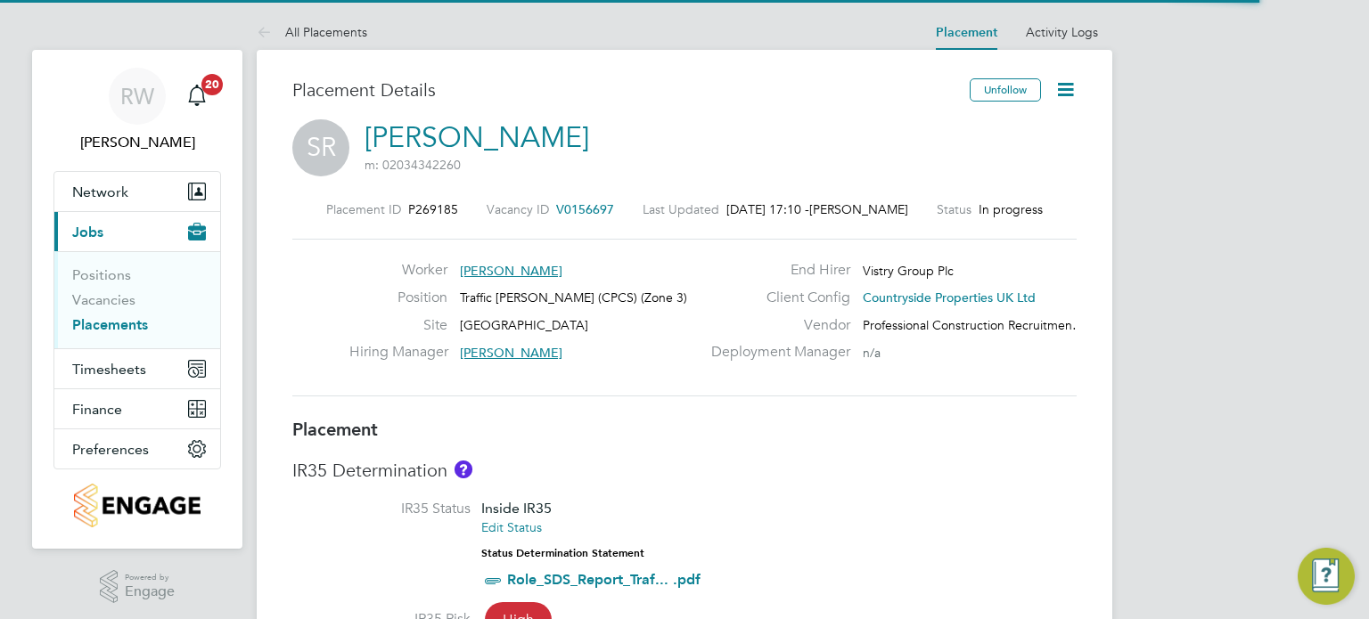
click at [1069, 78] on icon at bounding box center [1065, 89] width 22 height 22
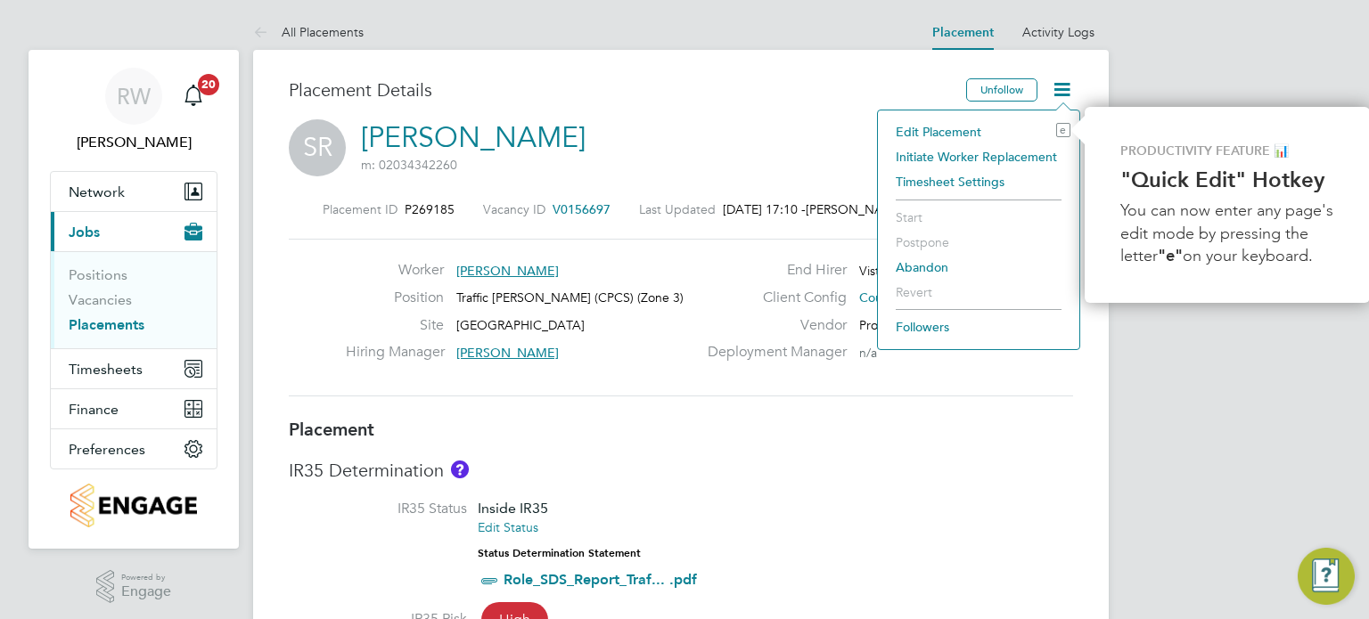
click at [971, 123] on li "Edit Placement e" at bounding box center [979, 131] width 184 height 25
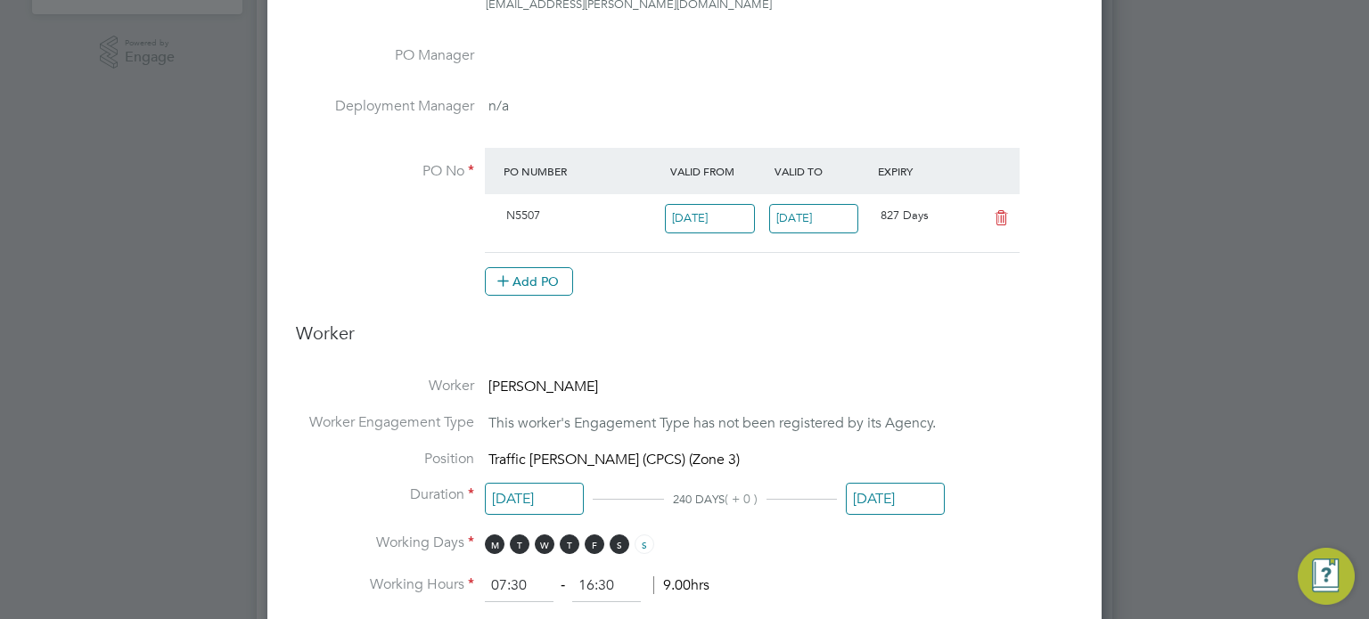
click at [874, 517] on li "Duration 03 Feb 2025 240 DAYS ( + 0 ) 30 Sep 2025" at bounding box center [684, 510] width 777 height 48
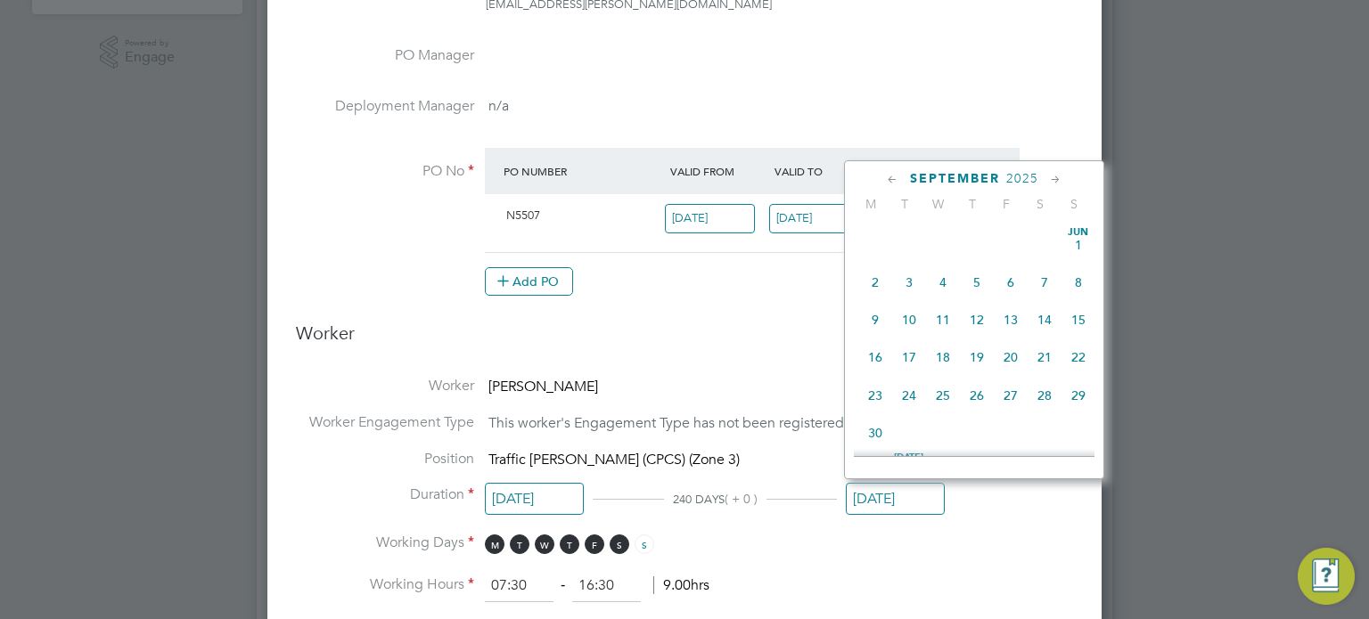
click at [876, 495] on input "30 Sep 2025" at bounding box center [895, 499] width 99 height 33
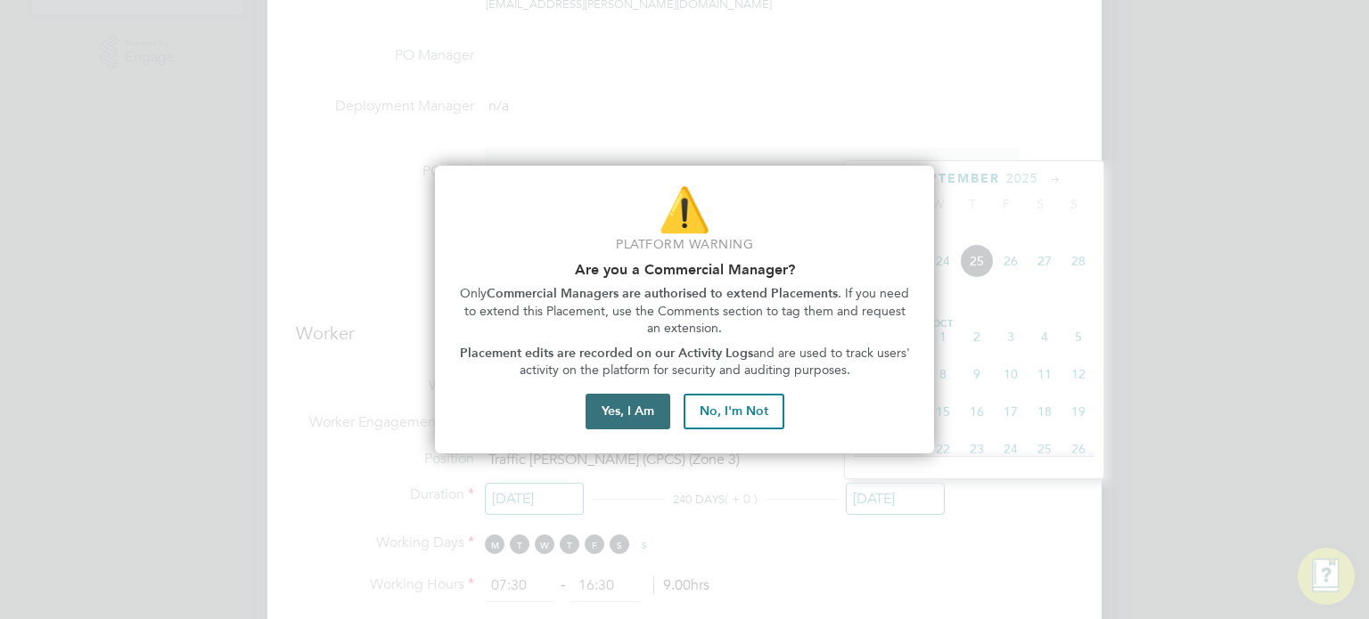
click at [627, 395] on button "Yes, I Am" at bounding box center [628, 412] width 85 height 36
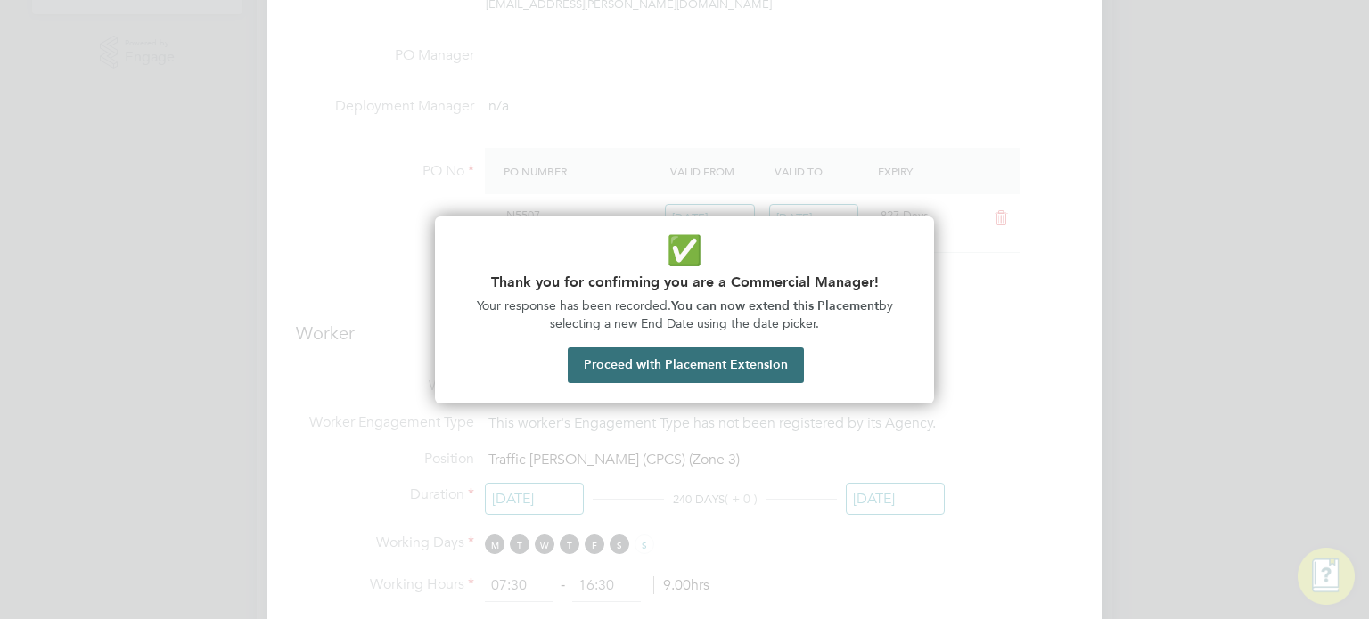
click at [667, 368] on button "Proceed with Placement Extension" at bounding box center [686, 366] width 236 height 36
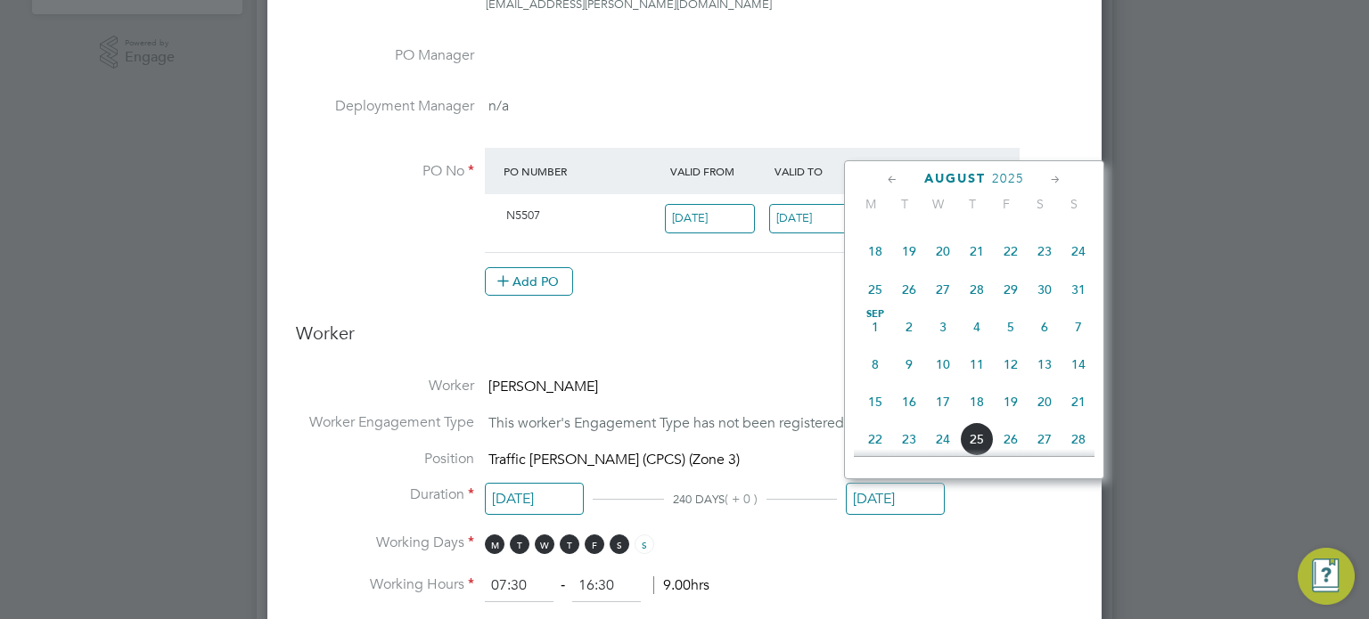
click at [1073, 306] on span "31" at bounding box center [1078, 290] width 34 height 34
type input "[DATE]"
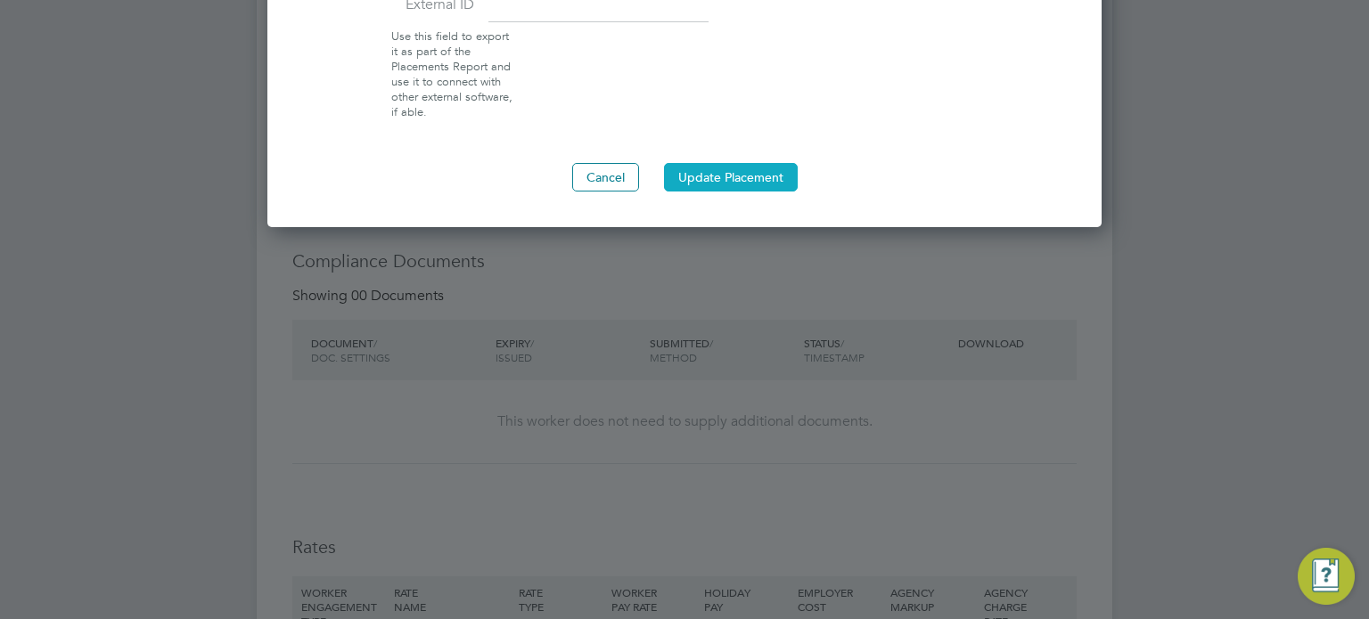
click at [713, 167] on button "Update Placement" at bounding box center [731, 177] width 134 height 29
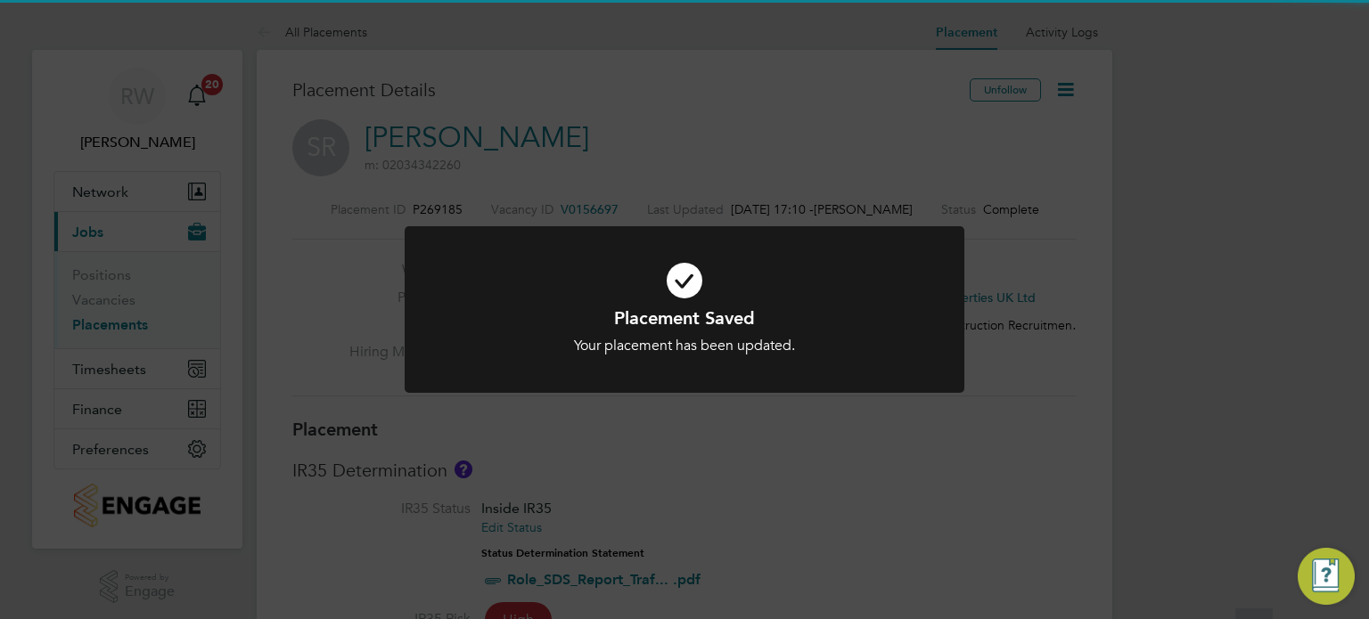
click at [761, 387] on div at bounding box center [685, 309] width 560 height 167
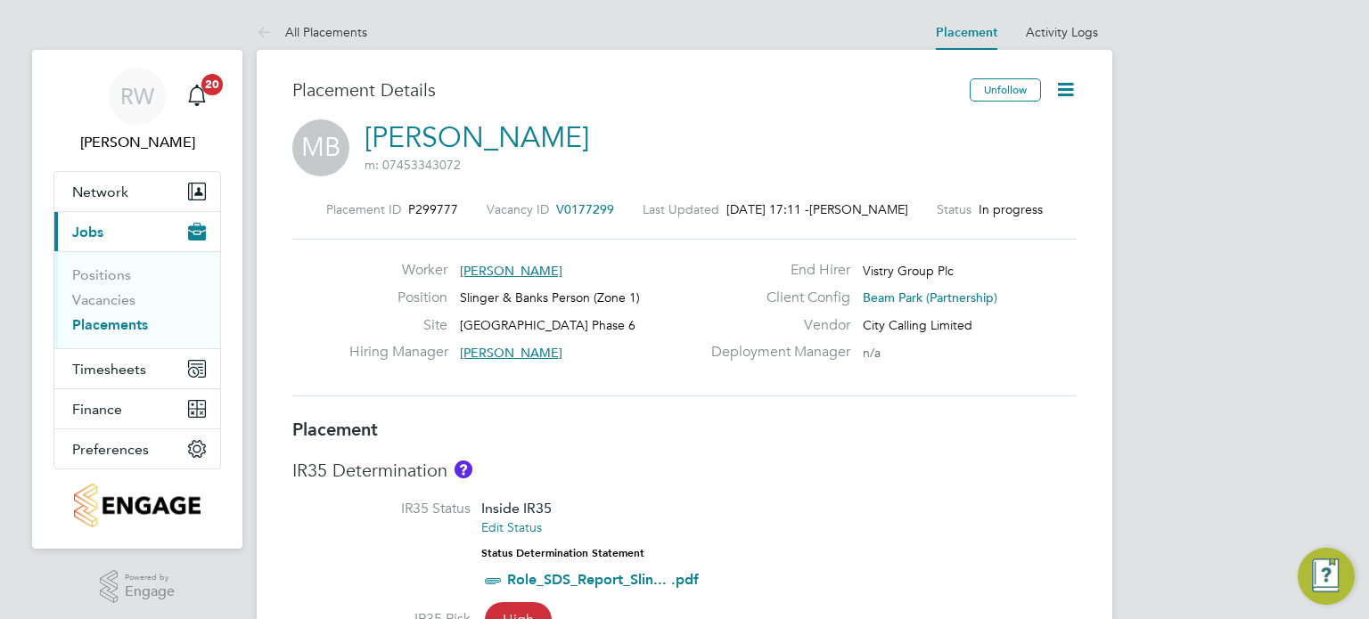
click at [1066, 82] on icon at bounding box center [1065, 89] width 22 height 22
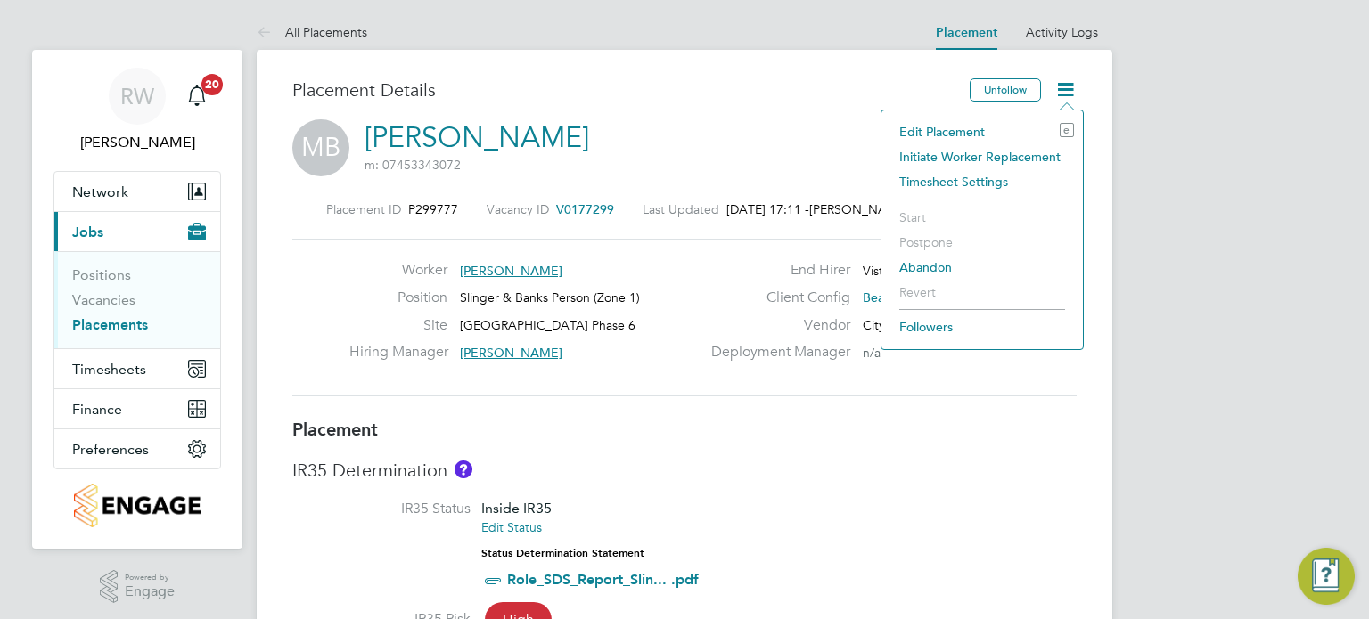
click at [973, 127] on li "Edit Placement e" at bounding box center [982, 131] width 184 height 25
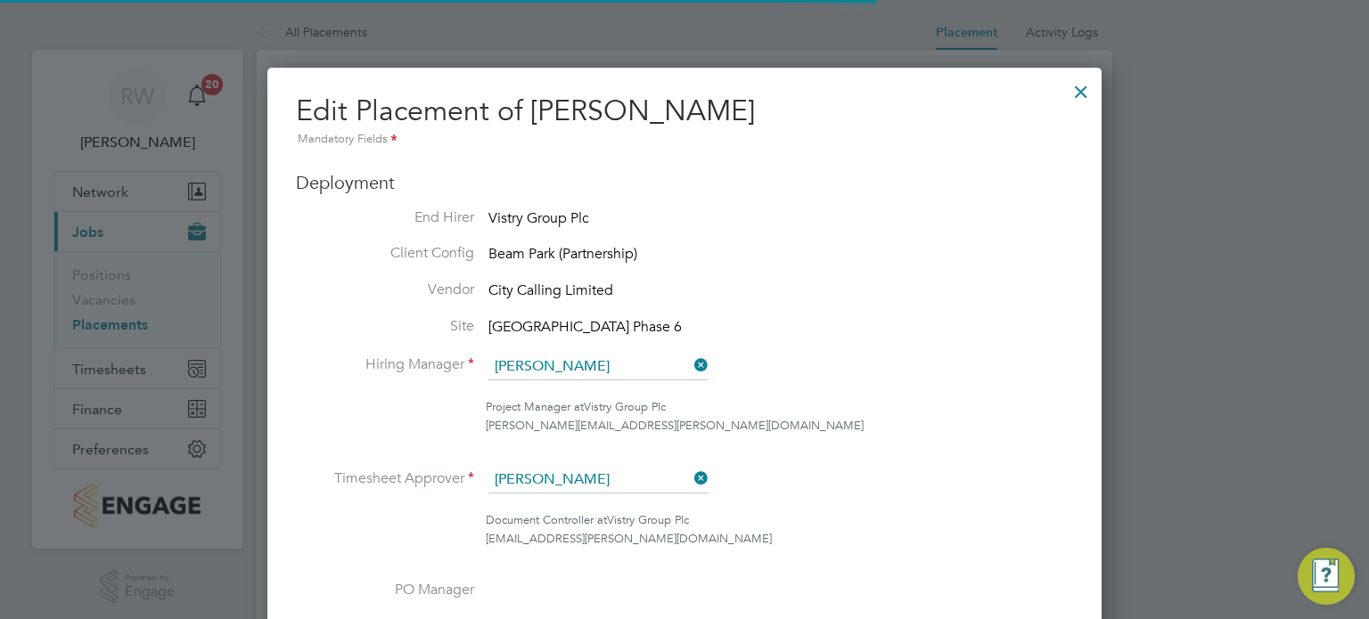
scroll to position [9, 9]
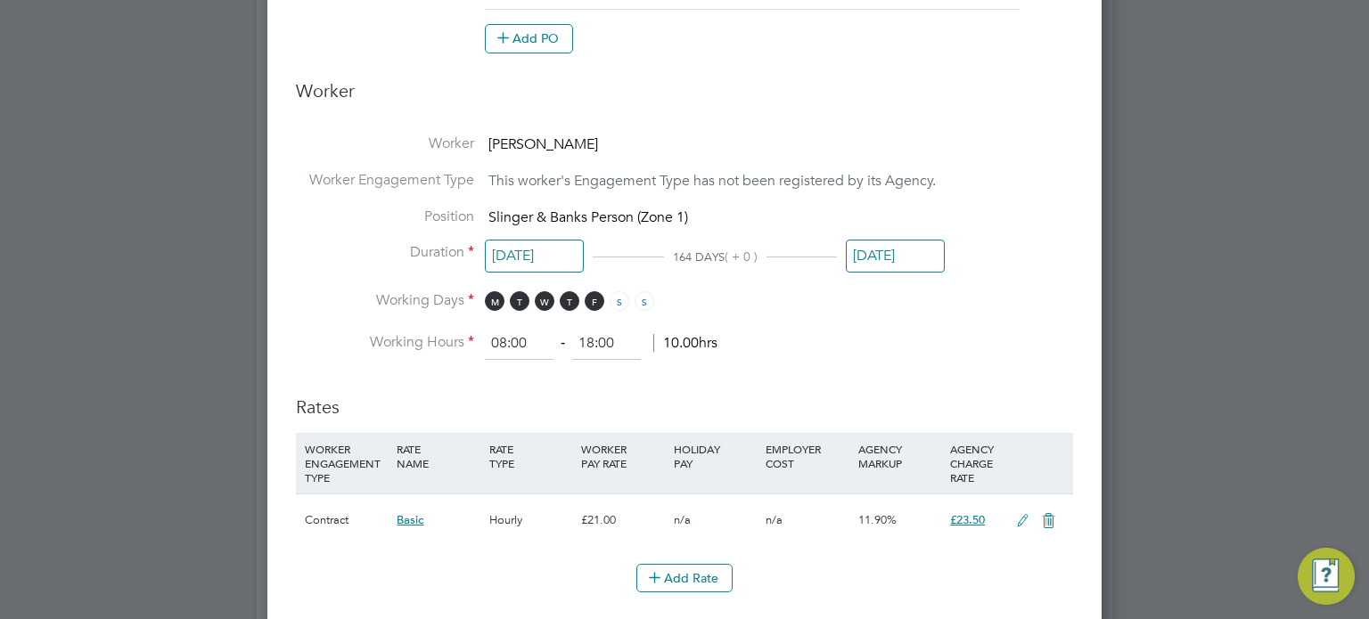
click at [899, 258] on input "[DATE]" at bounding box center [895, 256] width 99 height 33
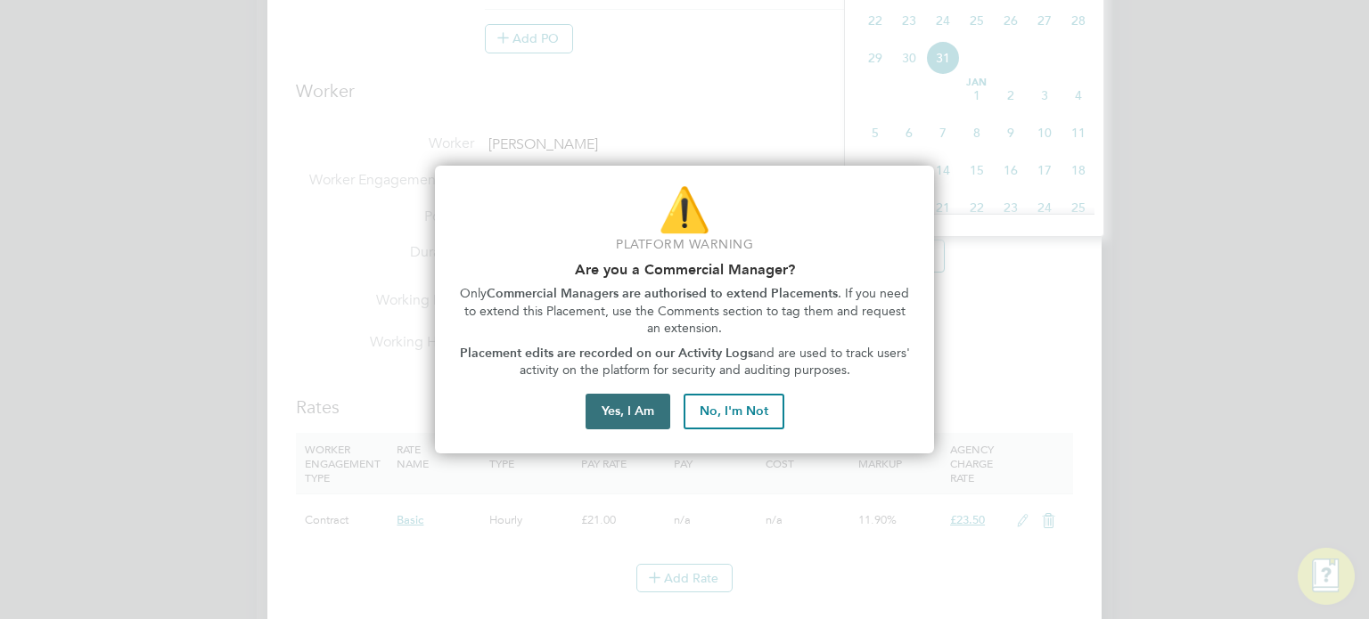
click at [639, 398] on button "Yes, I Am" at bounding box center [628, 412] width 85 height 36
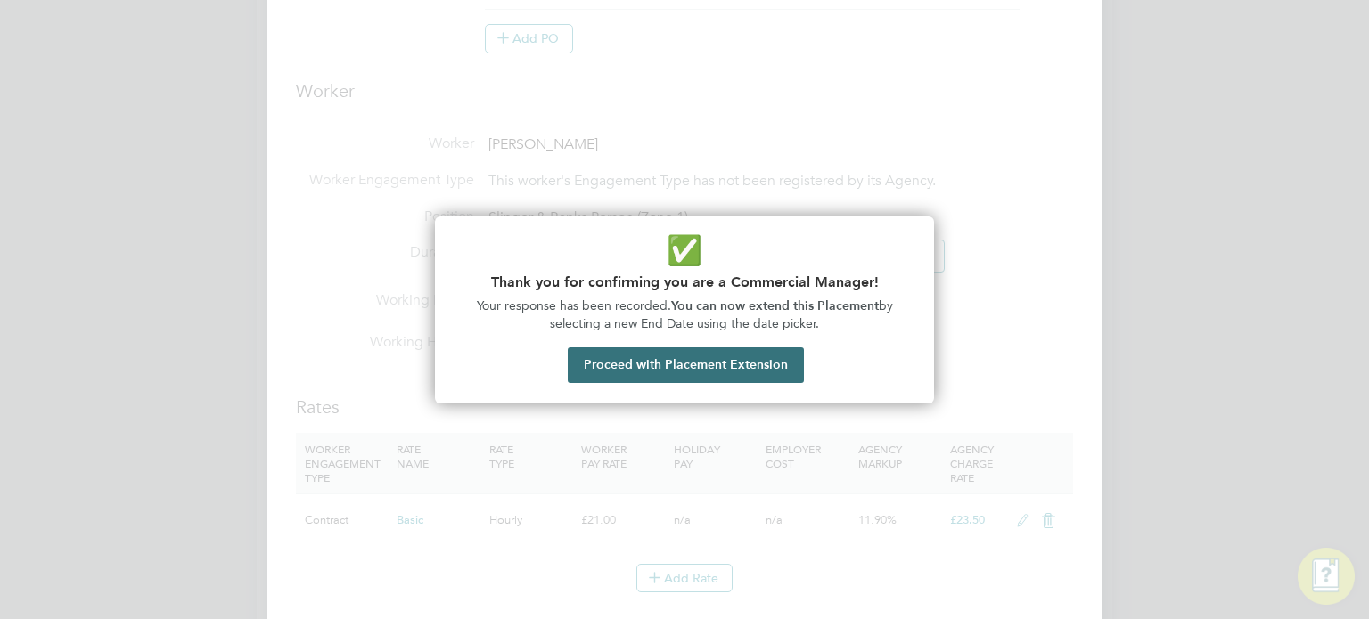
click at [670, 371] on button "Proceed with Placement Extension" at bounding box center [686, 366] width 236 height 36
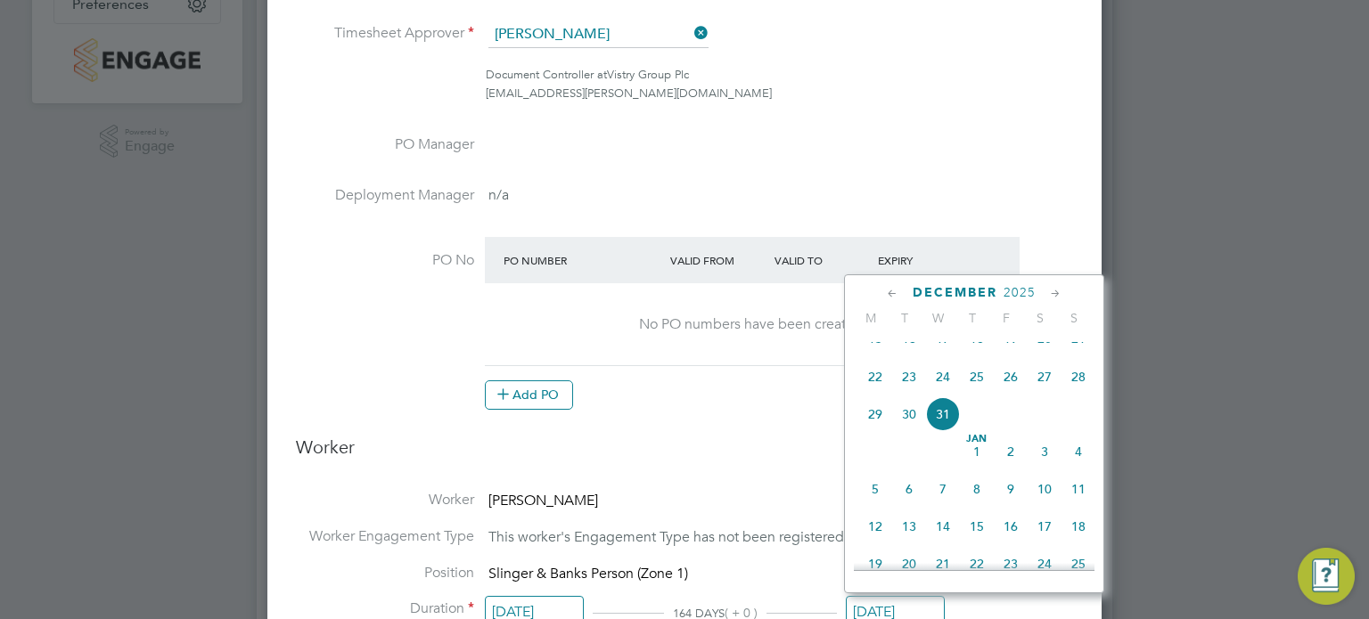
click at [886, 291] on icon at bounding box center [892, 294] width 17 height 20
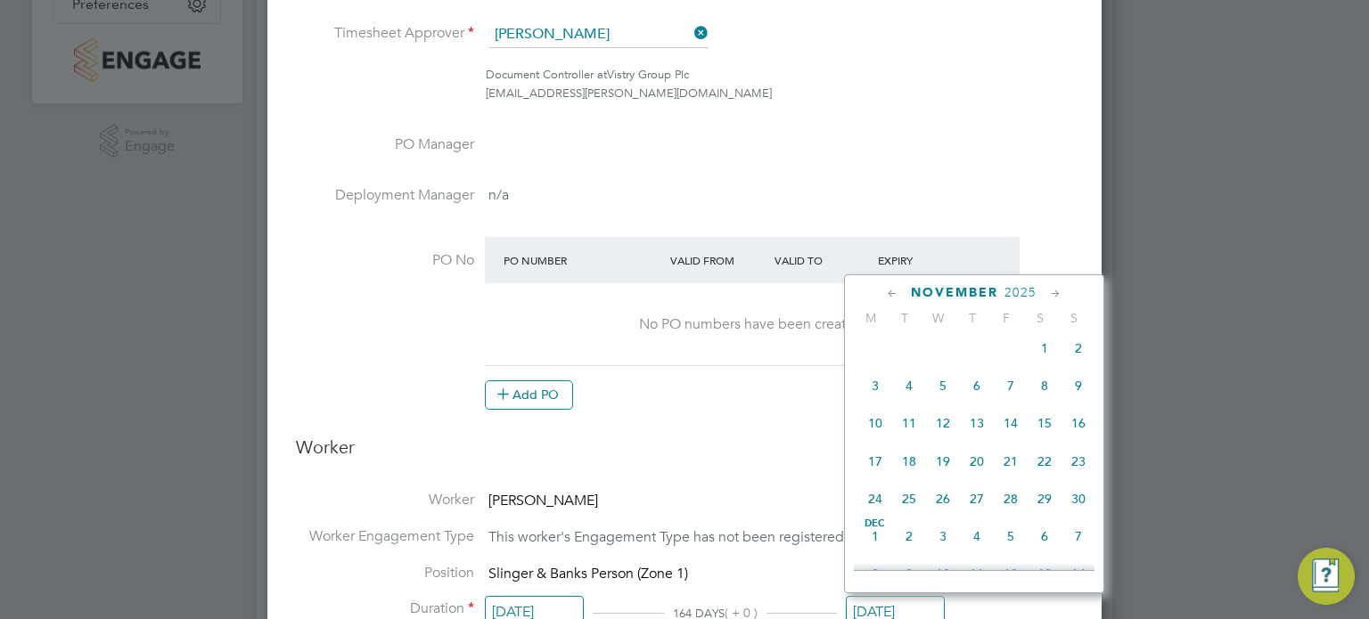
click at [886, 291] on icon at bounding box center [892, 294] width 17 height 20
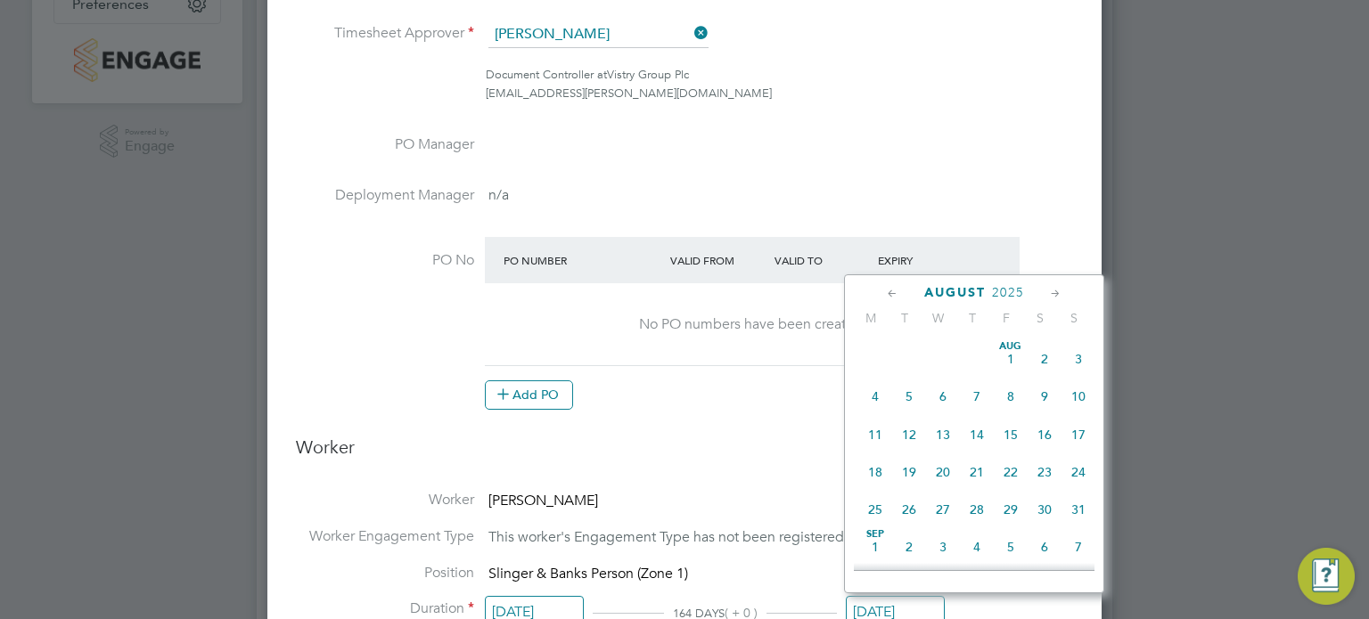
click at [886, 291] on icon at bounding box center [892, 294] width 17 height 20
click at [1048, 291] on icon at bounding box center [1055, 294] width 17 height 20
click at [1075, 519] on span "31" at bounding box center [1078, 505] width 34 height 34
type input "[DATE]"
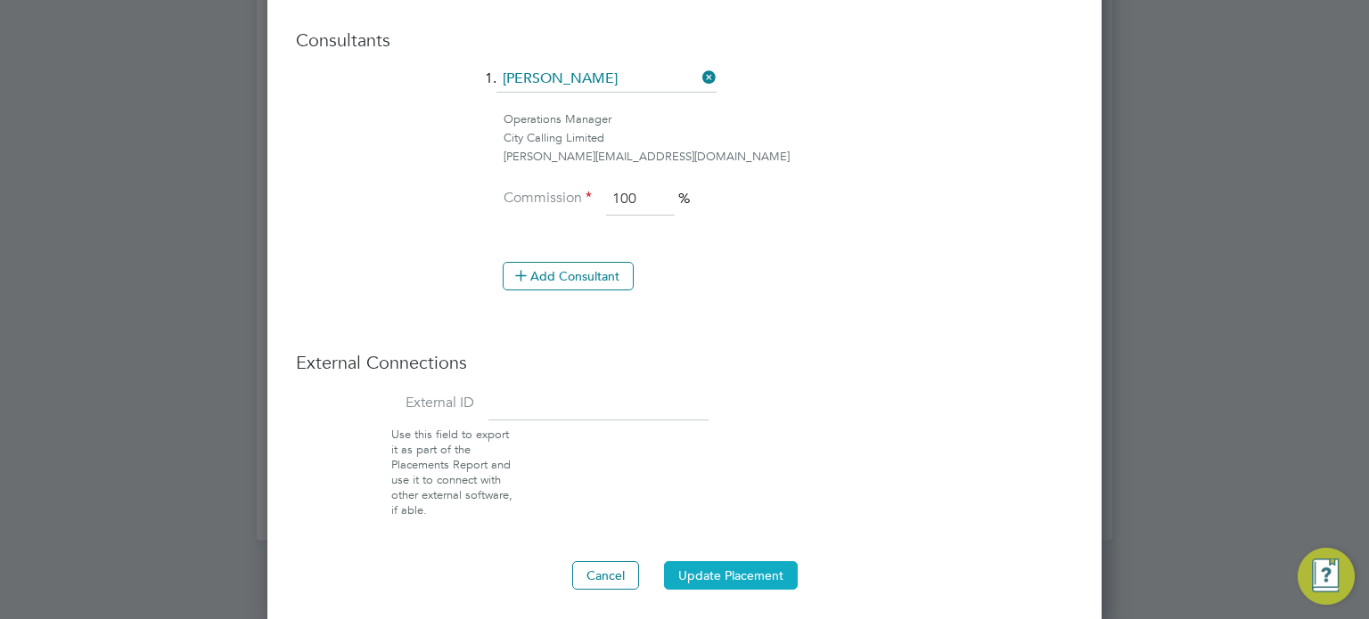
click at [749, 569] on button "Update Placement" at bounding box center [731, 575] width 134 height 29
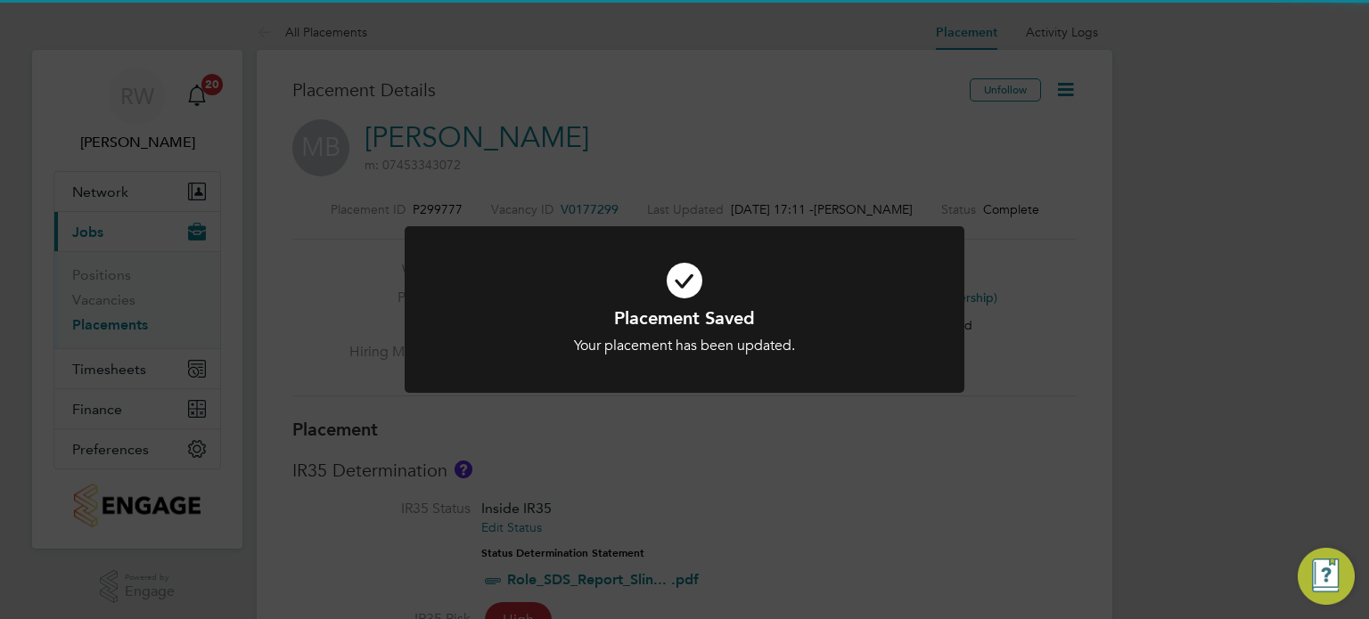
click at [643, 207] on div "Placement Saved Your placement has been updated. Cancel Okay" at bounding box center [684, 309] width 1369 height 619
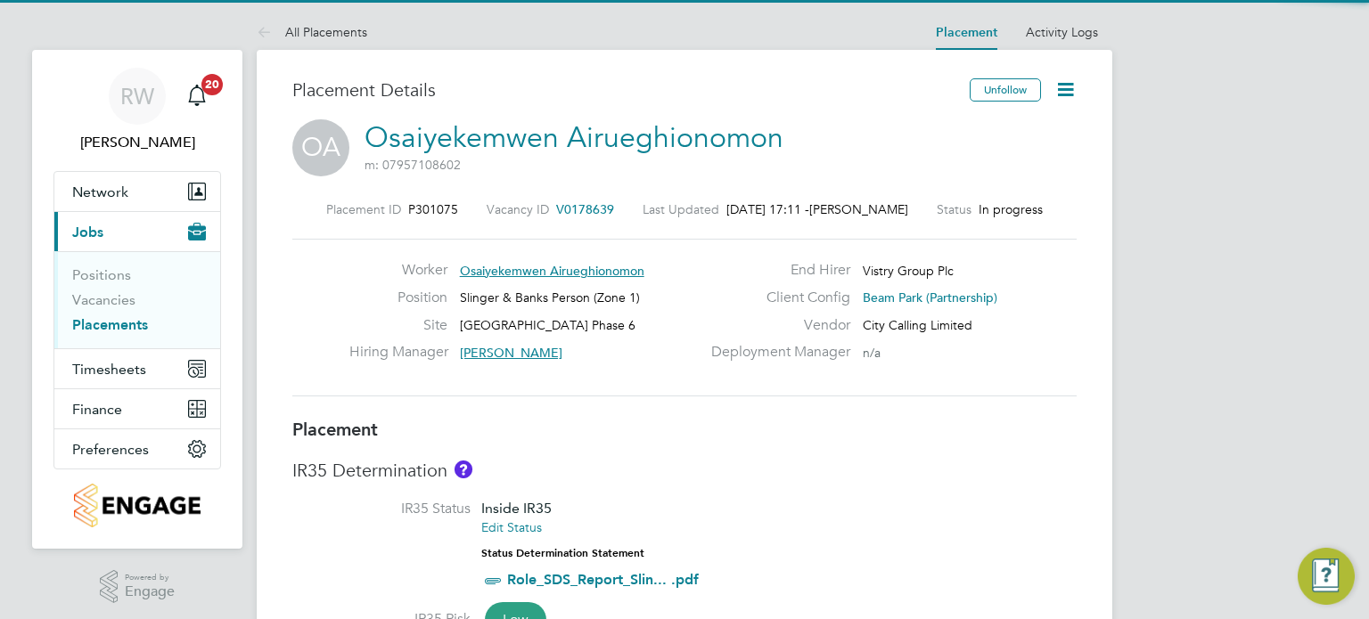
click at [1059, 83] on icon at bounding box center [1065, 89] width 22 height 22
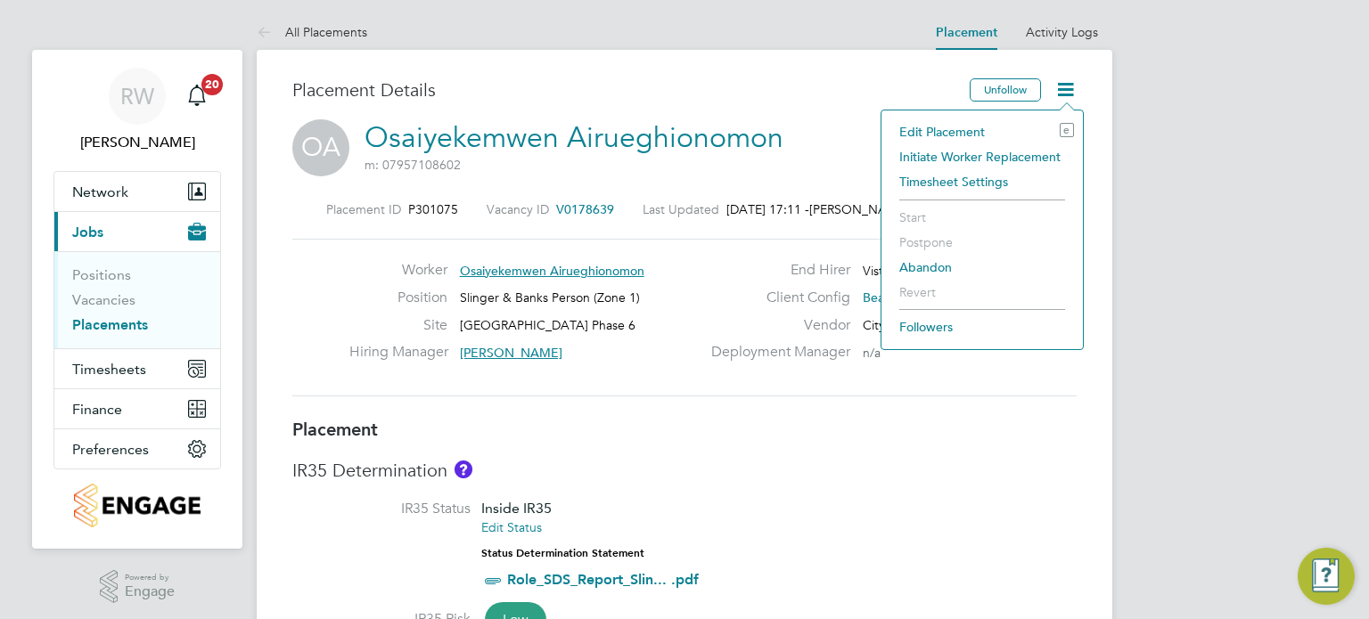
click at [957, 135] on li "Edit Placement e" at bounding box center [982, 131] width 184 height 25
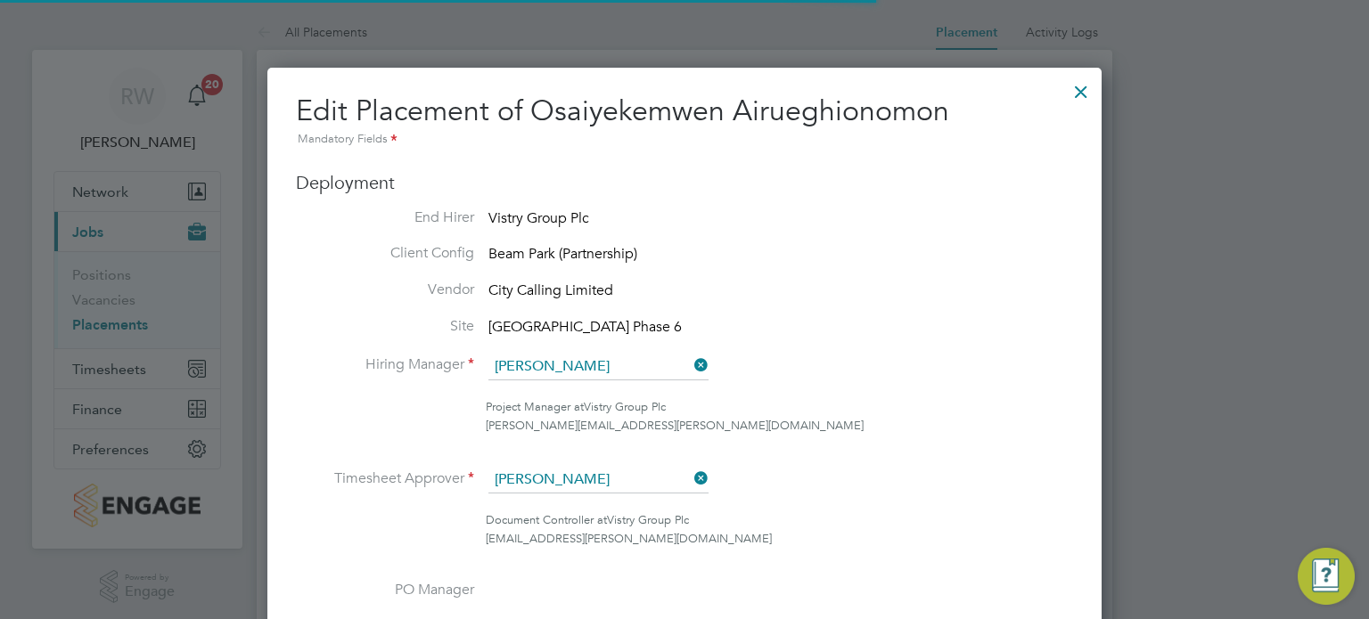
scroll to position [9, 9]
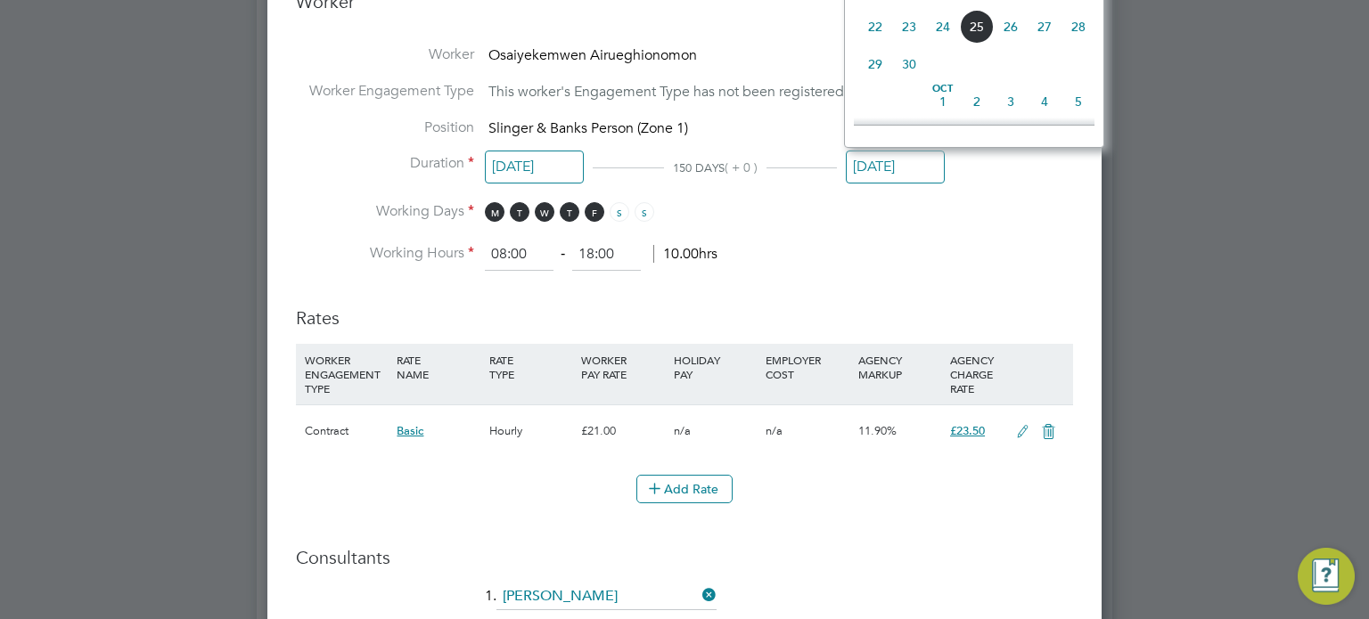
click at [914, 167] on input "31 Dec 2025" at bounding box center [895, 167] width 99 height 33
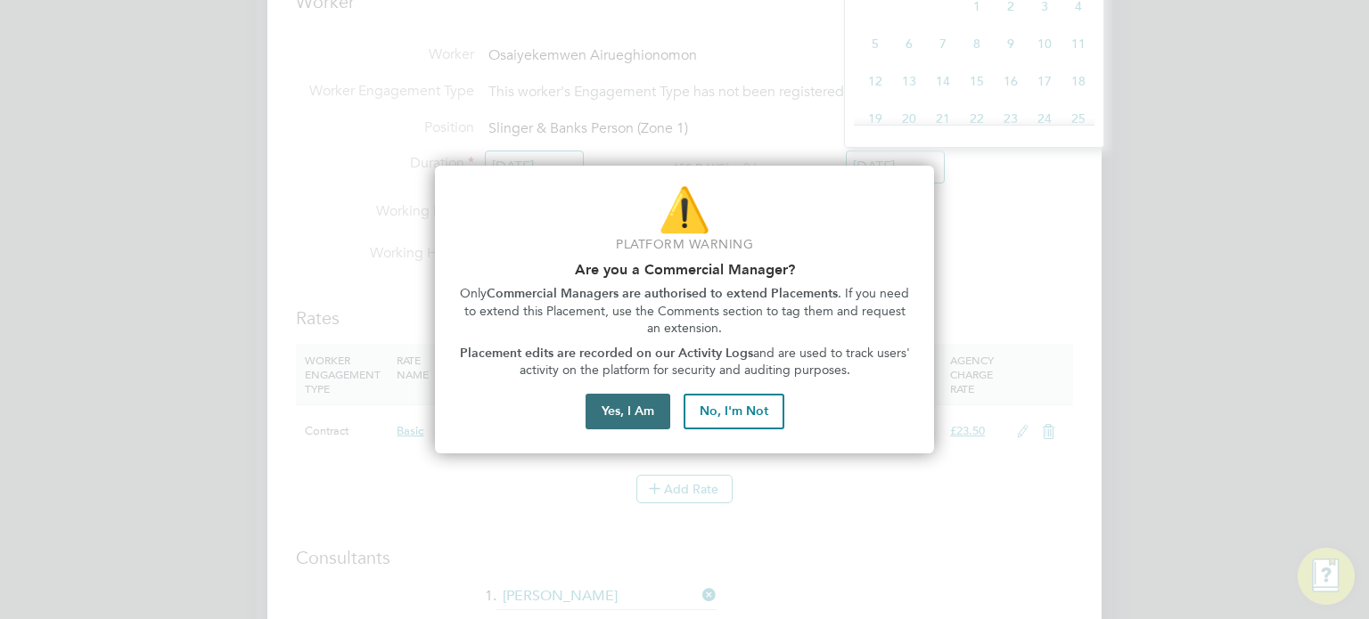
click at [638, 414] on button "Yes, I Am" at bounding box center [628, 412] width 85 height 36
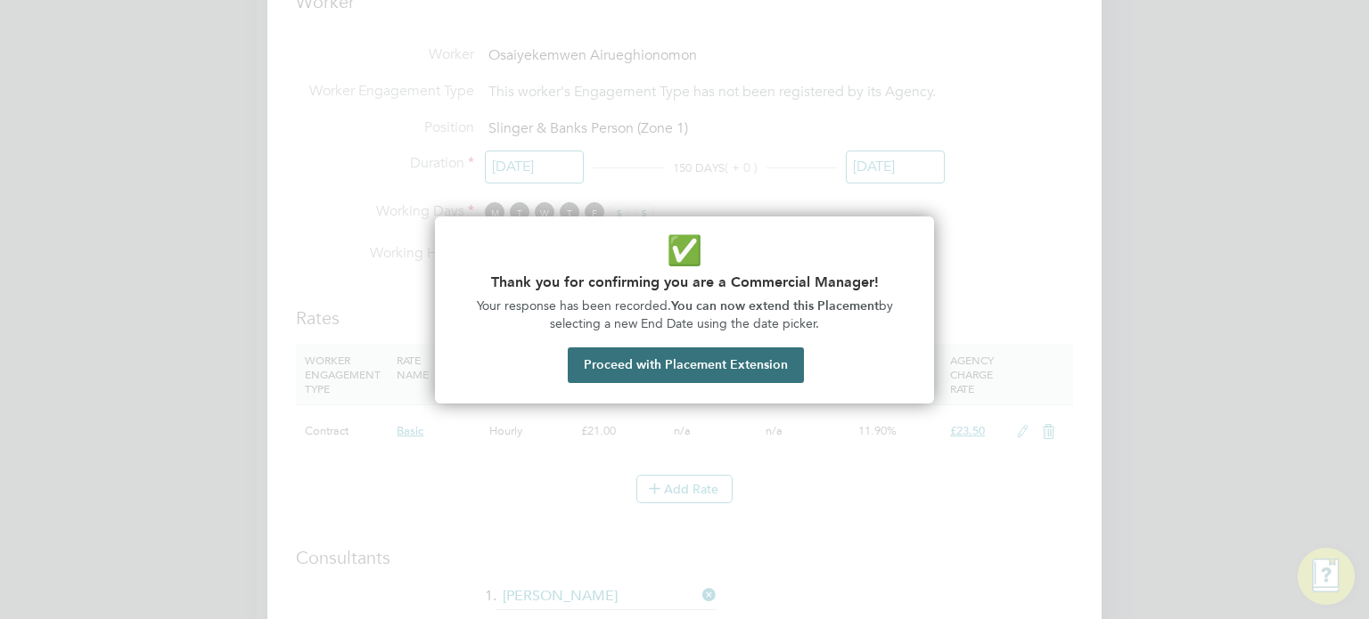
click at [691, 363] on button "Proceed with Placement Extension" at bounding box center [686, 366] width 236 height 36
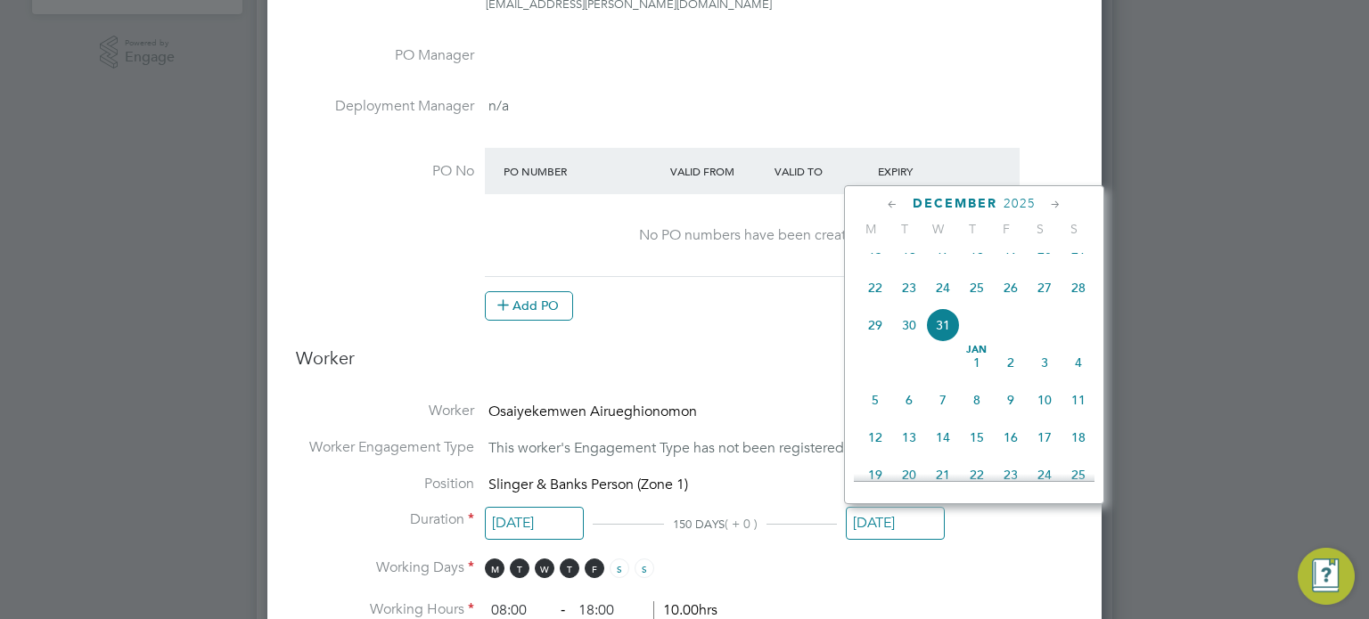
click at [891, 203] on icon at bounding box center [892, 205] width 17 height 20
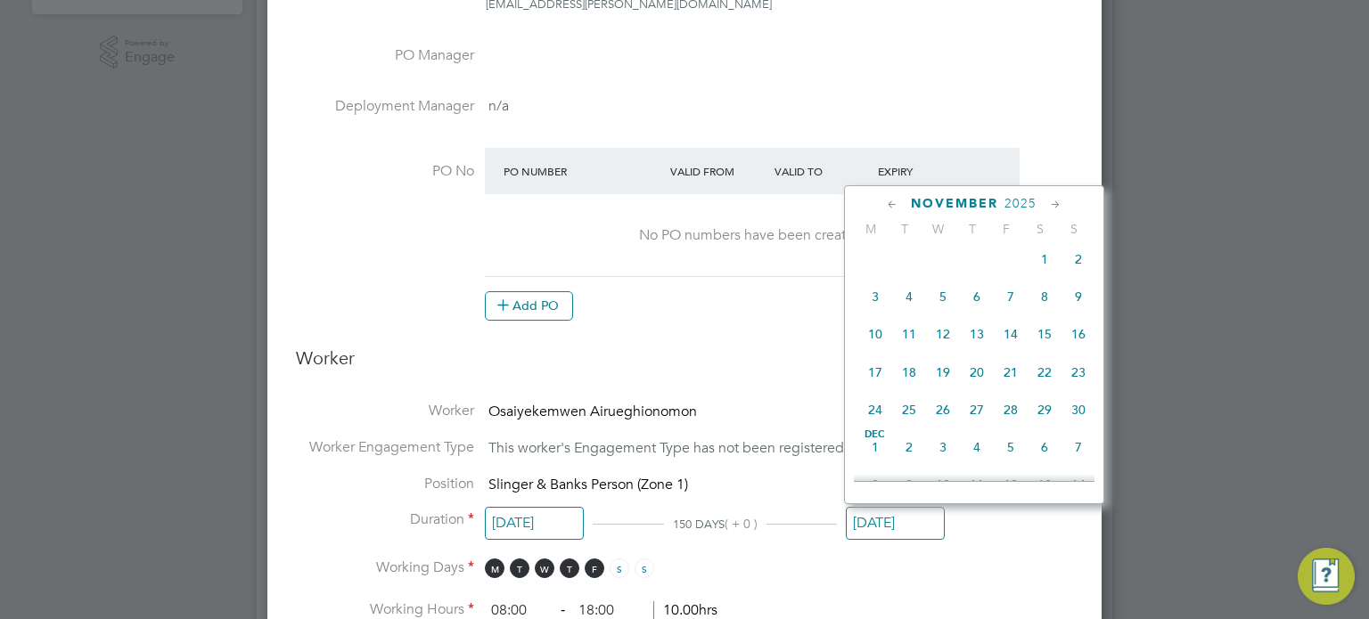
click at [891, 203] on icon at bounding box center [892, 205] width 17 height 20
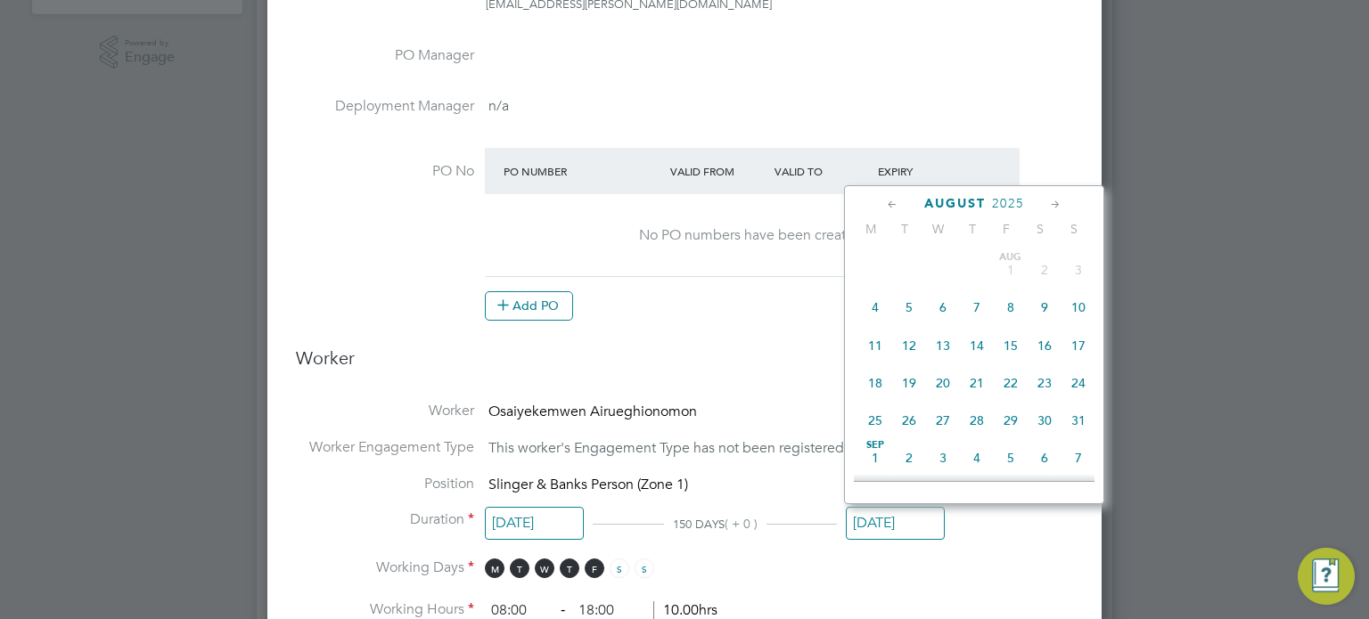
click at [1077, 426] on span "31" at bounding box center [1078, 421] width 34 height 34
type input "[DATE]"
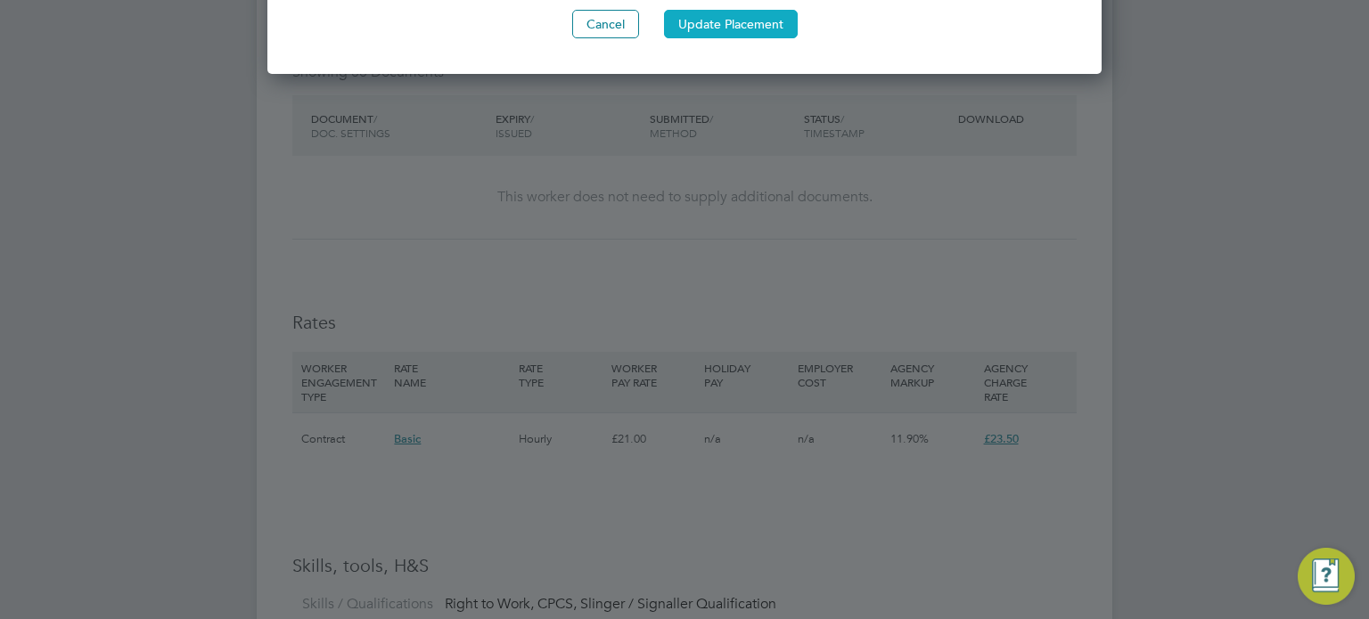
click at [739, 19] on button "Update Placement" at bounding box center [731, 24] width 134 height 29
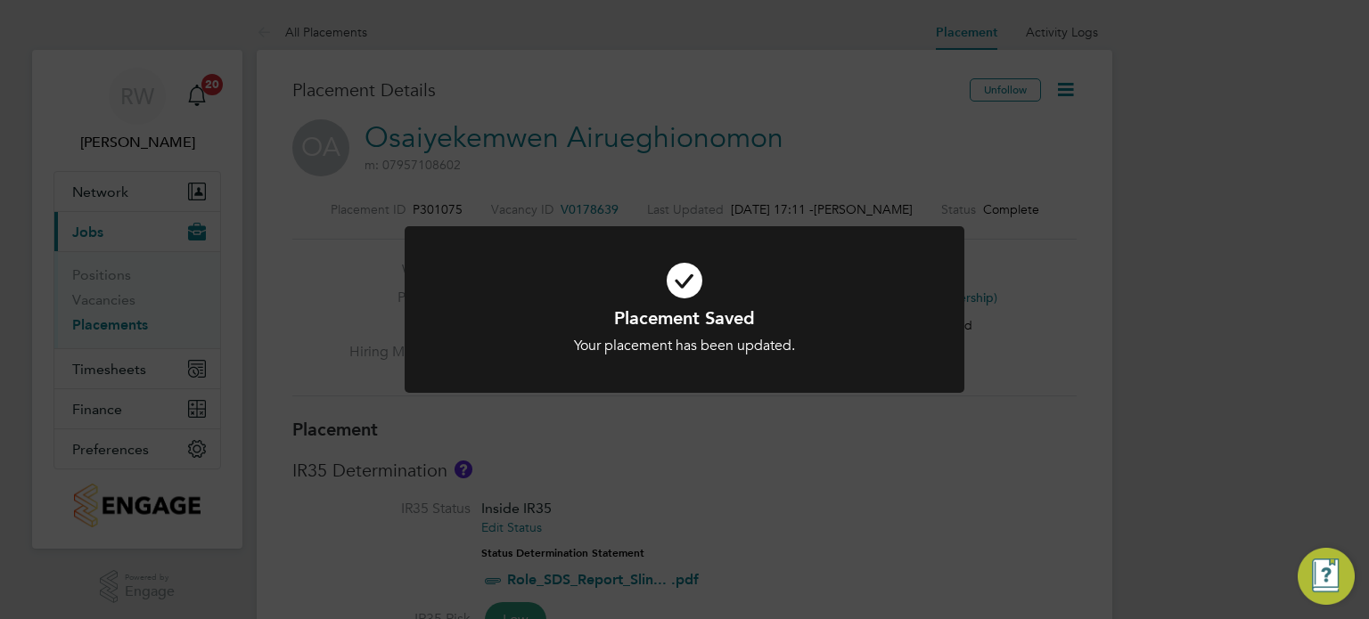
click at [739, 148] on div "Placement Saved Your placement has been updated. Cancel Okay" at bounding box center [684, 309] width 1369 height 619
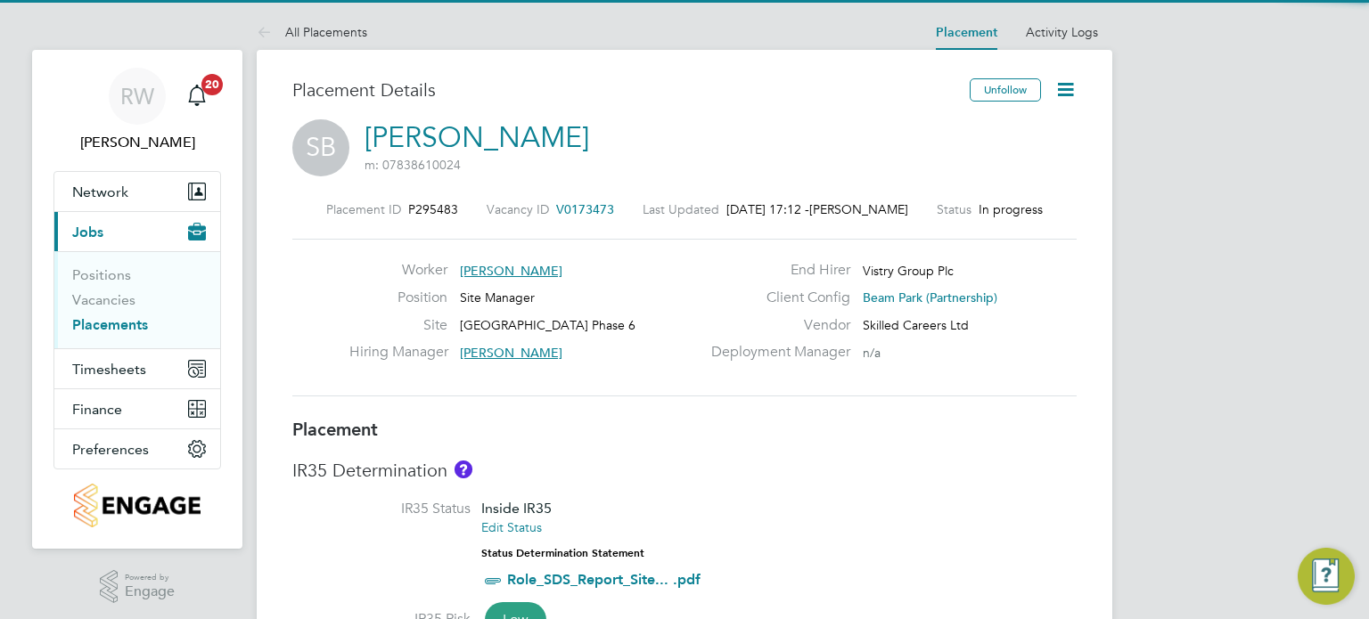
click at [1062, 91] on icon at bounding box center [1065, 89] width 22 height 22
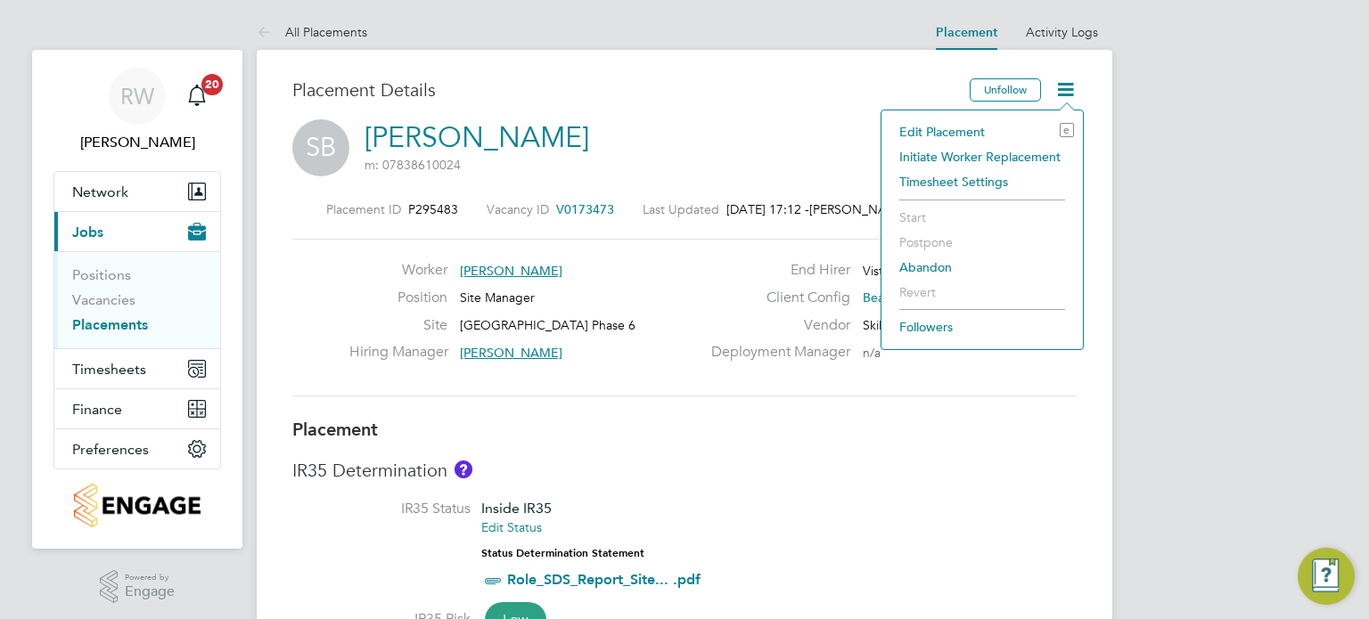
click at [982, 124] on li "Edit Placement e" at bounding box center [982, 131] width 184 height 25
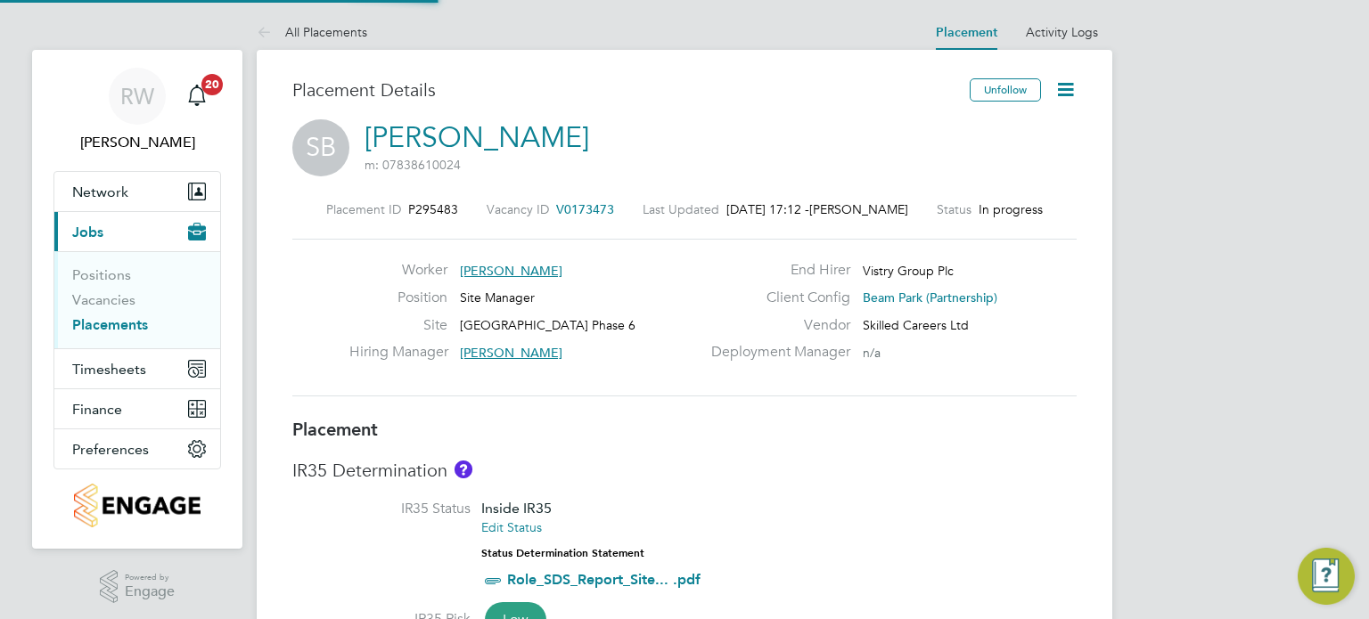
type input "[PERSON_NAME]"
type input "[DATE]"
type input "08:00"
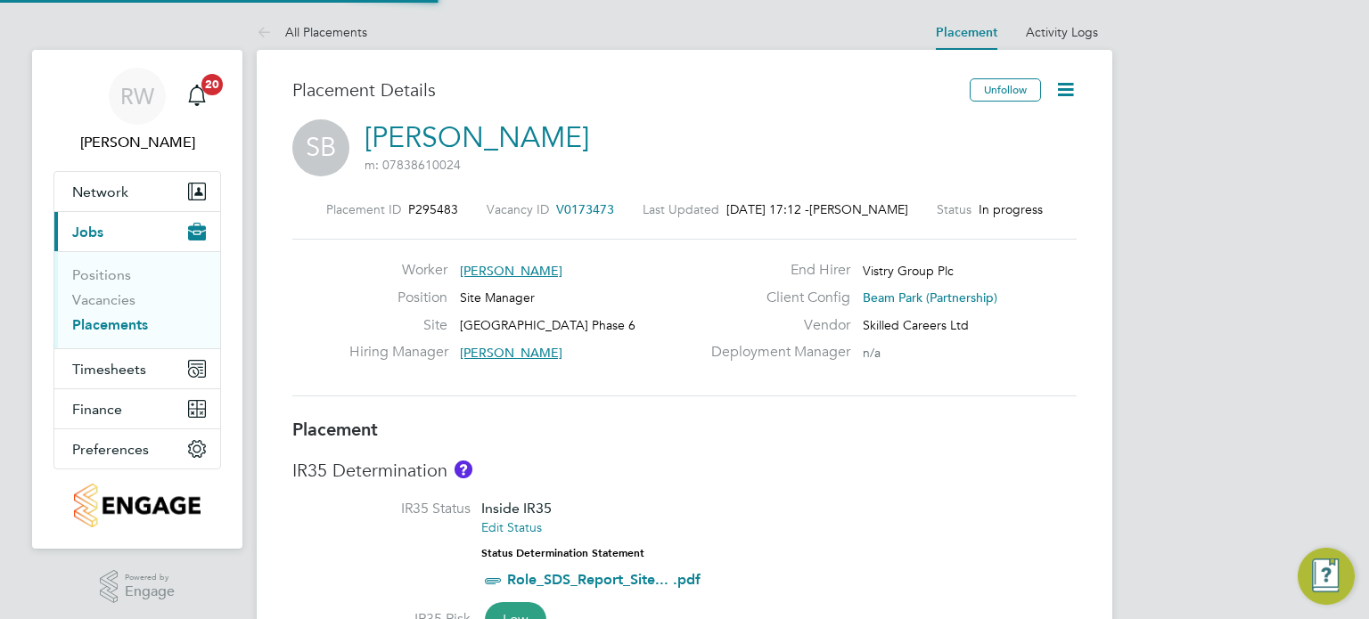
type input "18:00"
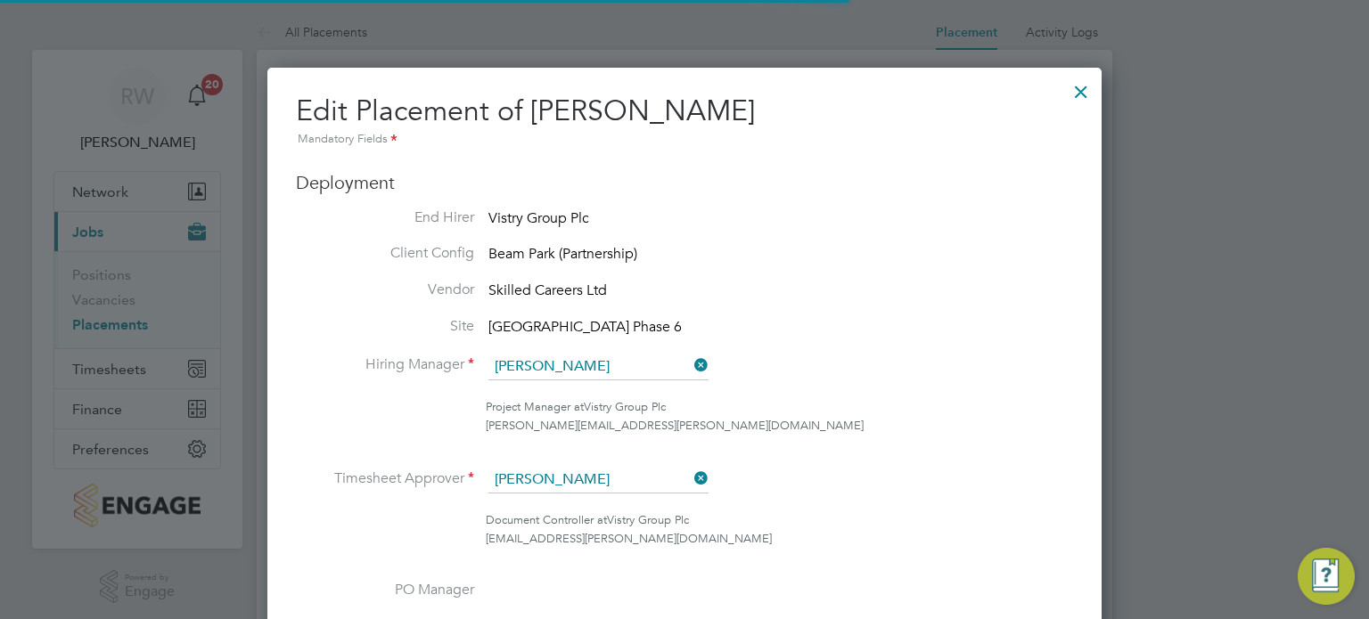
scroll to position [9, 9]
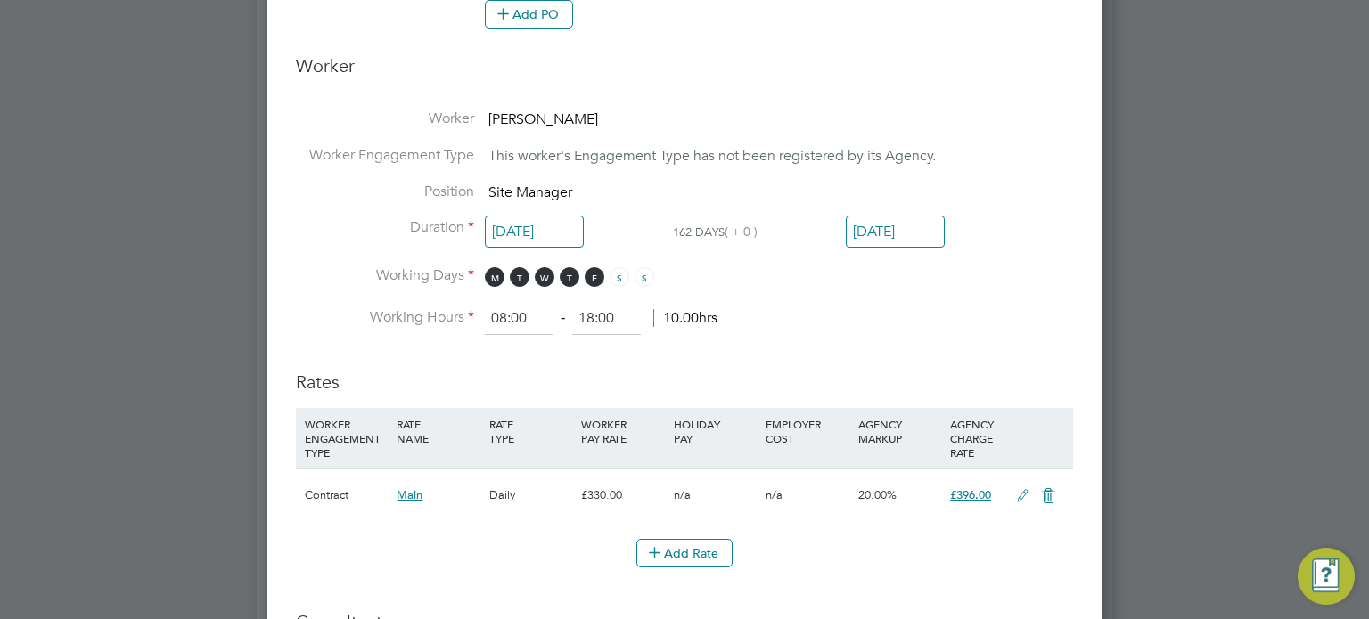
click at [889, 231] on input "[DATE]" at bounding box center [895, 232] width 99 height 33
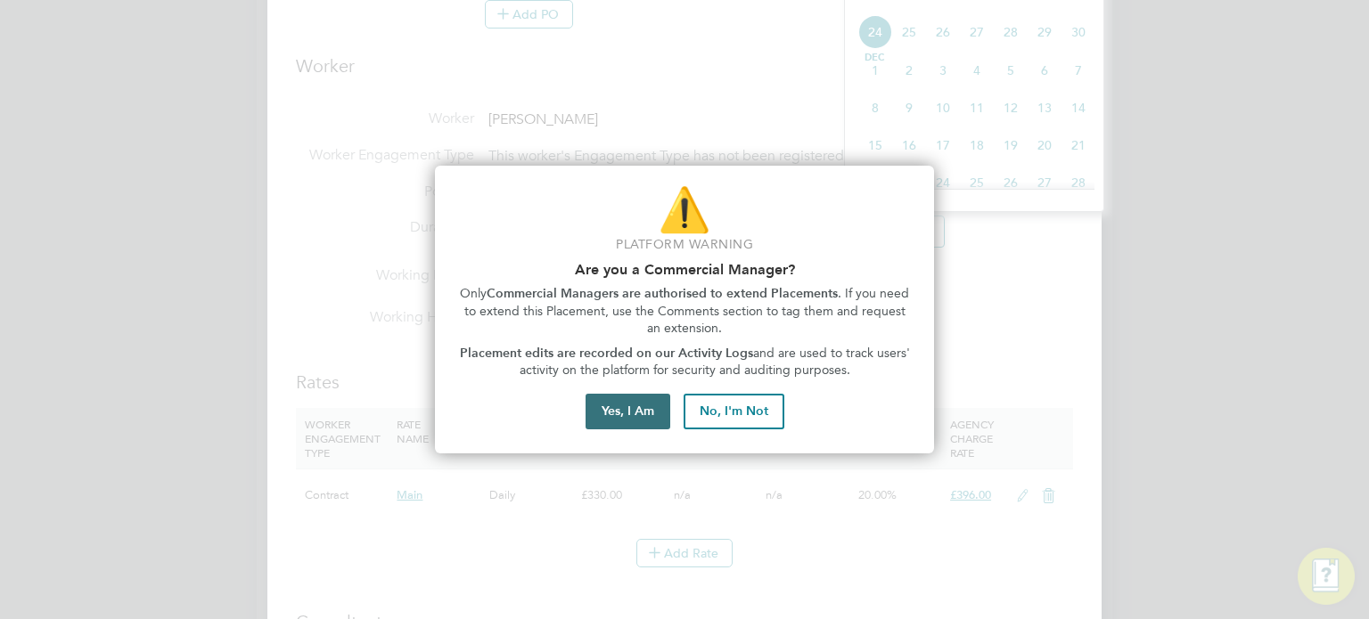
click at [618, 415] on button "Yes, I Am" at bounding box center [628, 412] width 85 height 36
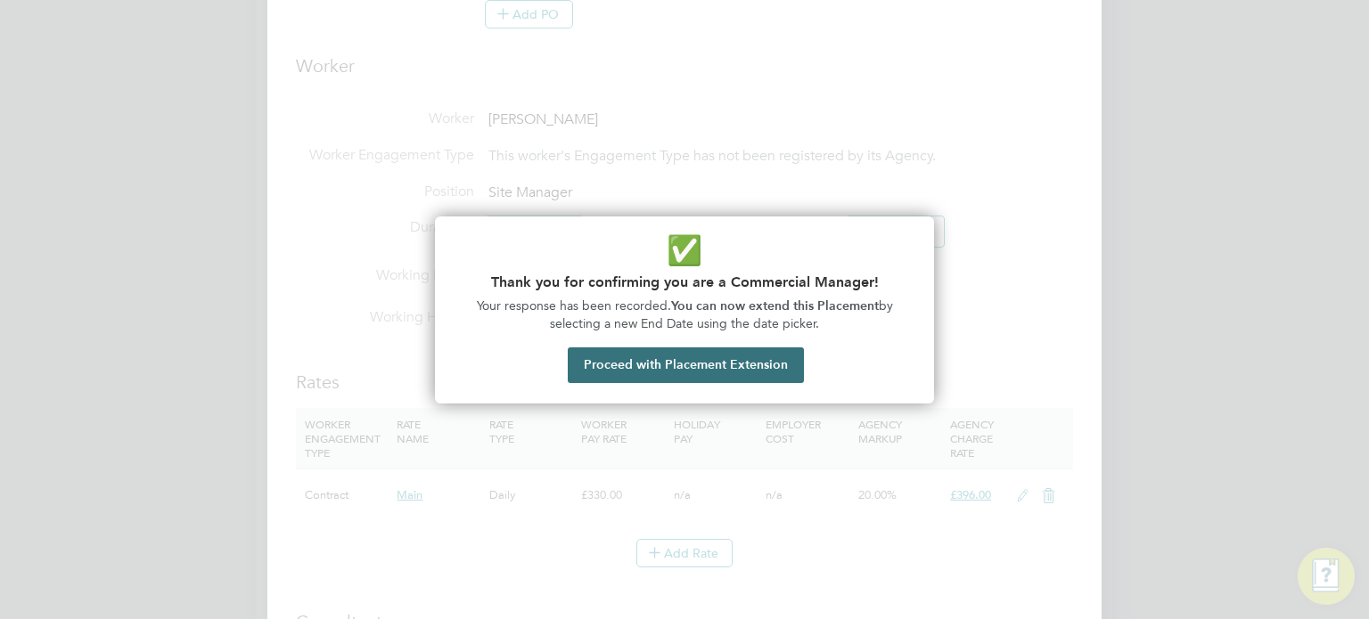
click at [691, 356] on button "Proceed with Placement Extension" at bounding box center [686, 366] width 236 height 36
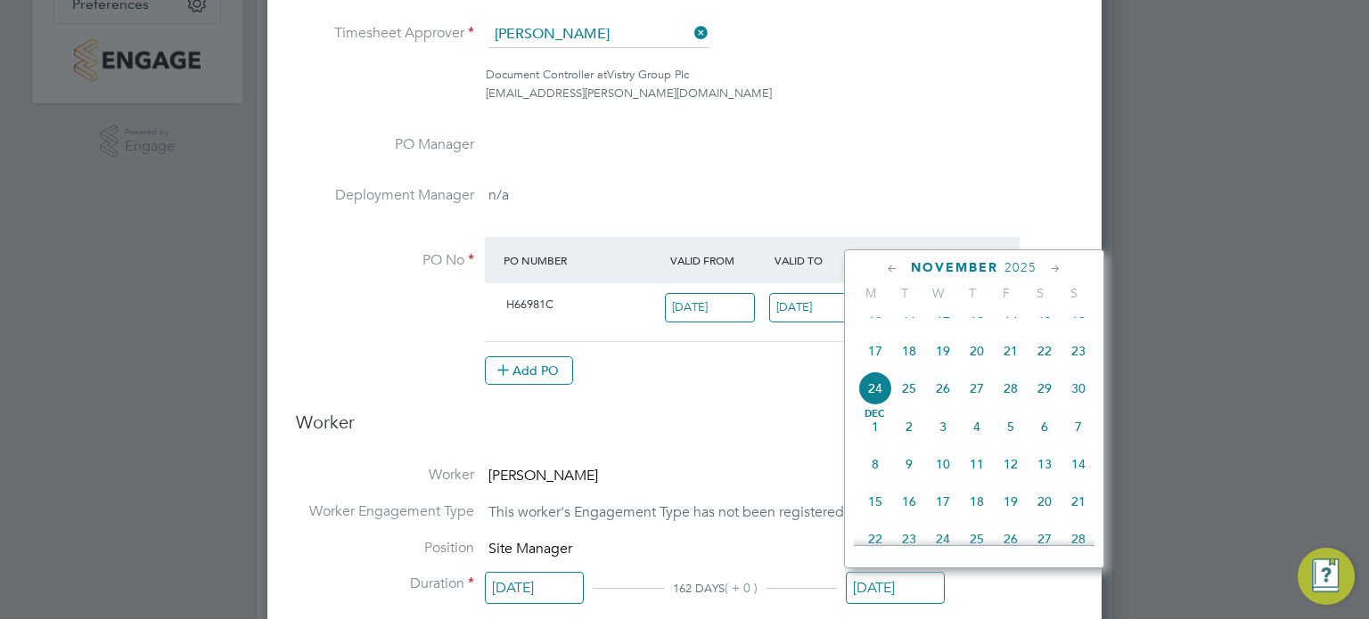
click at [892, 265] on icon at bounding box center [892, 269] width 17 height 20
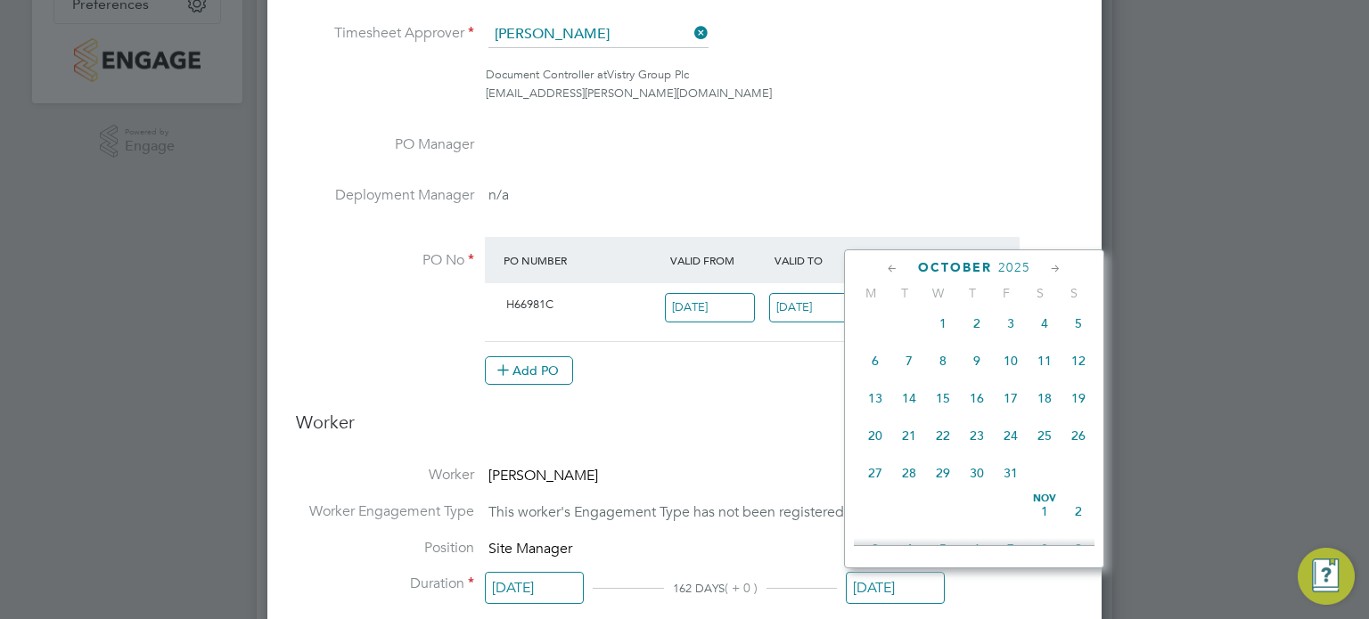
click at [891, 265] on icon at bounding box center [892, 269] width 17 height 20
click at [888, 264] on icon at bounding box center [892, 269] width 17 height 20
click at [1078, 406] on span "31" at bounding box center [1078, 399] width 34 height 34
type input "[DATE]"
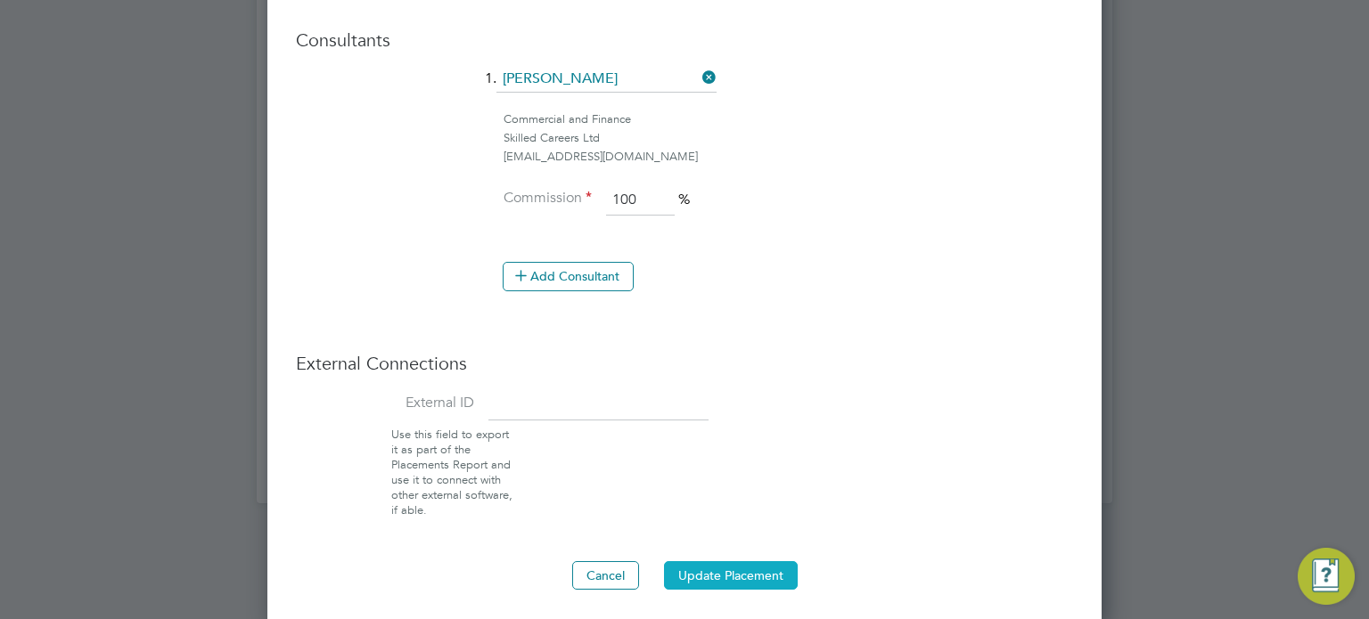
click at [717, 582] on button "Update Placement" at bounding box center [731, 575] width 134 height 29
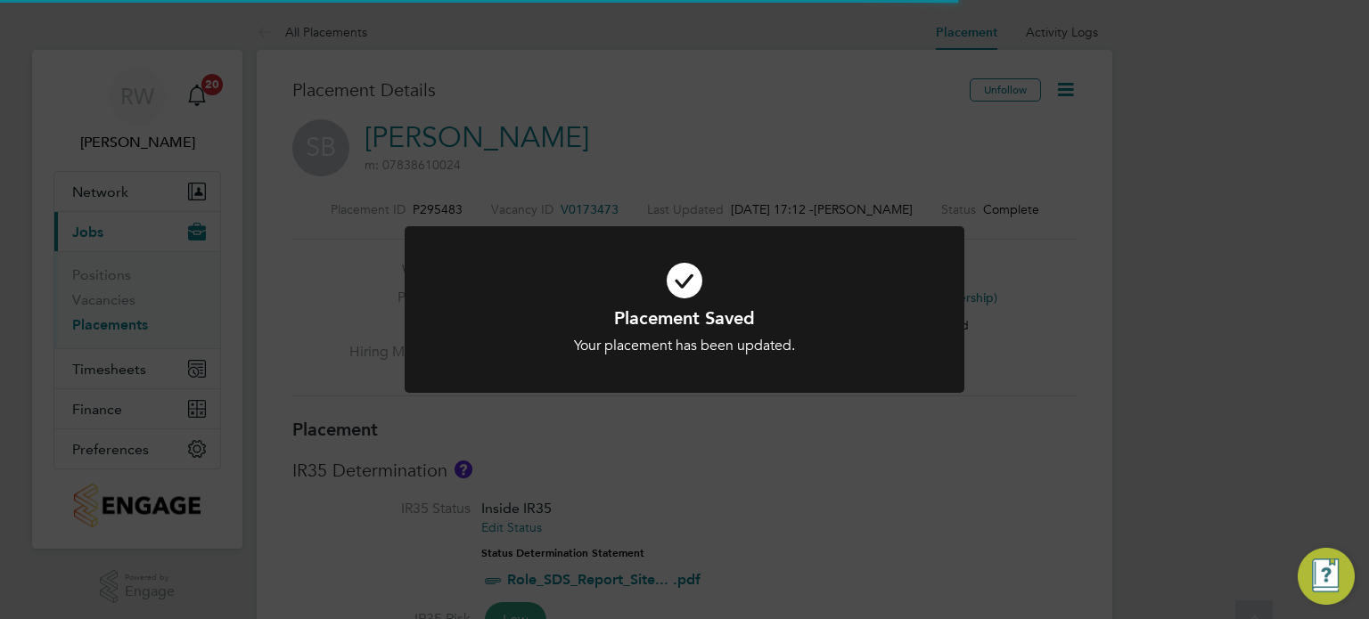
click at [710, 476] on div "Placement Saved Your placement has been updated. Cancel Okay" at bounding box center [684, 309] width 1369 height 619
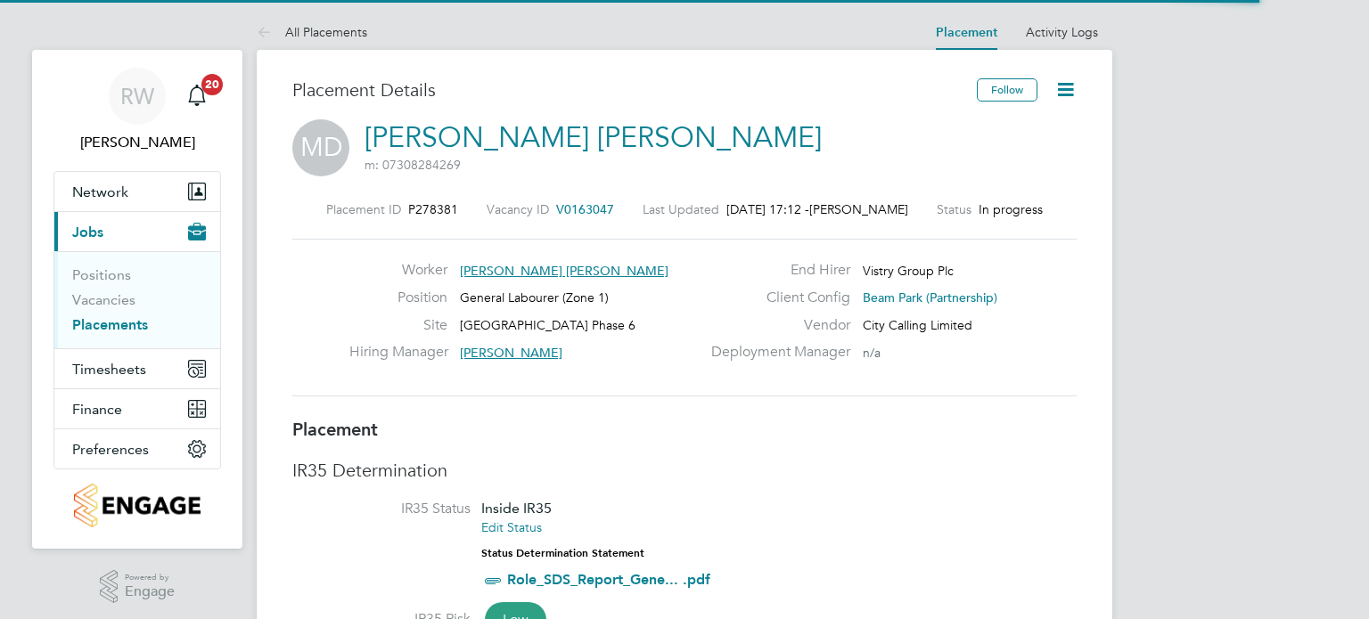
click at [1059, 92] on icon at bounding box center [1065, 89] width 22 height 22
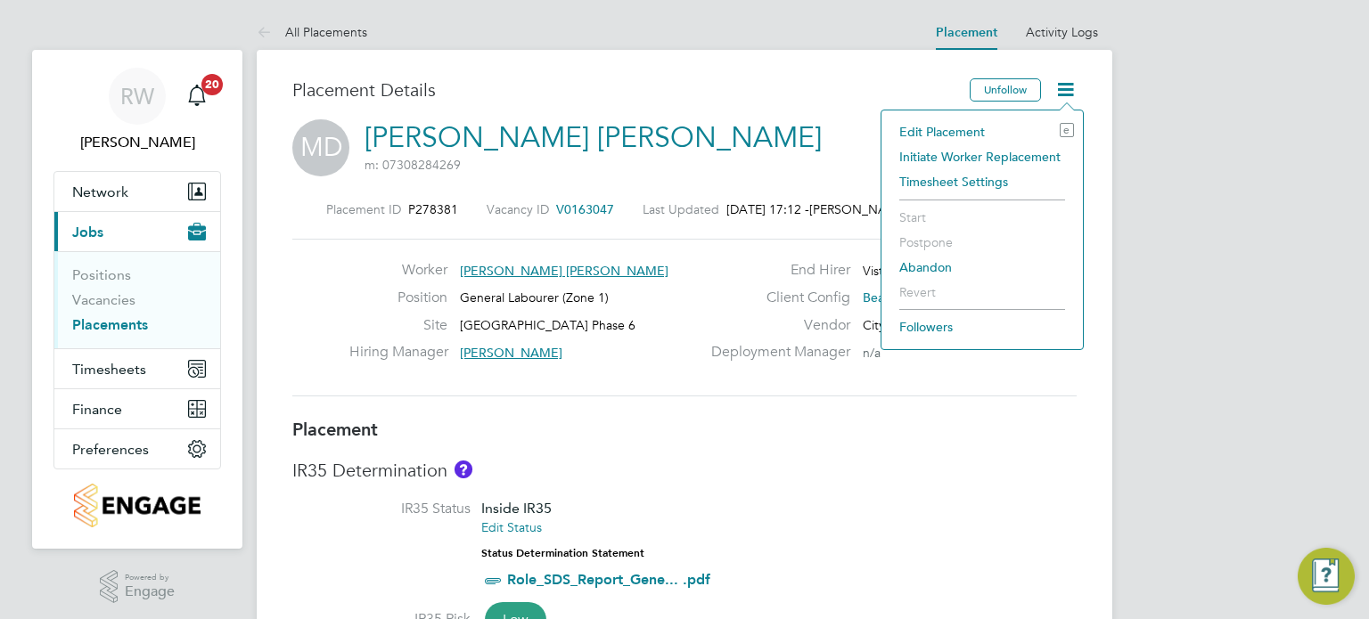
click at [961, 128] on li "Edit Placement e" at bounding box center [982, 131] width 184 height 25
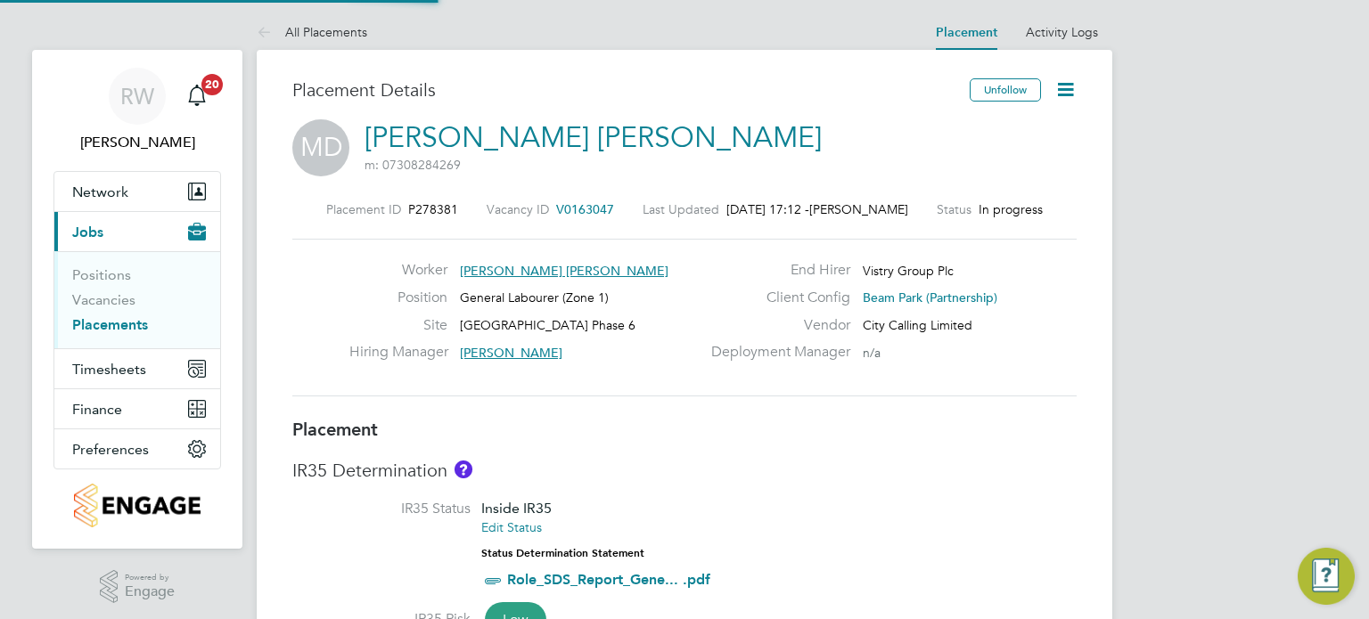
type input "[PERSON_NAME]"
type input "[DATE]"
type input "08:00"
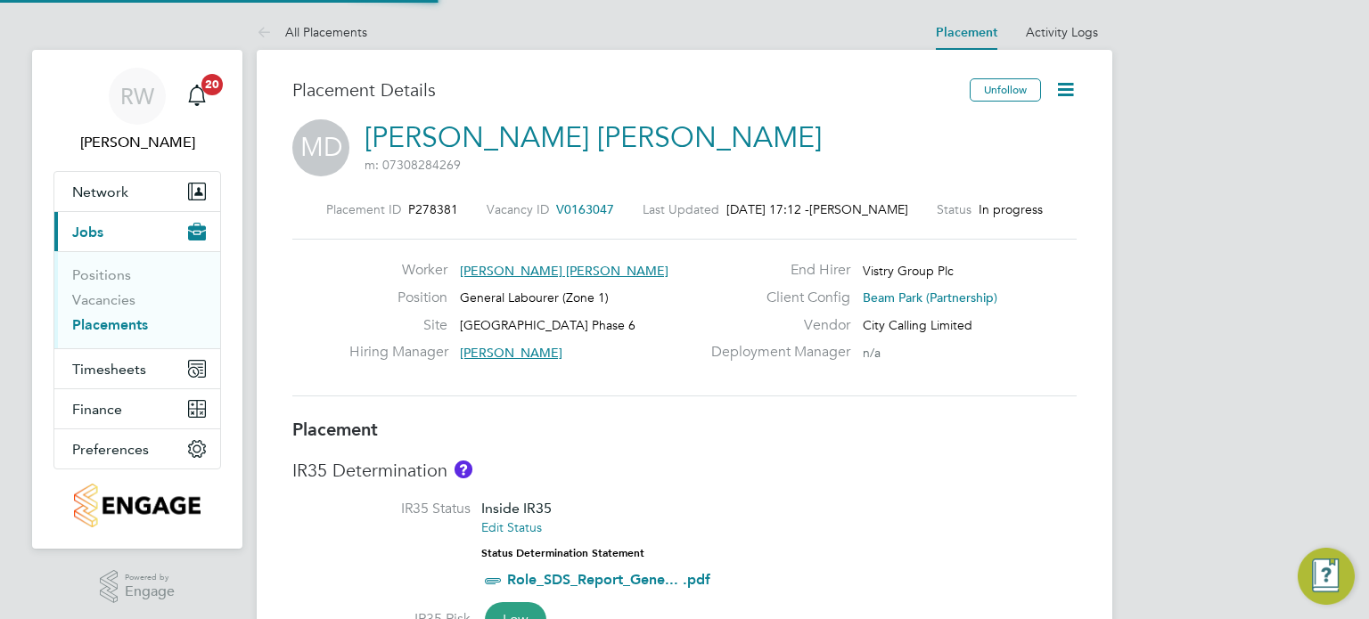
type input "18:00"
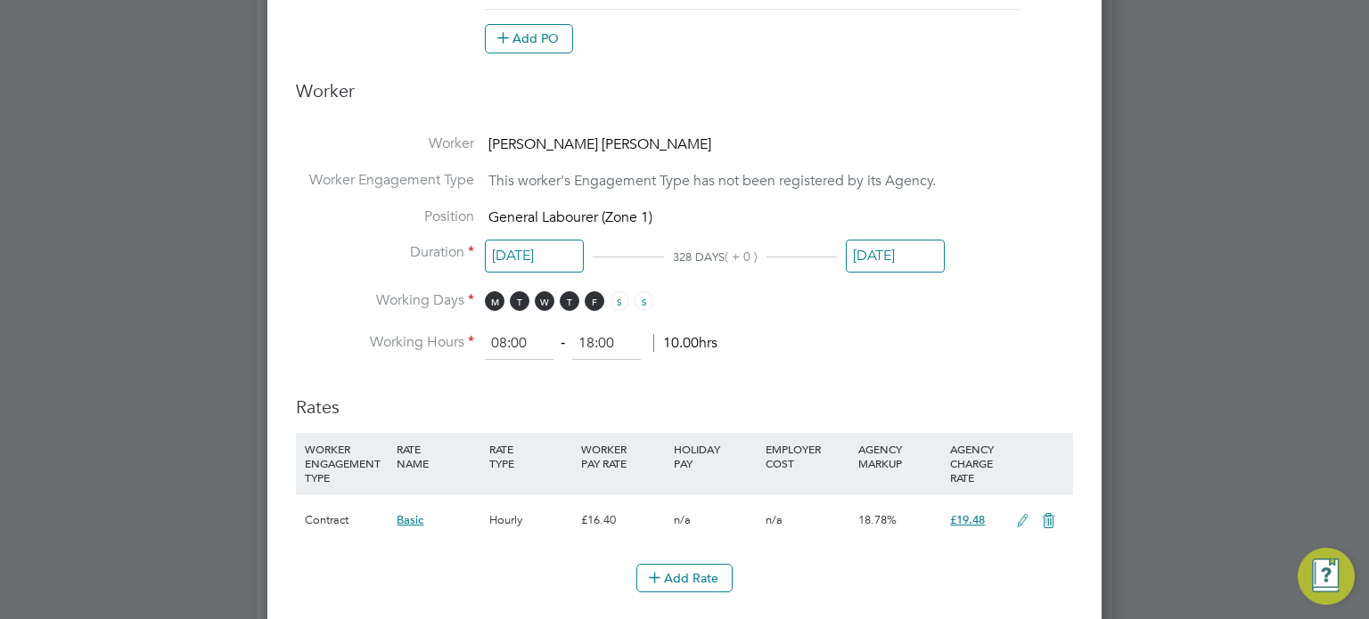
click at [899, 242] on input "[DATE]" at bounding box center [895, 256] width 99 height 33
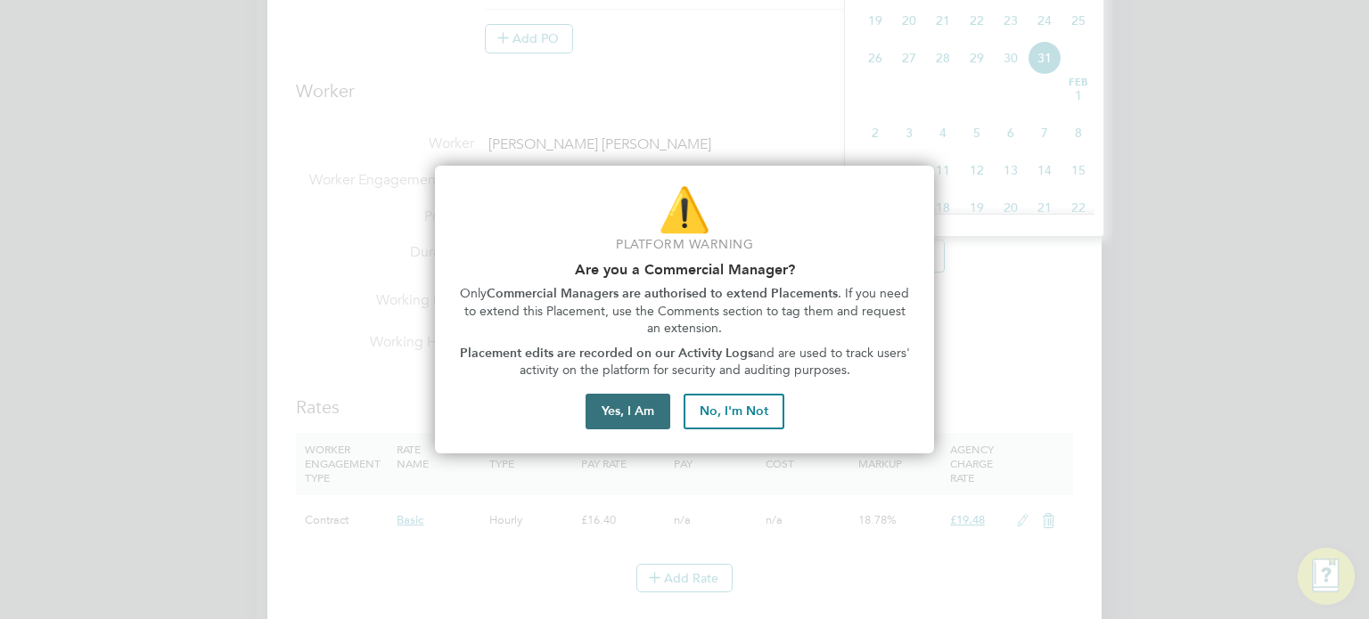
click at [627, 420] on button "Yes, I Am" at bounding box center [628, 412] width 85 height 36
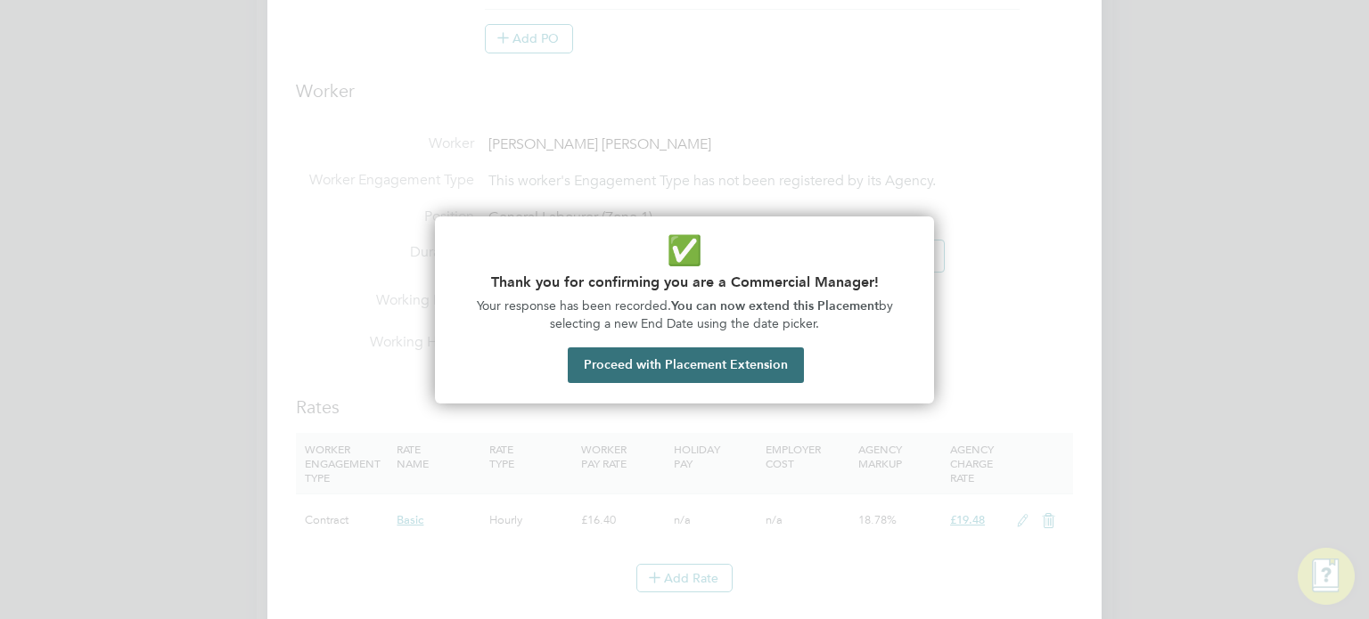
click at [673, 358] on button "Proceed with Placement Extension" at bounding box center [686, 366] width 236 height 36
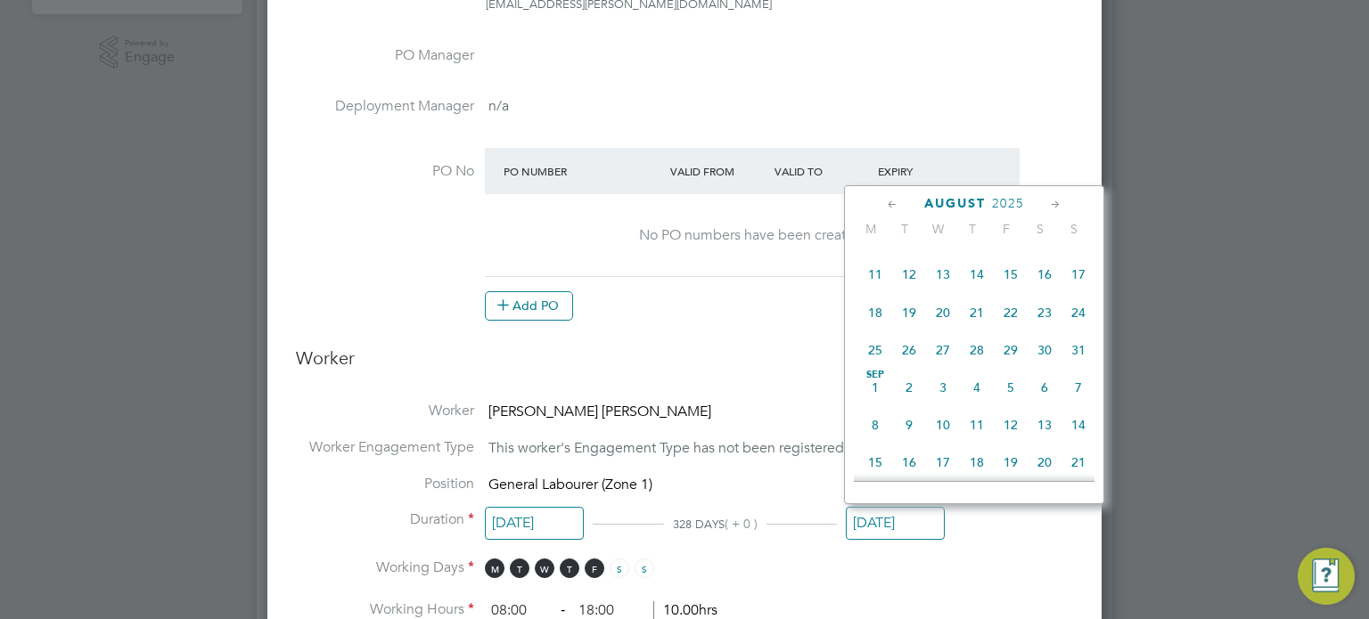
click at [1075, 361] on span "31" at bounding box center [1078, 350] width 34 height 34
type input "[DATE]"
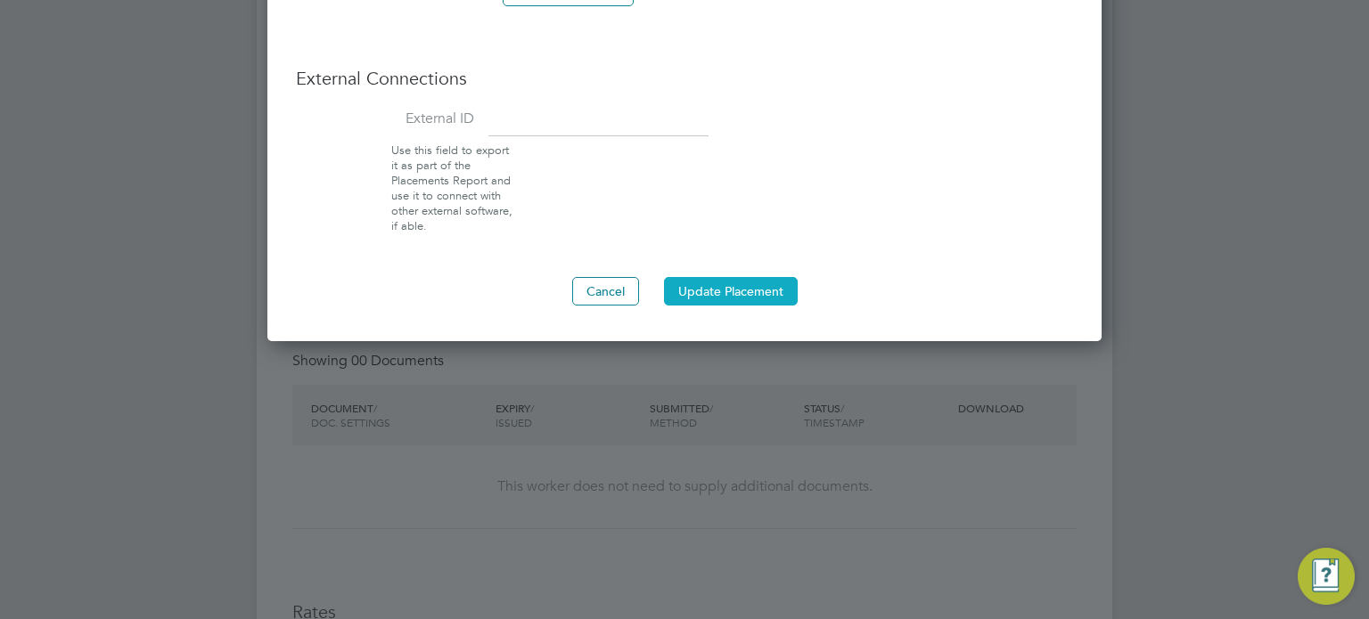
click at [748, 294] on button "Update Placement" at bounding box center [731, 291] width 134 height 29
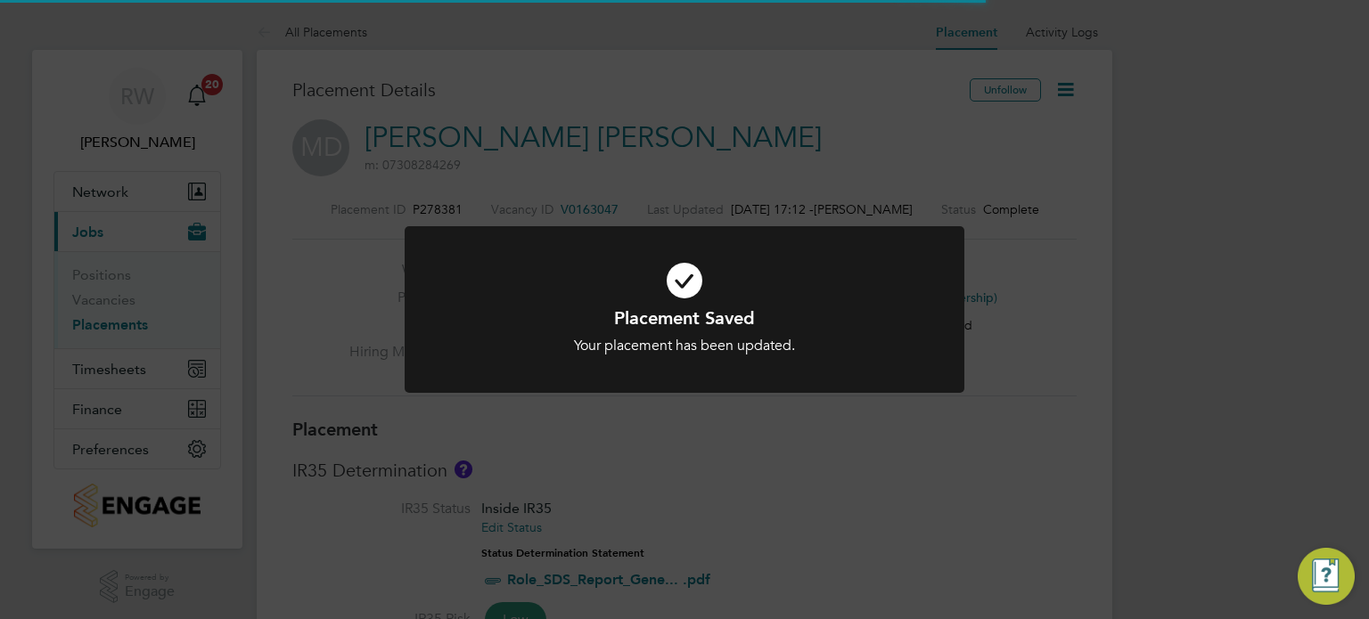
click at [705, 396] on div "Placement Saved Your placement has been updated. Cancel Okay" at bounding box center [685, 320] width 560 height 188
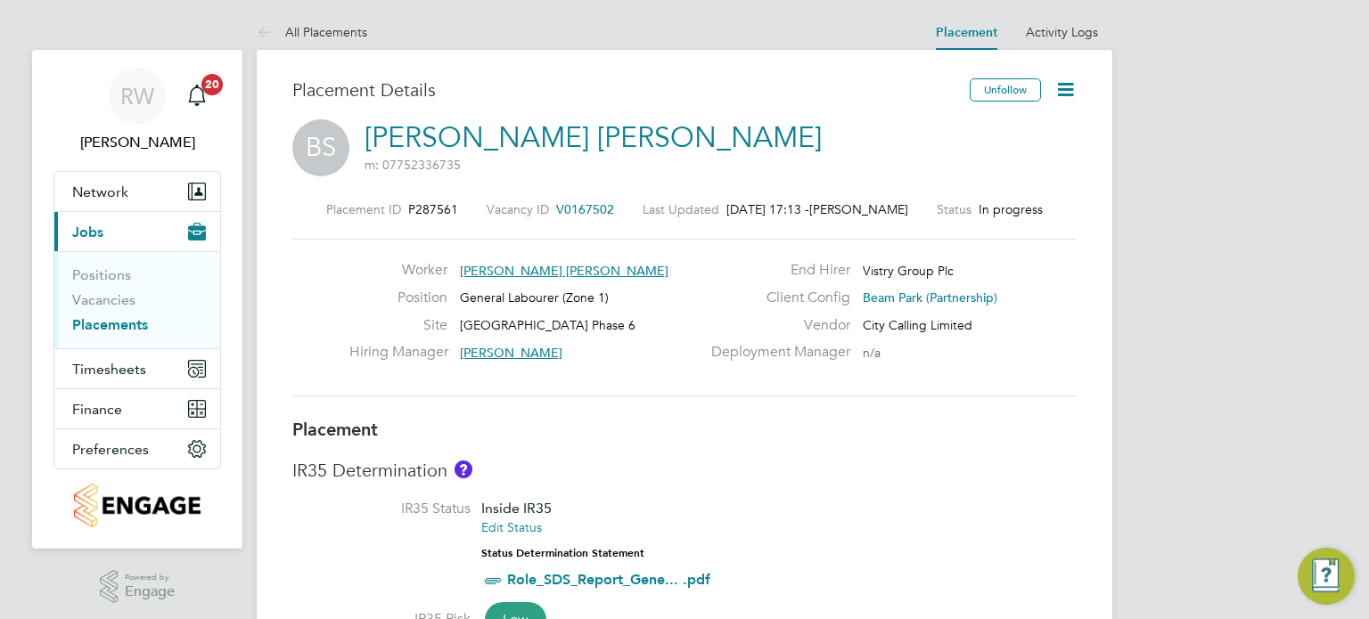
click at [1073, 92] on icon at bounding box center [1065, 89] width 22 height 22
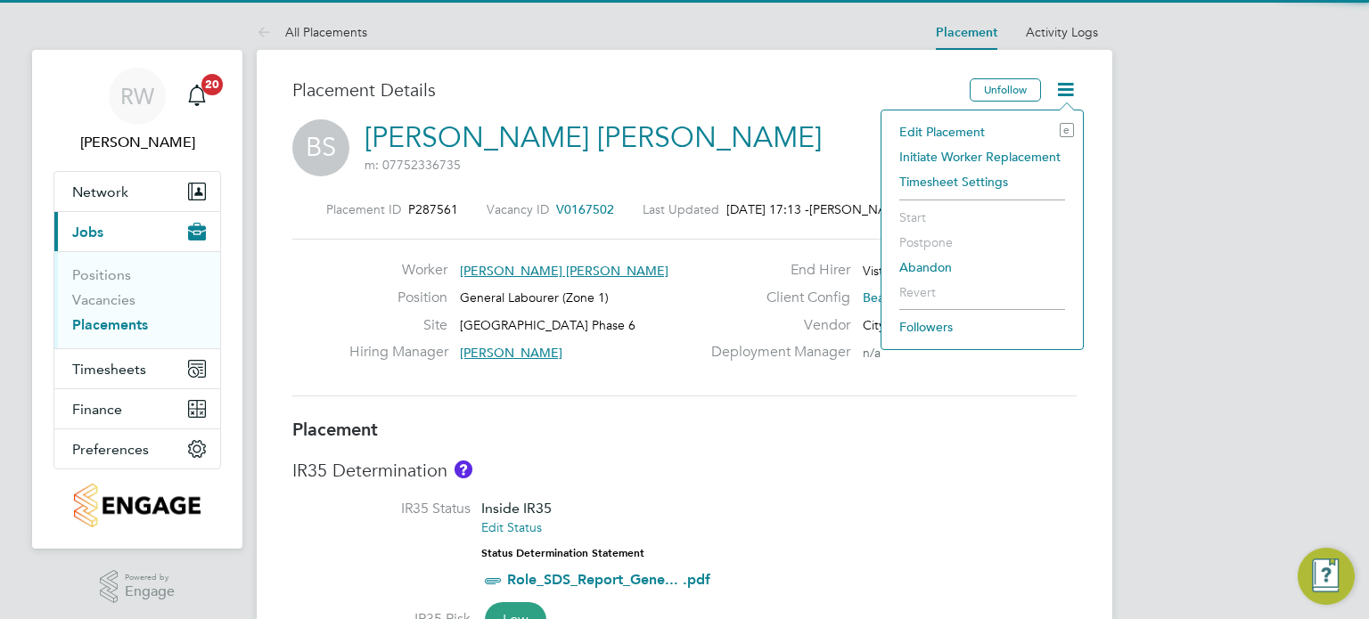
click at [935, 131] on li "Edit Placement e" at bounding box center [982, 131] width 184 height 25
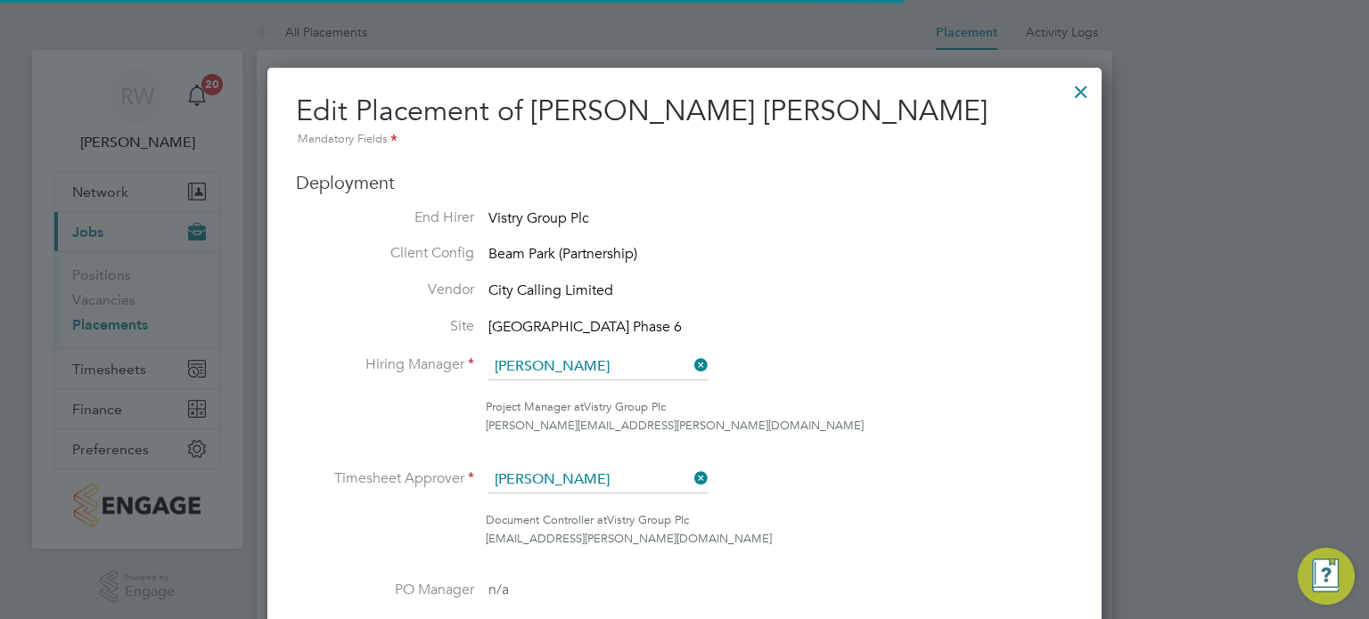
scroll to position [9, 9]
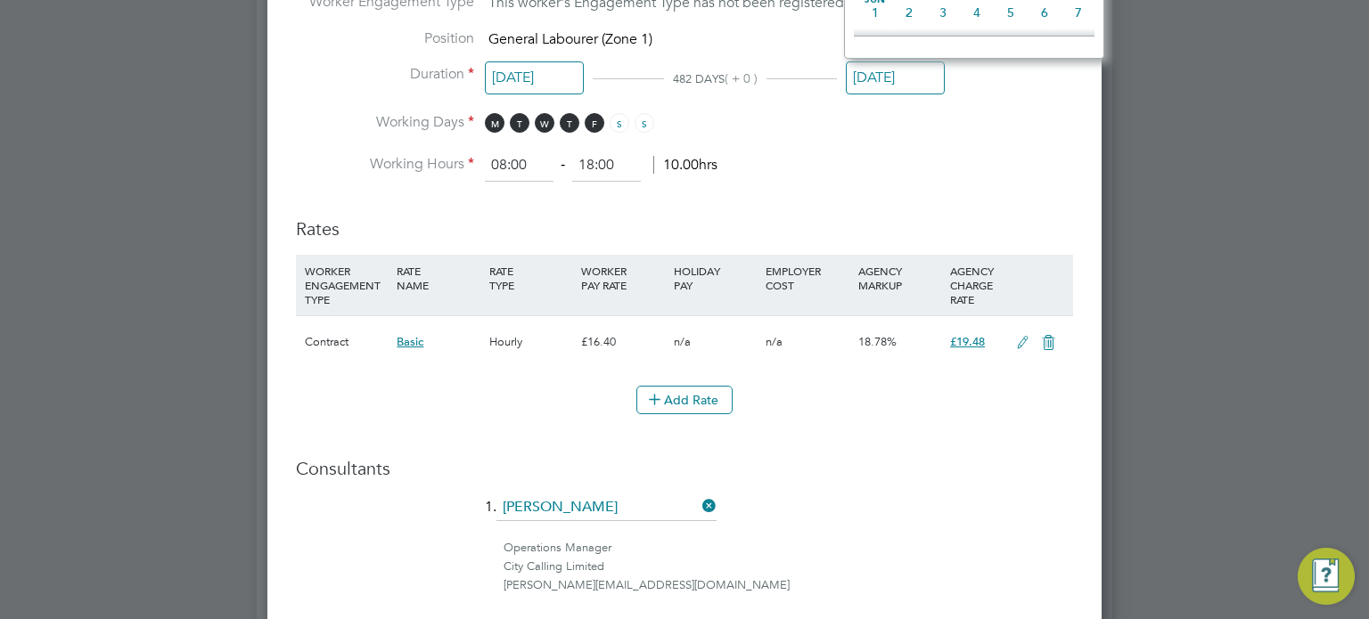
click at [905, 81] on input "[DATE]" at bounding box center [895, 77] width 99 height 33
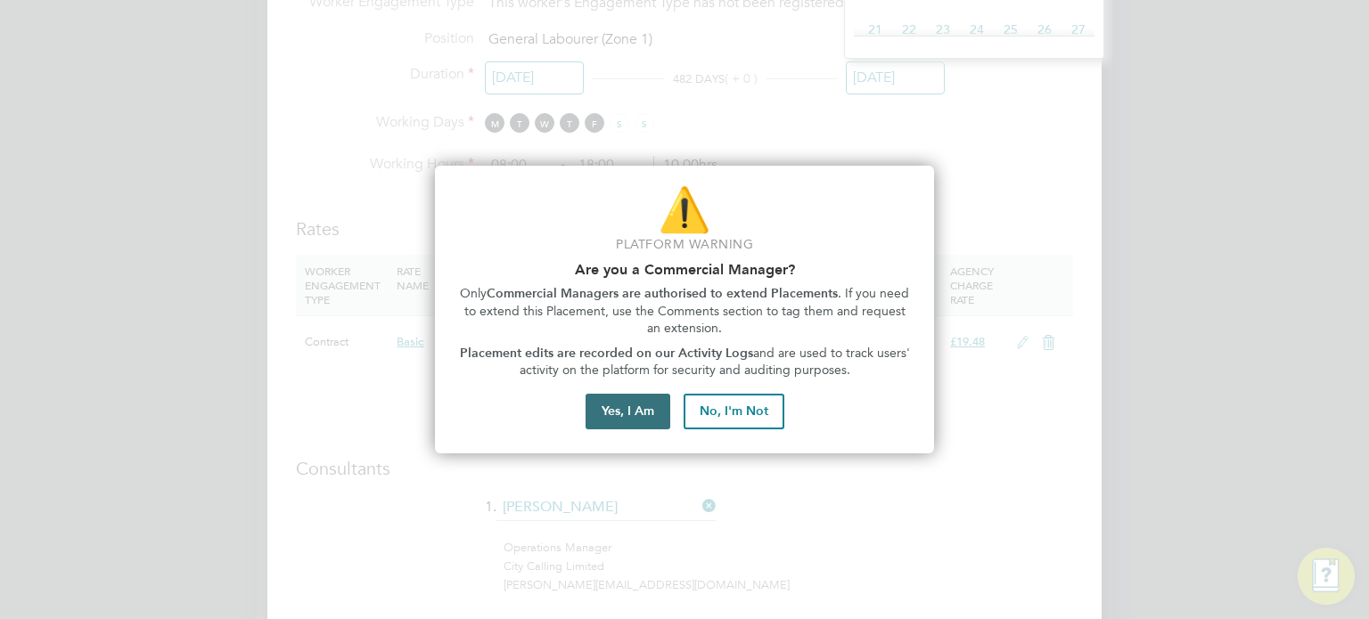
click at [613, 414] on button "Yes, I Am" at bounding box center [628, 412] width 85 height 36
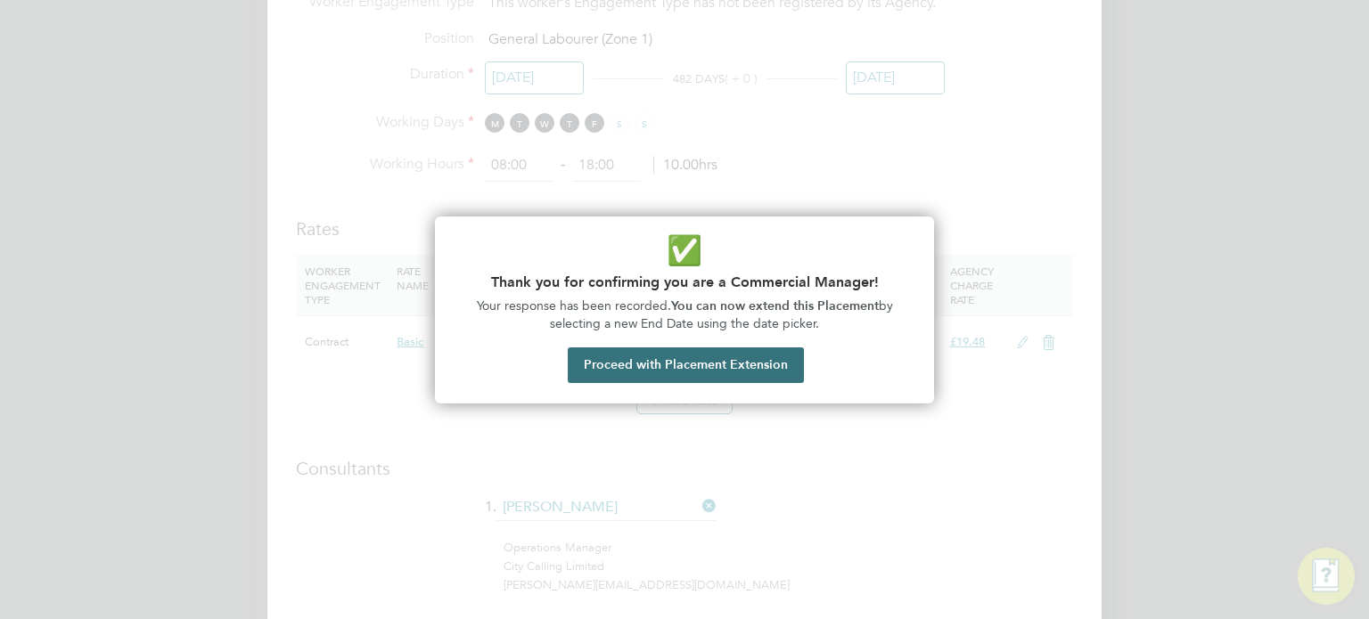
click at [686, 368] on button "Proceed with Placement Extension" at bounding box center [686, 366] width 236 height 36
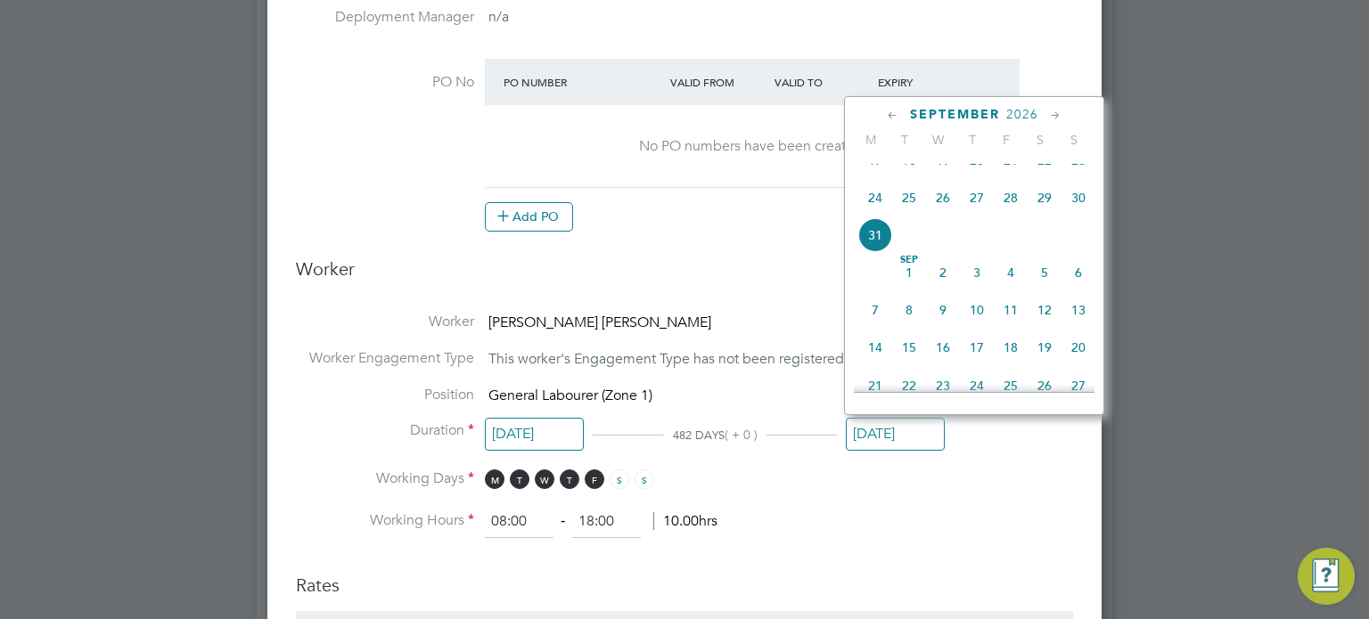
click at [1011, 118] on span "2026" at bounding box center [1022, 114] width 32 height 15
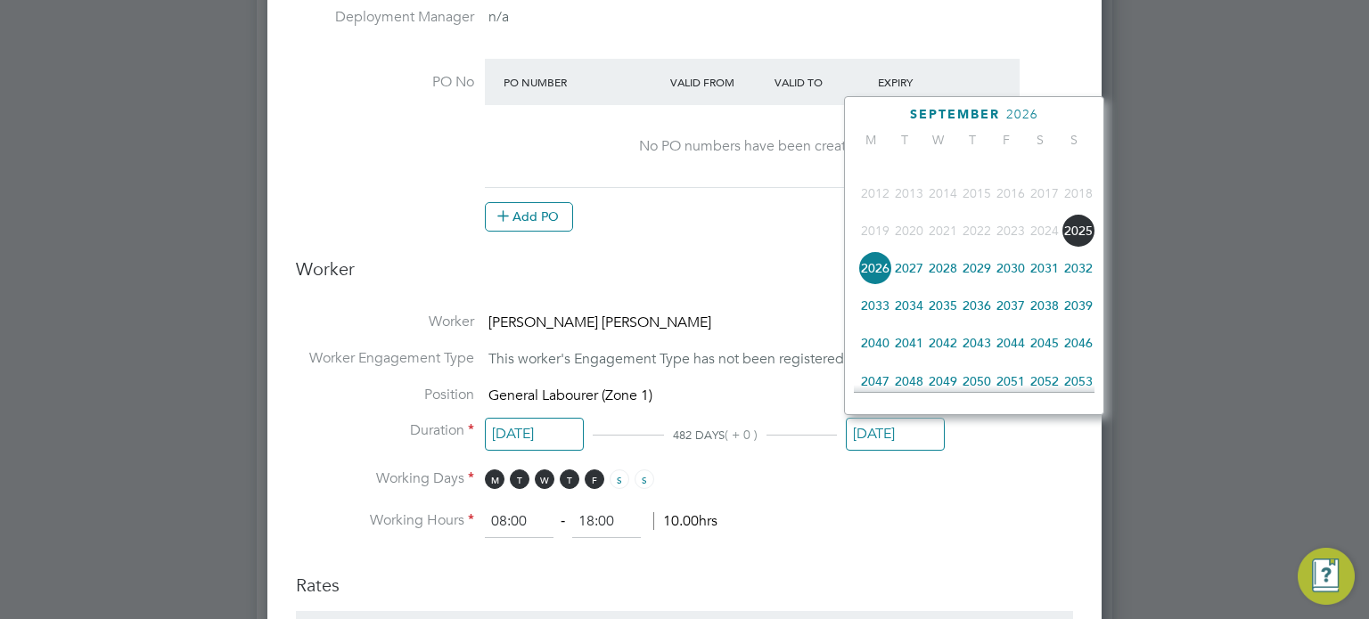
click at [1077, 242] on span "2025" at bounding box center [1078, 231] width 34 height 34
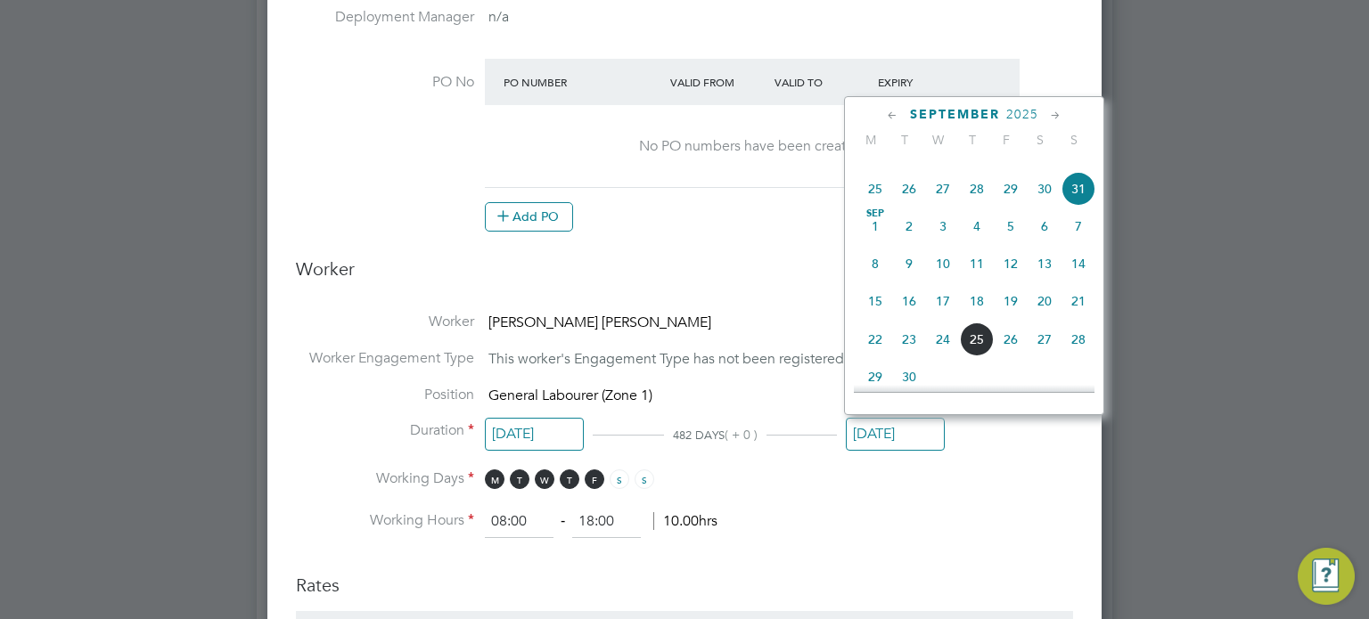
click at [1073, 205] on span "31" at bounding box center [1078, 189] width 34 height 34
type input "[DATE]"
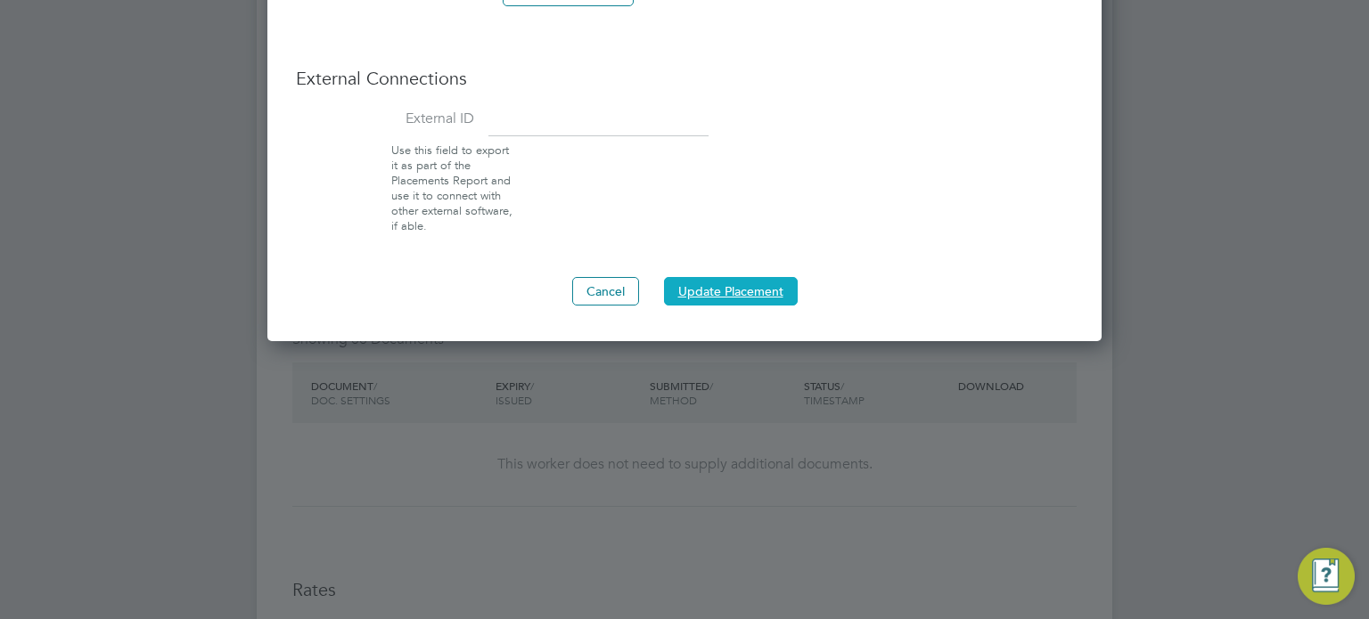
click at [734, 291] on button "Update Placement" at bounding box center [731, 291] width 134 height 29
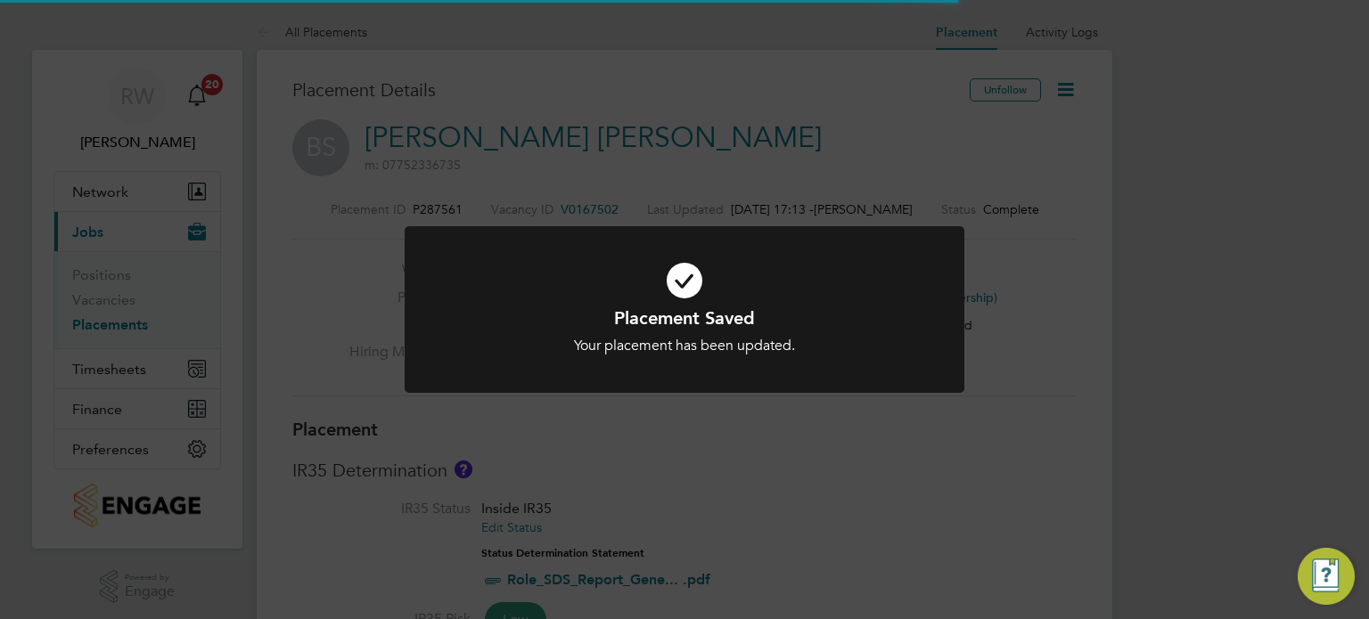
click at [766, 405] on div "Placement Saved Your placement has been updated. Cancel Okay" at bounding box center [685, 320] width 560 height 188
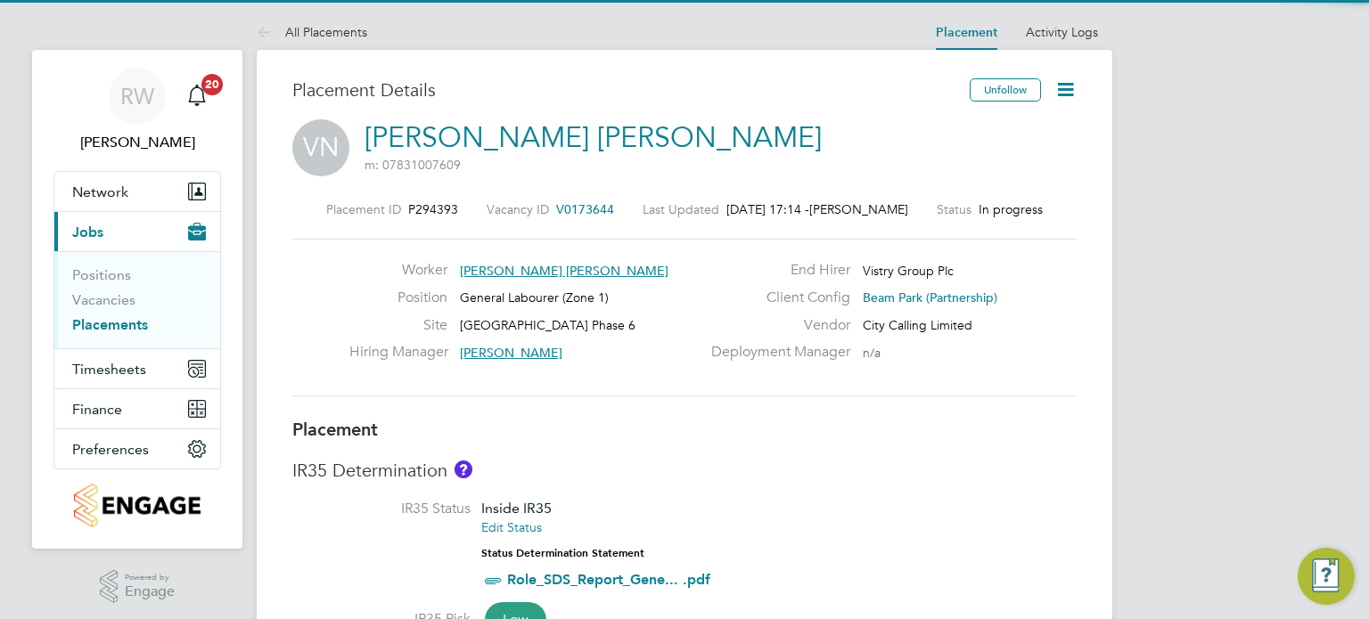
click at [1061, 94] on icon at bounding box center [1065, 89] width 22 height 22
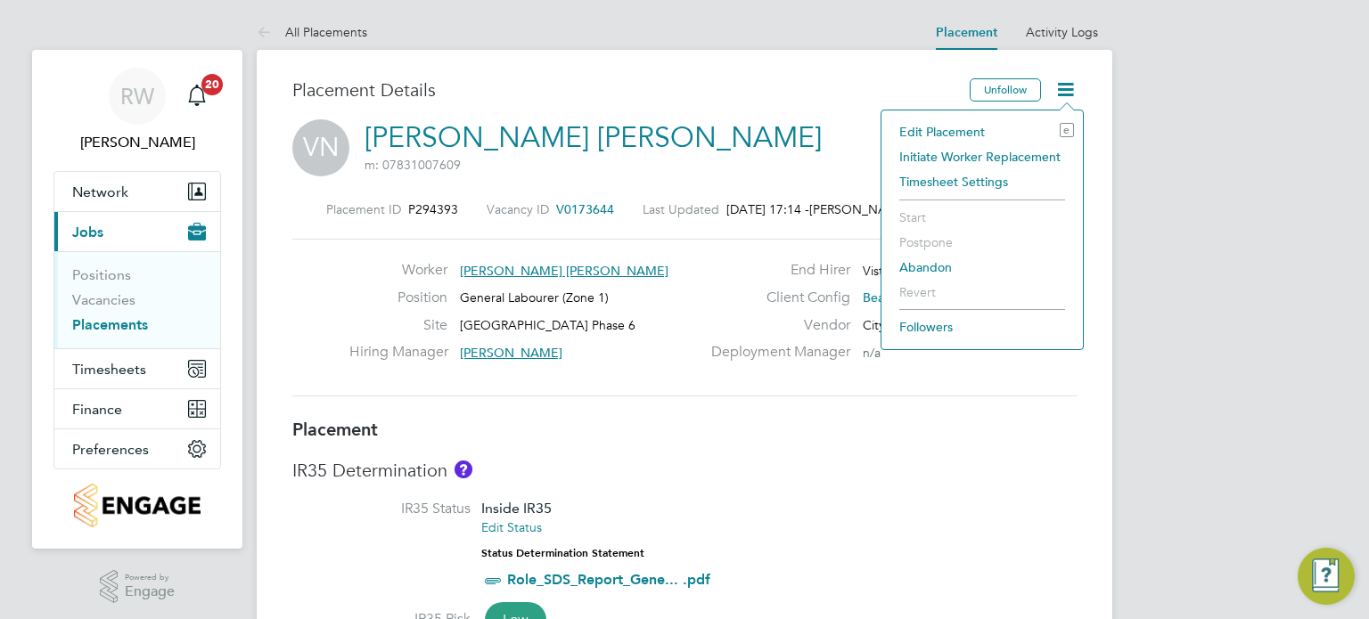
click at [957, 131] on li "Edit Placement e" at bounding box center [982, 131] width 184 height 25
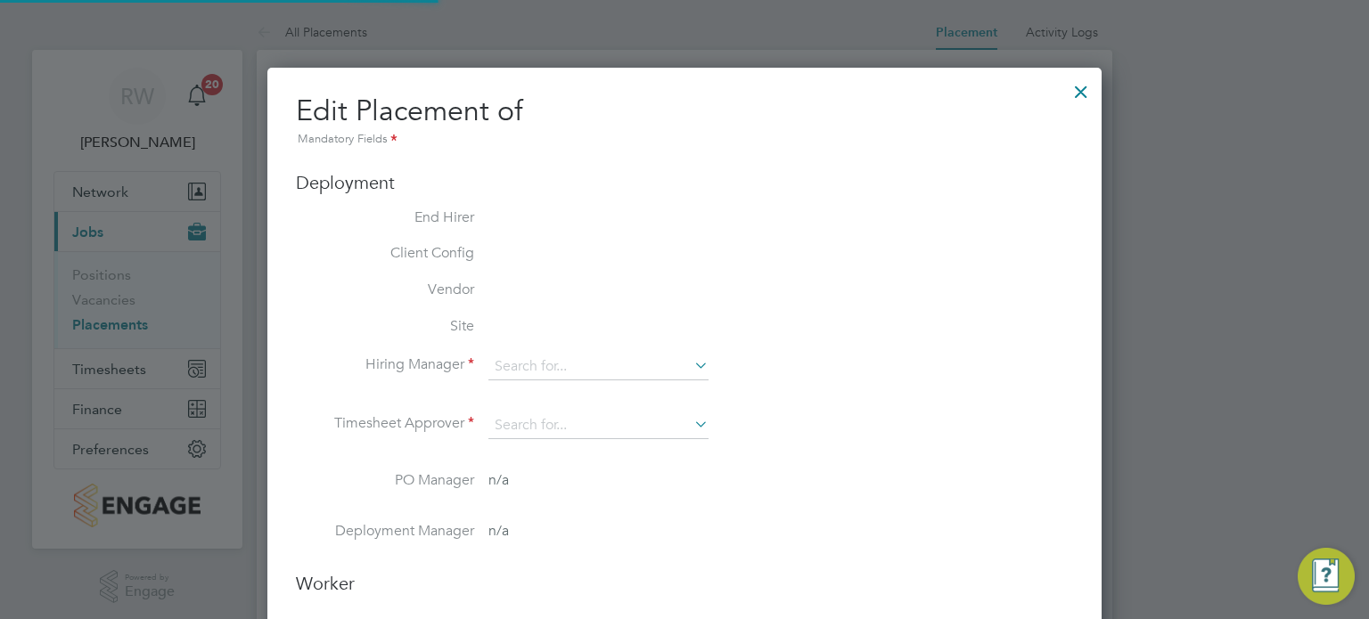
type input "[PERSON_NAME]"
type input "[DATE]"
type input "08:00"
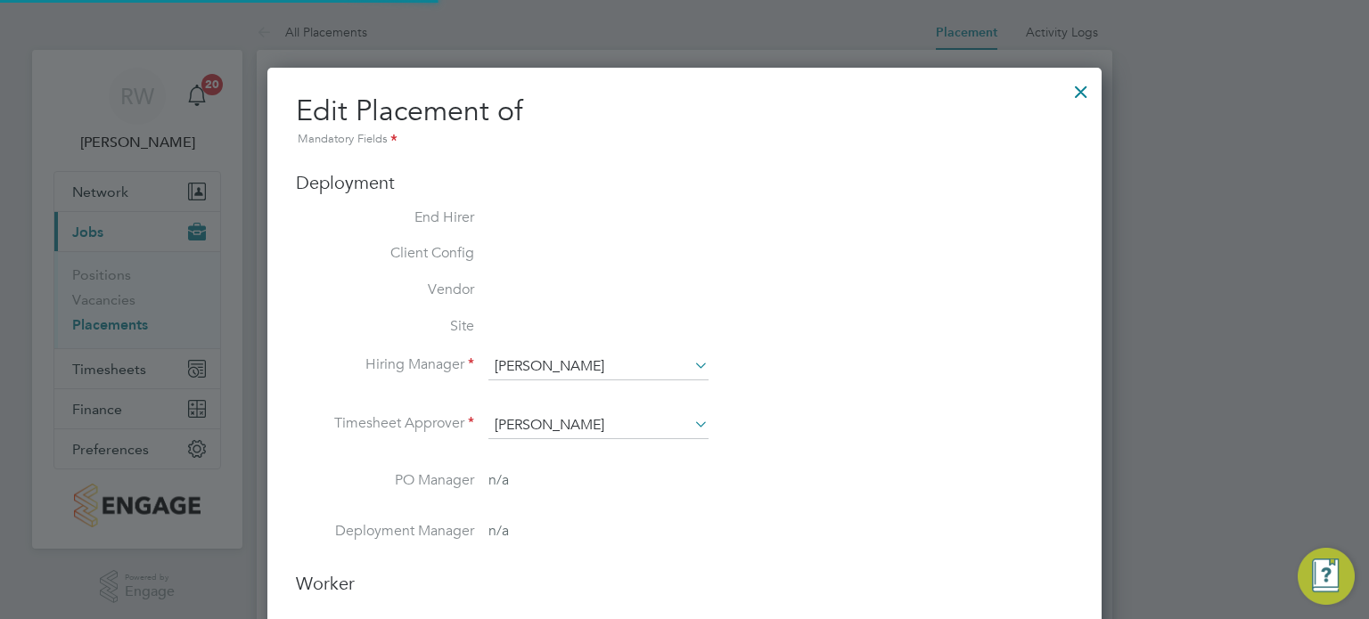
type input "18:00"
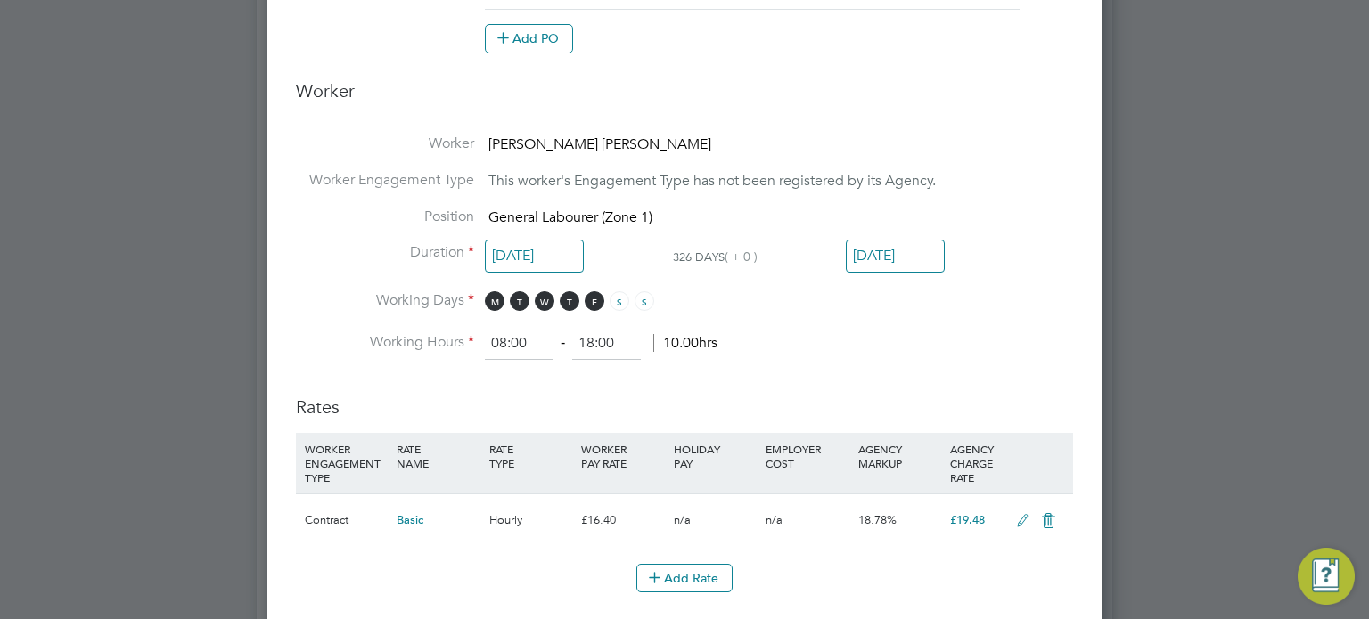
click at [888, 255] on input "[DATE]" at bounding box center [895, 256] width 99 height 33
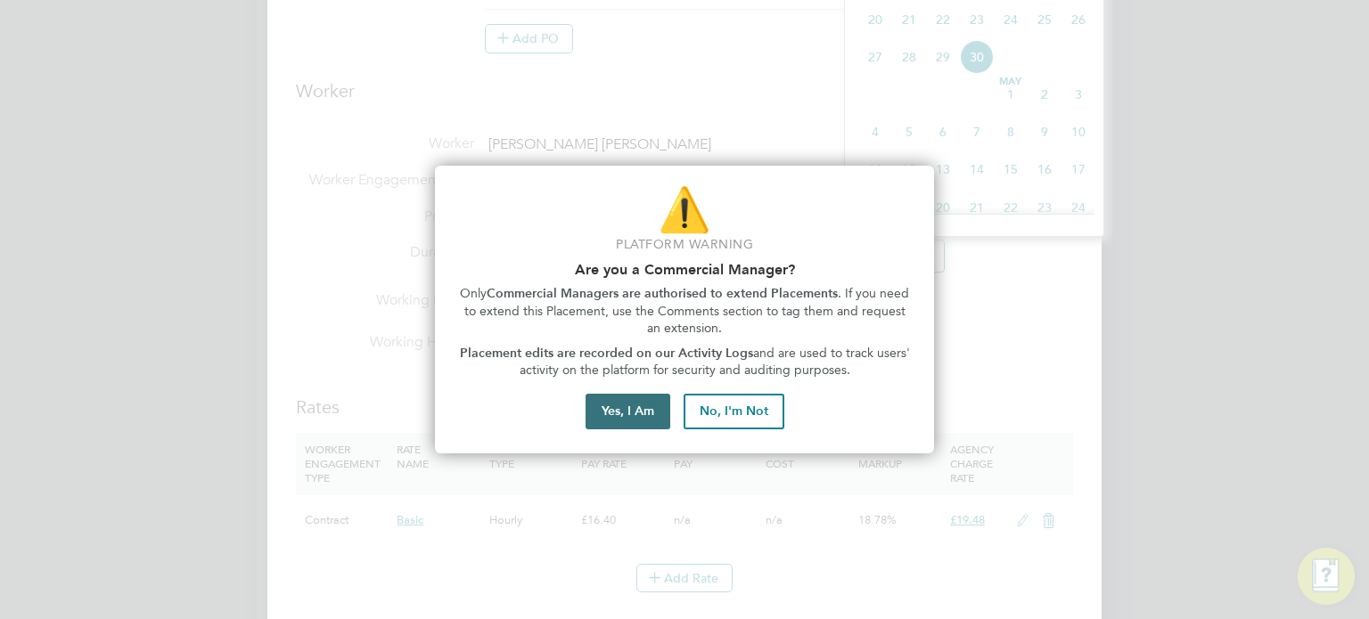
click at [635, 401] on button "Yes, I Am" at bounding box center [628, 412] width 85 height 36
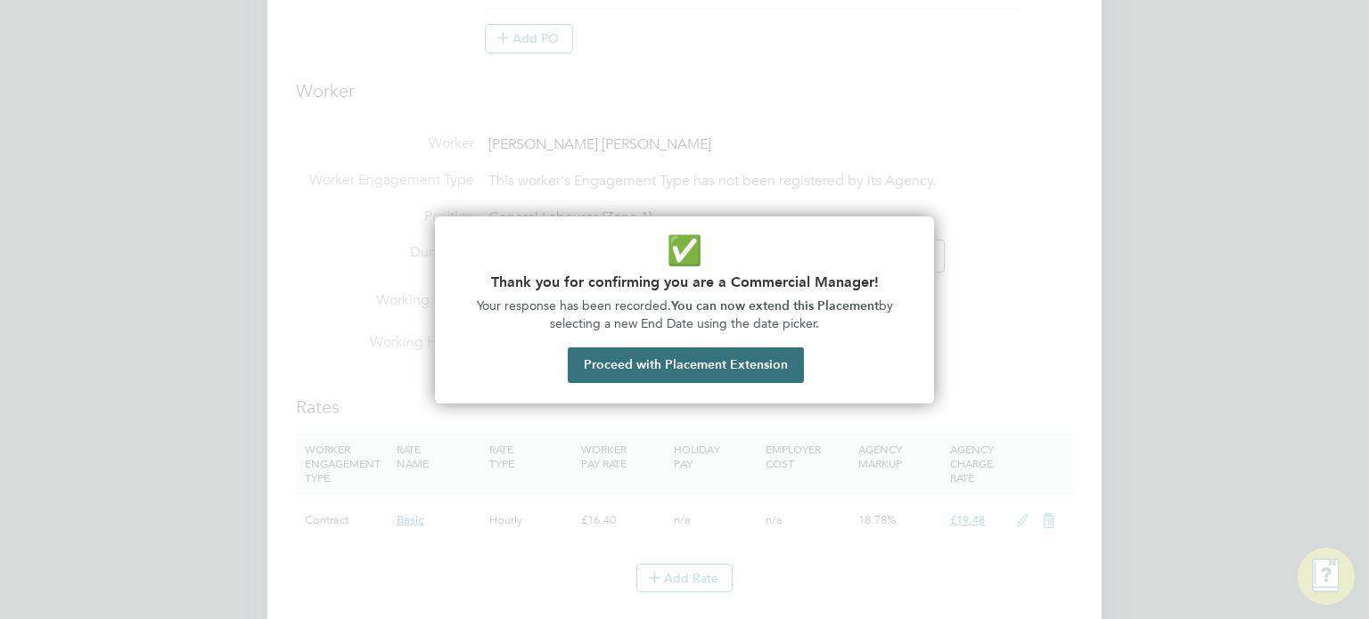
click at [741, 370] on button "Proceed with Placement Extension" at bounding box center [686, 366] width 236 height 36
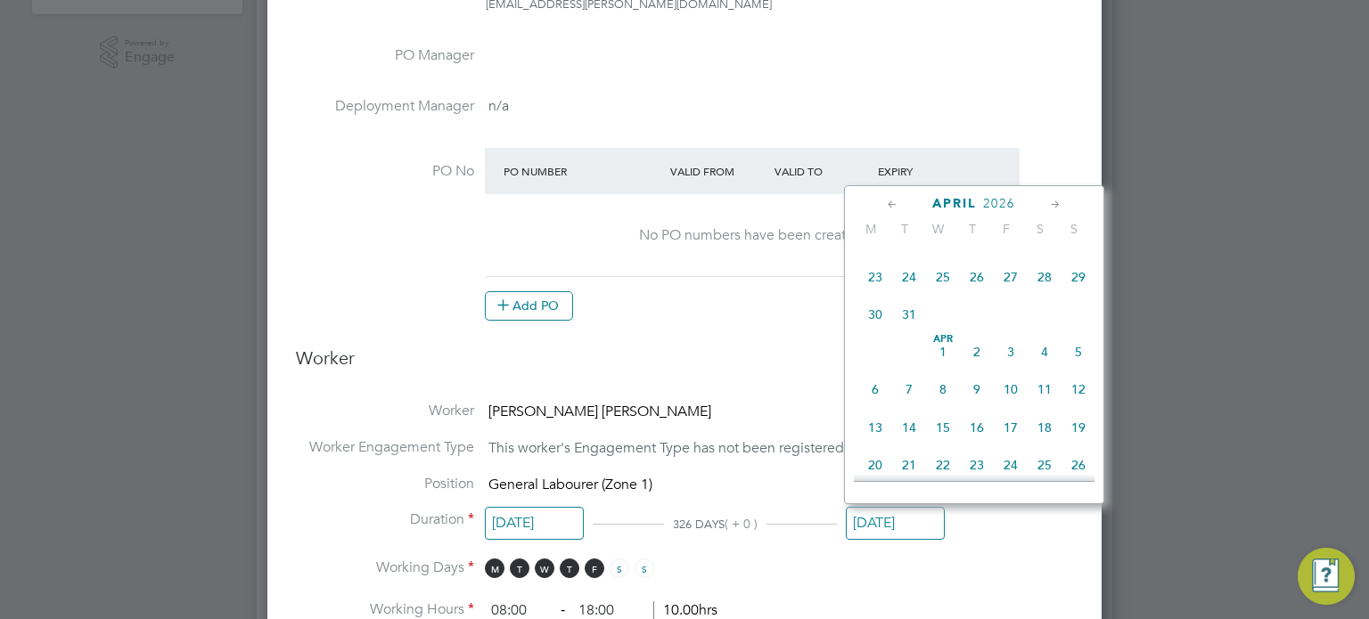
click at [889, 201] on icon at bounding box center [892, 205] width 17 height 20
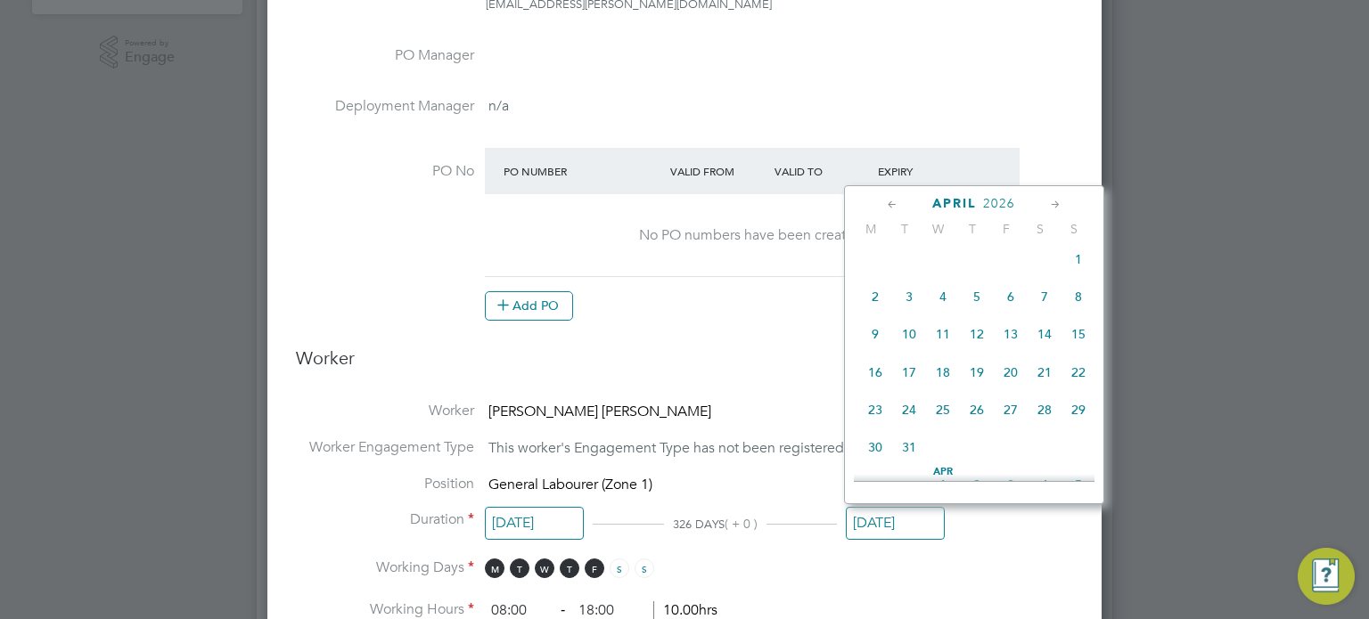
click at [889, 201] on icon at bounding box center [892, 205] width 17 height 20
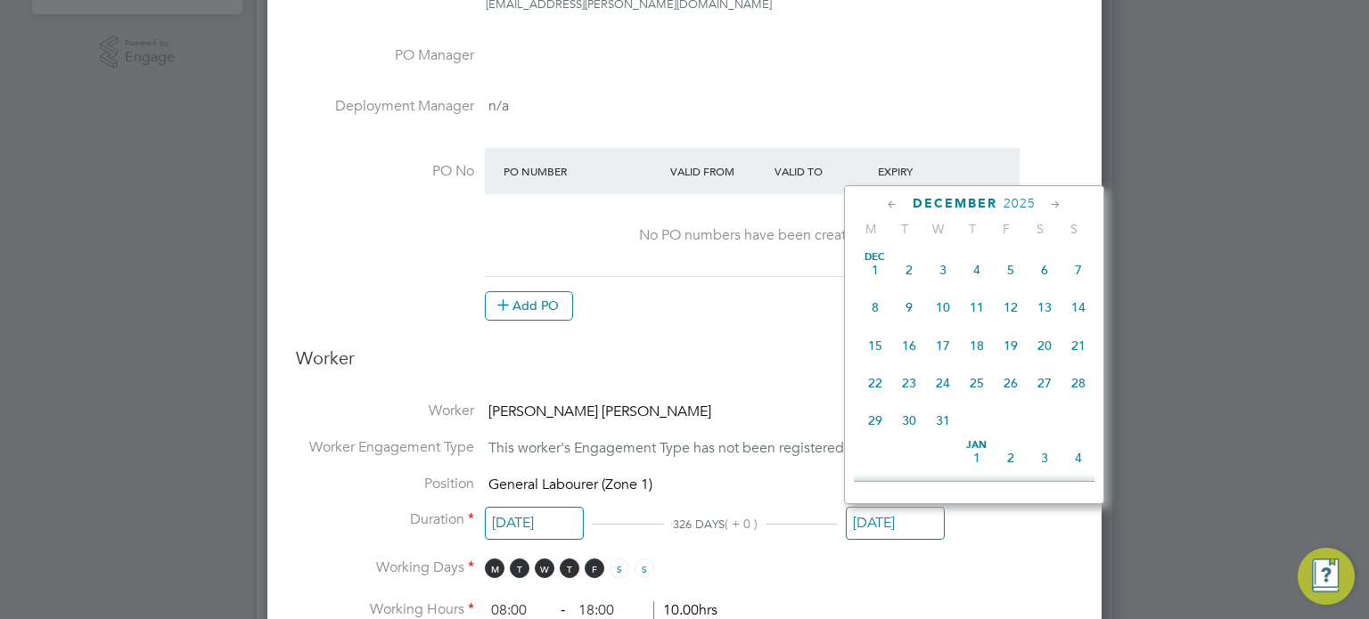
click at [889, 201] on icon at bounding box center [892, 205] width 17 height 20
click at [1079, 420] on span "31" at bounding box center [1078, 421] width 34 height 34
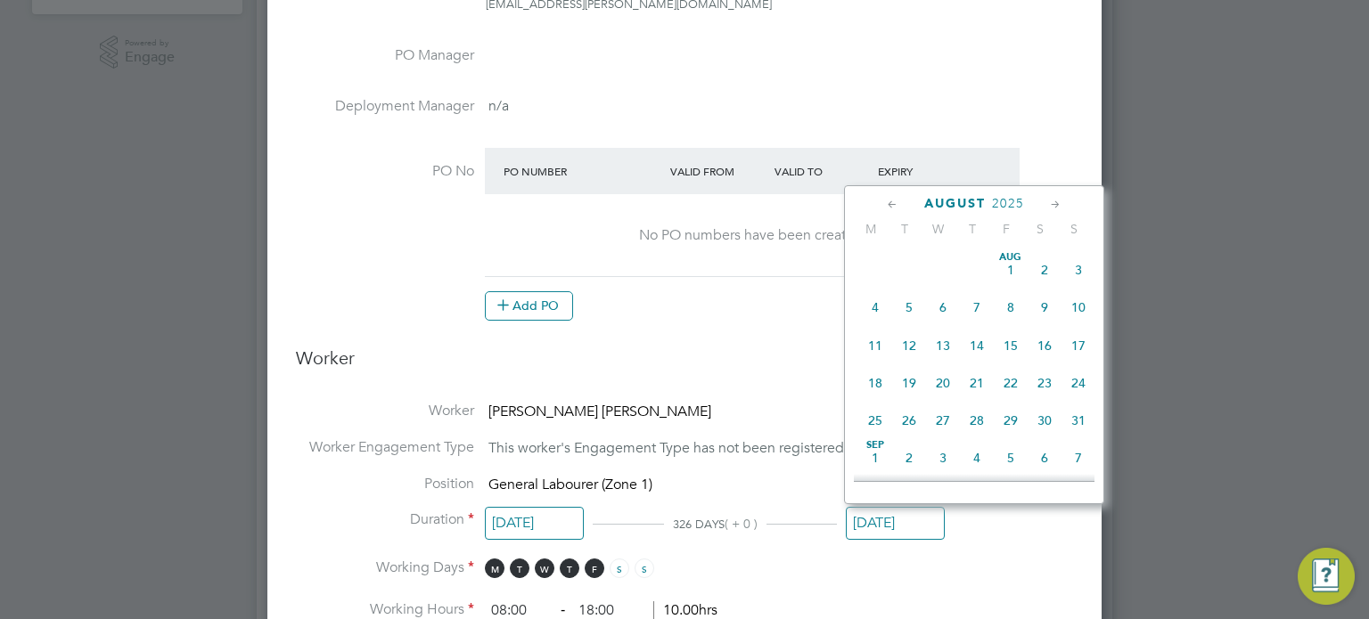
type input "[DATE]"
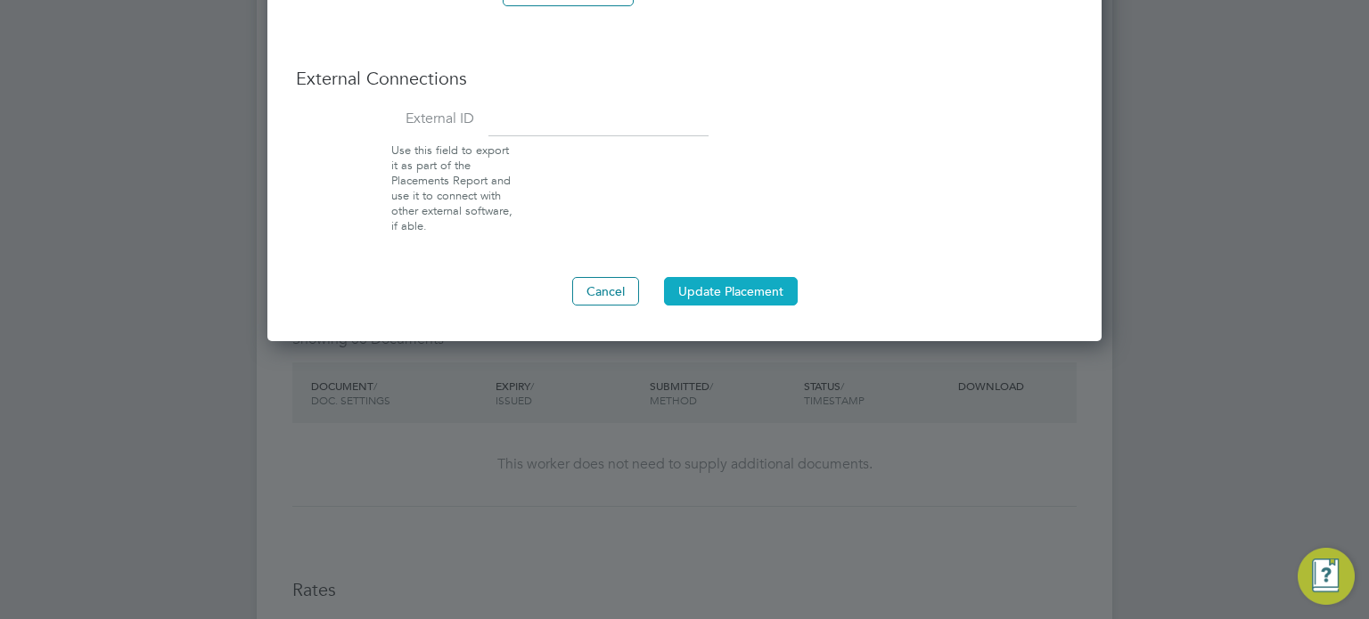
click at [690, 293] on button "Update Placement" at bounding box center [731, 291] width 134 height 29
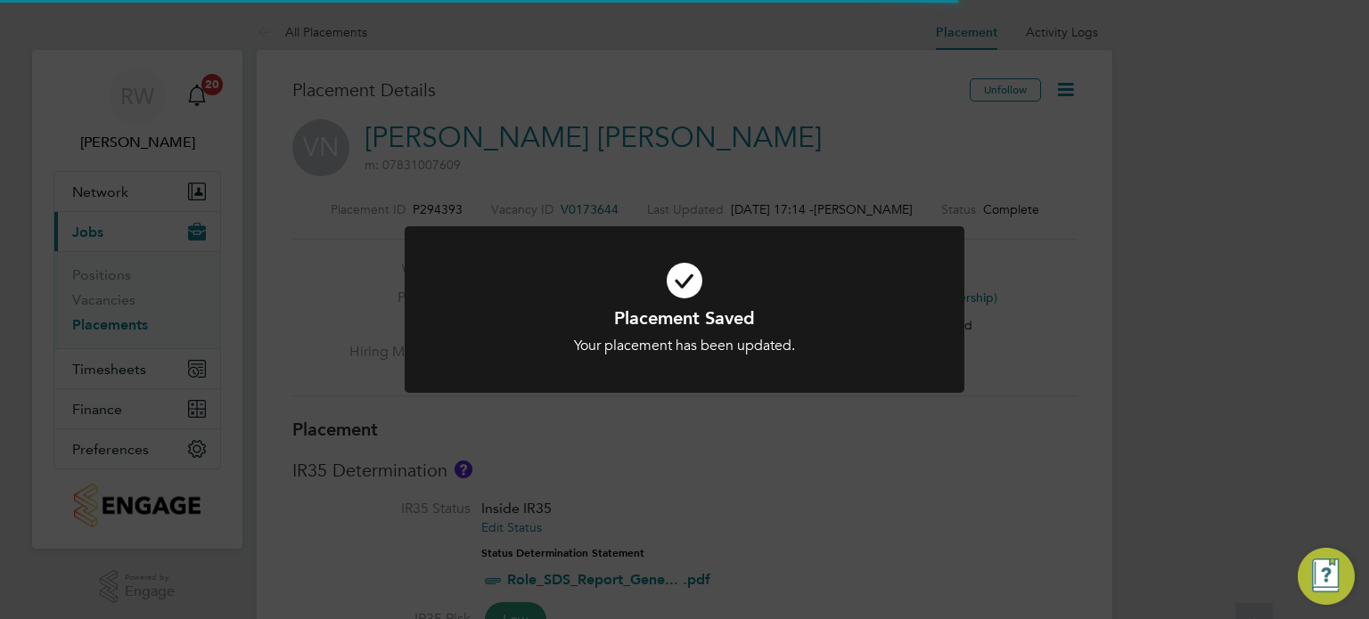
click at [724, 437] on div "Placement Saved Your placement has been updated. Cancel Okay" at bounding box center [684, 309] width 1369 height 619
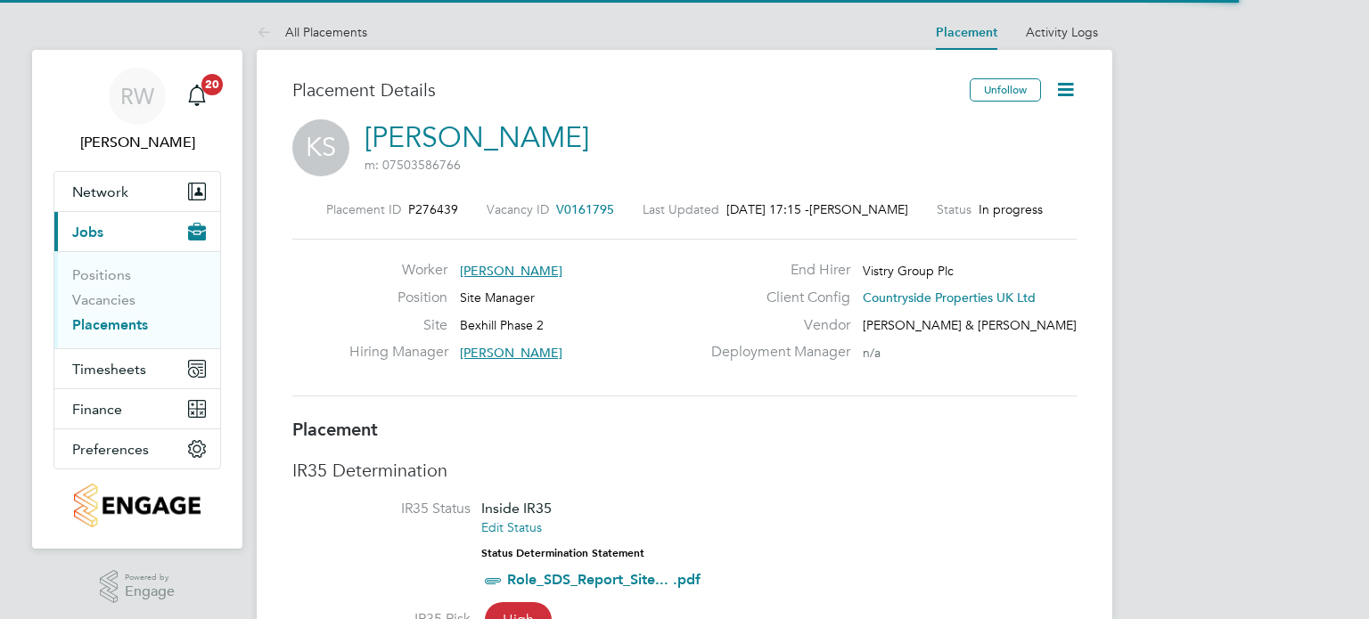
click at [1065, 88] on icon at bounding box center [1065, 89] width 22 height 22
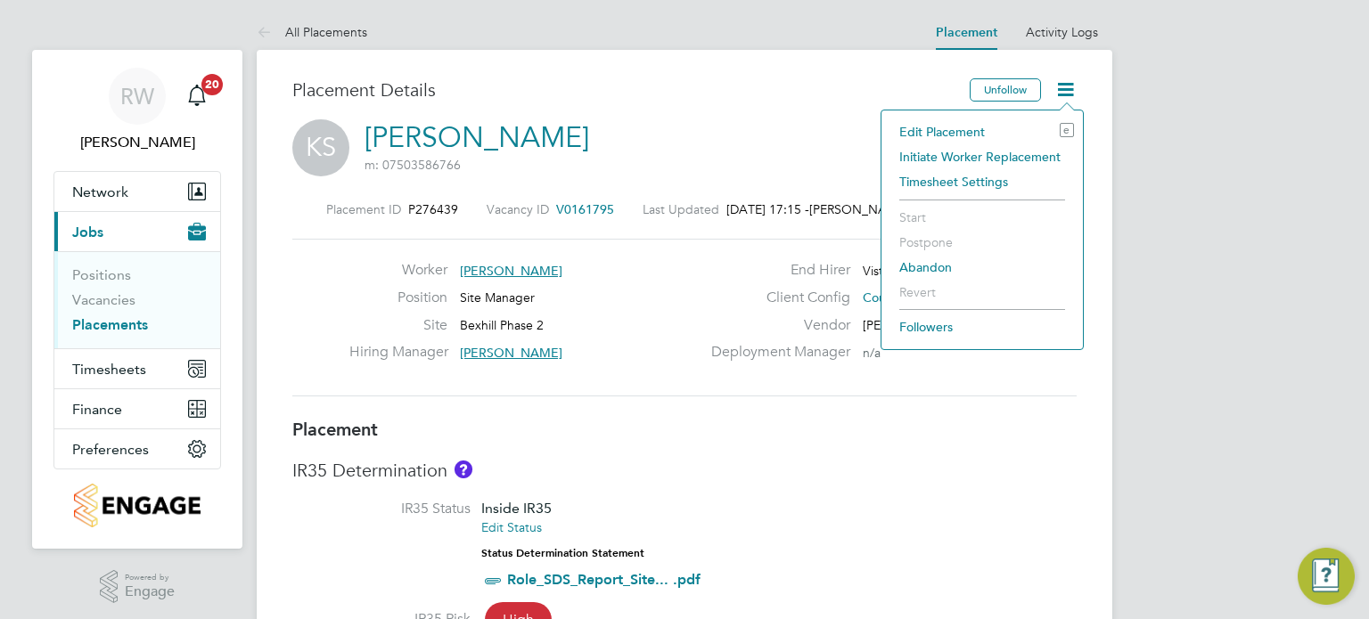
click at [981, 127] on li "Edit Placement e" at bounding box center [982, 131] width 184 height 25
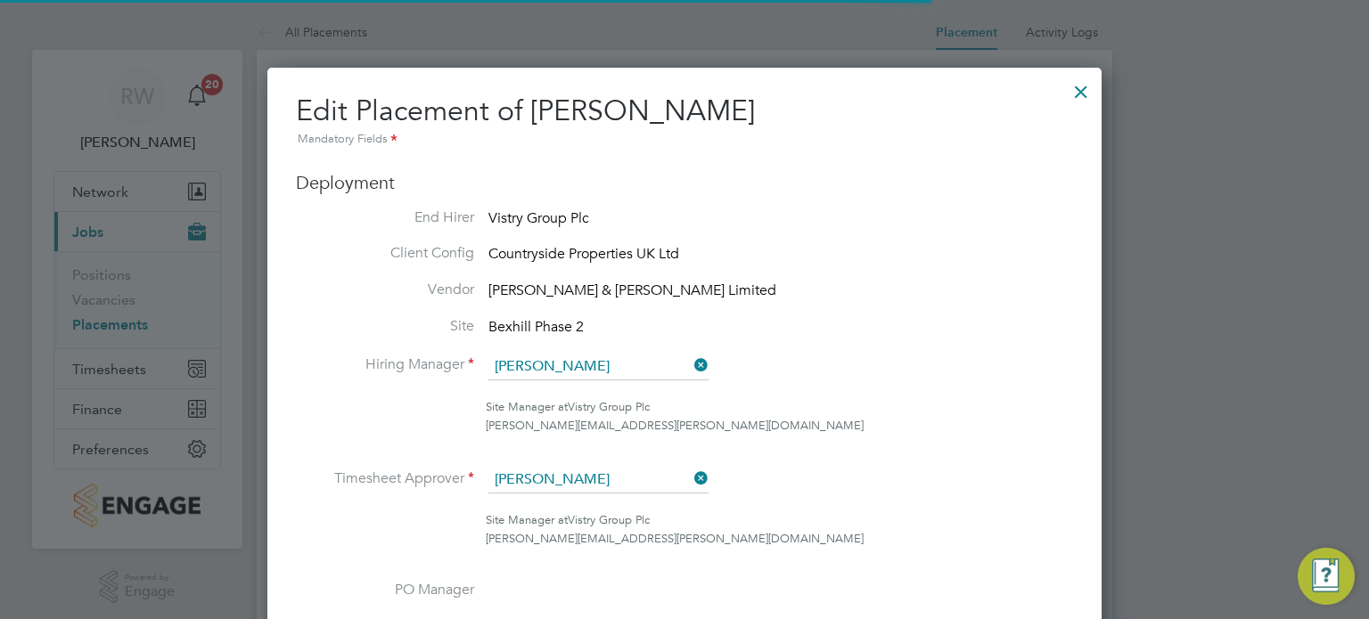
scroll to position [9, 9]
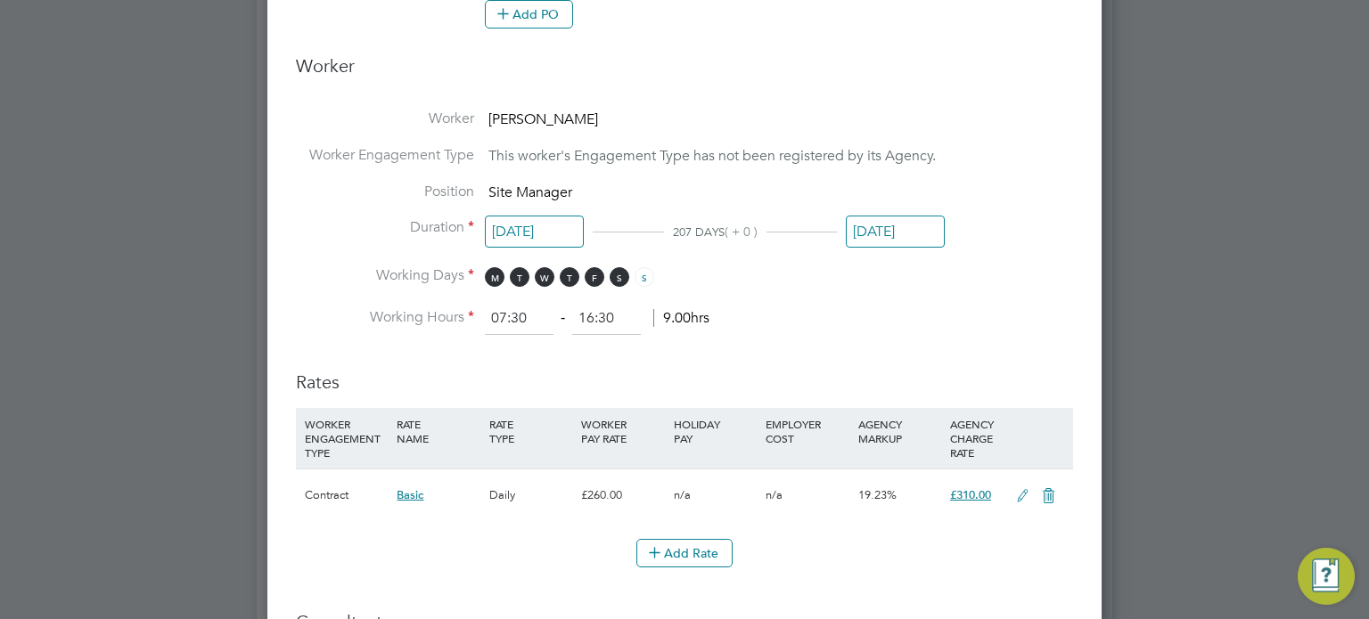
click at [903, 224] on input "[DATE]" at bounding box center [895, 232] width 99 height 33
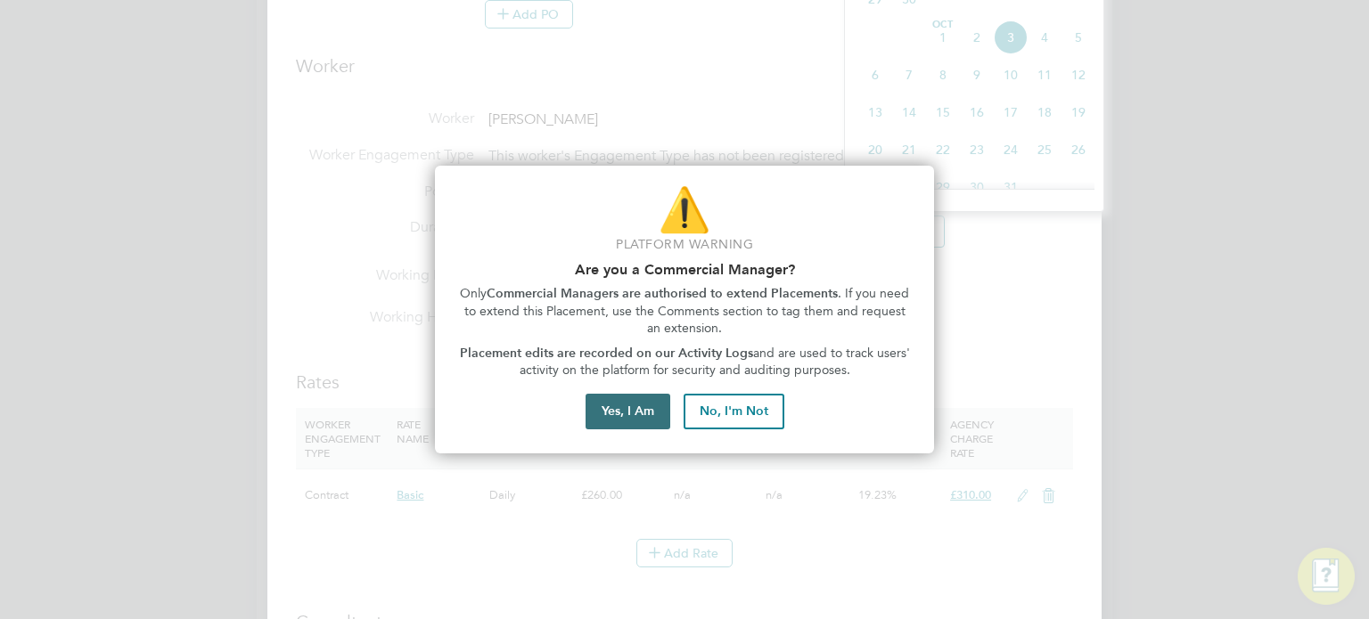
click at [624, 405] on button "Yes, I Am" at bounding box center [628, 412] width 85 height 36
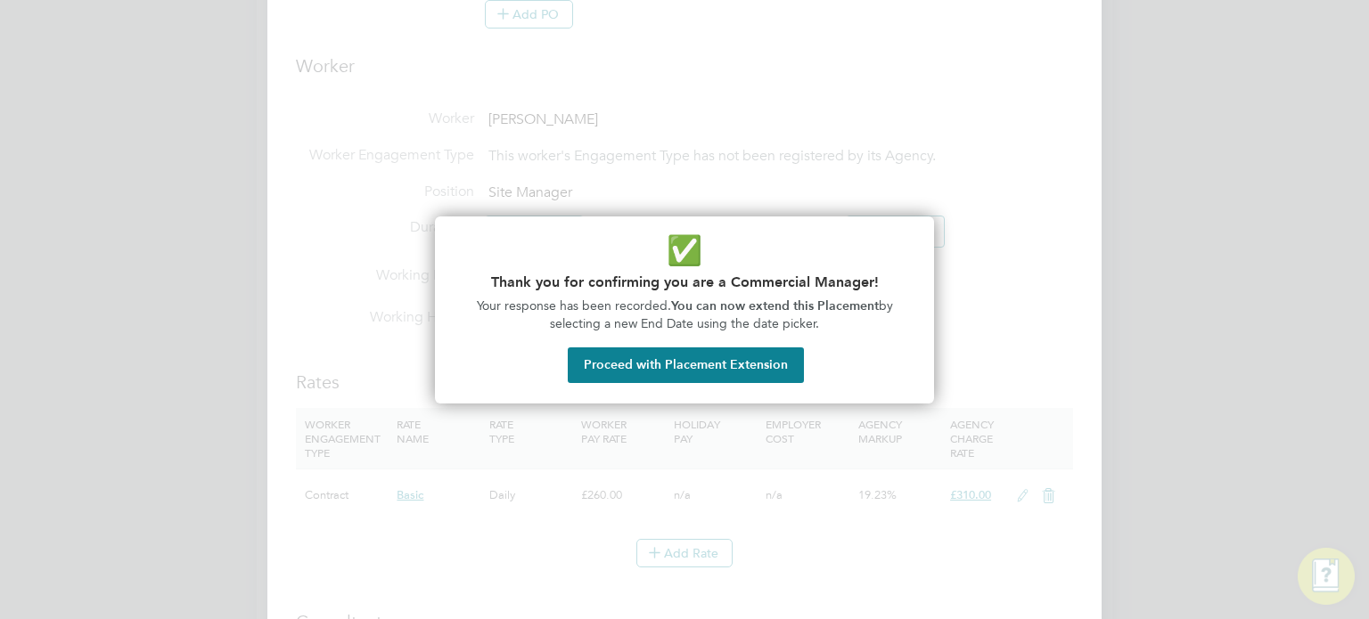
click at [692, 360] on button "Proceed with Placement Extension" at bounding box center [686, 366] width 236 height 36
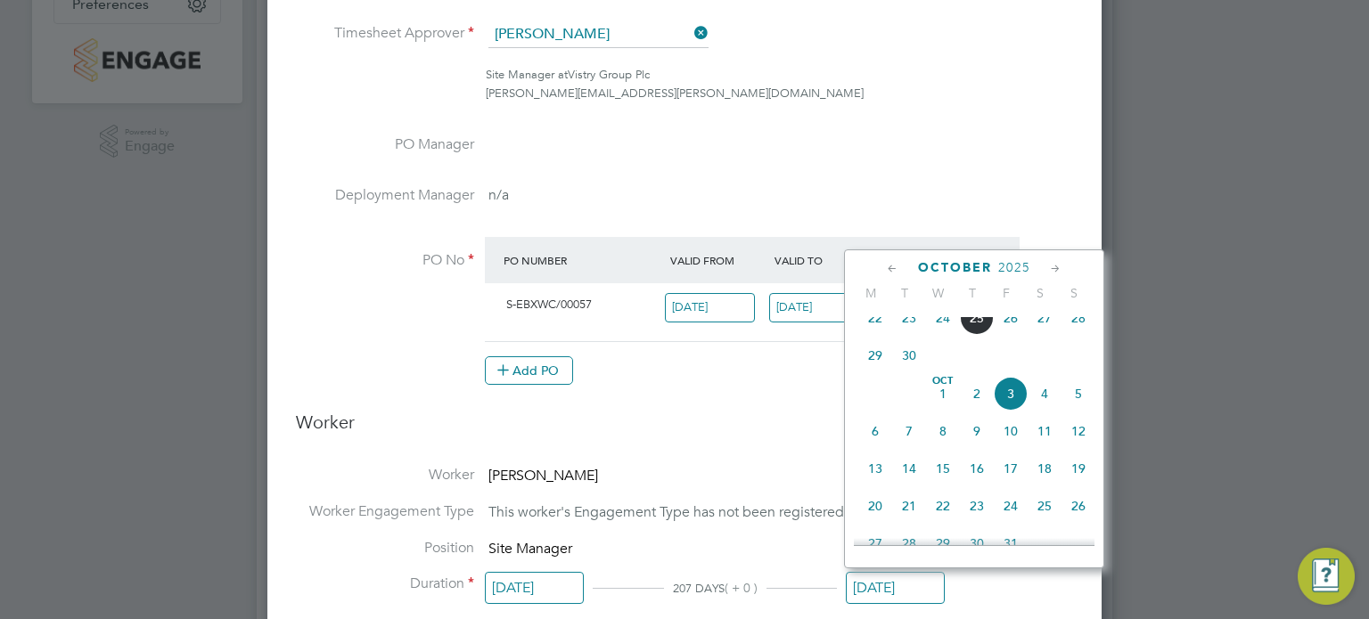
click at [890, 266] on icon at bounding box center [892, 269] width 17 height 20
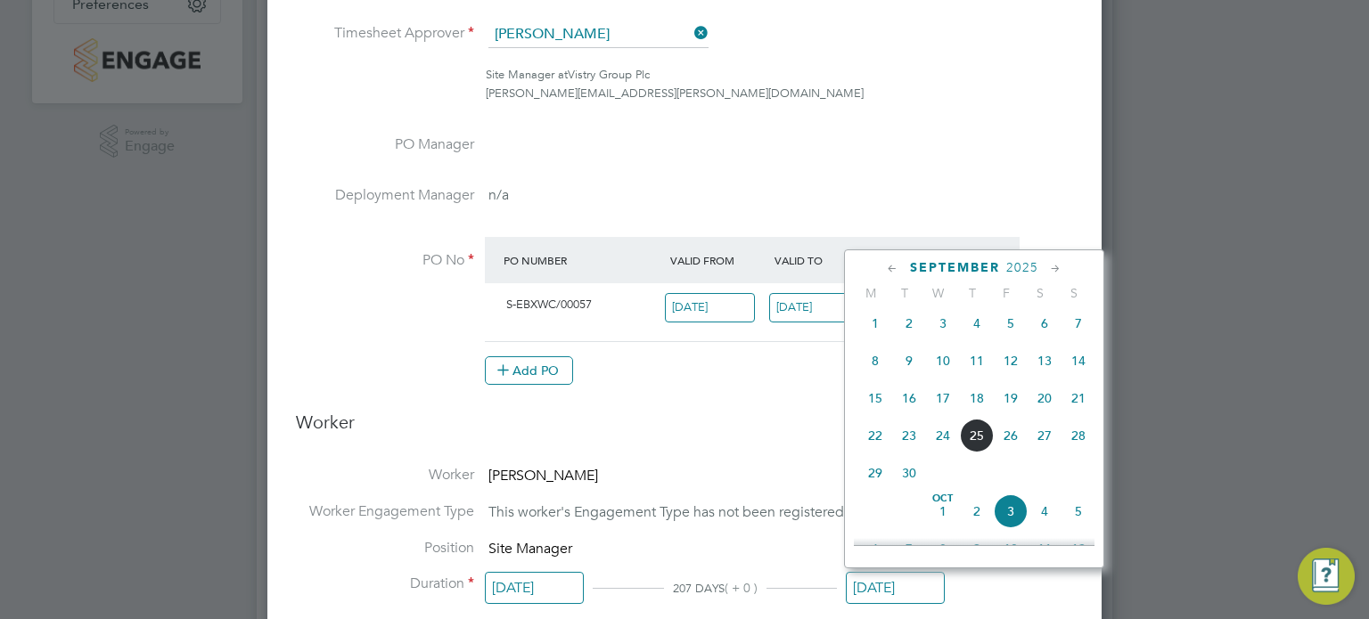
click at [890, 266] on icon at bounding box center [892, 269] width 17 height 20
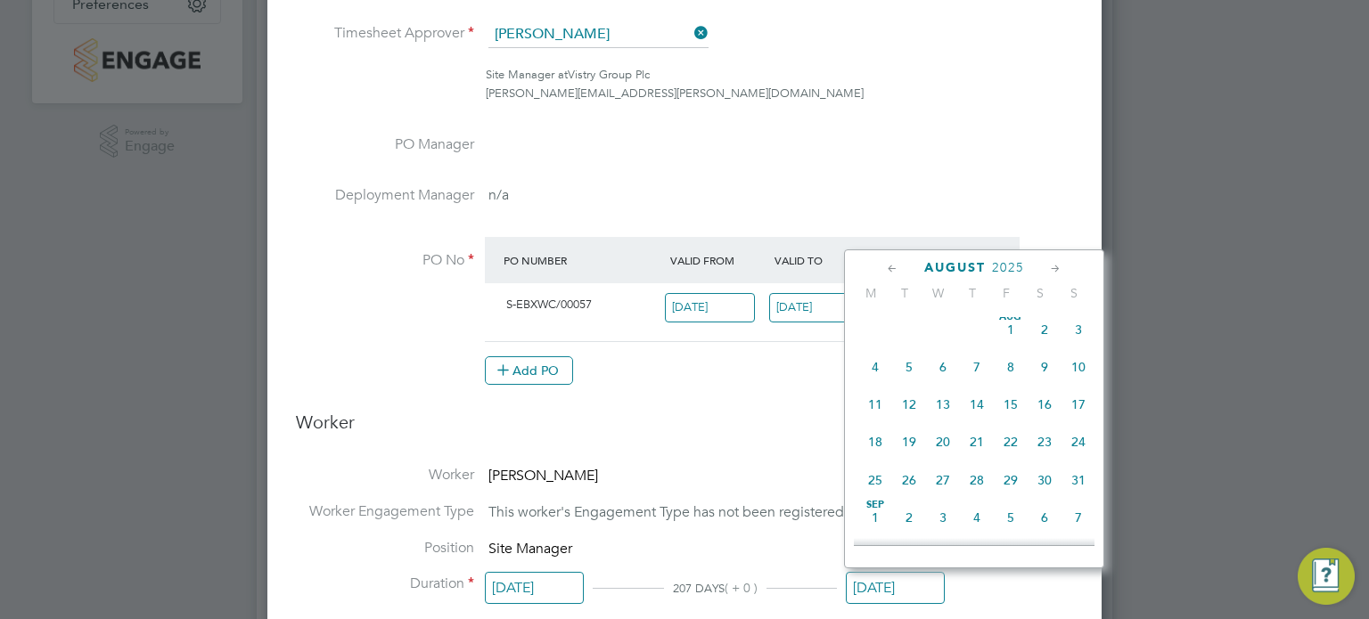
click at [1069, 484] on span "31" at bounding box center [1078, 480] width 34 height 34
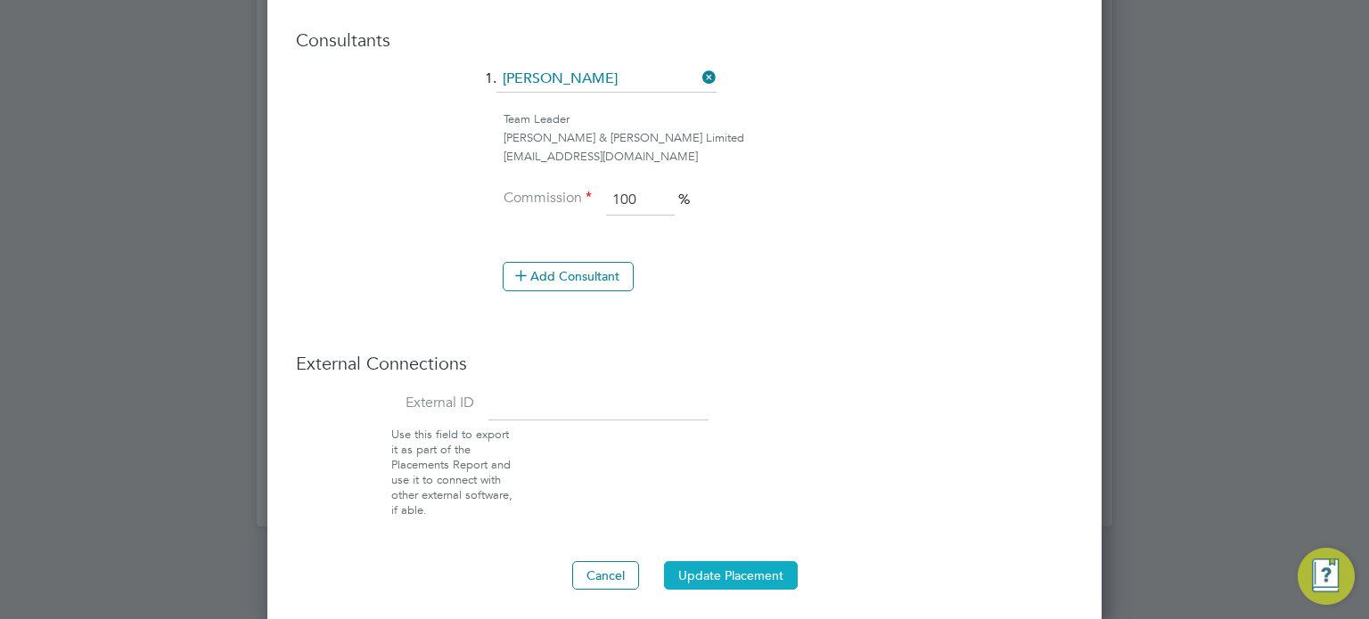
click at [708, 561] on button "Update Placement" at bounding box center [731, 575] width 134 height 29
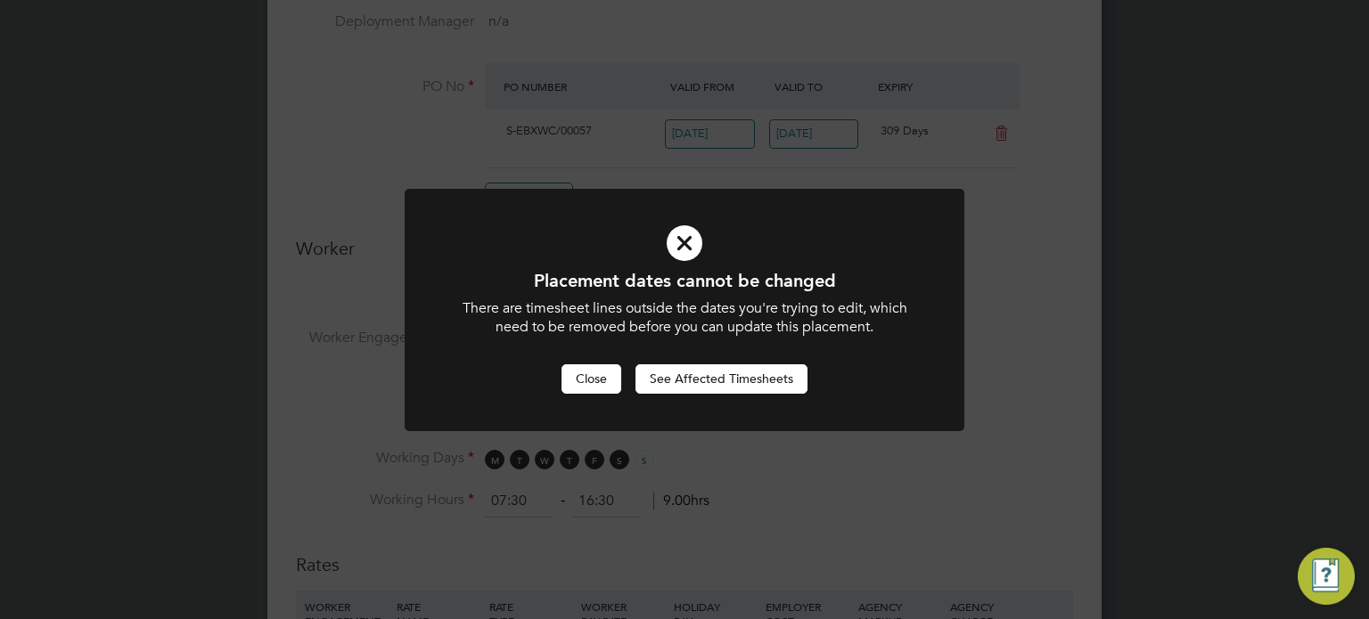
click at [594, 383] on button "Close" at bounding box center [591, 379] width 60 height 29
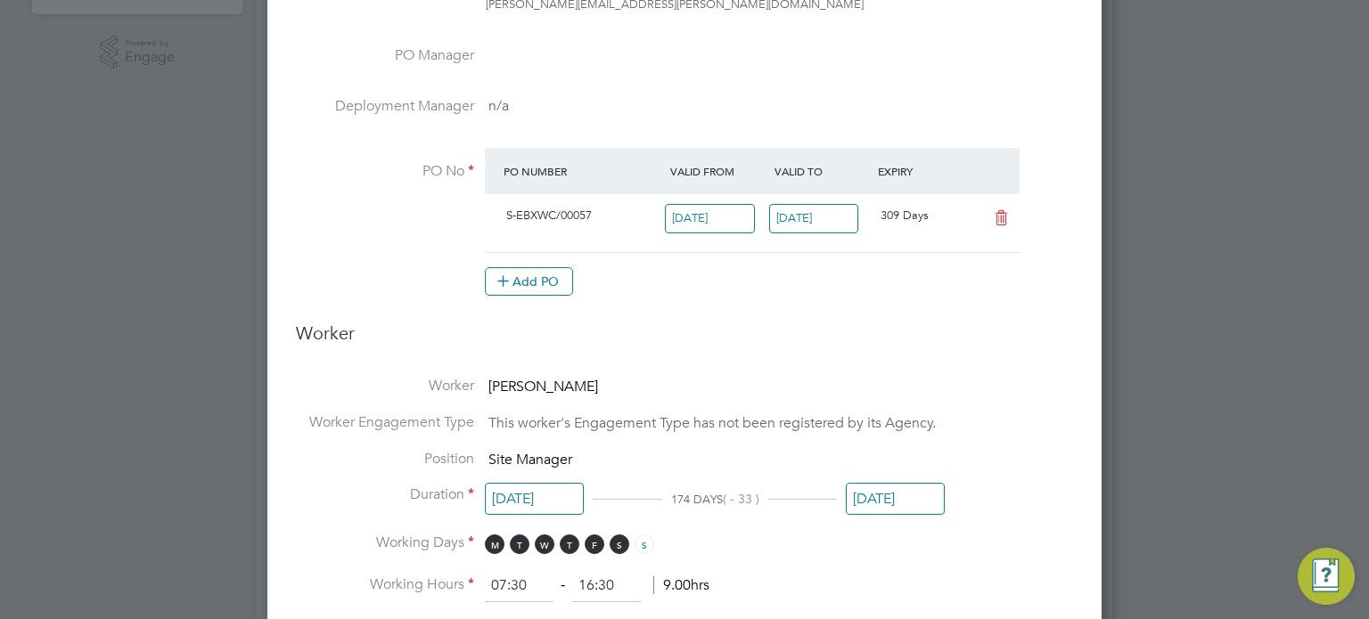
click at [875, 493] on input "[DATE]" at bounding box center [895, 499] width 99 height 33
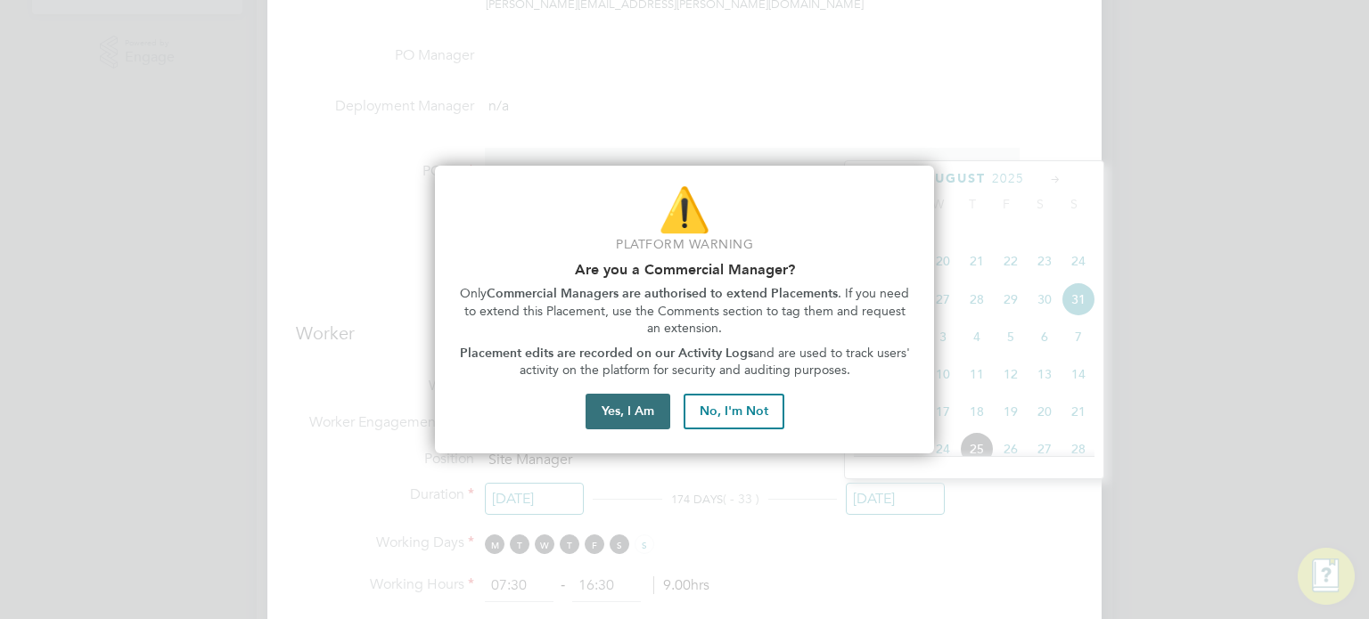
click at [631, 405] on button "Yes, I Am" at bounding box center [628, 412] width 85 height 36
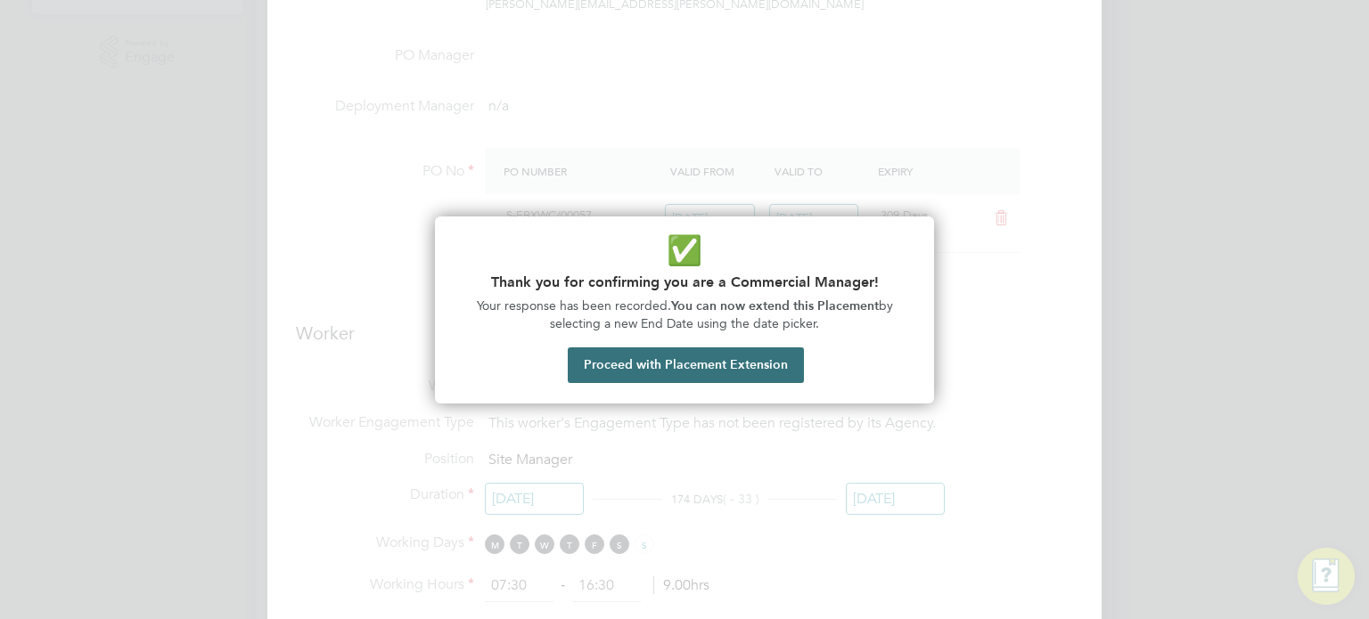
click at [699, 374] on button "Proceed with Placement Extension" at bounding box center [686, 366] width 236 height 36
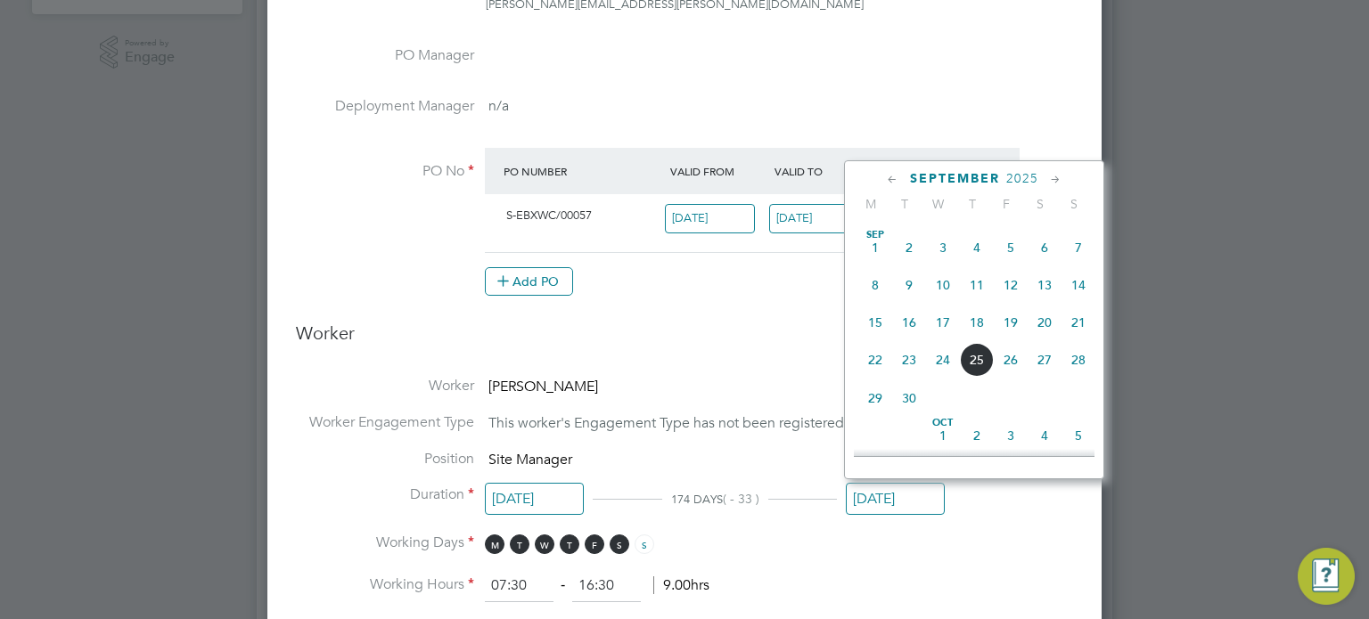
click at [1074, 265] on span "7" at bounding box center [1078, 248] width 34 height 34
type input "[DATE]"
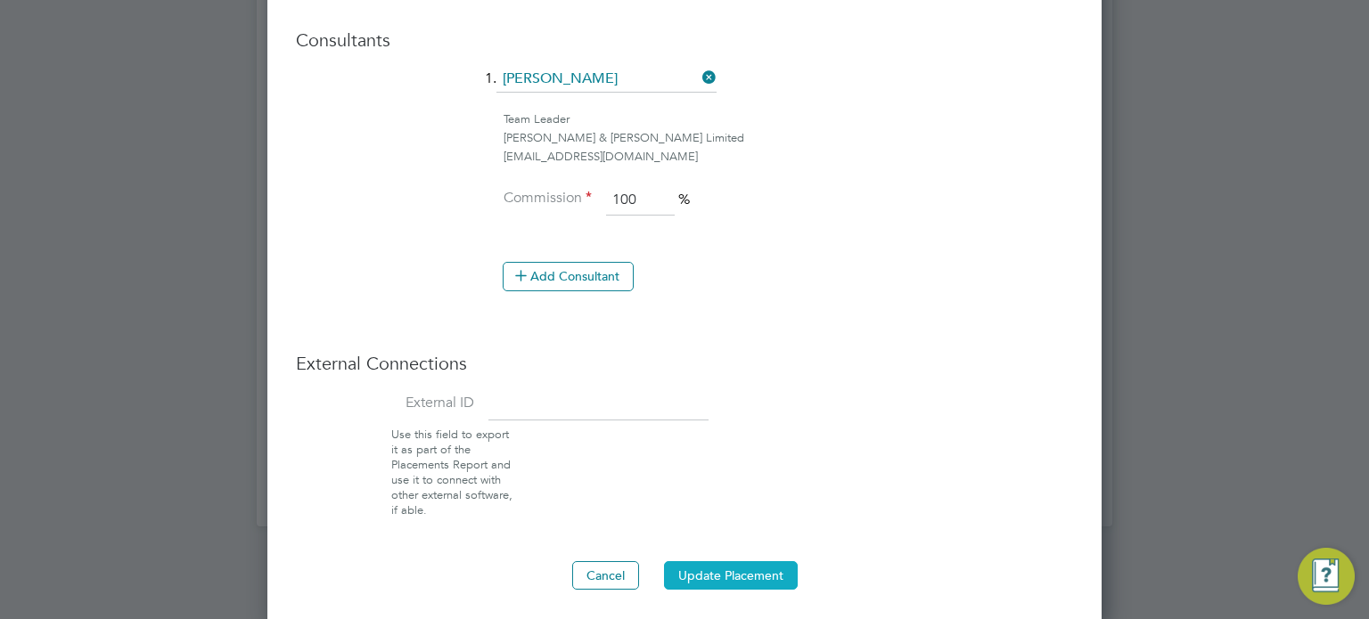
click at [731, 569] on button "Update Placement" at bounding box center [731, 575] width 134 height 29
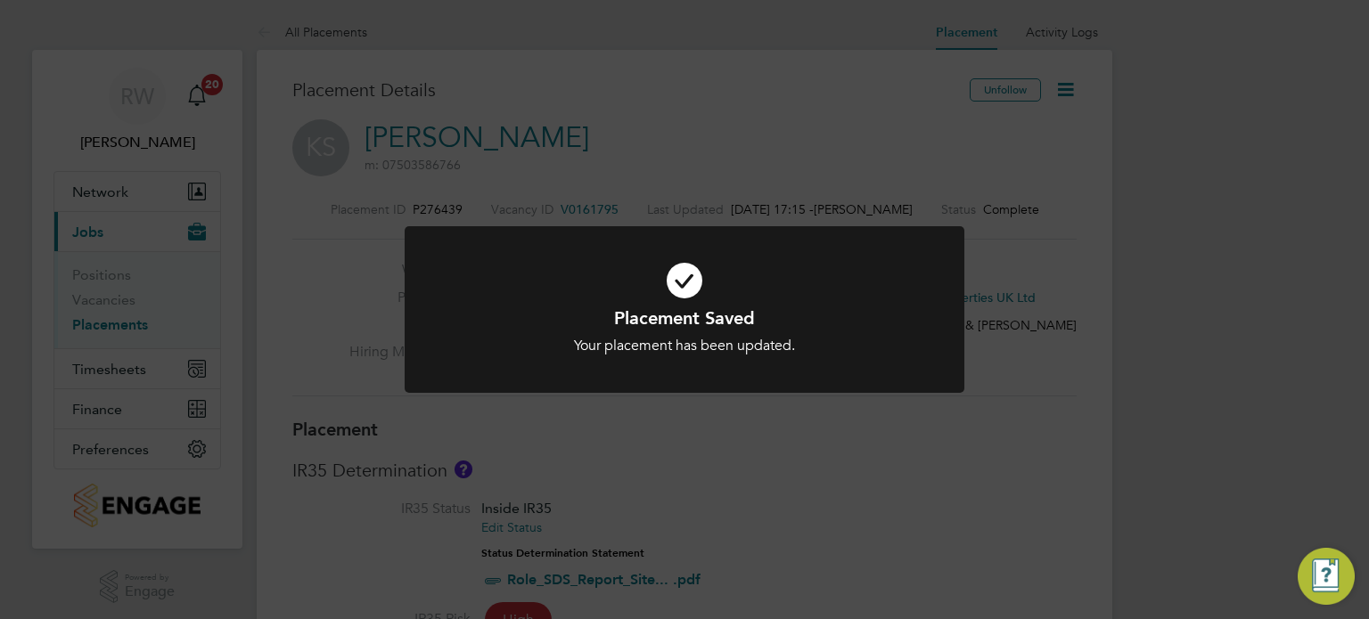
click at [699, 498] on div "Placement Saved Your placement has been updated. Cancel Okay" at bounding box center [684, 309] width 1369 height 619
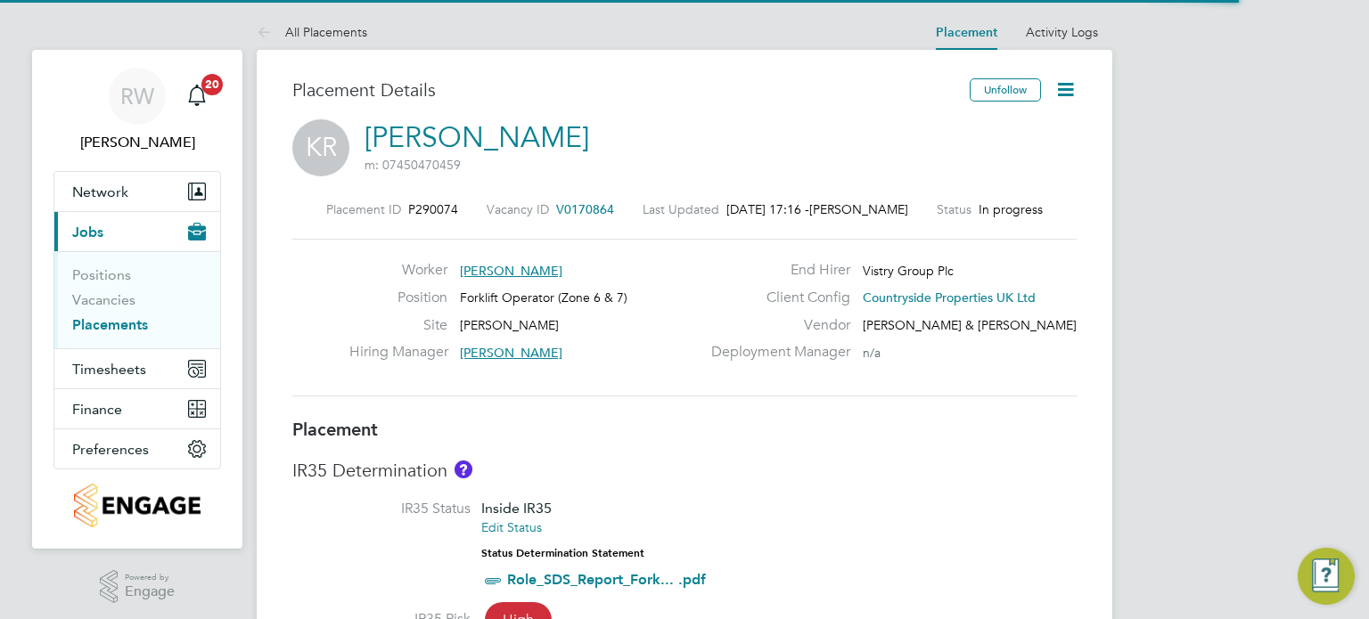
click at [1073, 85] on icon at bounding box center [1065, 89] width 22 height 22
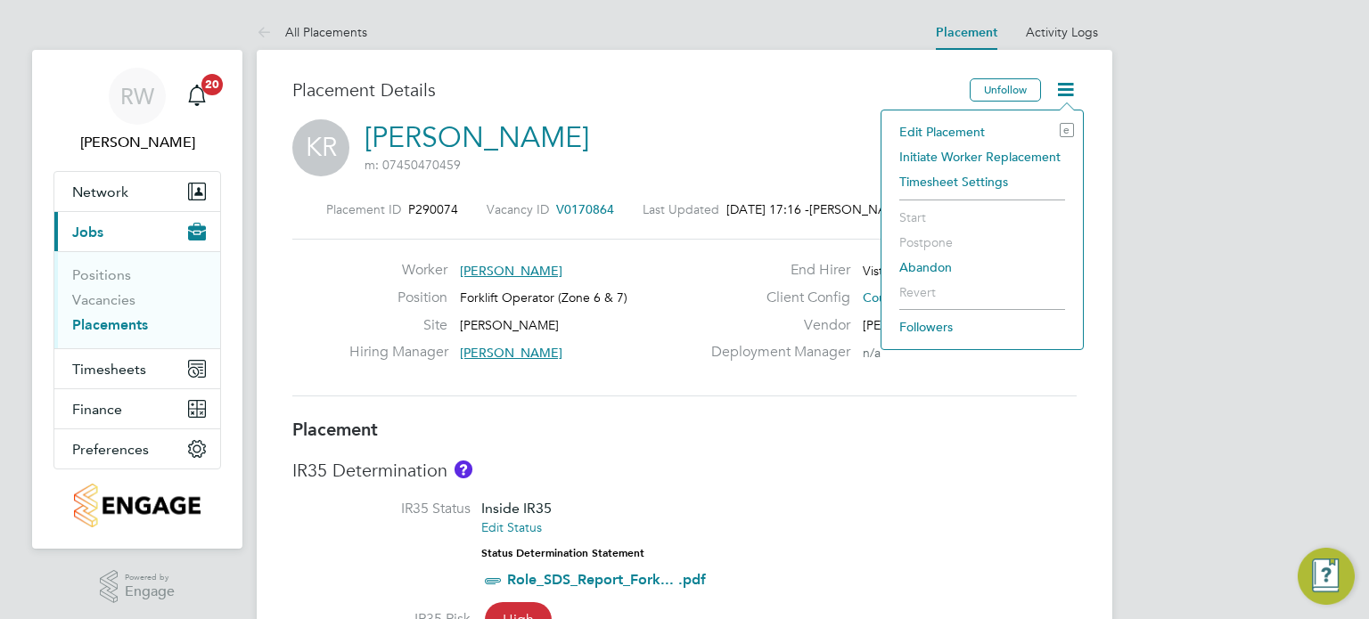
click at [960, 132] on li "Edit Placement e" at bounding box center [982, 131] width 184 height 25
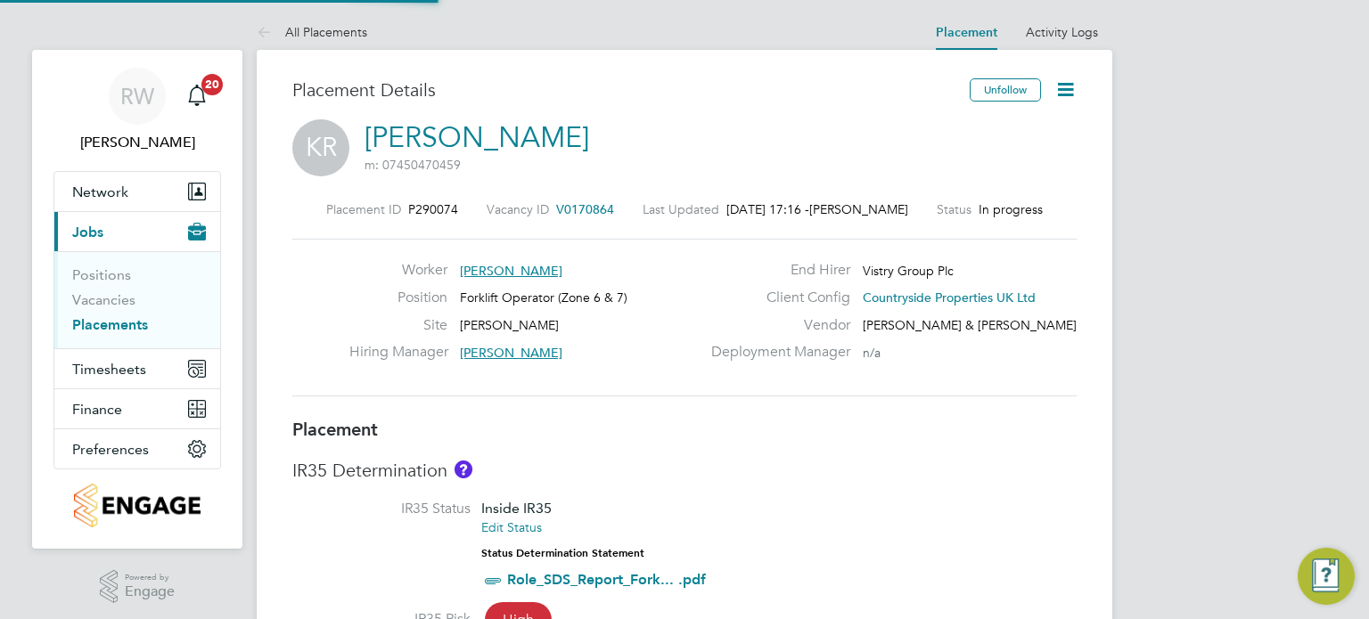
type input "[PERSON_NAME]"
type input "[DATE]"
type input "07:30"
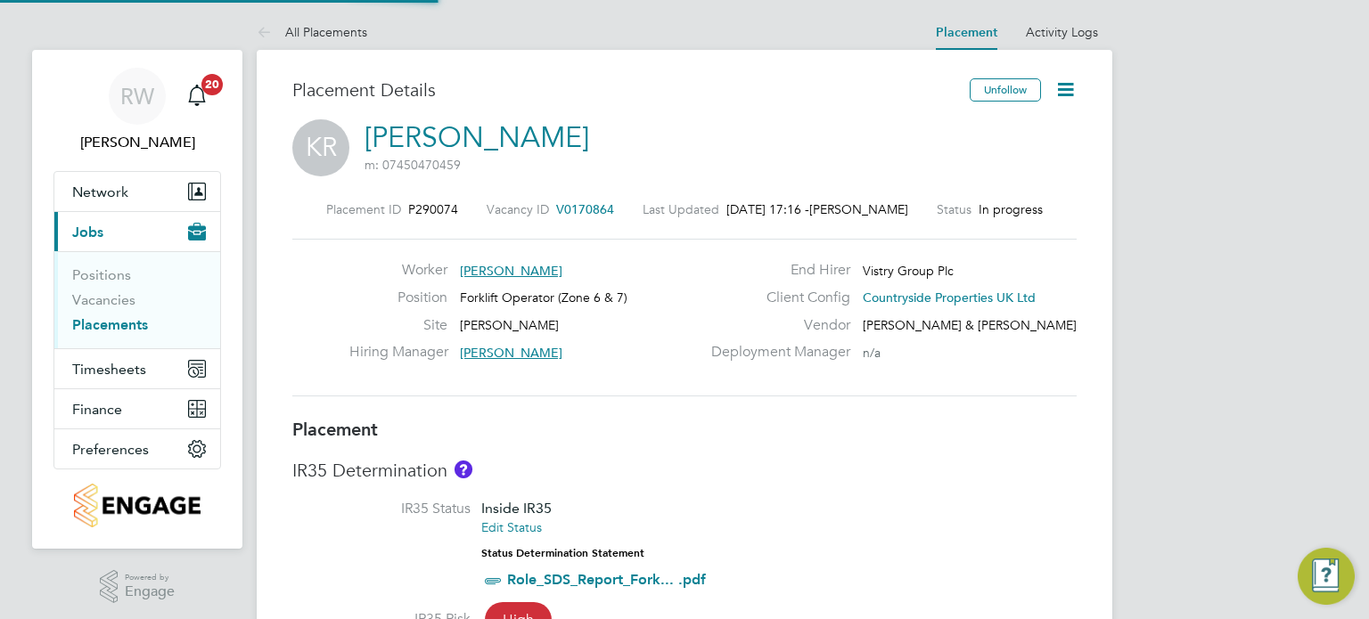
type input "16:30"
type input "CAN-496802"
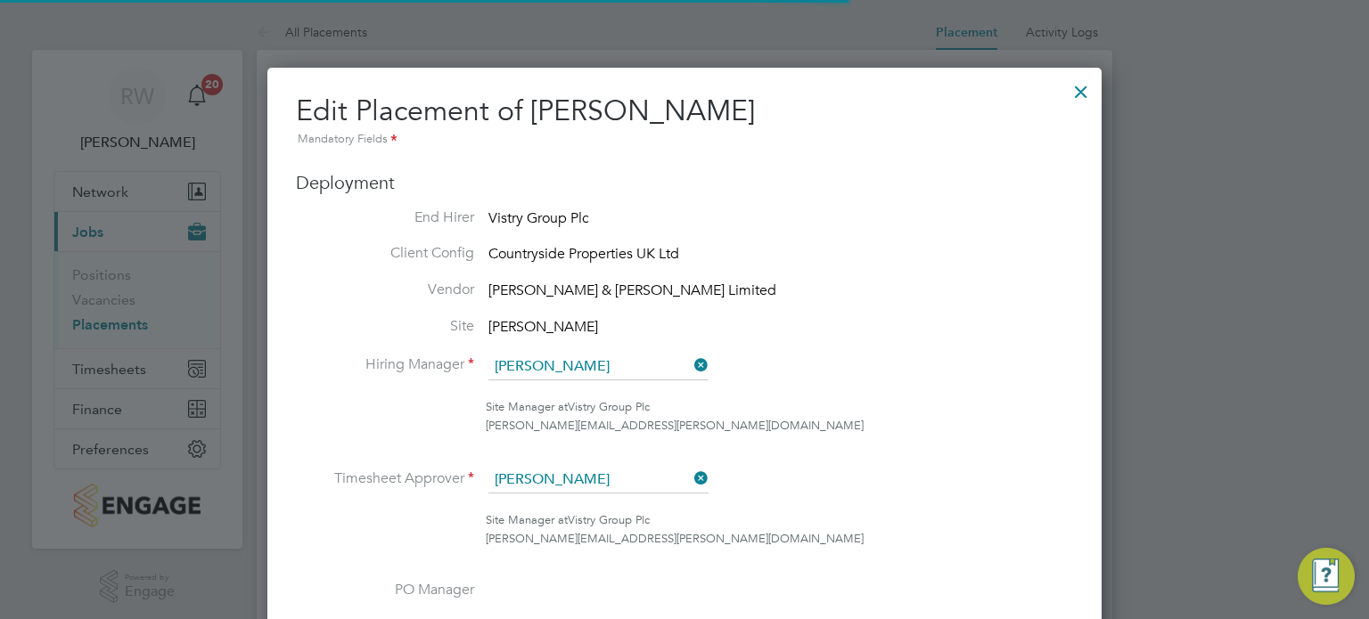
scroll to position [9, 9]
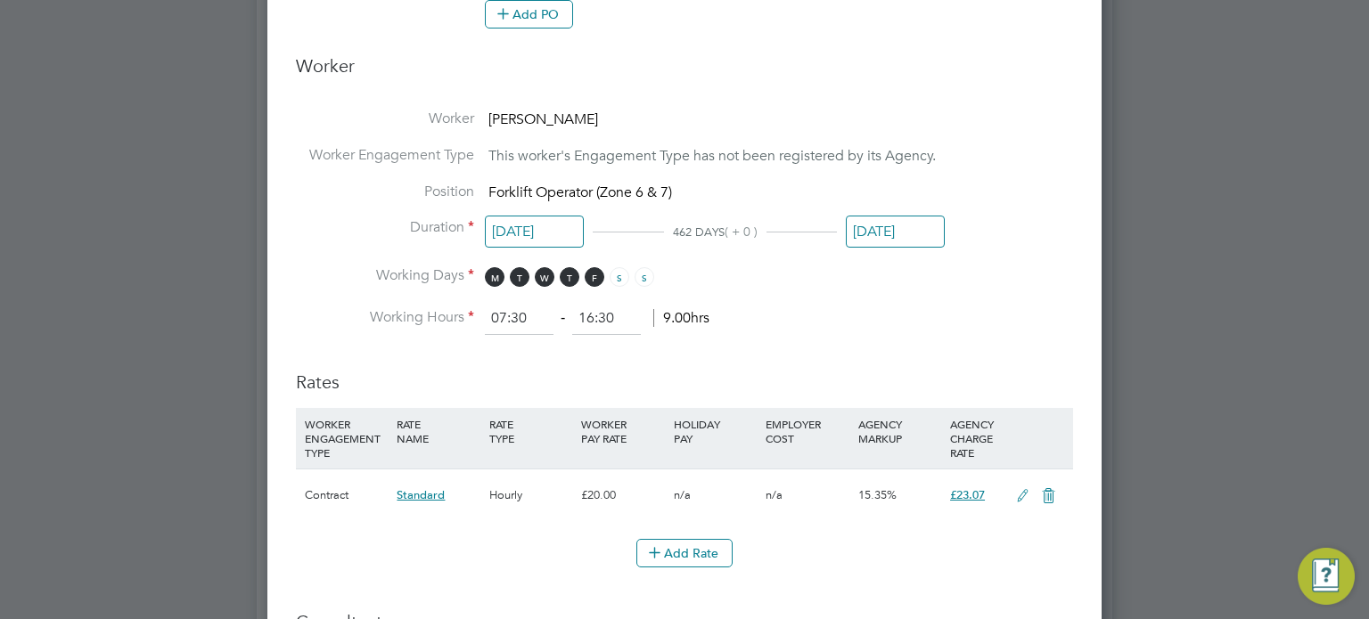
click at [883, 234] on input "[DATE]" at bounding box center [895, 232] width 99 height 33
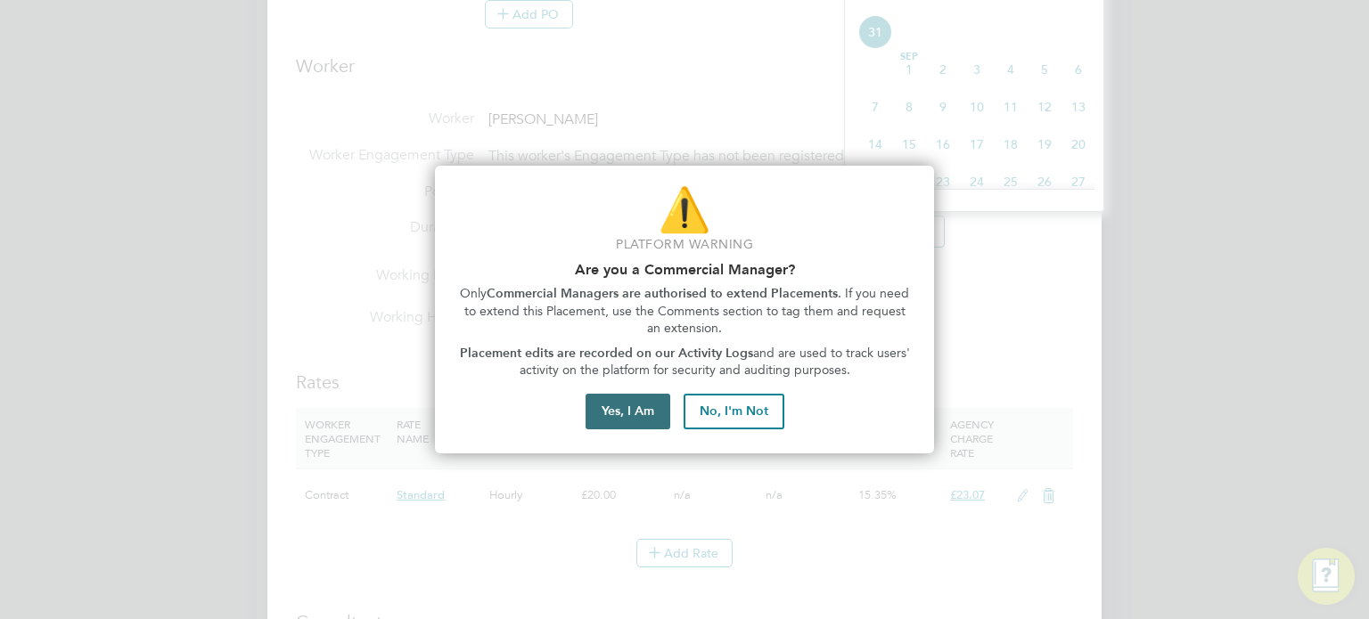
click at [617, 410] on button "Yes, I Am" at bounding box center [628, 412] width 85 height 36
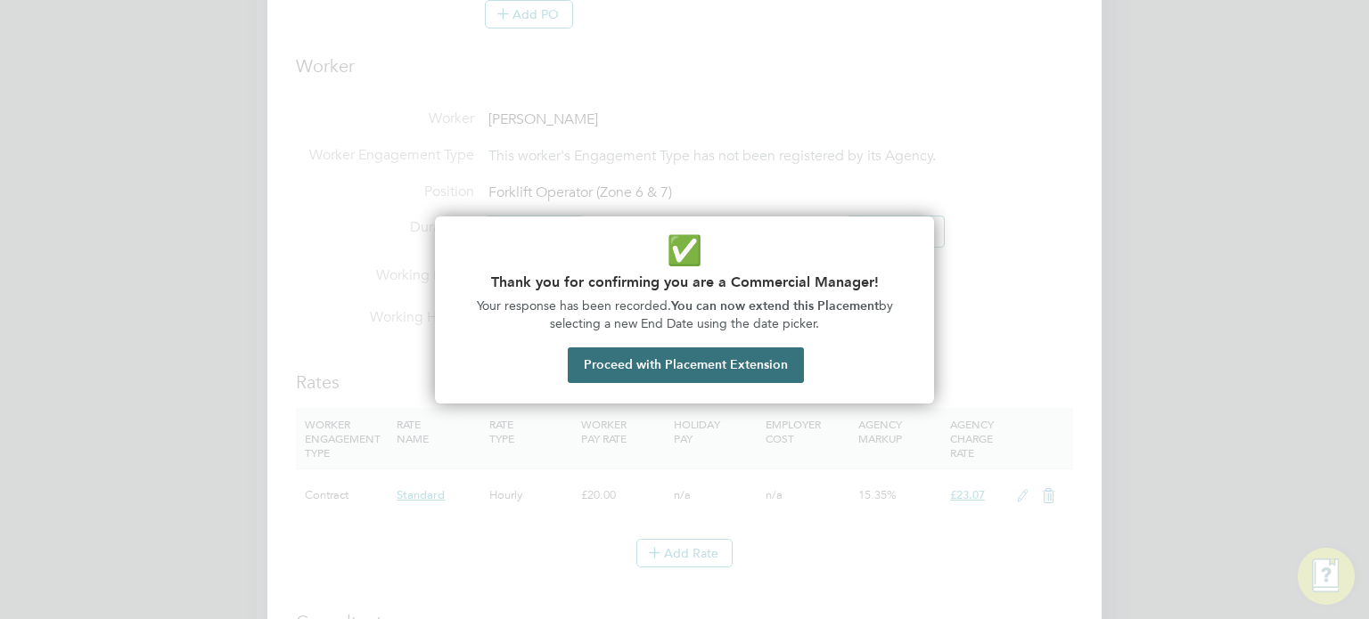
click at [661, 363] on button "Proceed with Placement Extension" at bounding box center [686, 366] width 236 height 36
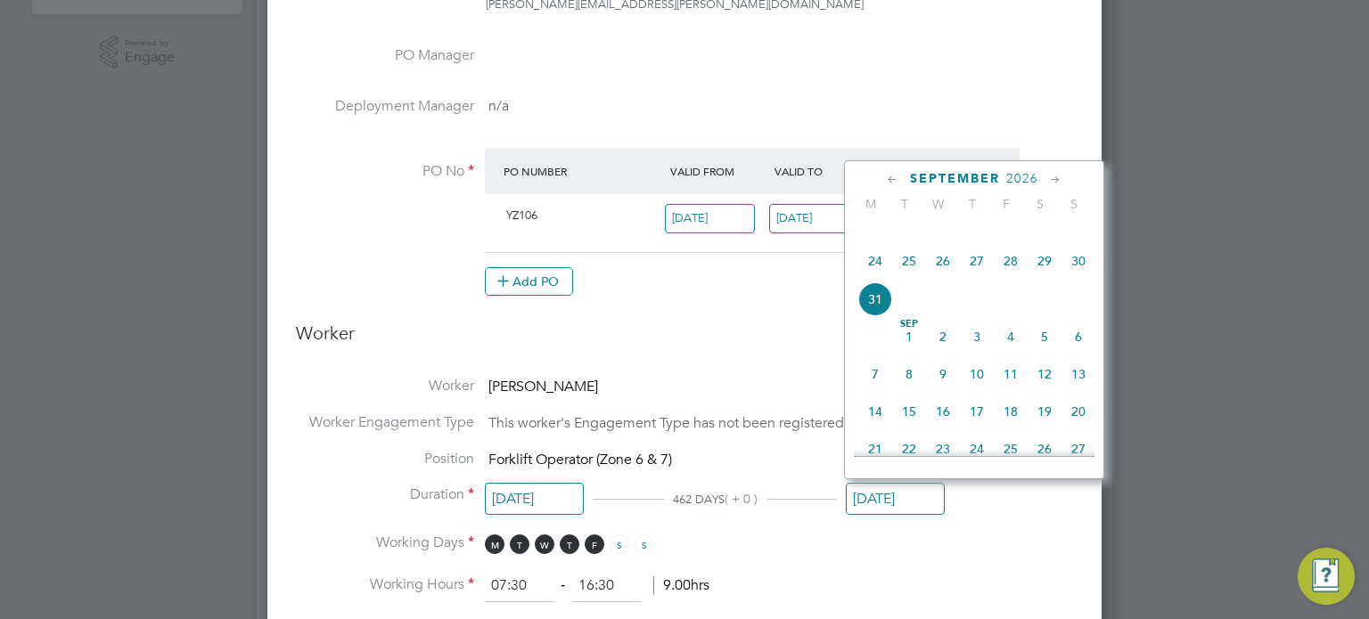
click at [886, 173] on icon at bounding box center [892, 180] width 17 height 20
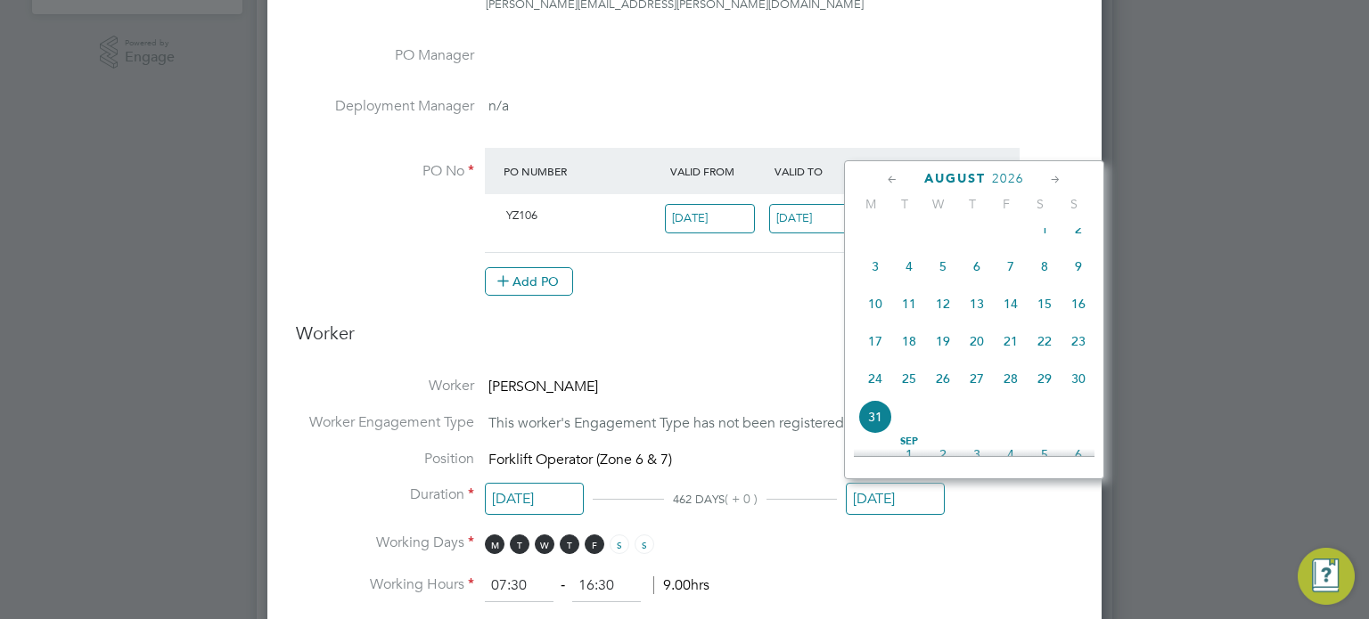
click at [886, 173] on icon at bounding box center [892, 180] width 17 height 20
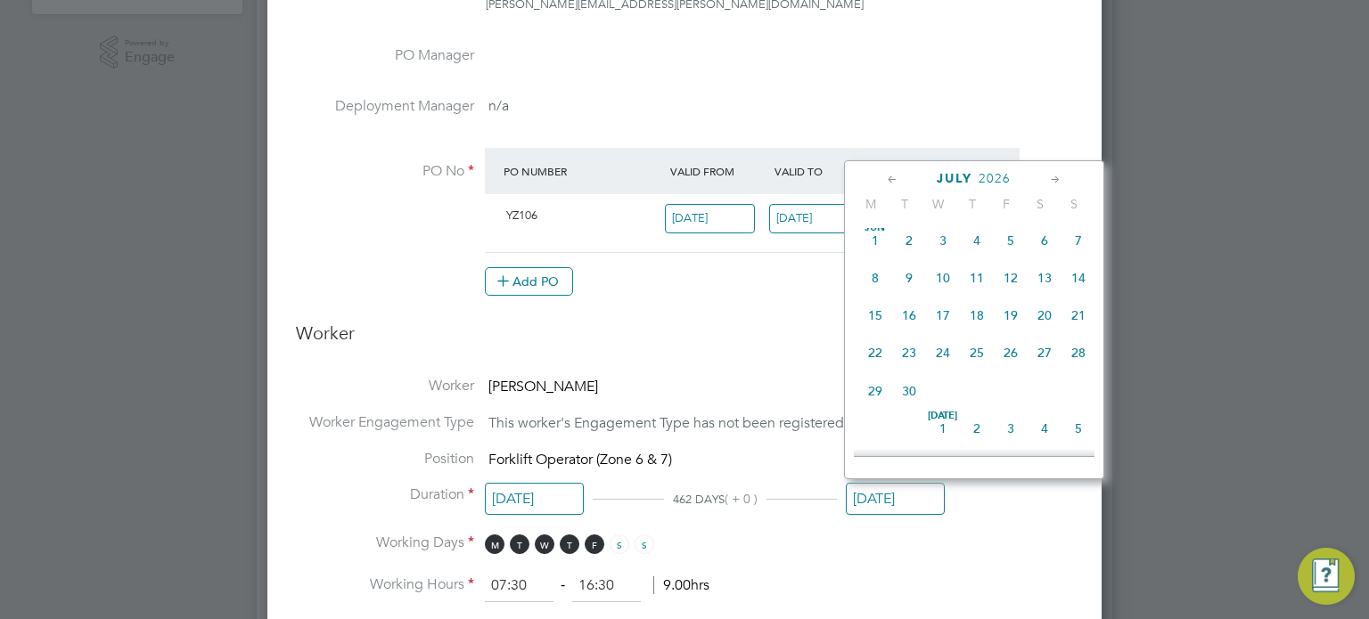
click at [886, 173] on icon at bounding box center [892, 180] width 17 height 20
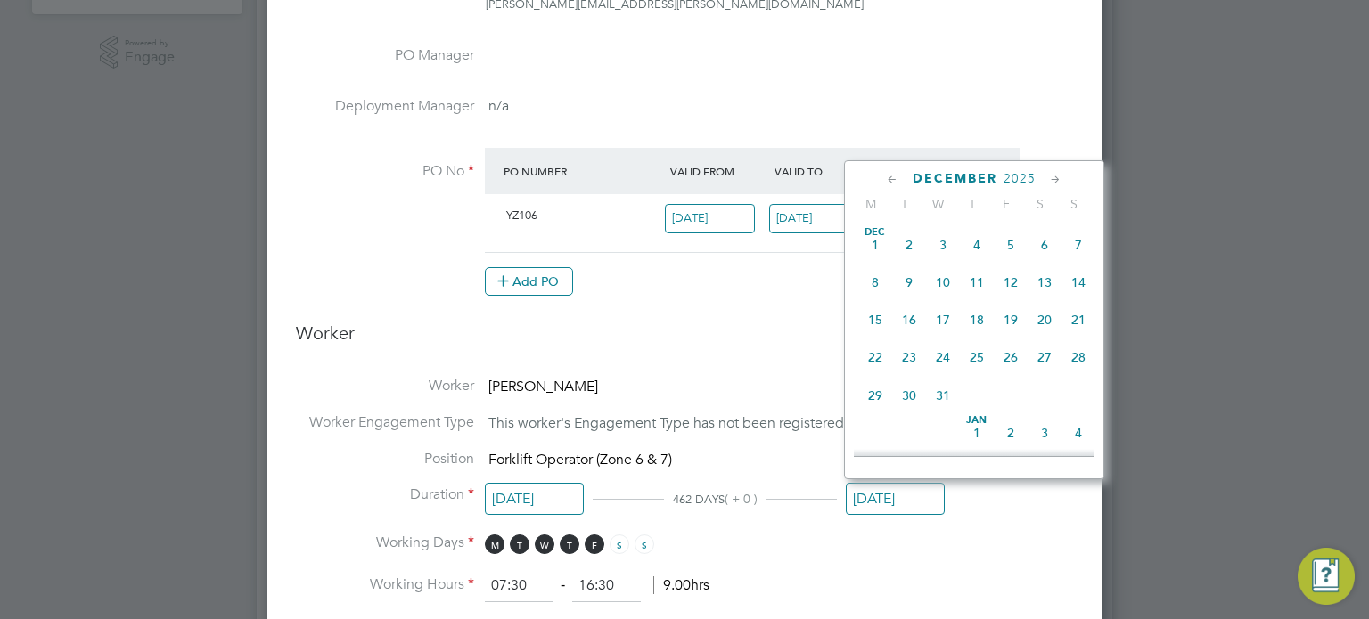
click at [886, 173] on icon at bounding box center [892, 180] width 17 height 20
click at [872, 243] on span "[DATE]" at bounding box center [875, 245] width 34 height 34
type input "[DATE]"
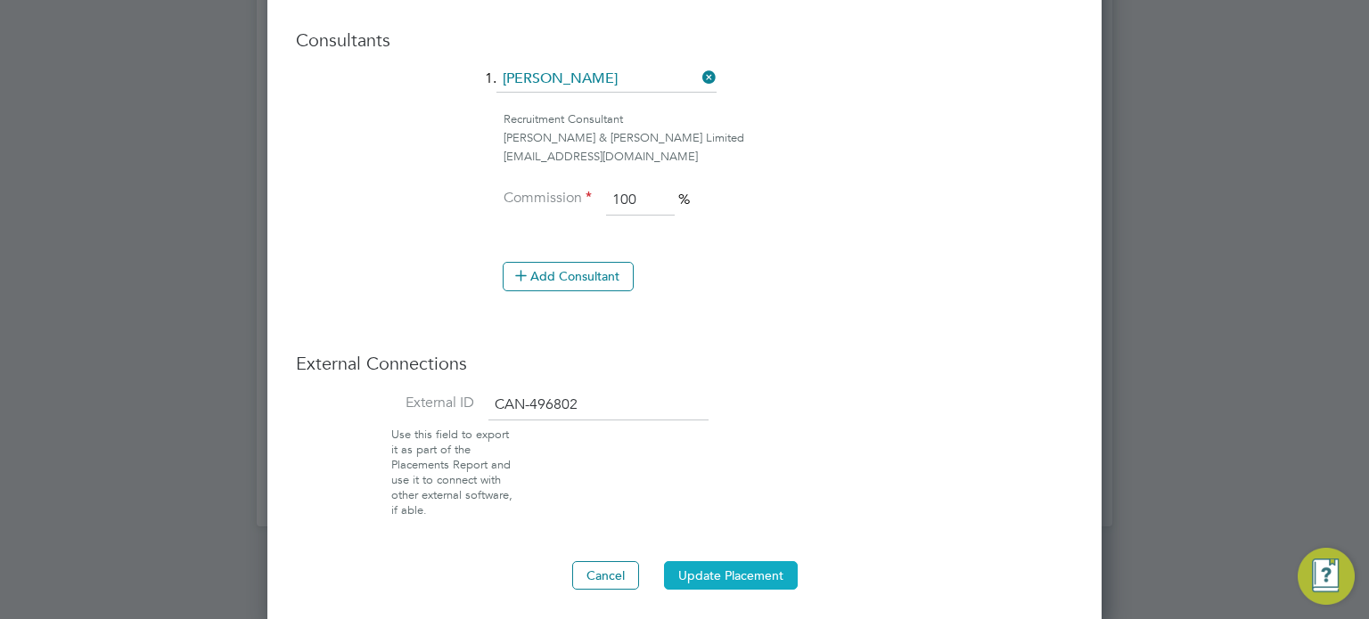
click at [733, 565] on button "Update Placement" at bounding box center [731, 575] width 134 height 29
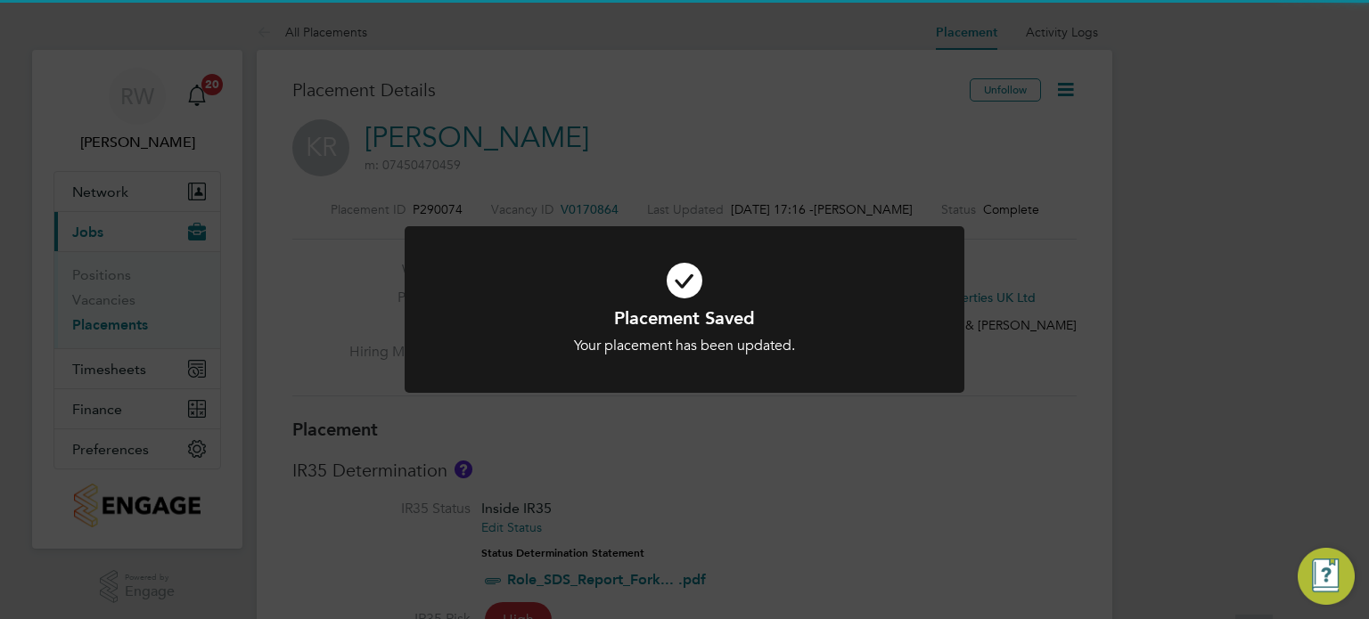
drag, startPoint x: 765, startPoint y: 192, endPoint x: 753, endPoint y: 124, distance: 68.7
click at [765, 190] on div "Placement Saved Your placement has been updated. Cancel Okay" at bounding box center [684, 309] width 1369 height 619
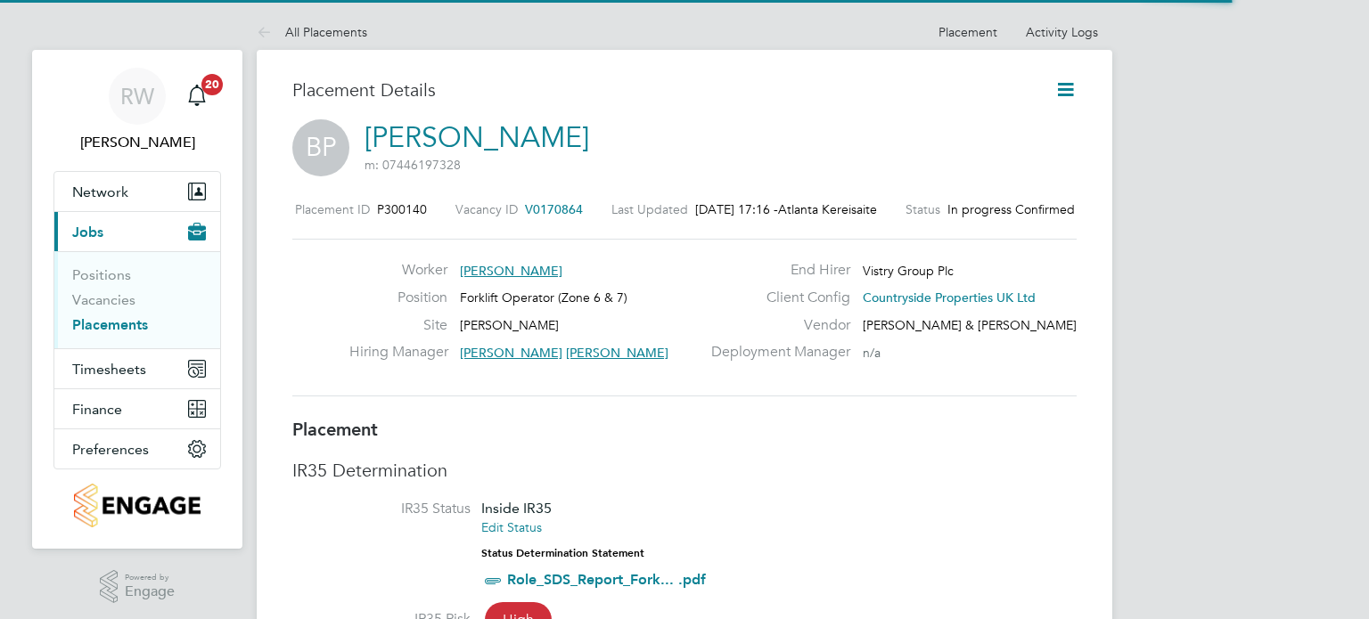
click at [1060, 88] on icon at bounding box center [1065, 89] width 22 height 22
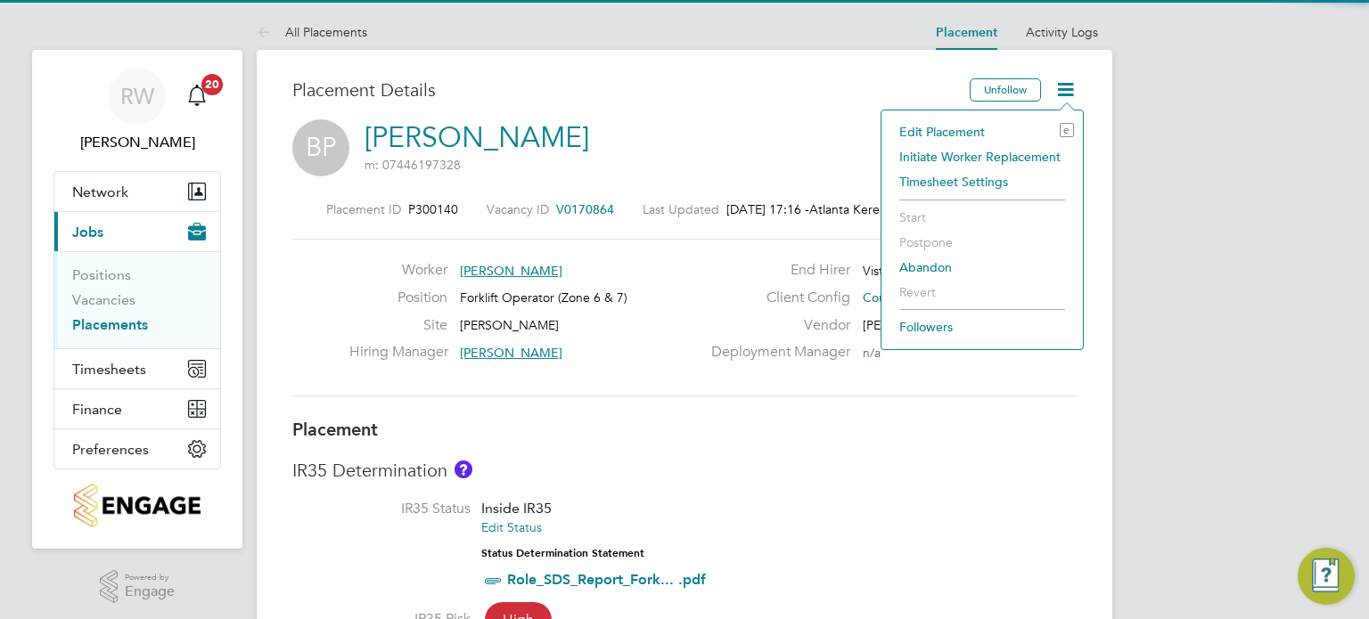
click at [957, 131] on li "Edit Placement e" at bounding box center [982, 131] width 184 height 25
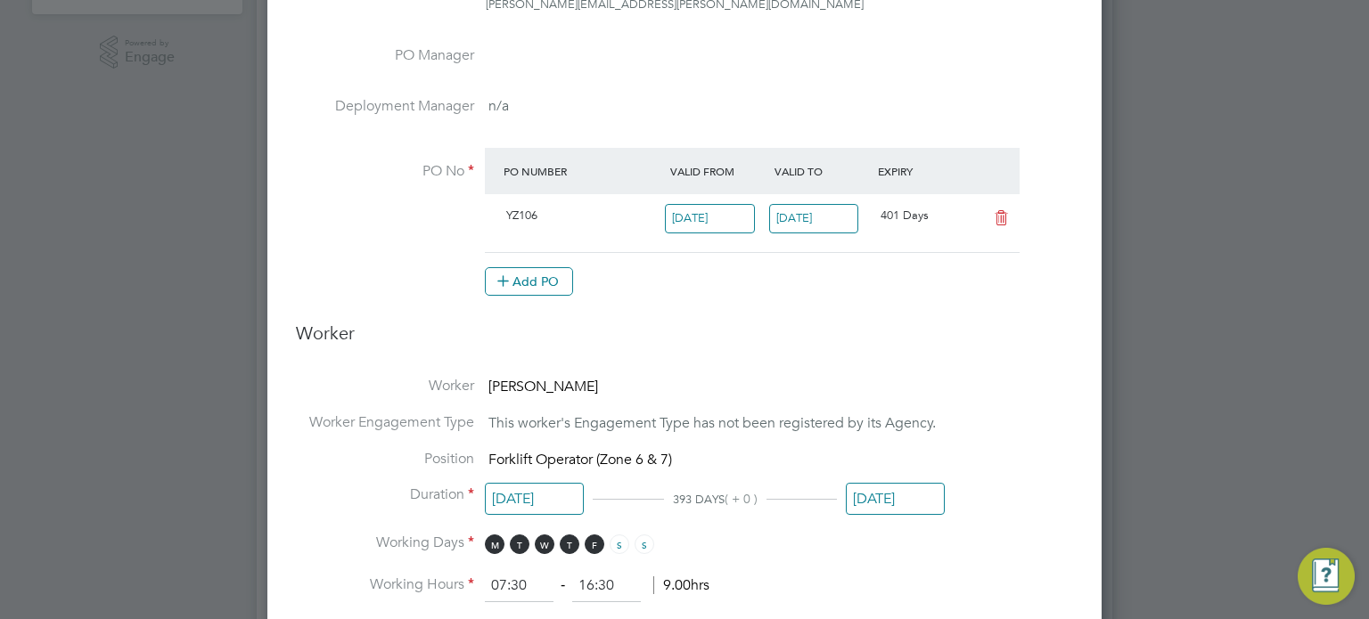
click at [914, 499] on input "[DATE]" at bounding box center [895, 499] width 99 height 33
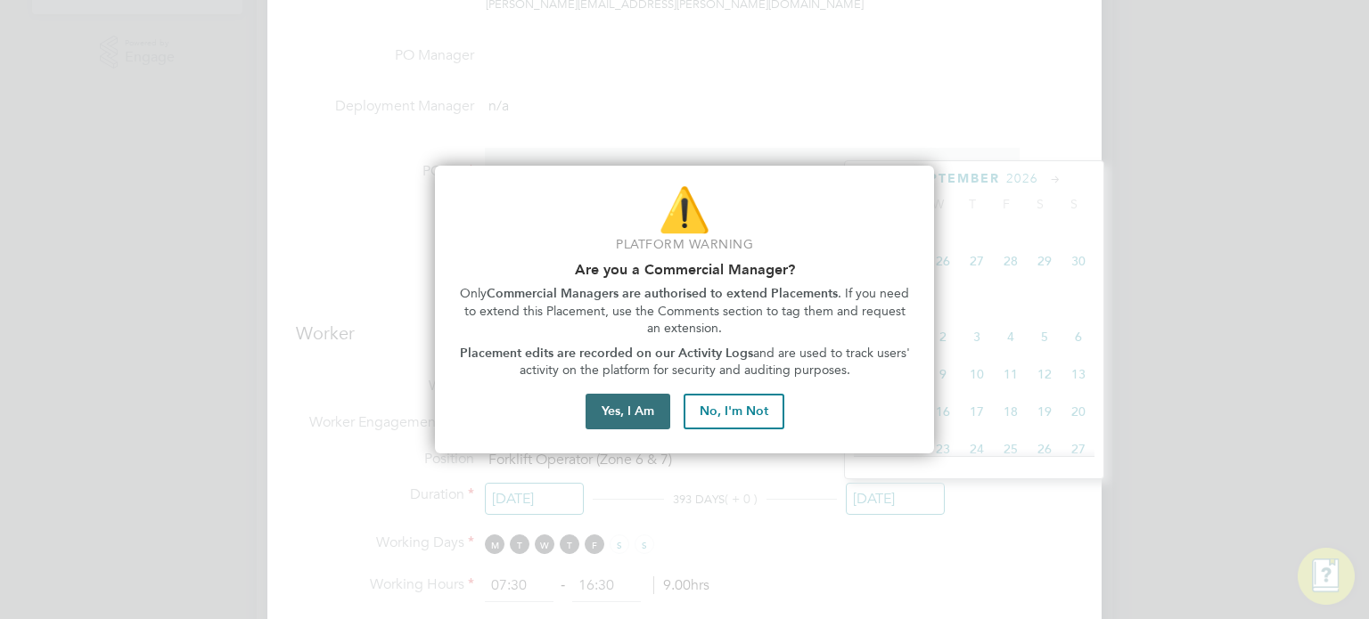
click at [639, 395] on button "Yes, I Am" at bounding box center [628, 412] width 85 height 36
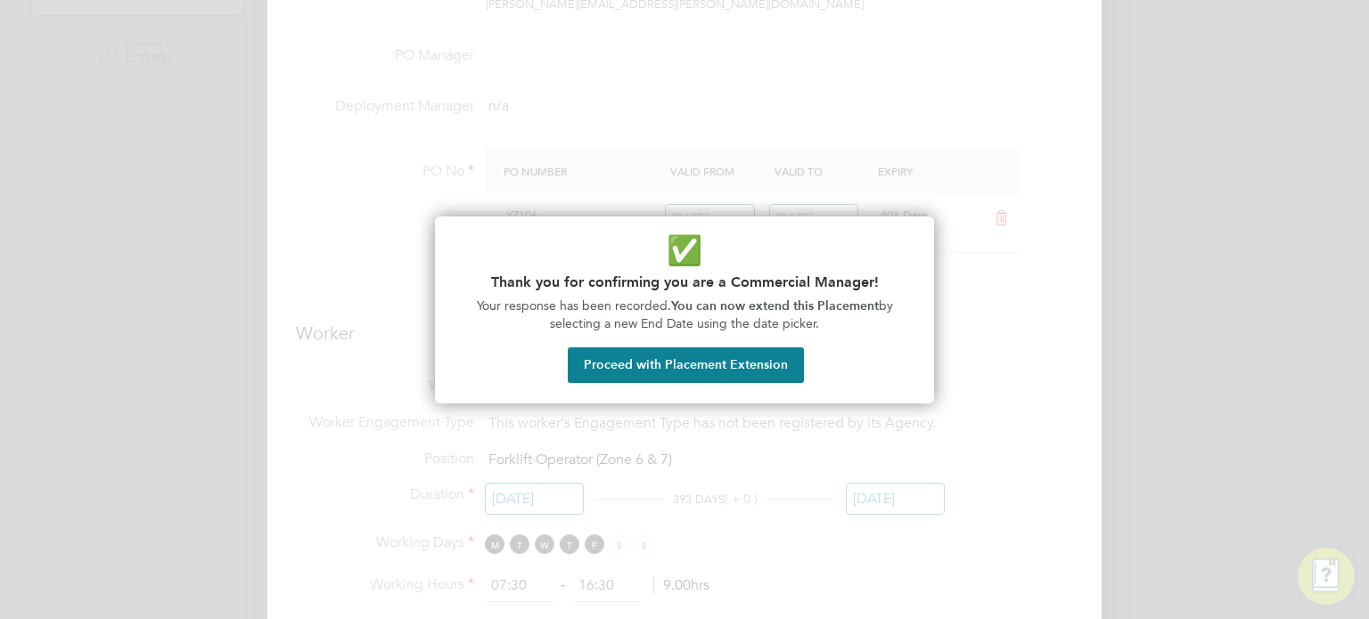
click at [708, 373] on button "Proceed with Placement Extension" at bounding box center [686, 366] width 236 height 36
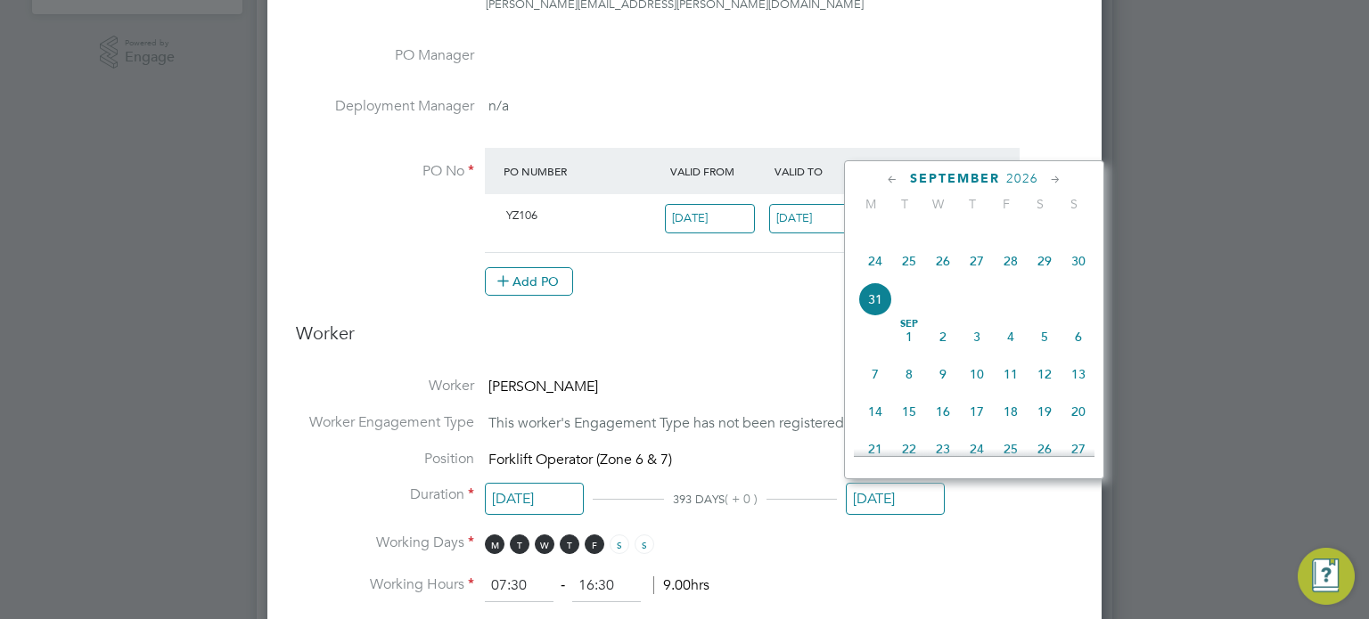
click at [889, 174] on icon at bounding box center [892, 180] width 17 height 20
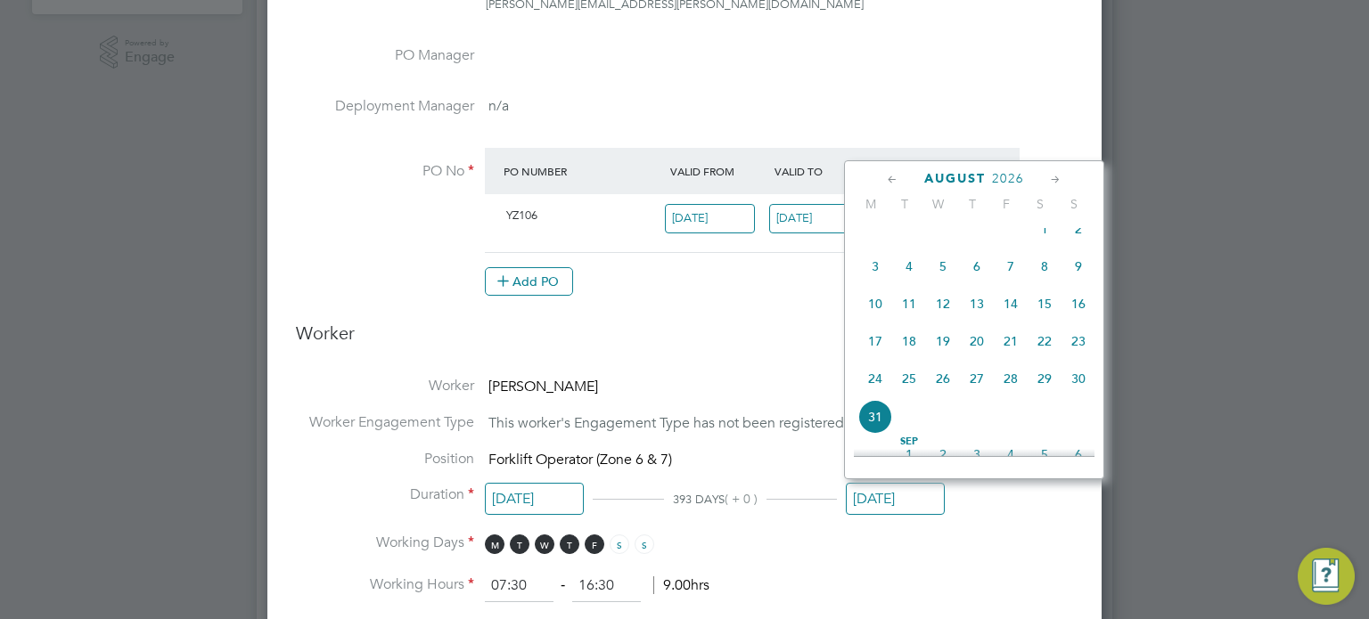
click at [889, 174] on icon at bounding box center [892, 180] width 17 height 20
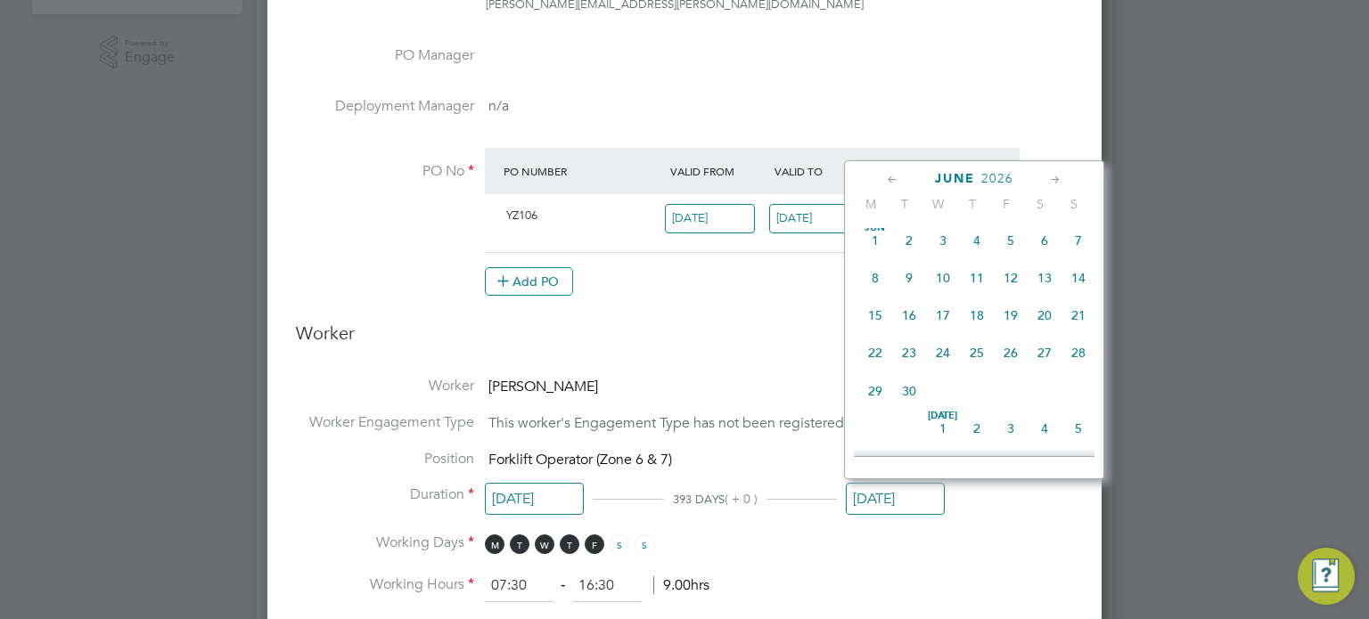
click at [889, 174] on icon at bounding box center [892, 180] width 17 height 20
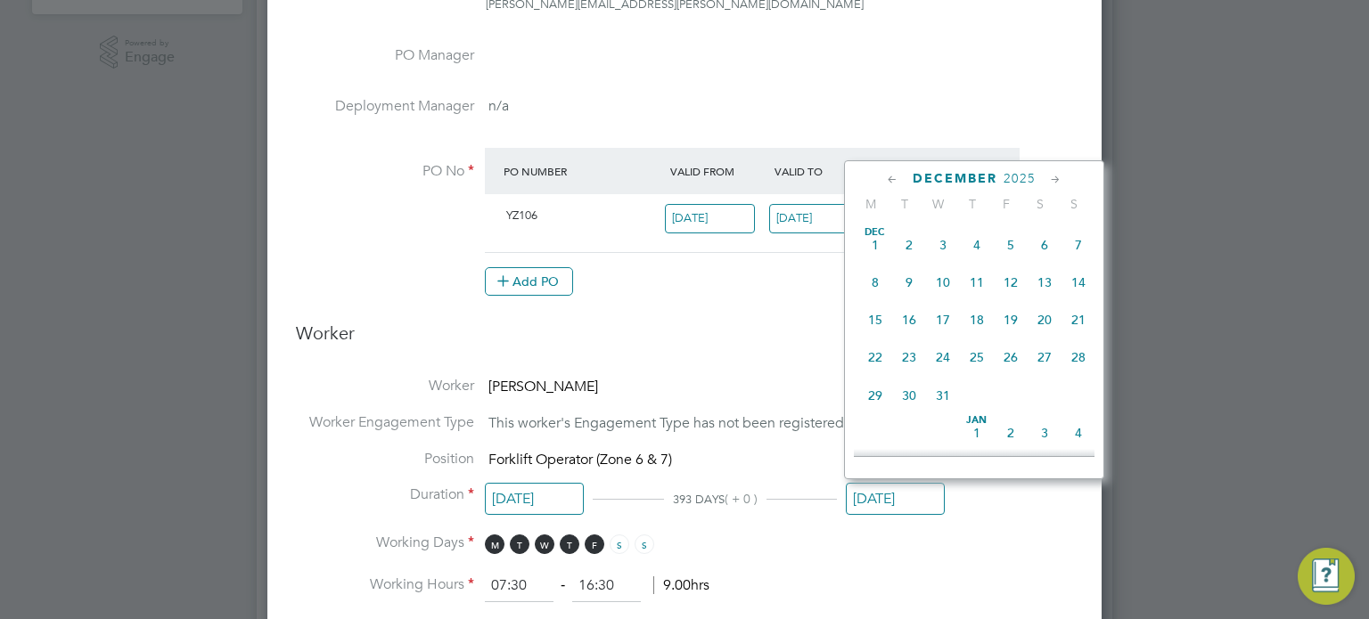
click at [889, 174] on icon at bounding box center [892, 180] width 17 height 20
click at [1074, 397] on span "31" at bounding box center [1078, 396] width 34 height 34
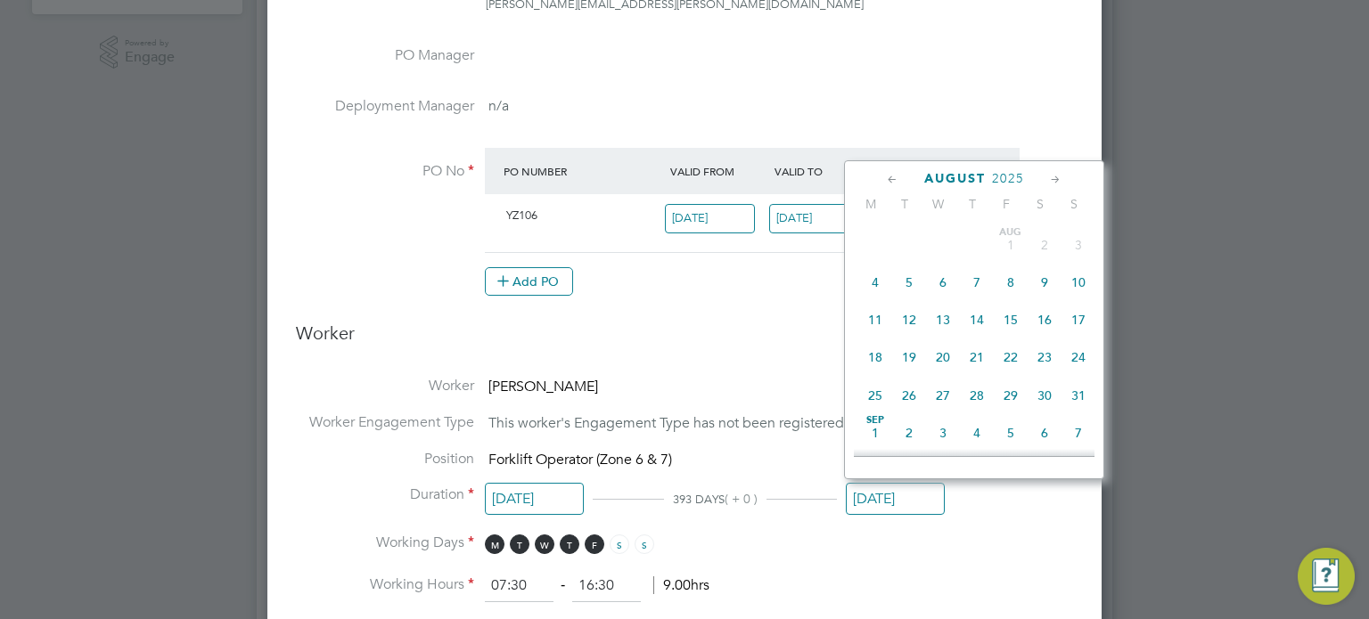
type input "[DATE]"
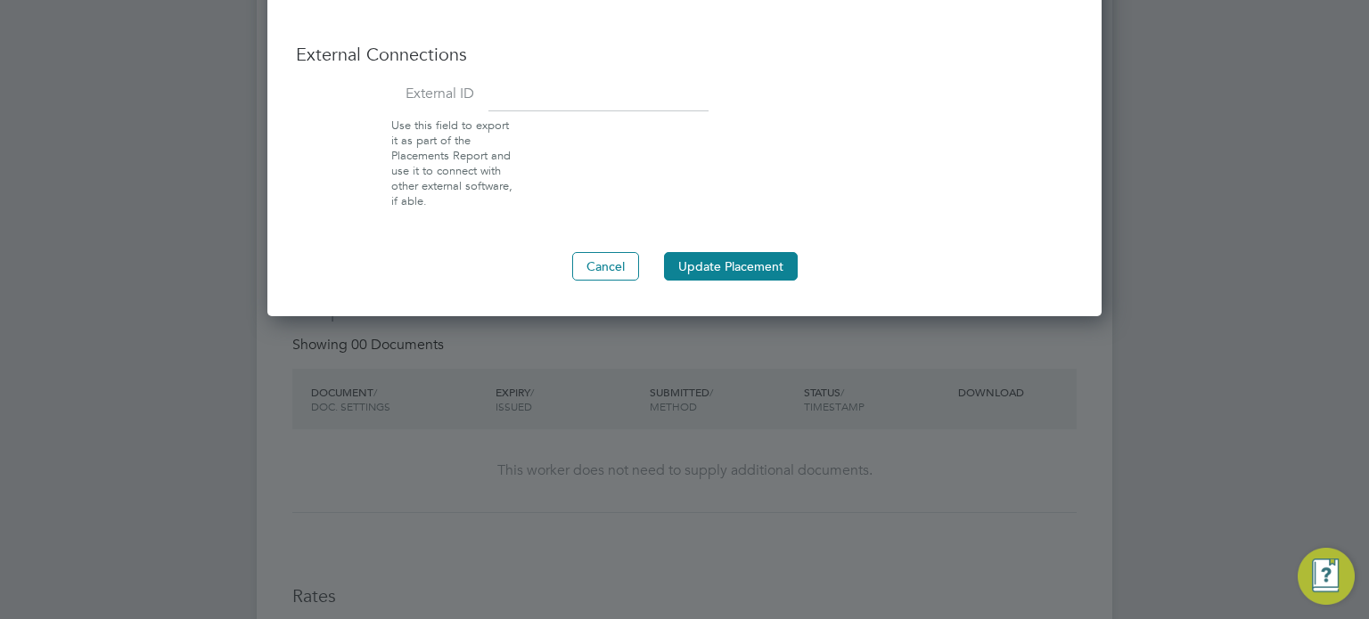
click at [750, 259] on button "Update Placement" at bounding box center [731, 266] width 134 height 29
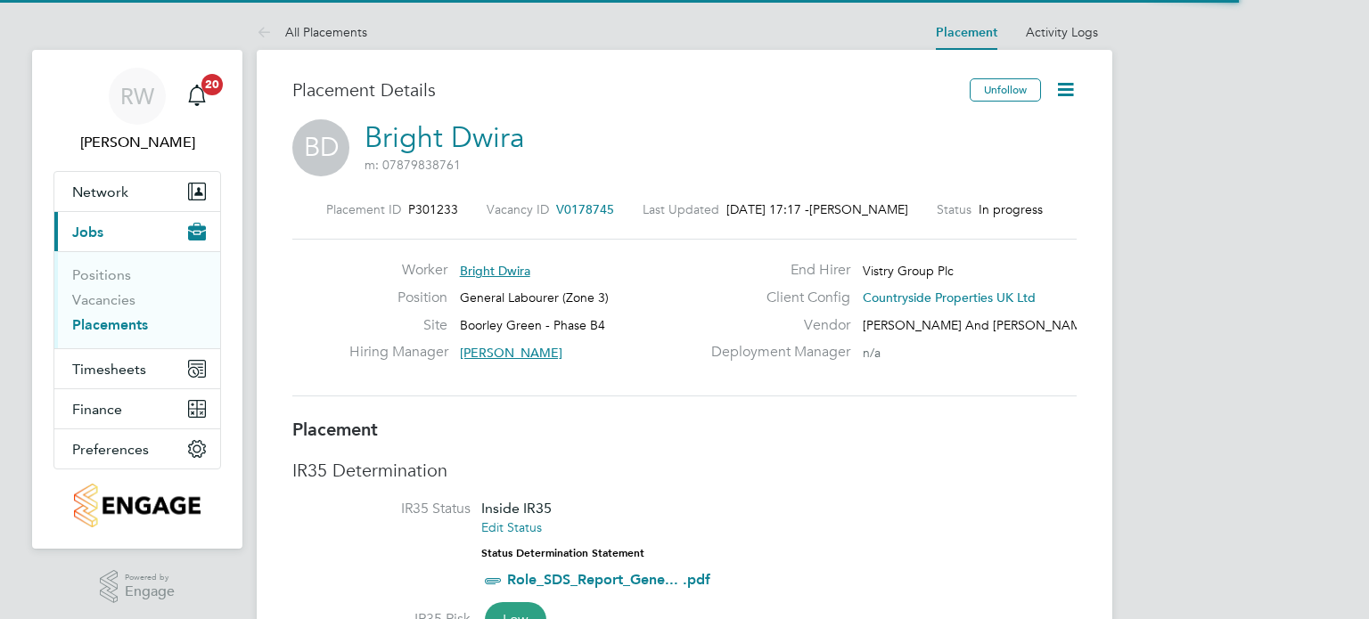
click at [1064, 94] on icon at bounding box center [1065, 89] width 22 height 22
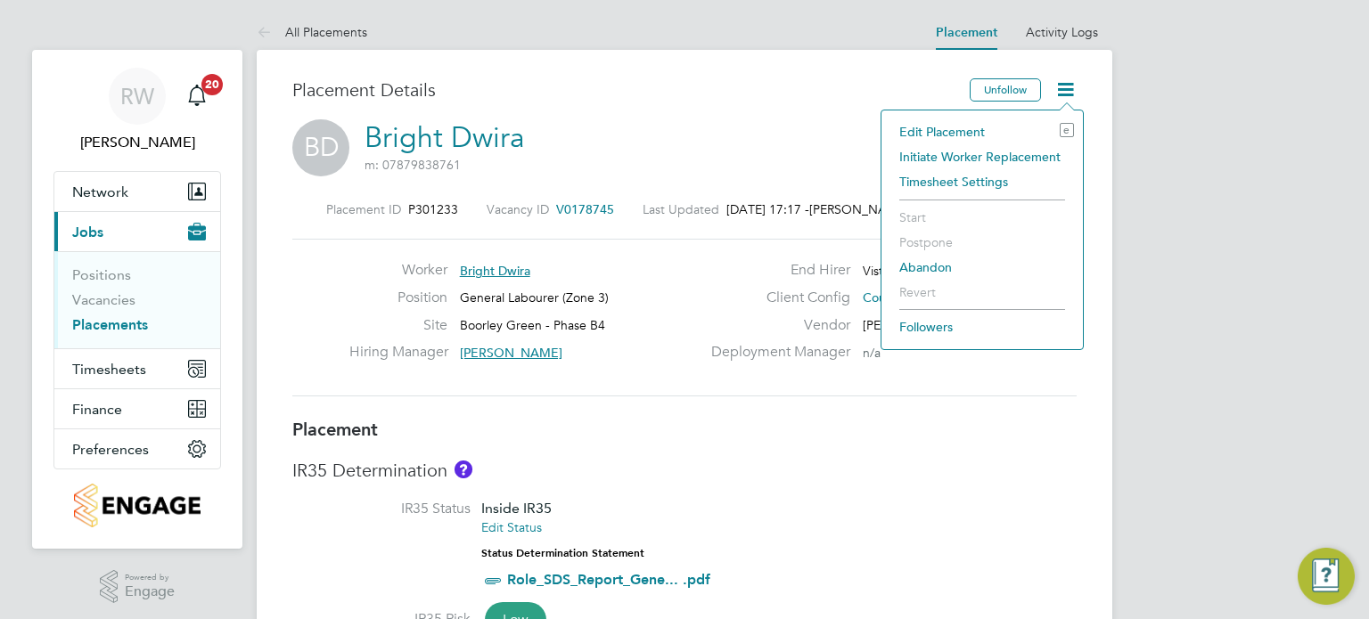
click at [970, 136] on li "Edit Placement e" at bounding box center [982, 131] width 184 height 25
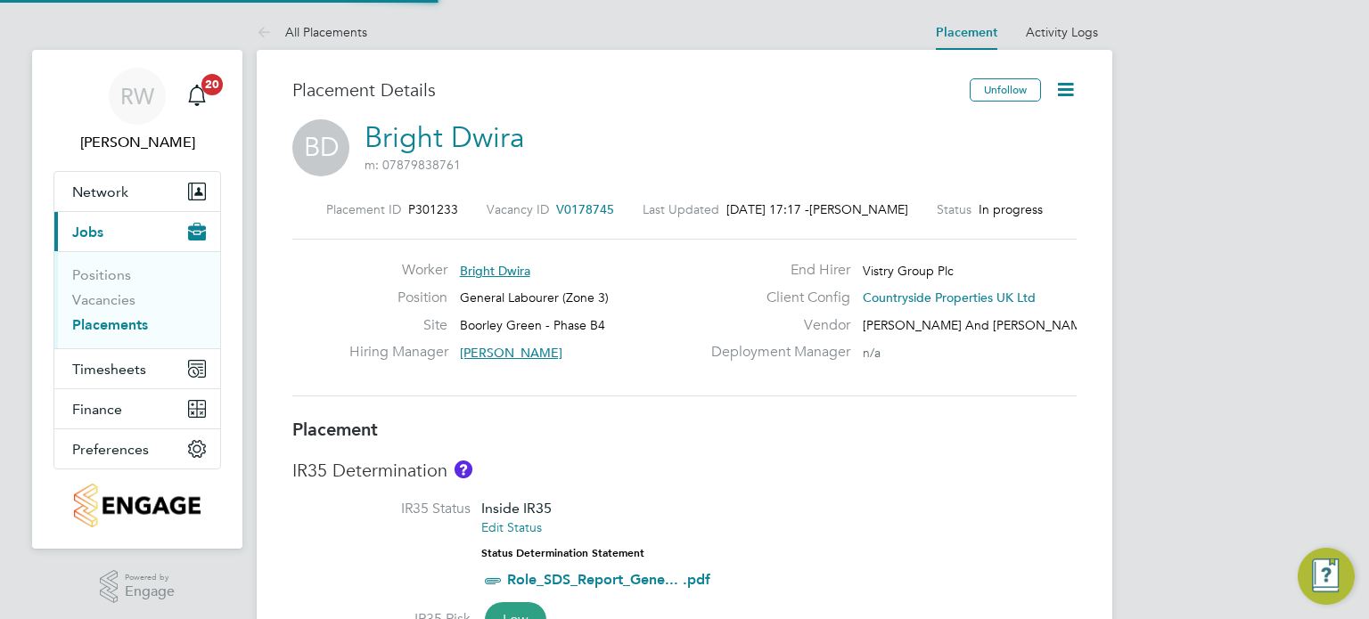
type input "[PERSON_NAME]"
type input "[DATE]"
type input "07:30"
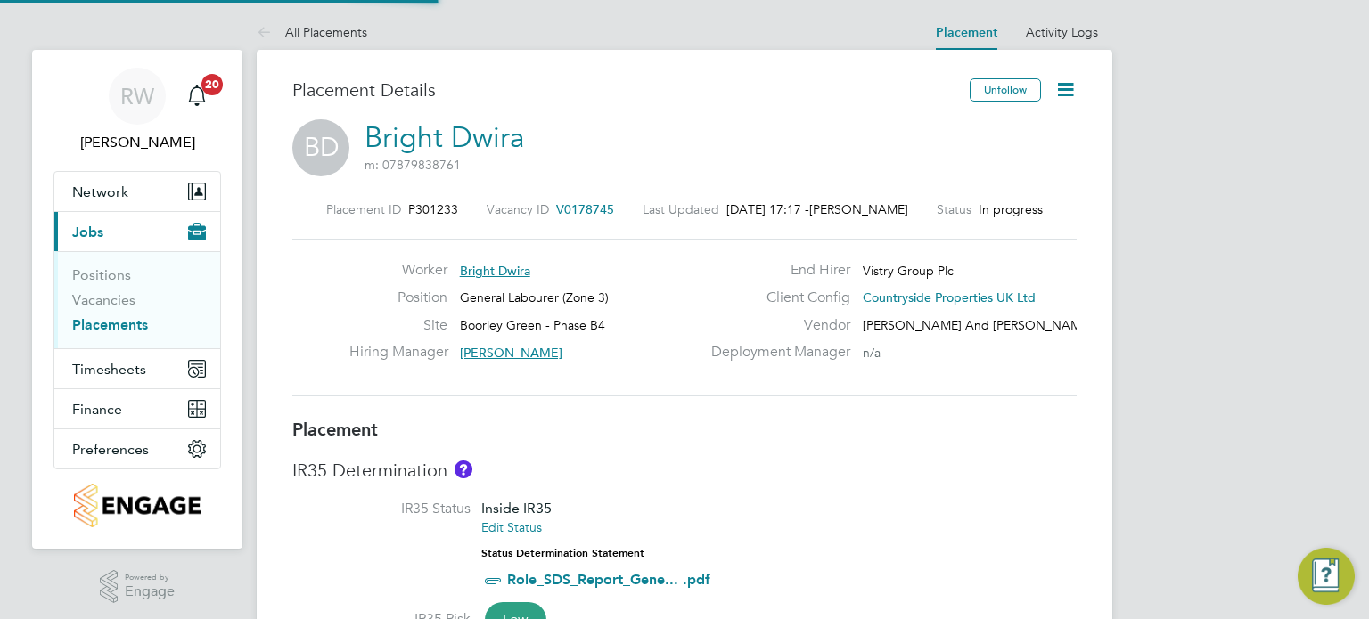
type input "16:30"
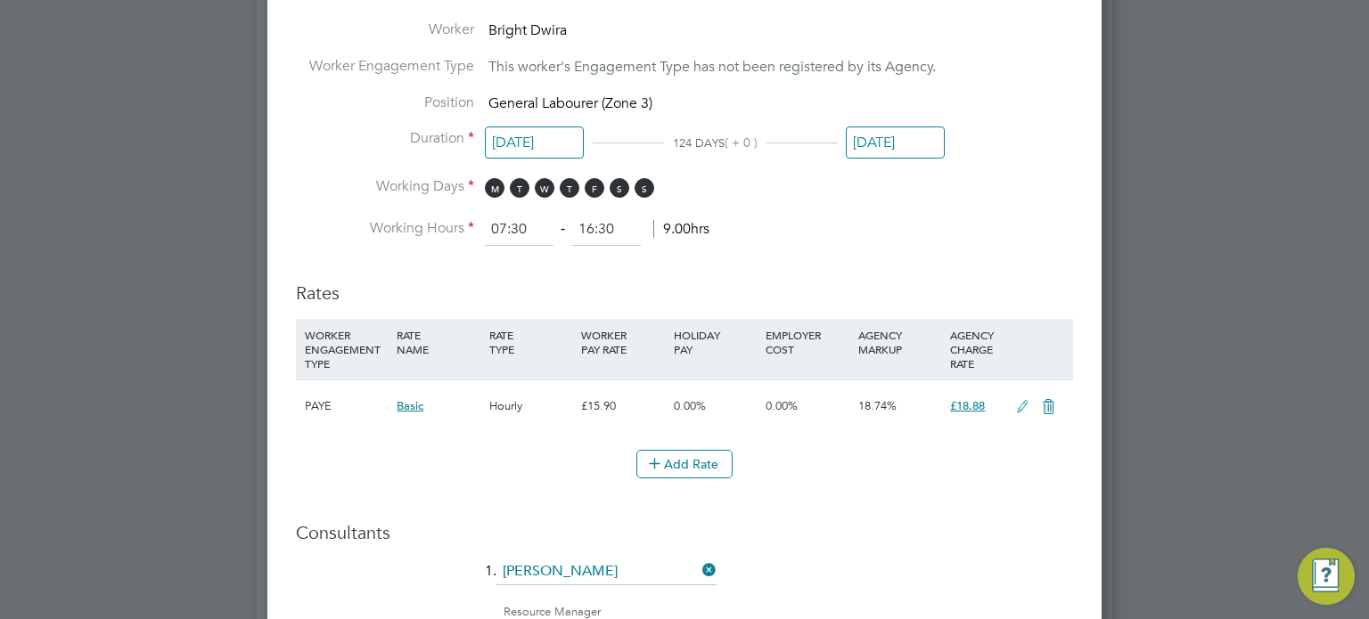
click at [908, 131] on input "[DATE]" at bounding box center [895, 143] width 99 height 33
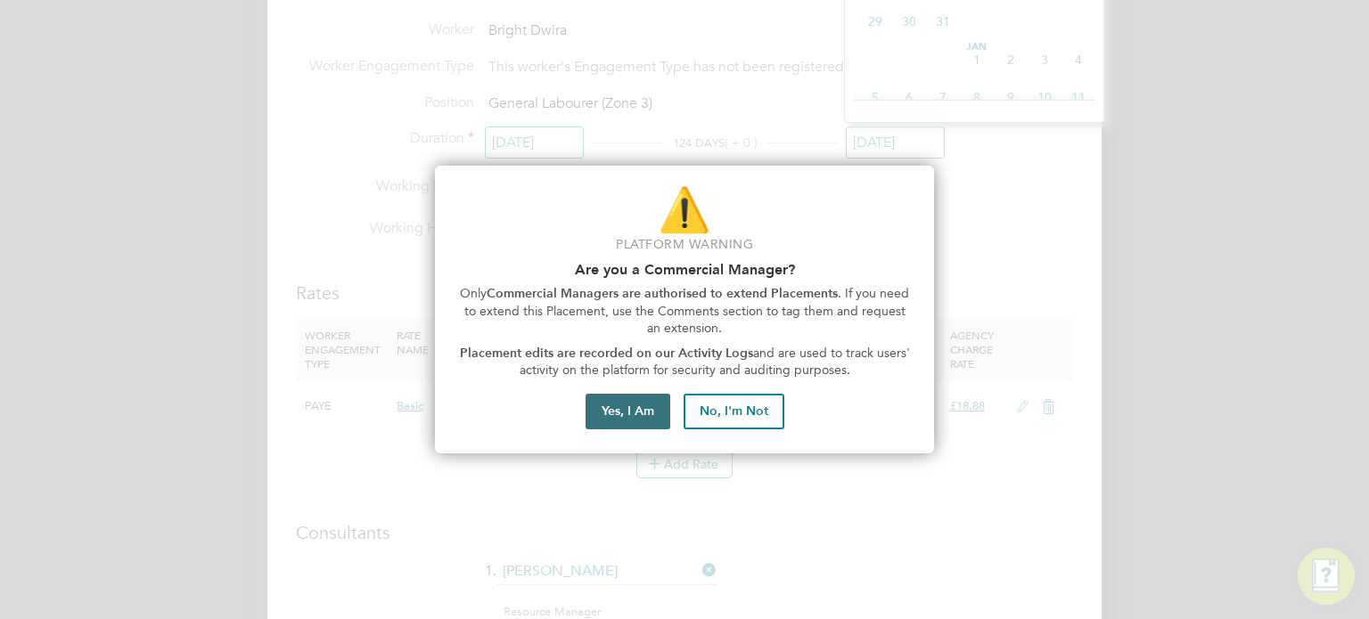
click at [623, 402] on button "Yes, I Am" at bounding box center [628, 412] width 85 height 36
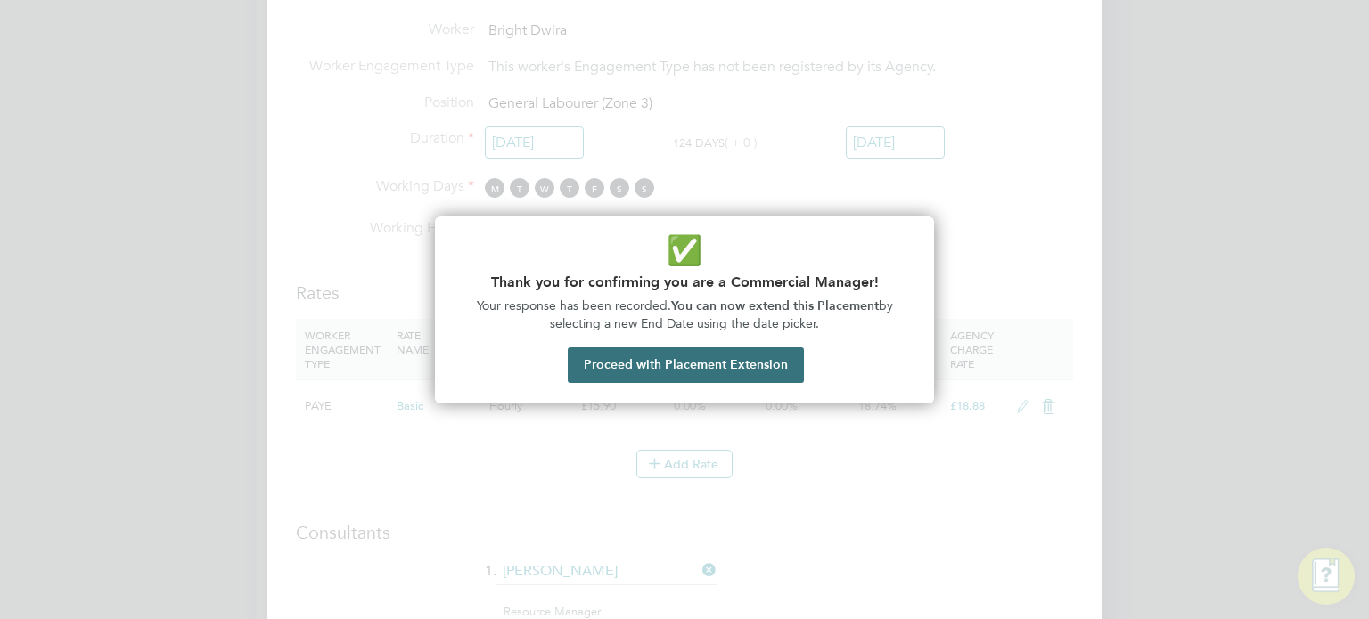
click at [684, 361] on button "Proceed with Placement Extension" at bounding box center [686, 366] width 236 height 36
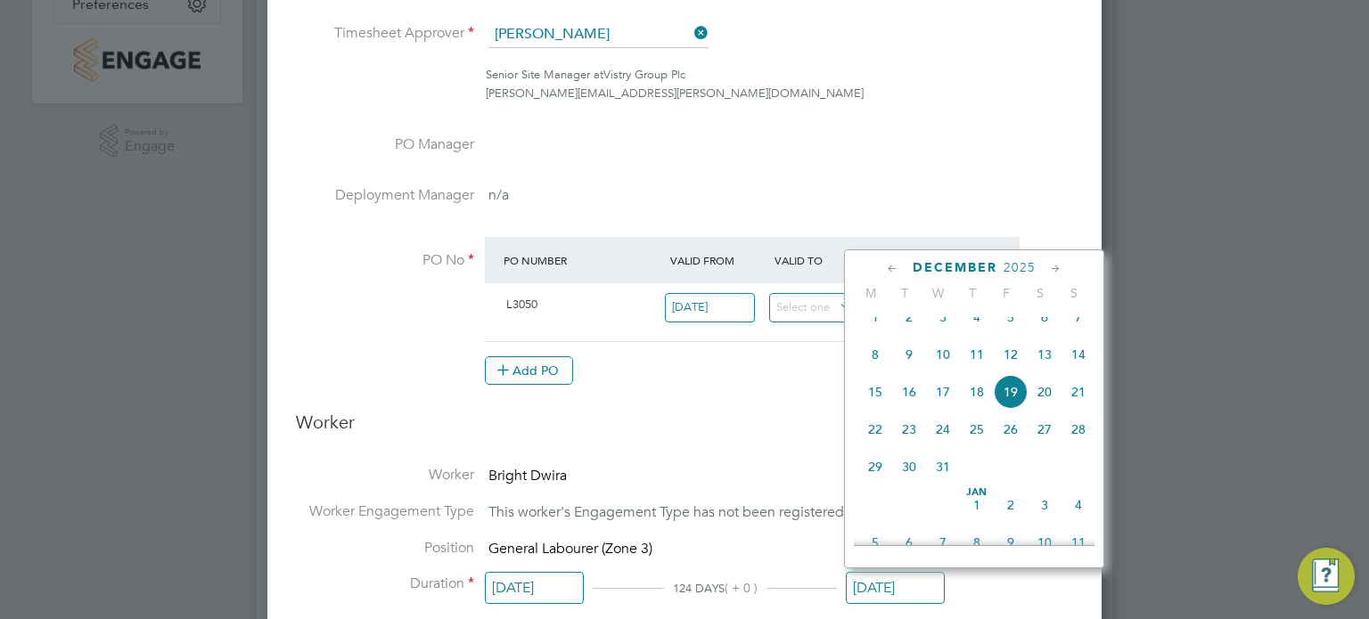
click at [893, 266] on icon at bounding box center [892, 269] width 17 height 20
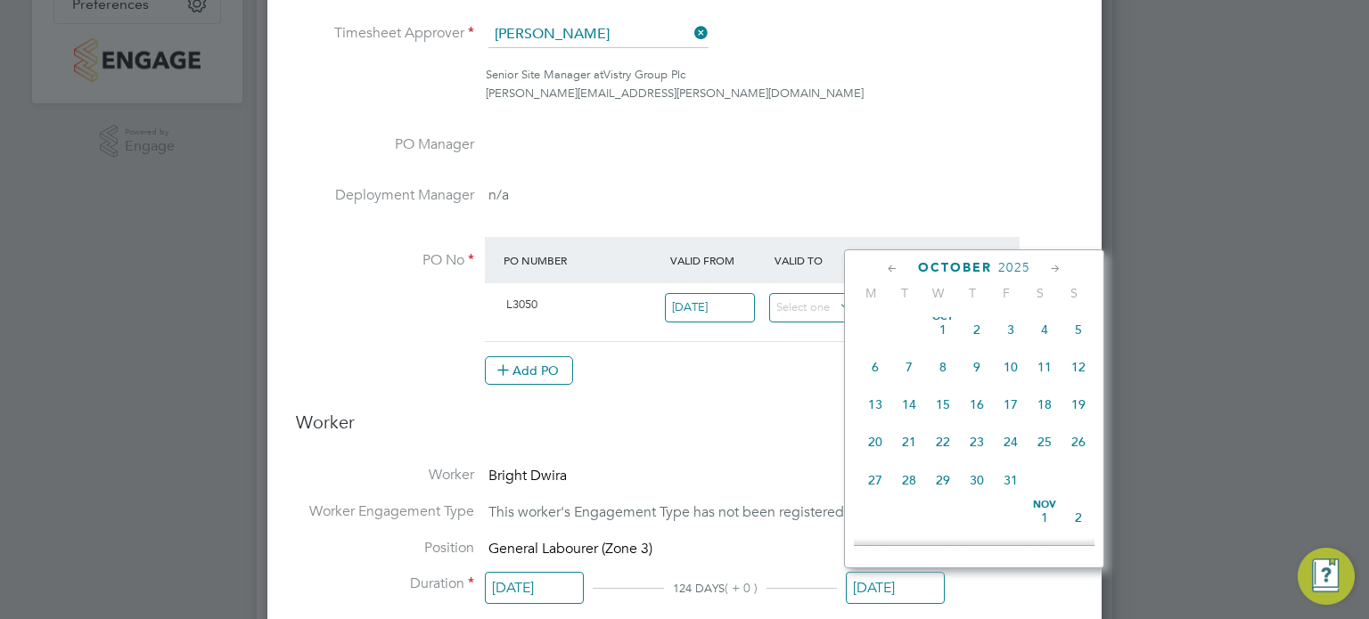
click at [893, 266] on icon at bounding box center [892, 269] width 17 height 20
click at [1053, 263] on icon at bounding box center [1055, 269] width 17 height 20
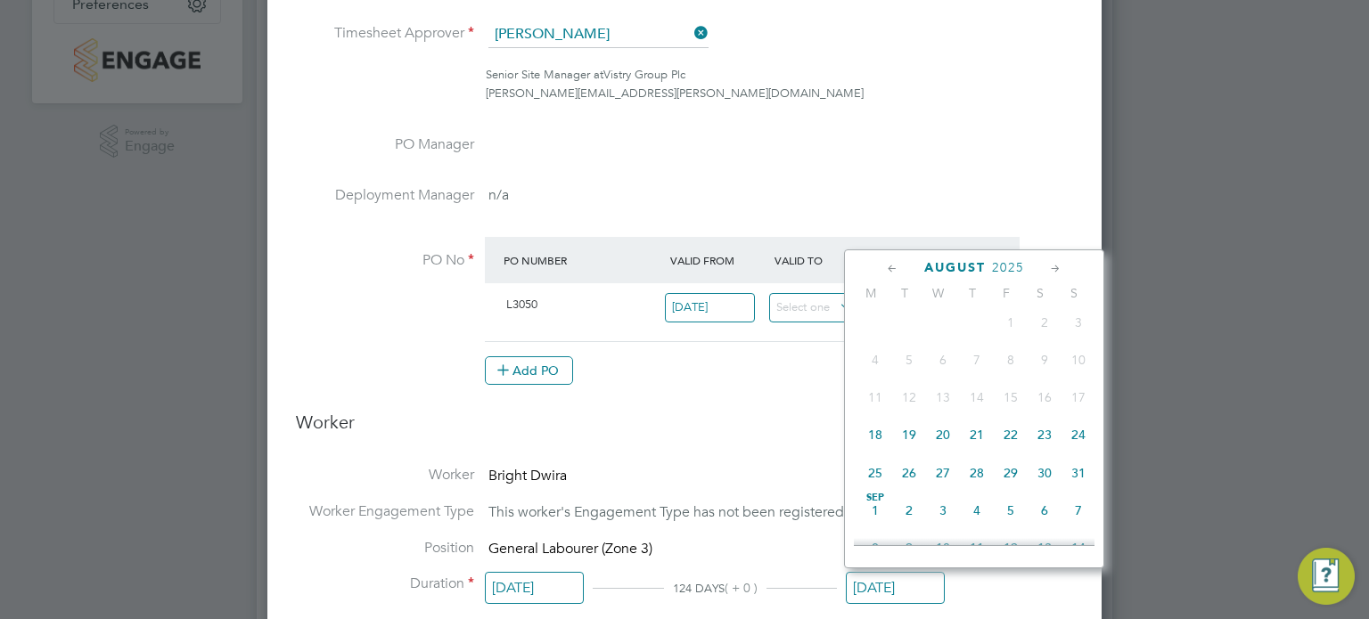
click at [1076, 485] on span "31" at bounding box center [1078, 473] width 34 height 34
type input "[DATE]"
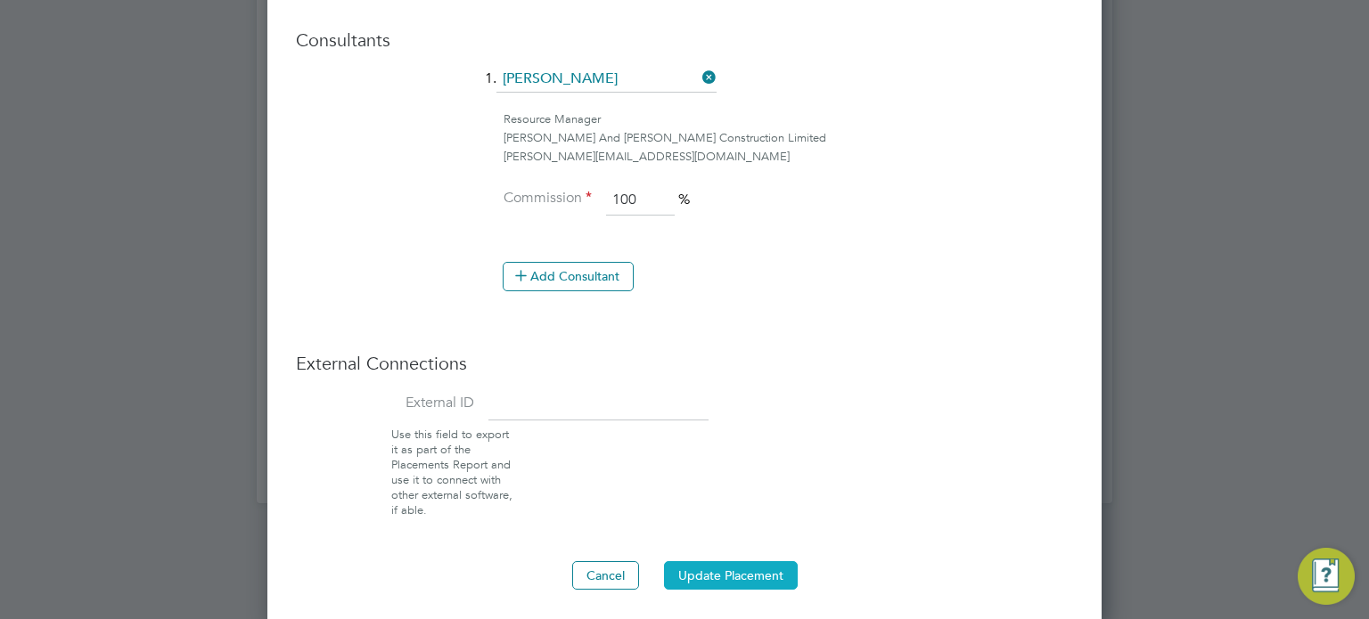
drag, startPoint x: 741, startPoint y: 586, endPoint x: 729, endPoint y: 569, distance: 21.0
click at [729, 568] on button "Update Placement" at bounding box center [731, 575] width 134 height 29
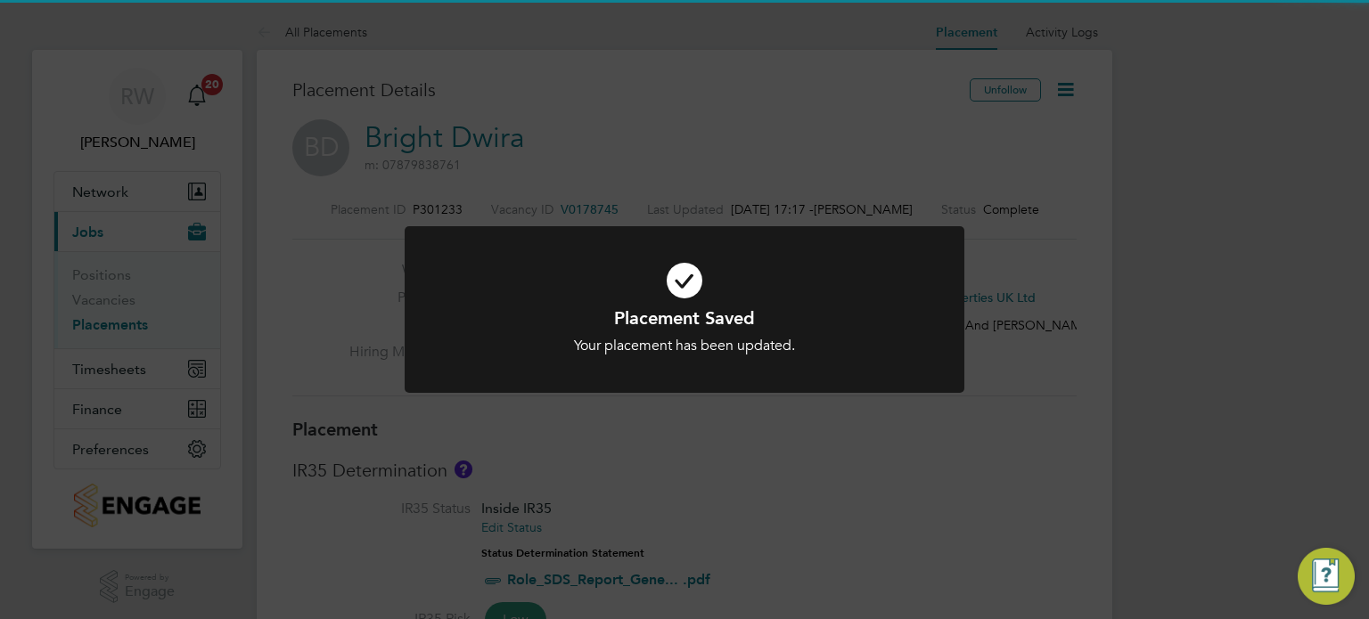
drag, startPoint x: 699, startPoint y: 512, endPoint x: 702, endPoint y: 373, distance: 139.1
click at [699, 510] on div "Placement Saved Your placement has been updated. Cancel Okay" at bounding box center [684, 309] width 1369 height 619
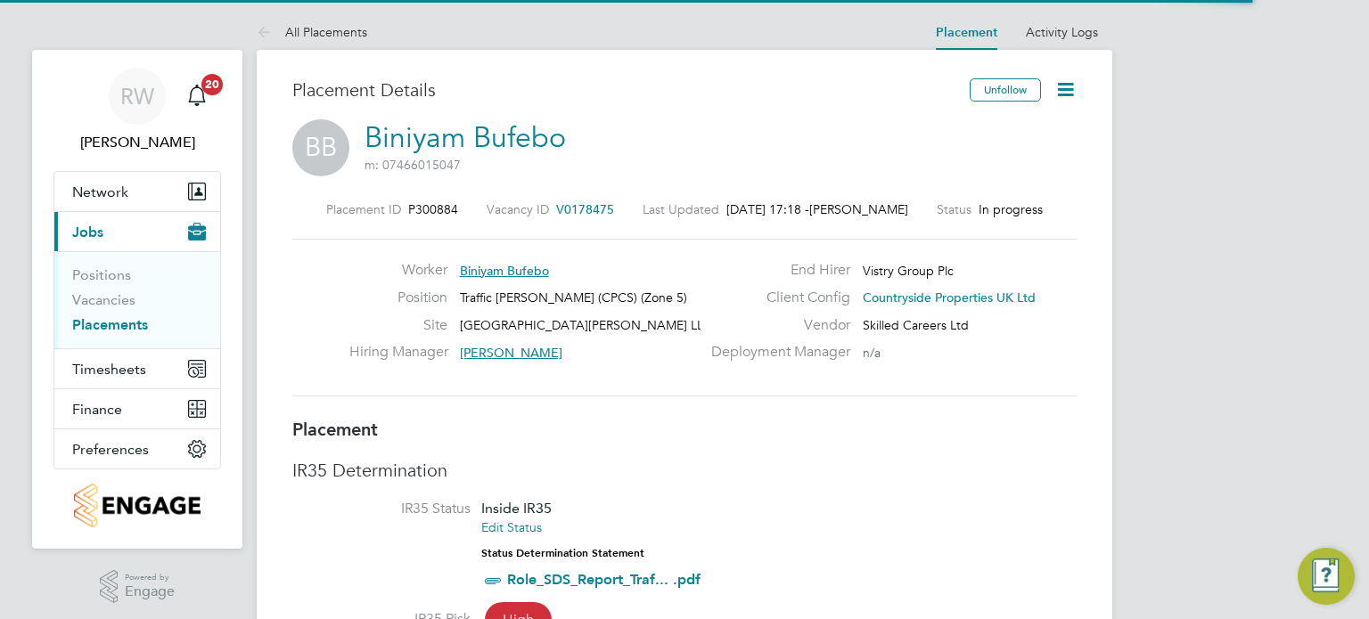
click at [1071, 89] on icon at bounding box center [1065, 89] width 22 height 22
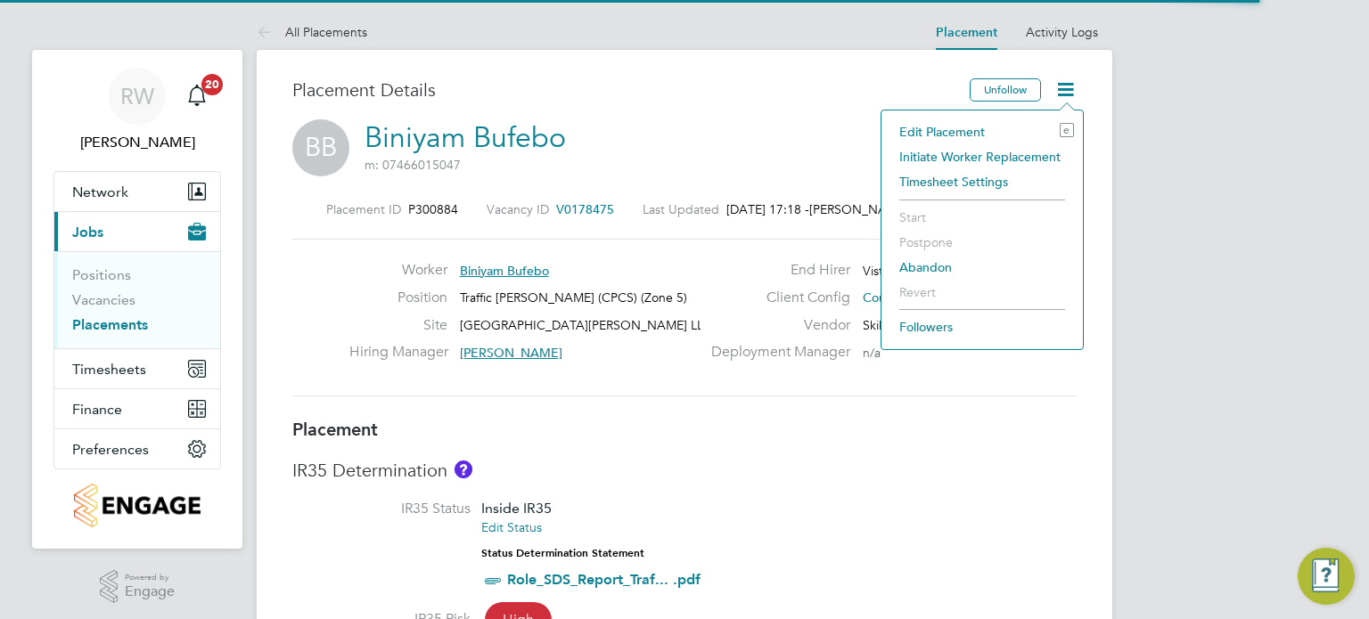
click at [959, 131] on li "Edit Placement e" at bounding box center [982, 131] width 184 height 25
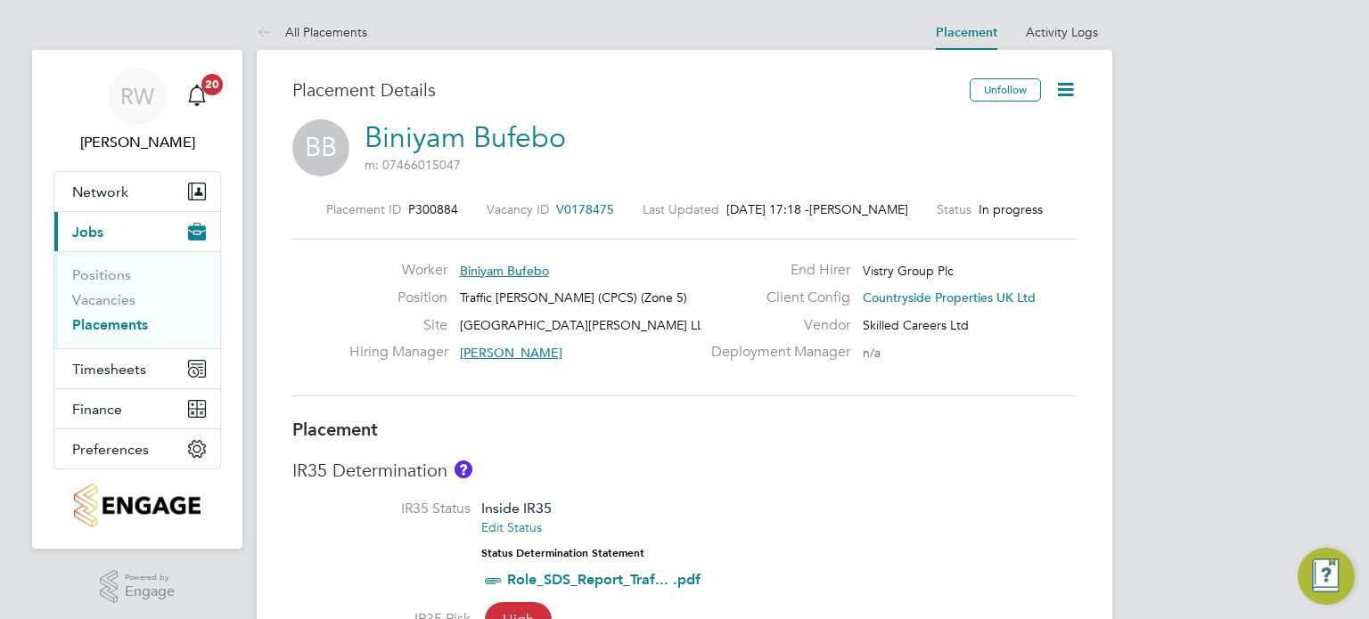
type input "[PERSON_NAME]"
type input "[DATE]"
type input "07:30"
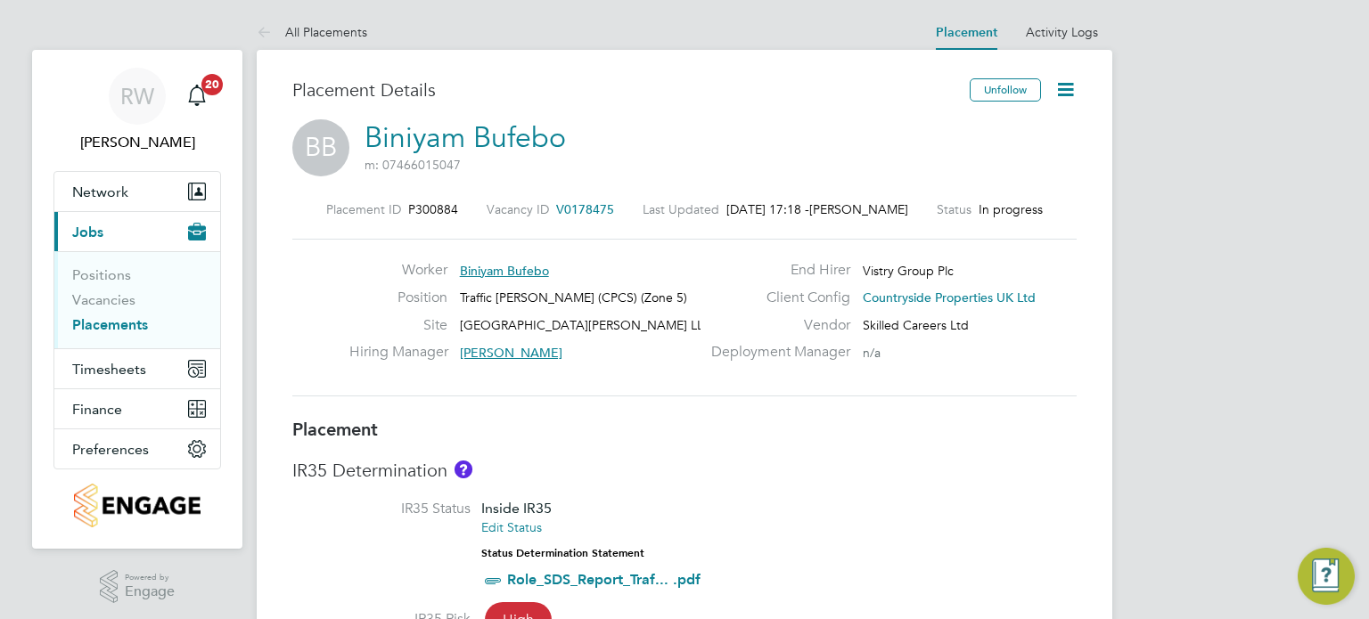
type input "16:30"
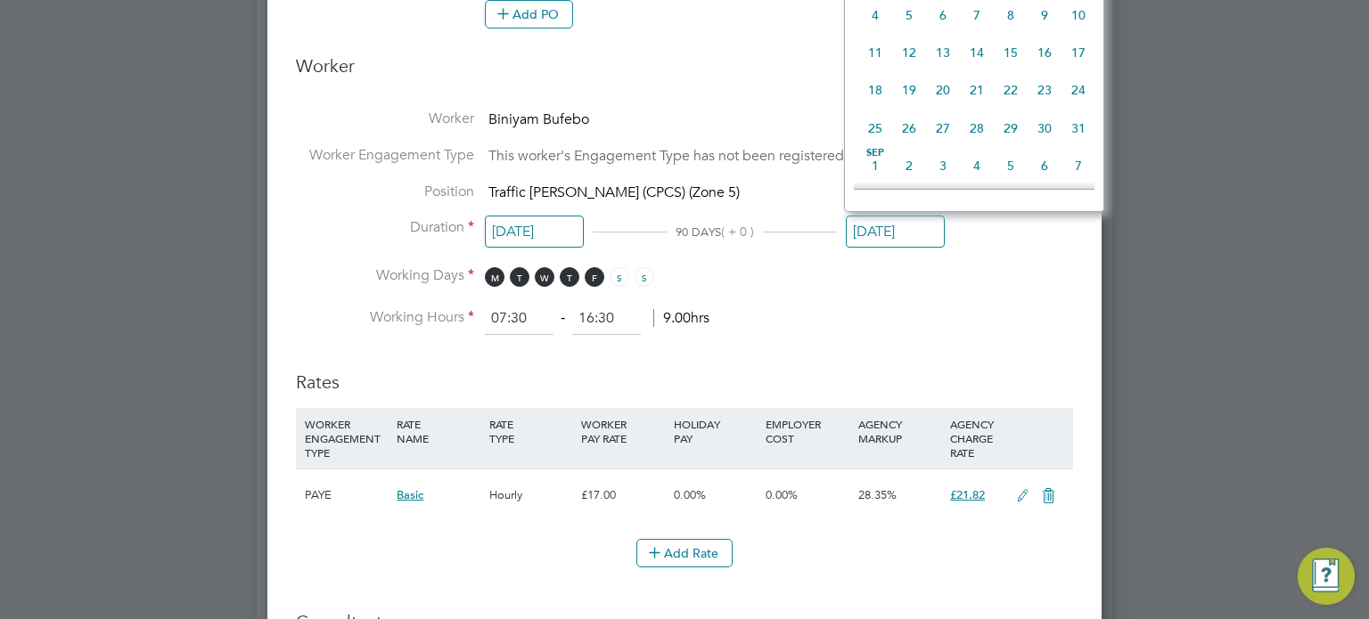
click at [893, 231] on input "[DATE]" at bounding box center [895, 232] width 99 height 33
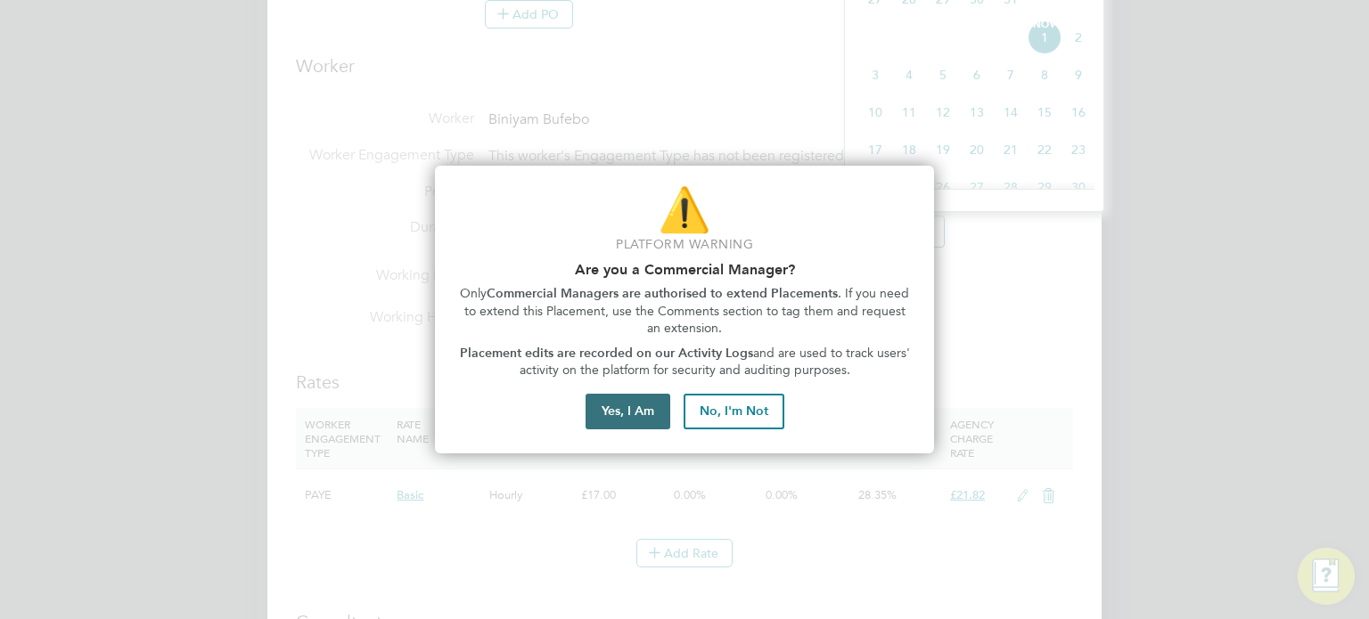
click at [599, 417] on button "Yes, I Am" at bounding box center [628, 412] width 85 height 36
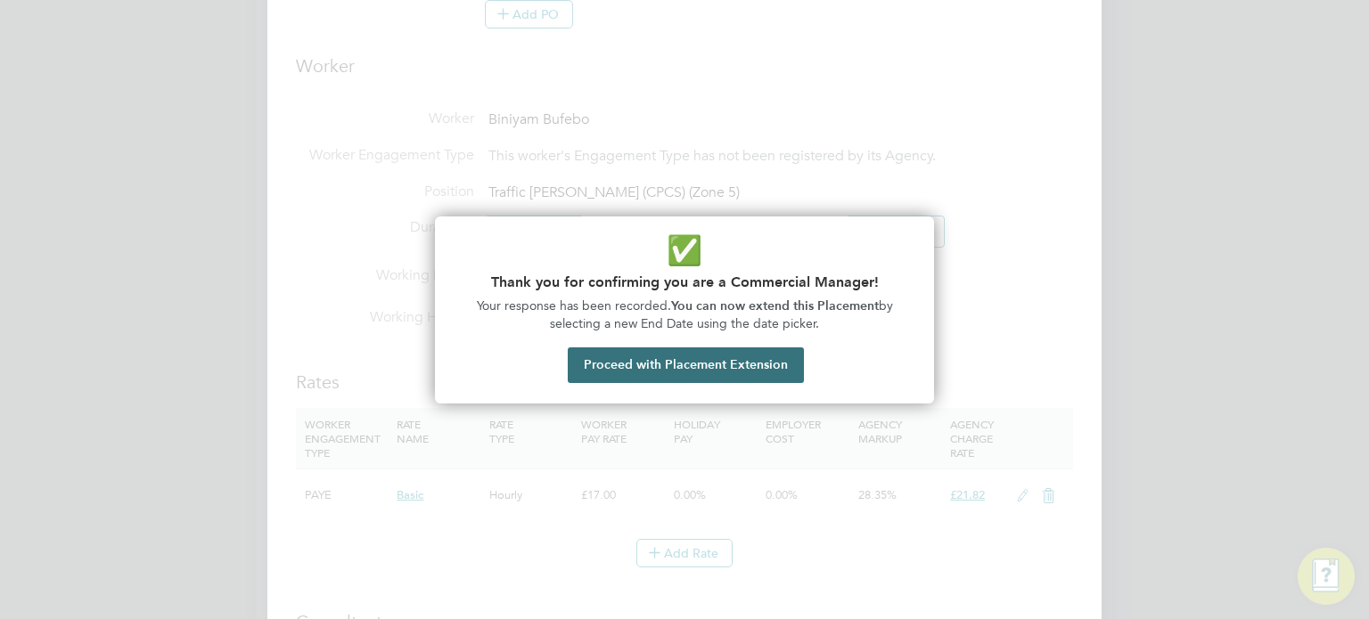
click at [687, 359] on button "Proceed with Placement Extension" at bounding box center [686, 366] width 236 height 36
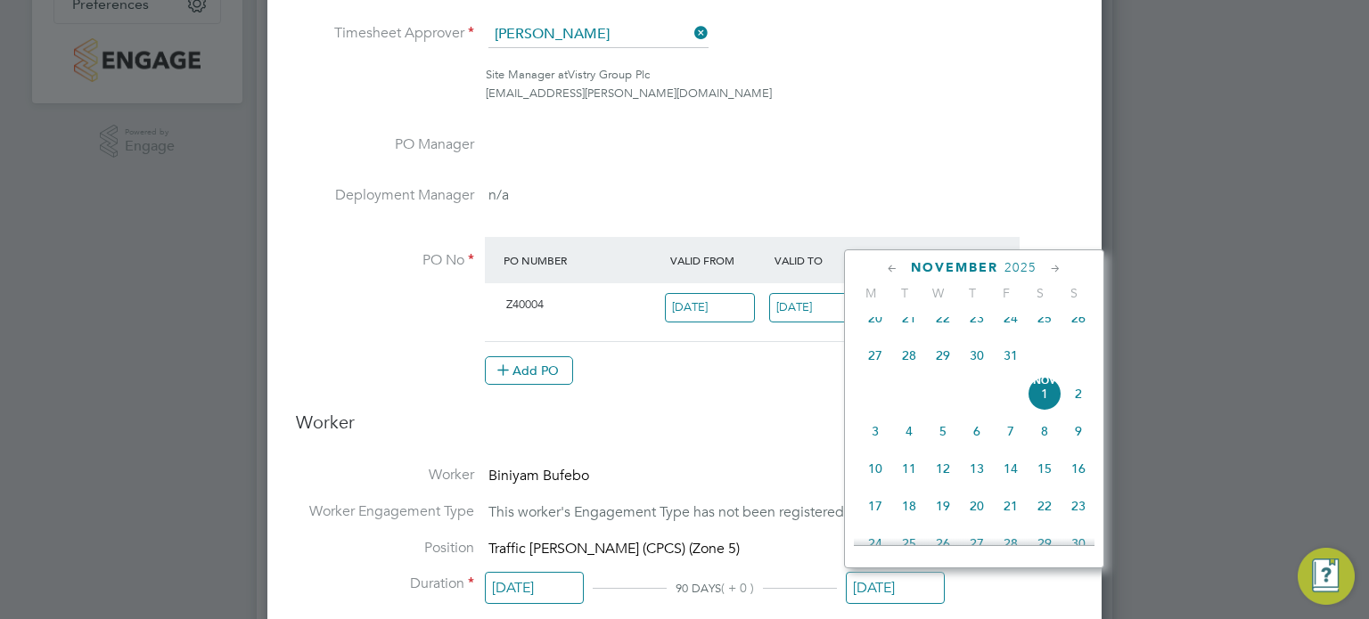
click at [889, 267] on icon at bounding box center [892, 269] width 17 height 20
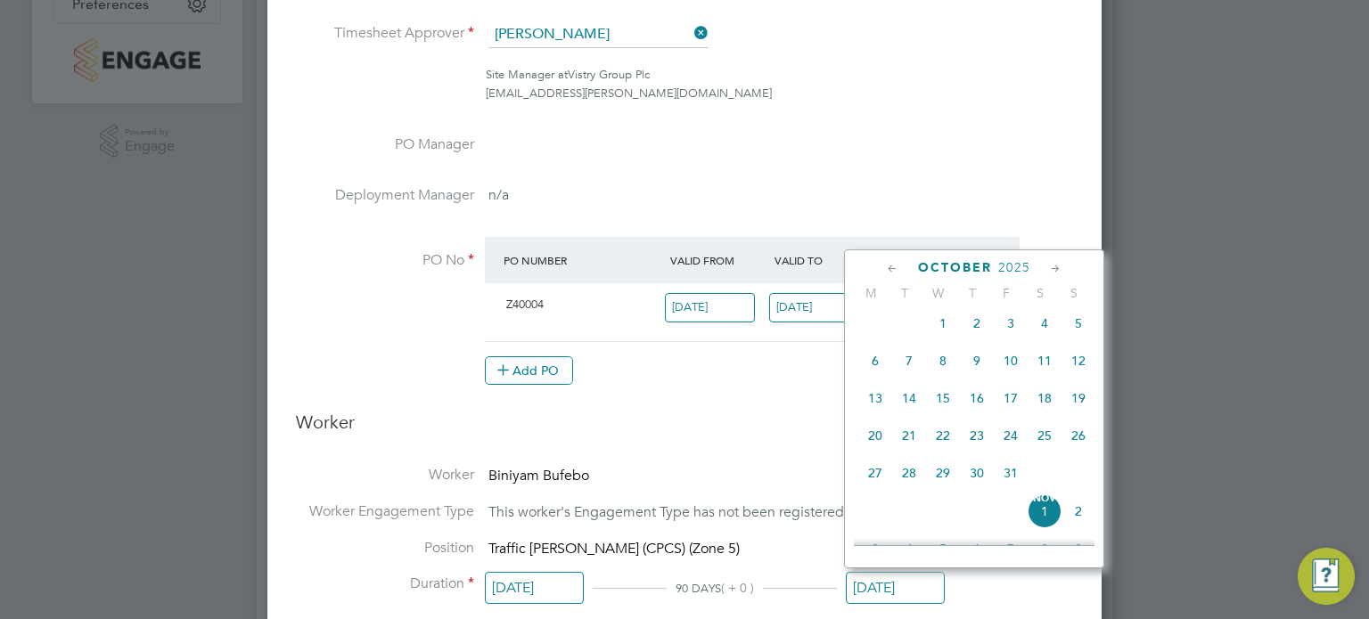
click at [889, 267] on icon at bounding box center [892, 269] width 17 height 20
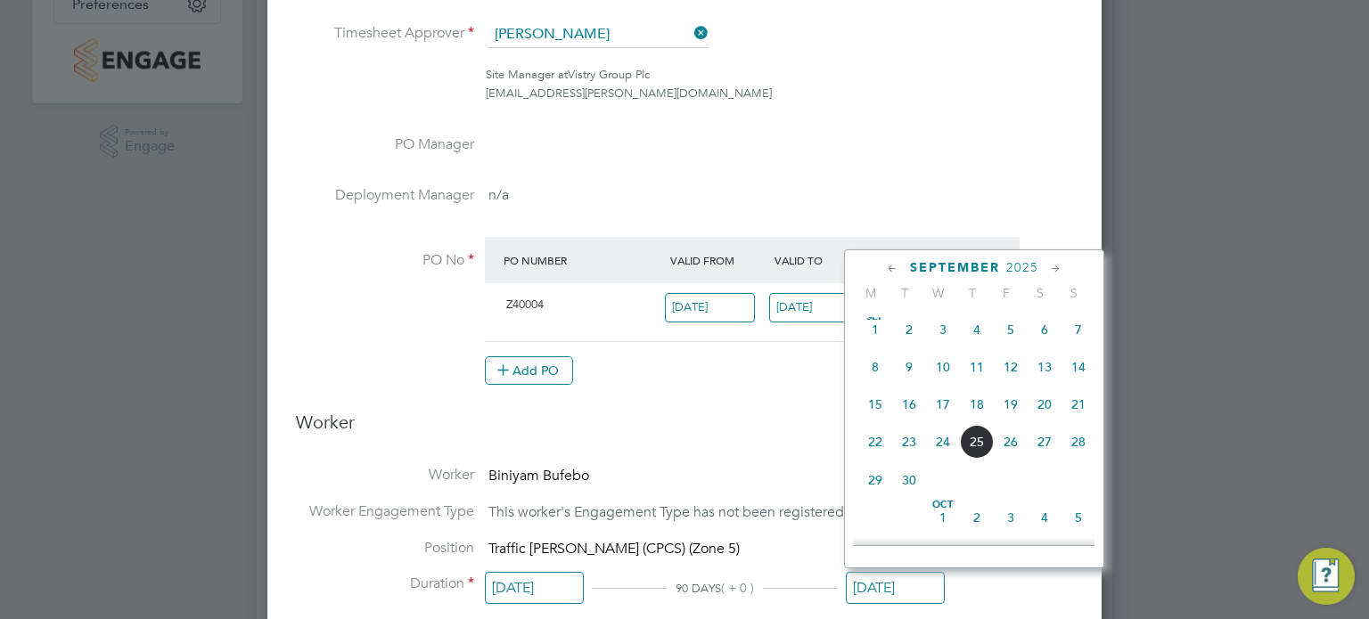
click at [889, 267] on icon at bounding box center [892, 269] width 17 height 20
click at [1077, 485] on span "31" at bounding box center [1078, 485] width 34 height 34
type input "[DATE]"
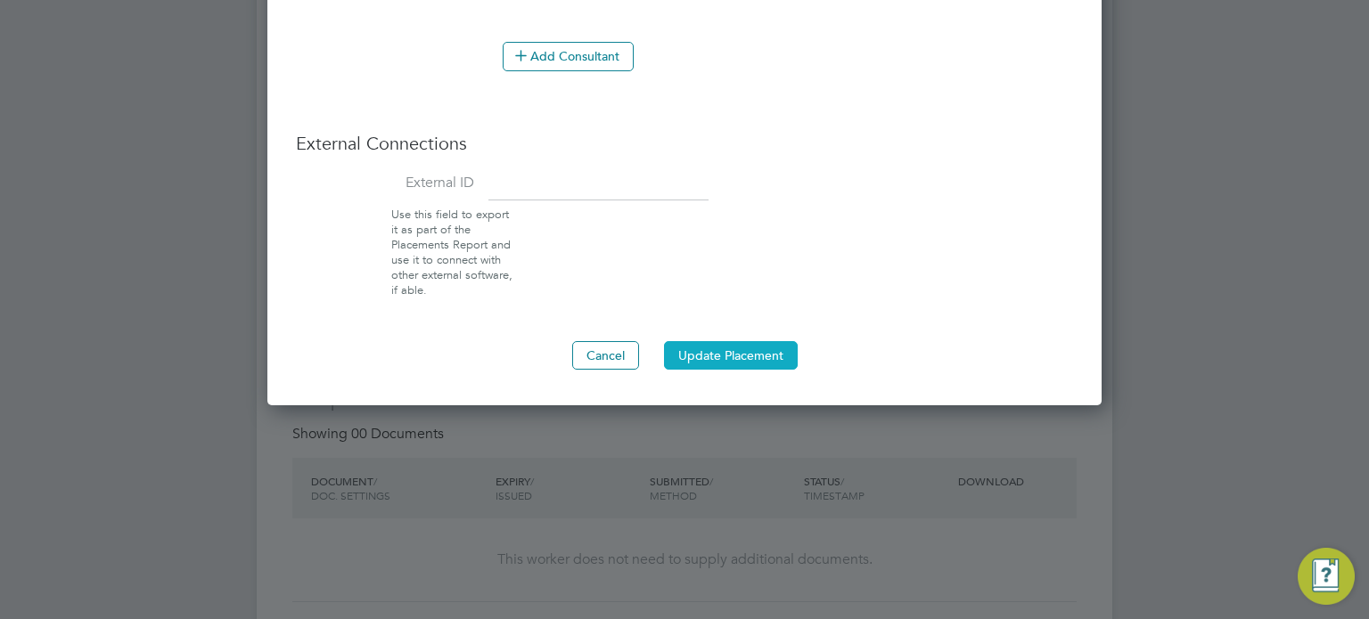
click at [703, 346] on button "Update Placement" at bounding box center [731, 355] width 134 height 29
